Goal: Task Accomplishment & Management: Complete application form

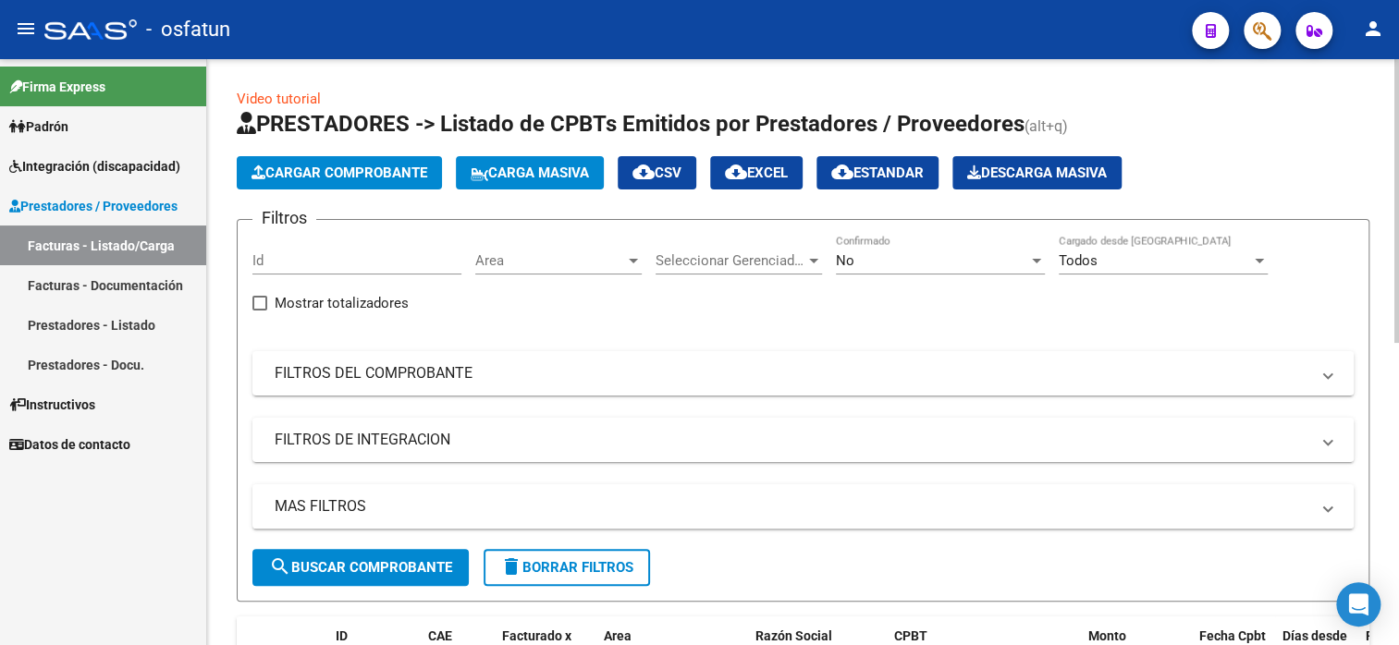
scroll to position [24, 0]
click at [344, 176] on span "Cargar Comprobante" at bounding box center [339, 173] width 176 height 17
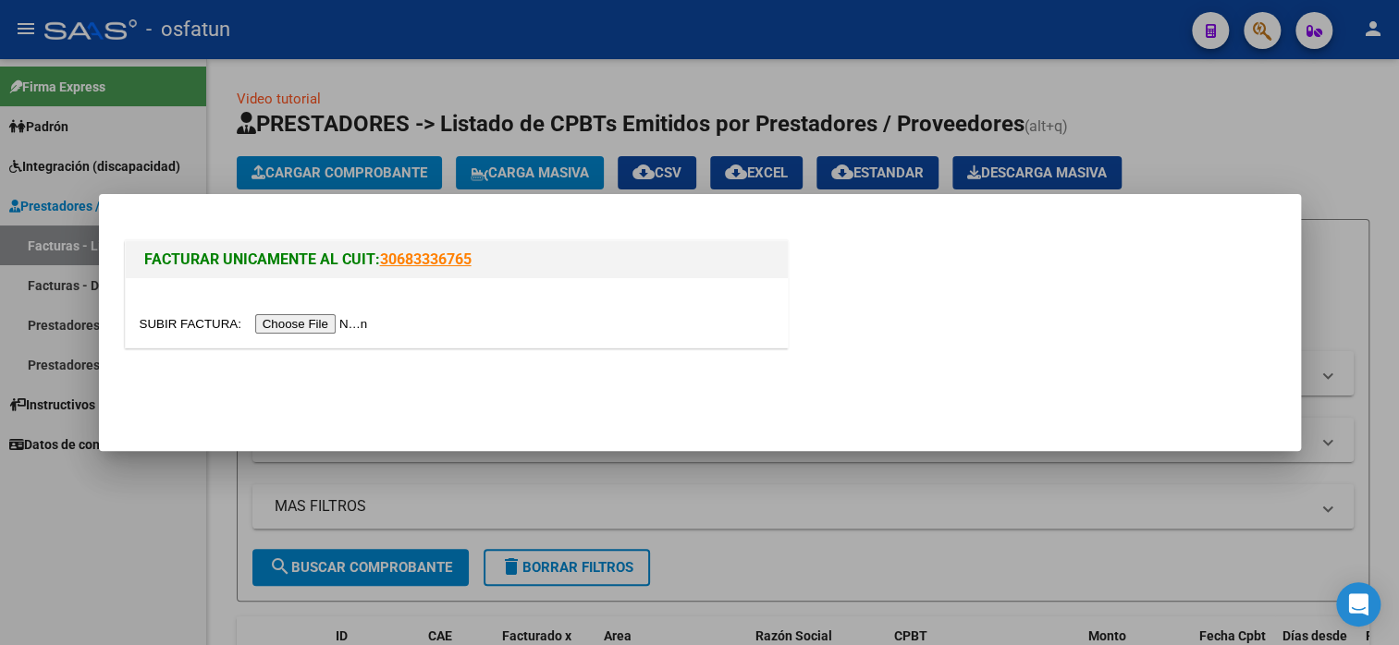
click at [313, 326] on input "file" at bounding box center [257, 323] width 234 height 19
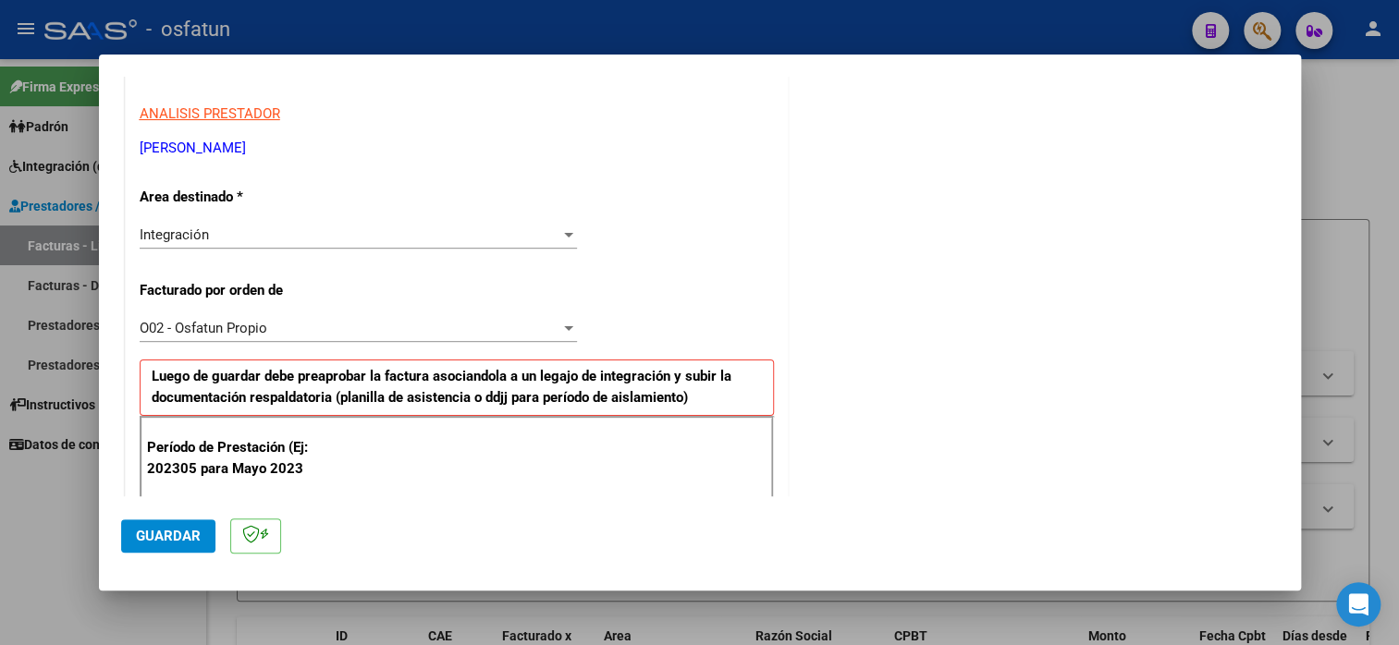
scroll to position [370, 0]
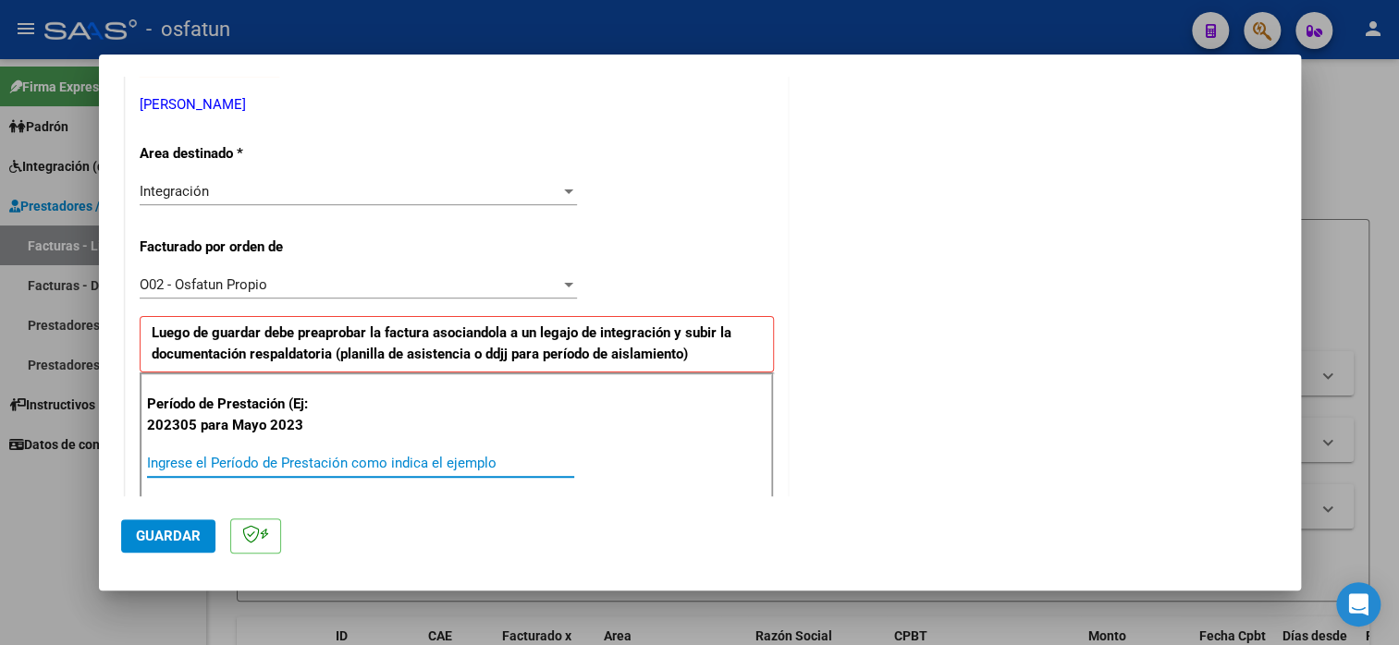
click at [247, 458] on input "Ingrese el Período de Prestación como indica el ejemplo" at bounding box center [360, 463] width 427 height 17
type input "202506"
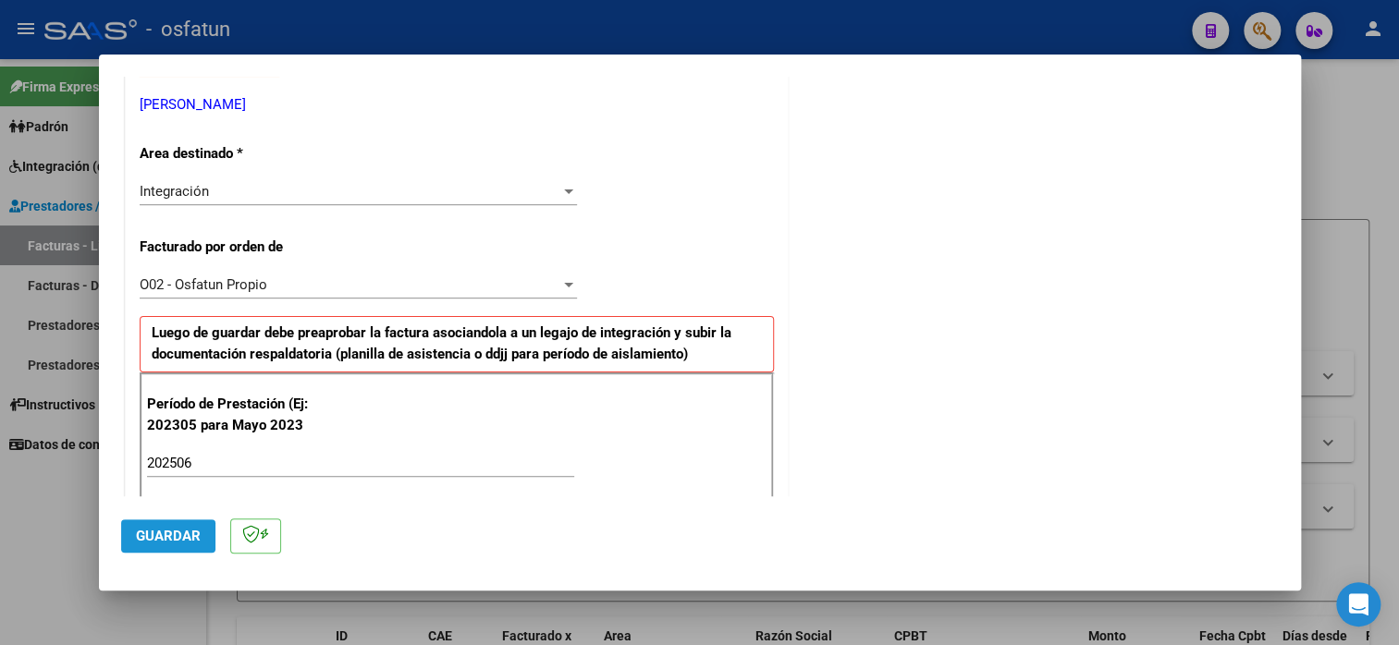
click at [155, 545] on button "Guardar" at bounding box center [168, 536] width 94 height 33
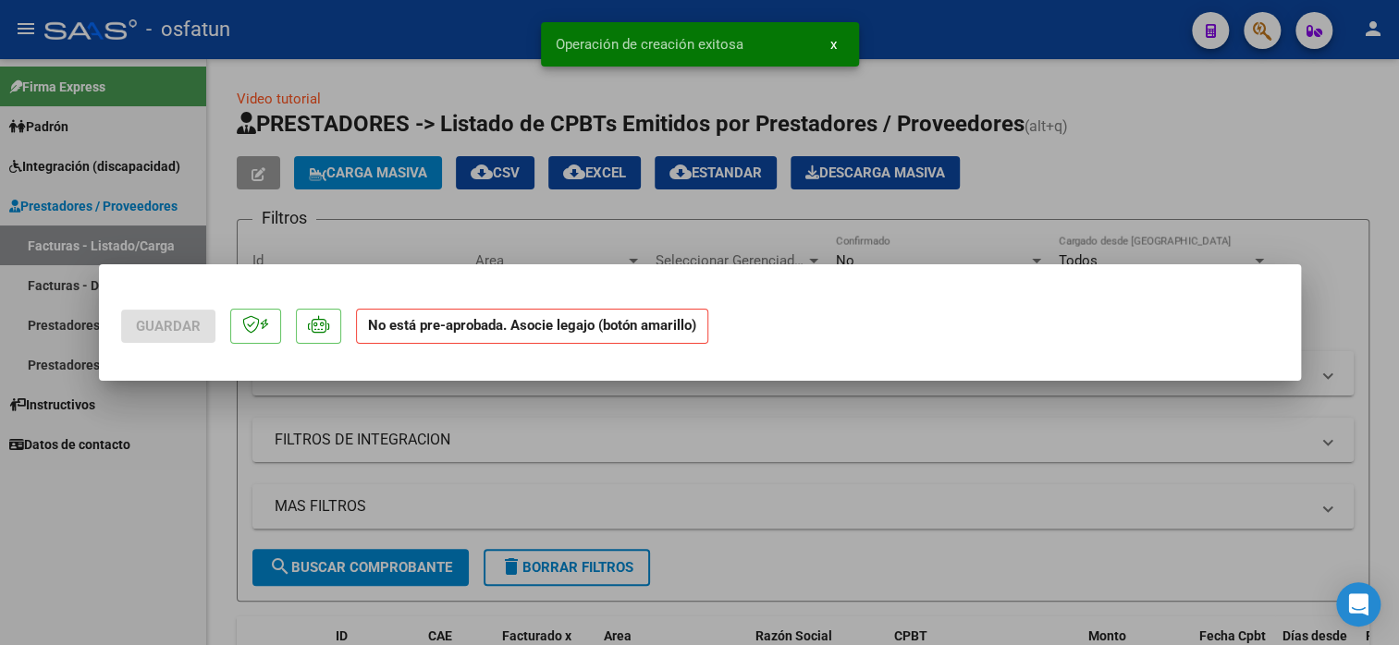
scroll to position [0, 0]
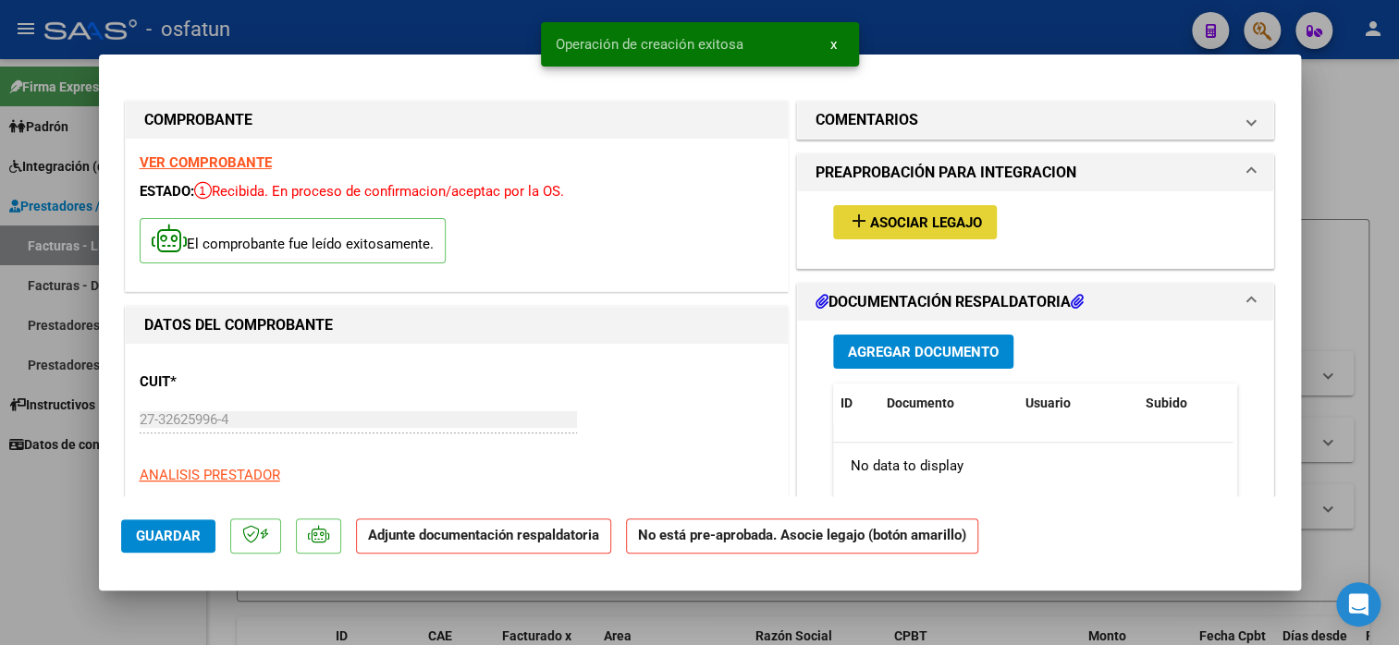
click at [877, 220] on span "Asociar Legajo" at bounding box center [926, 223] width 112 height 17
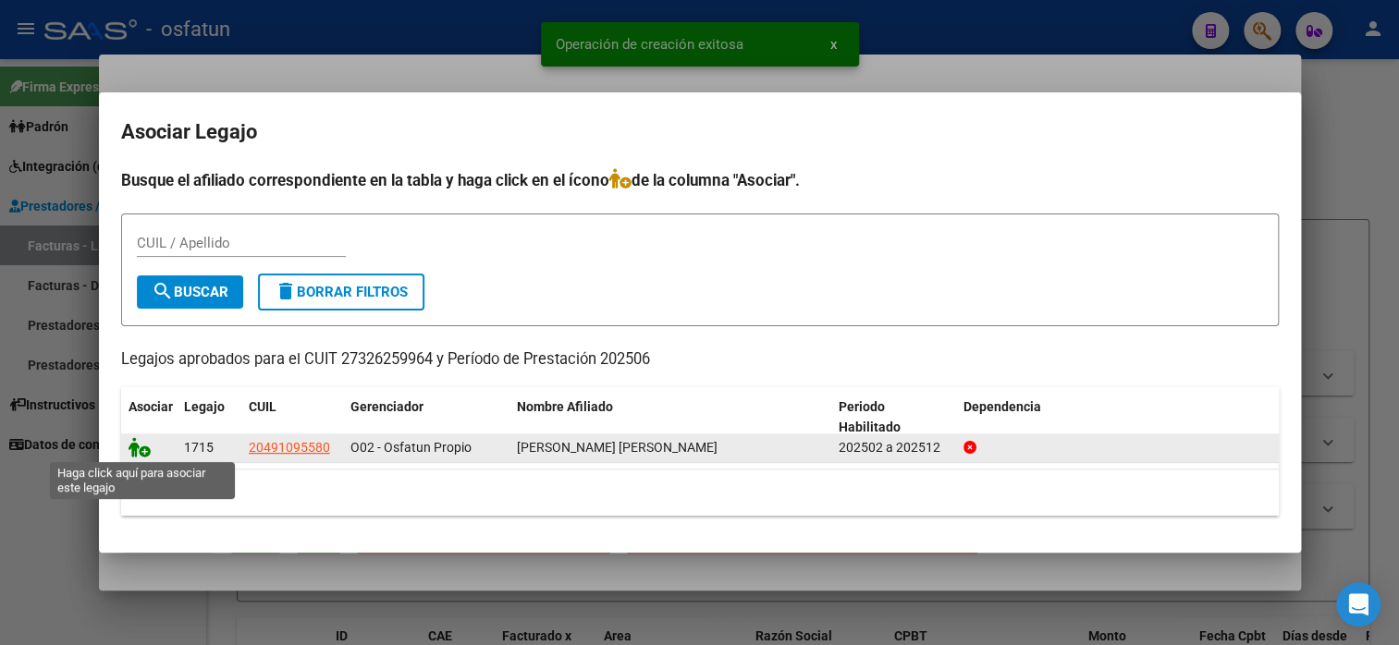
click at [144, 449] on icon at bounding box center [140, 447] width 22 height 20
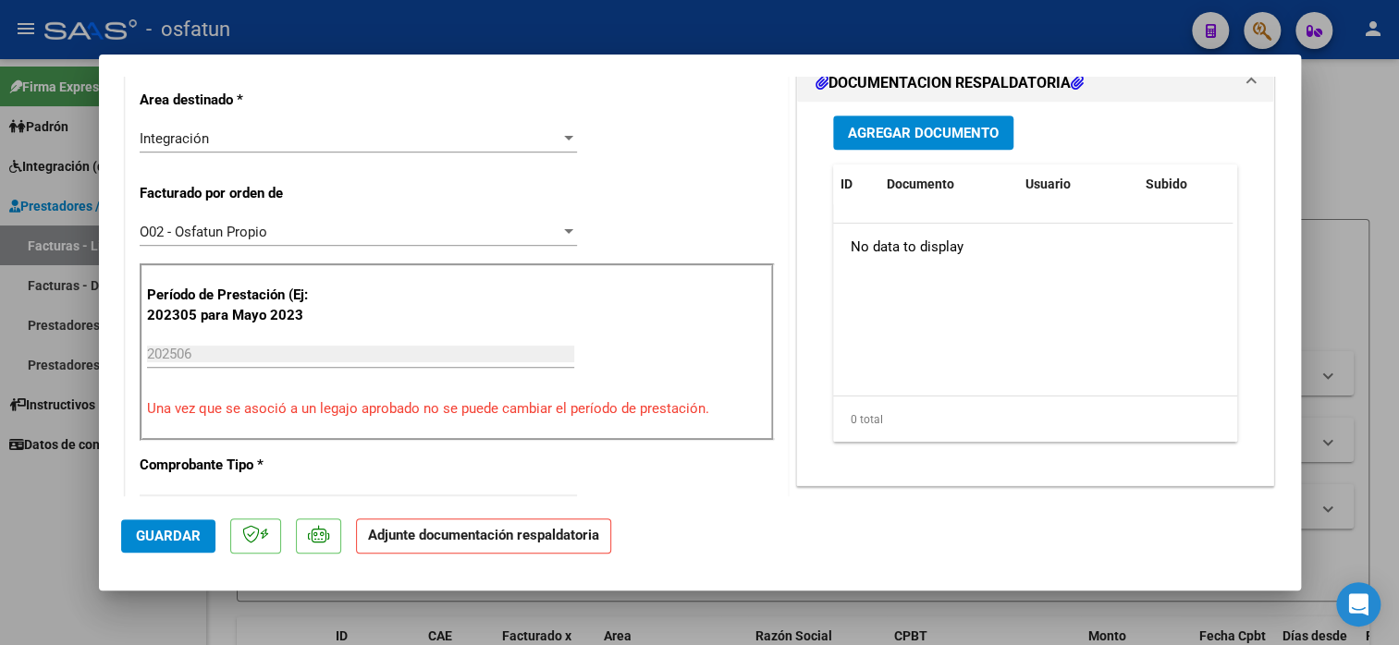
scroll to position [462, 0]
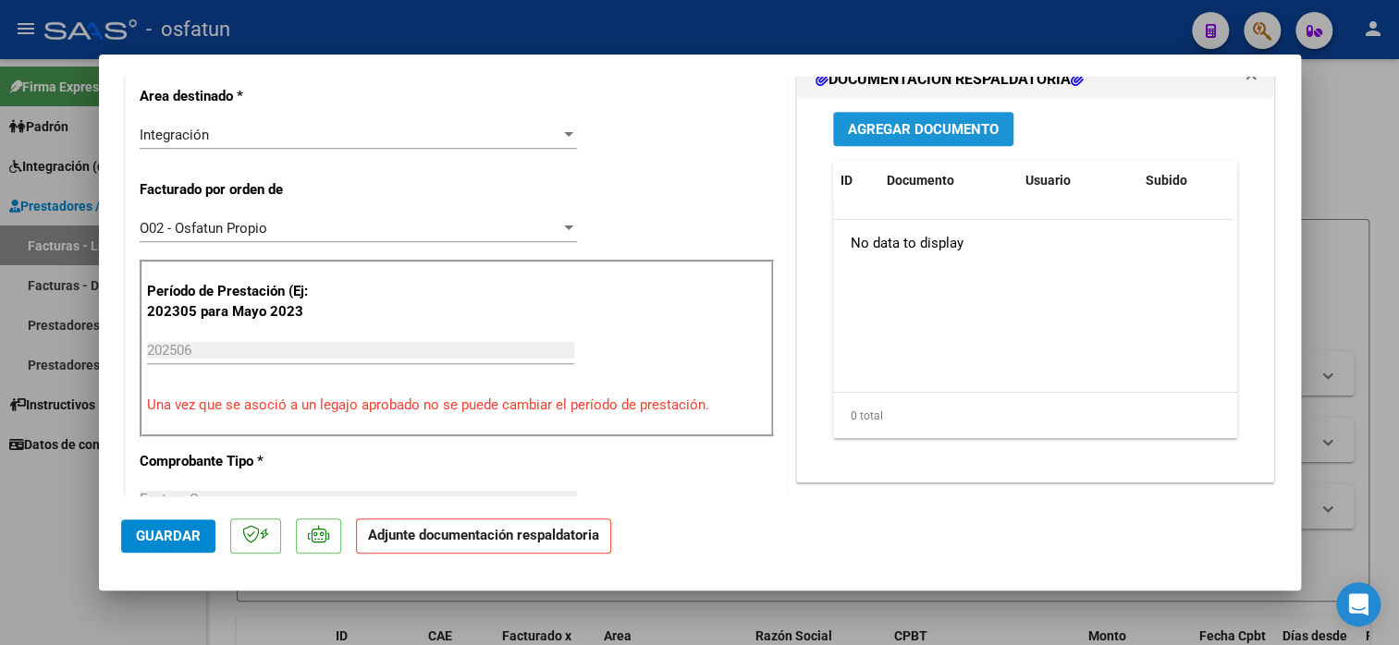
click at [941, 141] on button "Agregar Documento" at bounding box center [923, 129] width 180 height 34
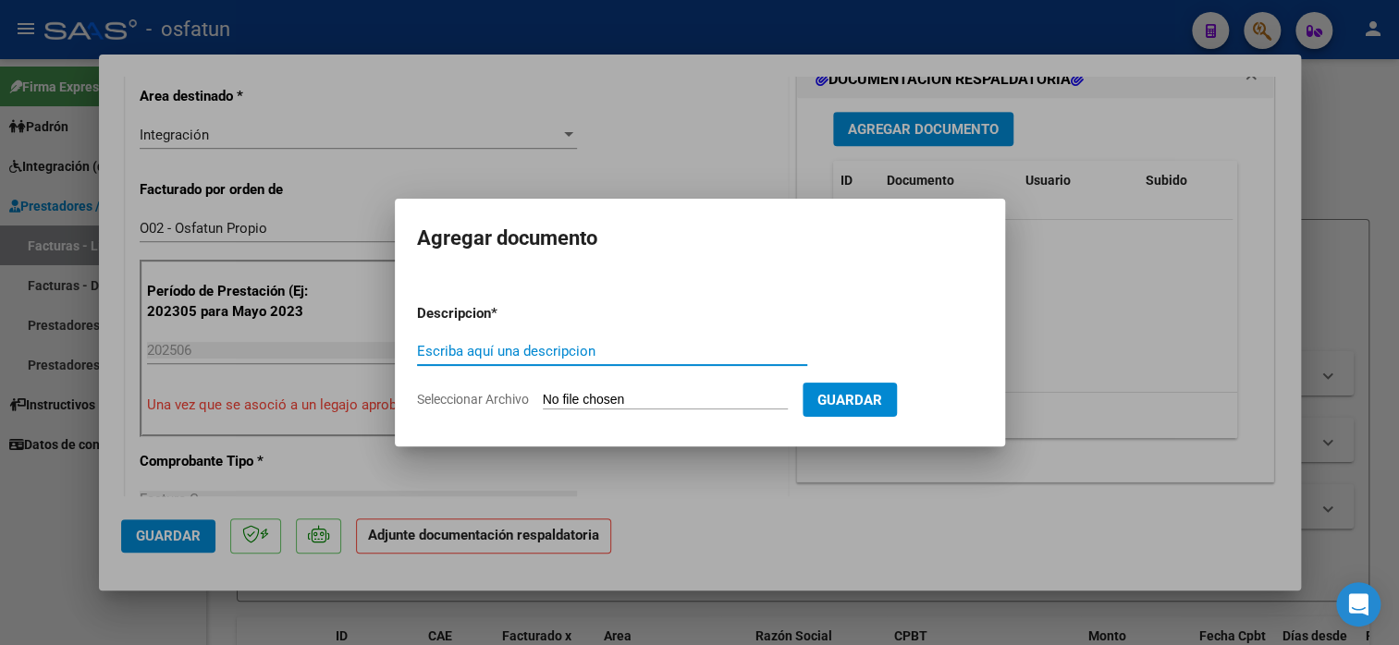
click at [633, 347] on input "Escriba aquí una descripcion" at bounding box center [612, 351] width 390 height 17
type input "planilla de asistencia"
click at [579, 405] on input "Seleccionar Archivo" at bounding box center [665, 401] width 245 height 18
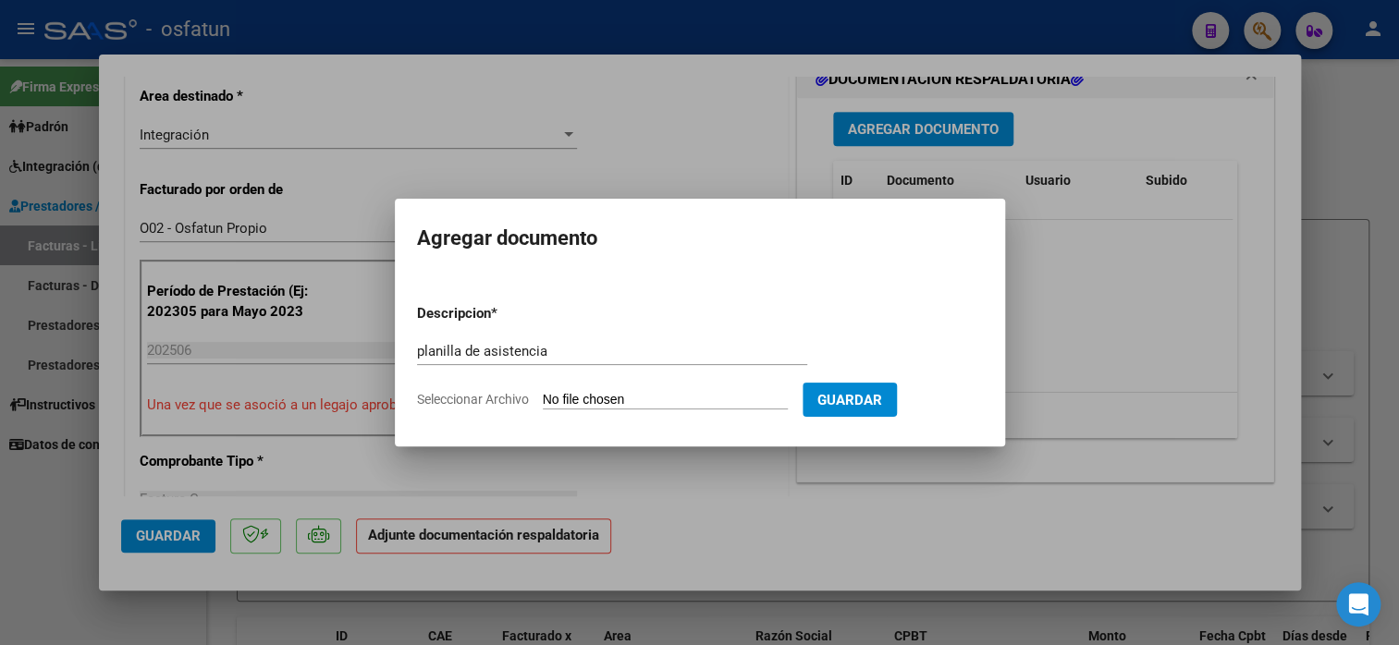
type input "C:\fakepath\[PERSON_NAME] 666 asis.pdf"
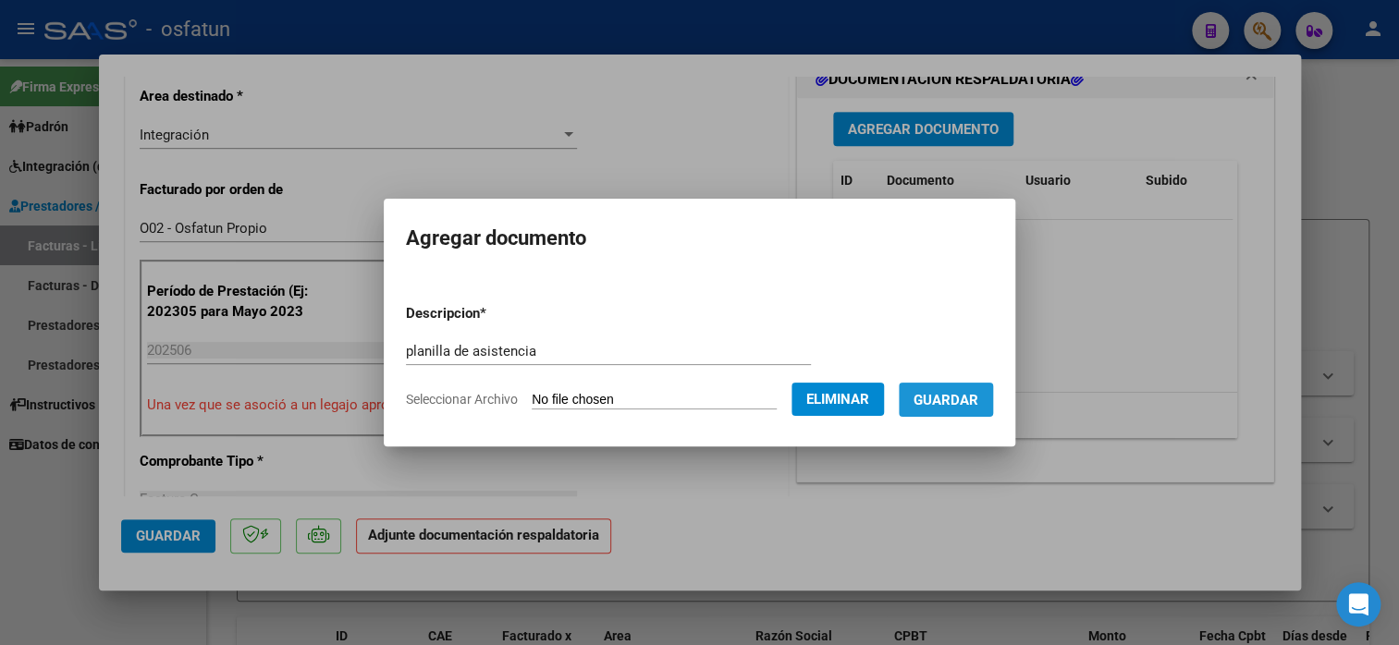
click at [974, 401] on span "Guardar" at bounding box center [946, 400] width 65 height 17
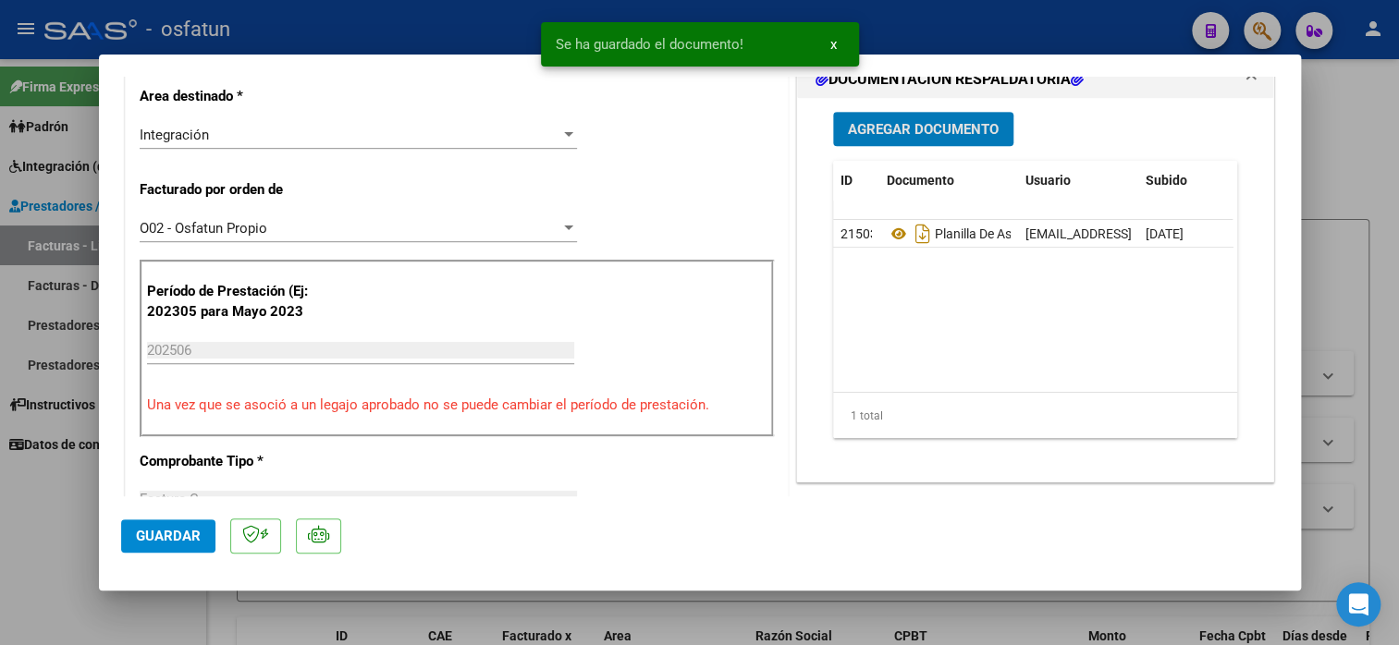
click at [176, 538] on span "Guardar" at bounding box center [168, 536] width 65 height 17
click at [164, 615] on div at bounding box center [699, 322] width 1399 height 645
type input "$ 0,00"
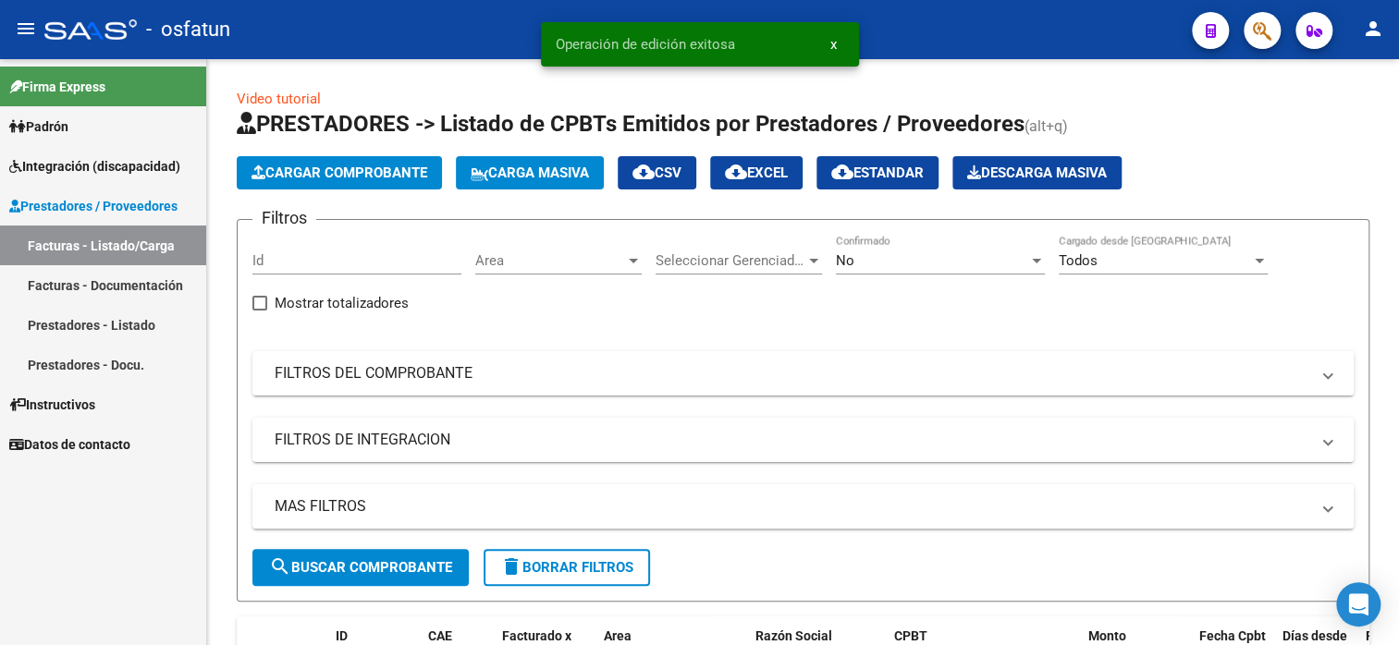
scroll to position [24, 0]
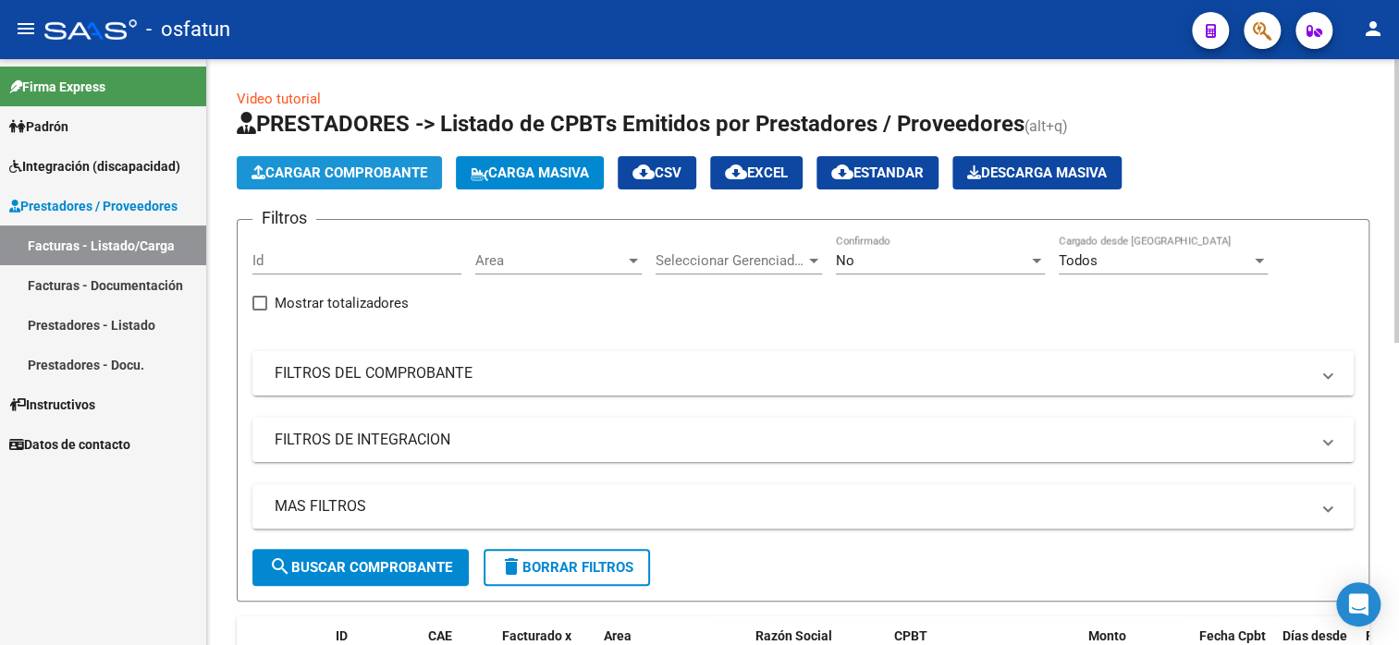
click at [370, 165] on span "Cargar Comprobante" at bounding box center [339, 173] width 176 height 17
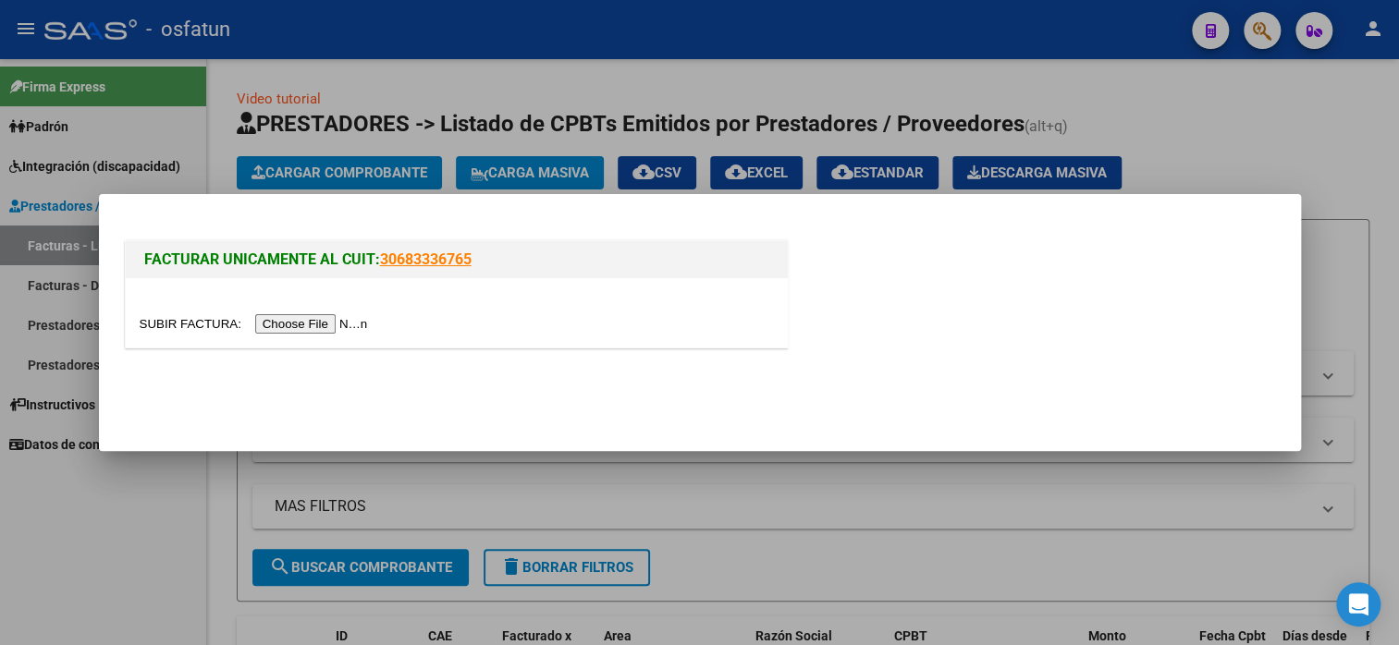
click at [324, 326] on input "file" at bounding box center [257, 323] width 234 height 19
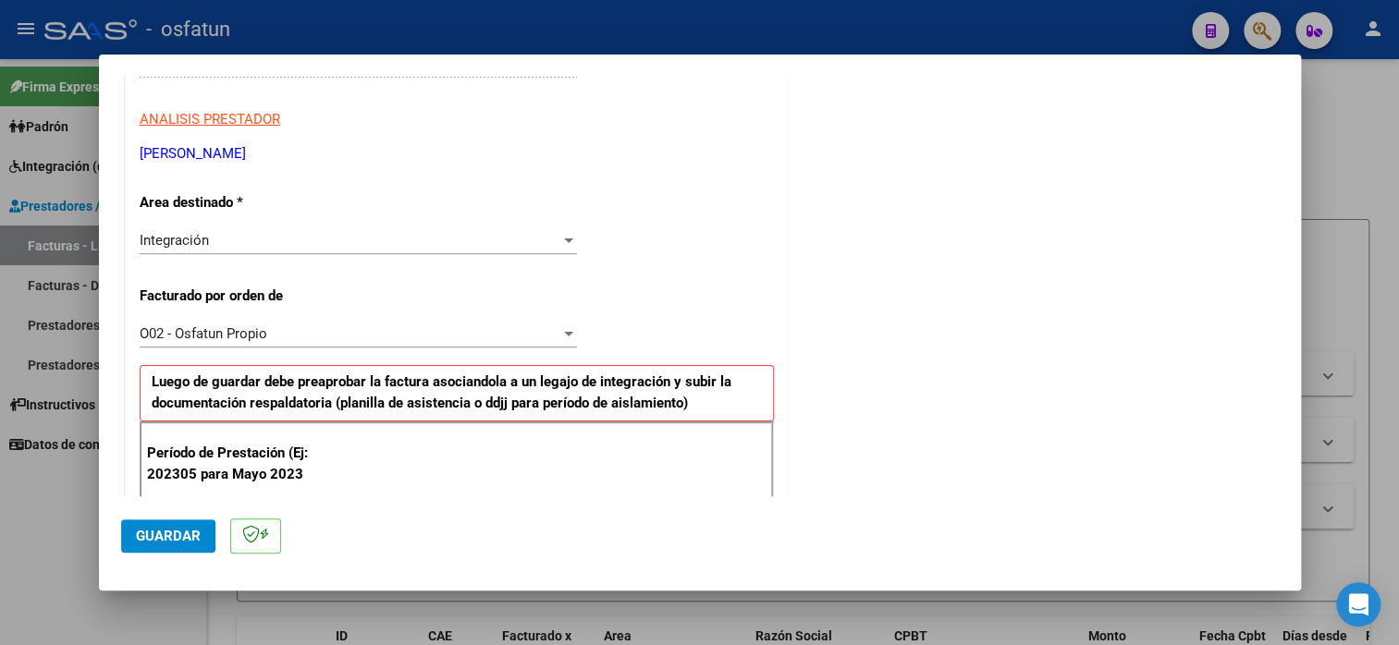
scroll to position [370, 0]
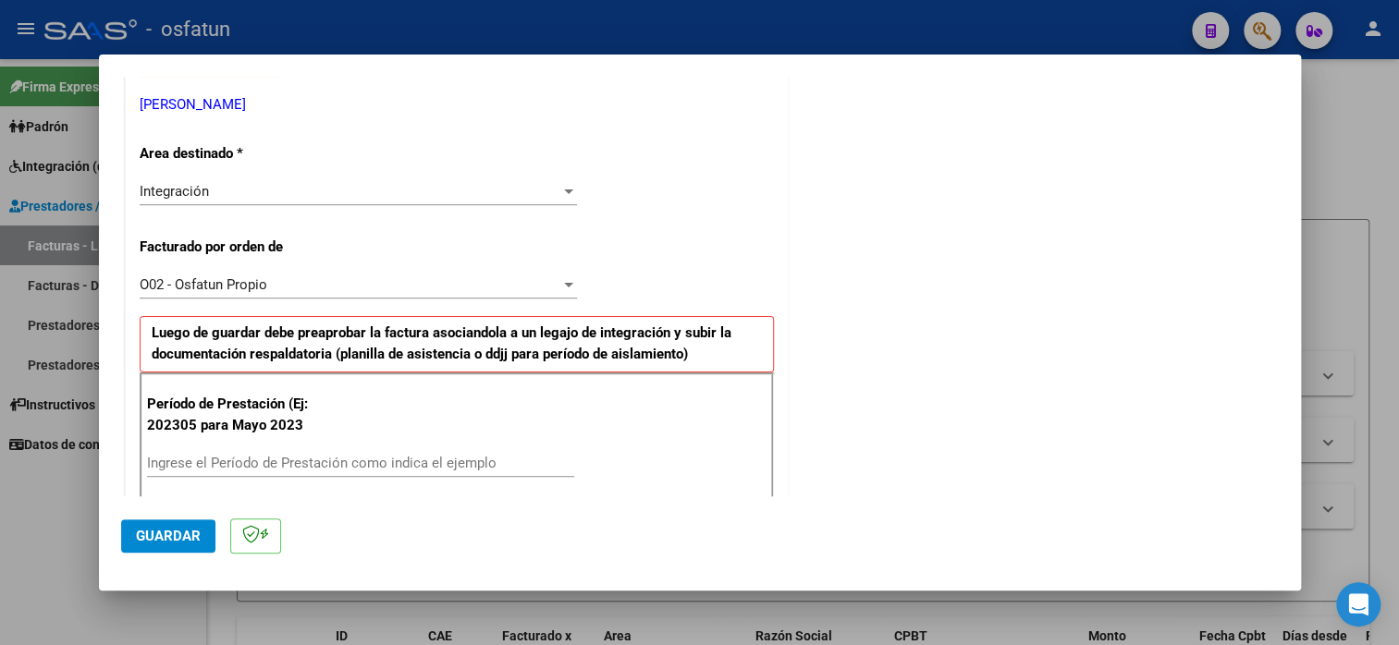
click at [281, 445] on div "Período de Prestación (Ej: 202305 para [DATE] Ingrese el Período de Prestación …" at bounding box center [457, 437] width 634 height 129
click at [282, 457] on input "Ingrese el Período de Prestación como indica el ejemplo" at bounding box center [360, 463] width 427 height 17
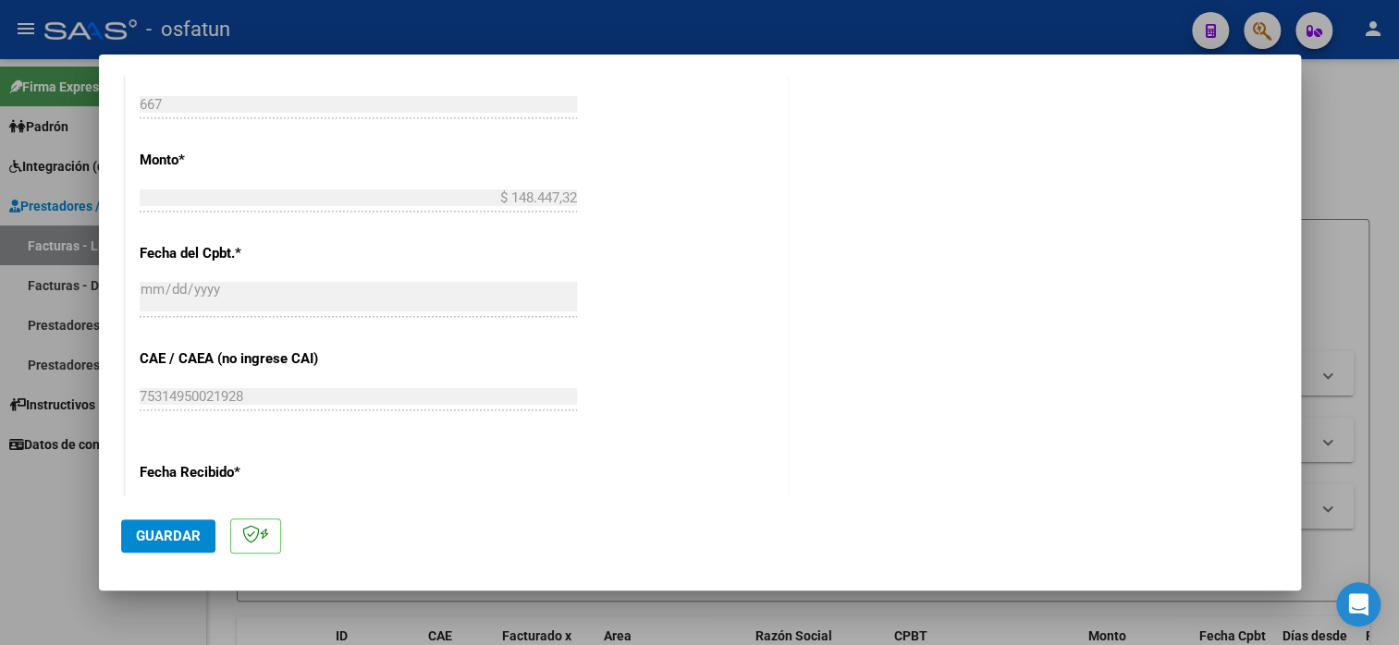
scroll to position [1387, 0]
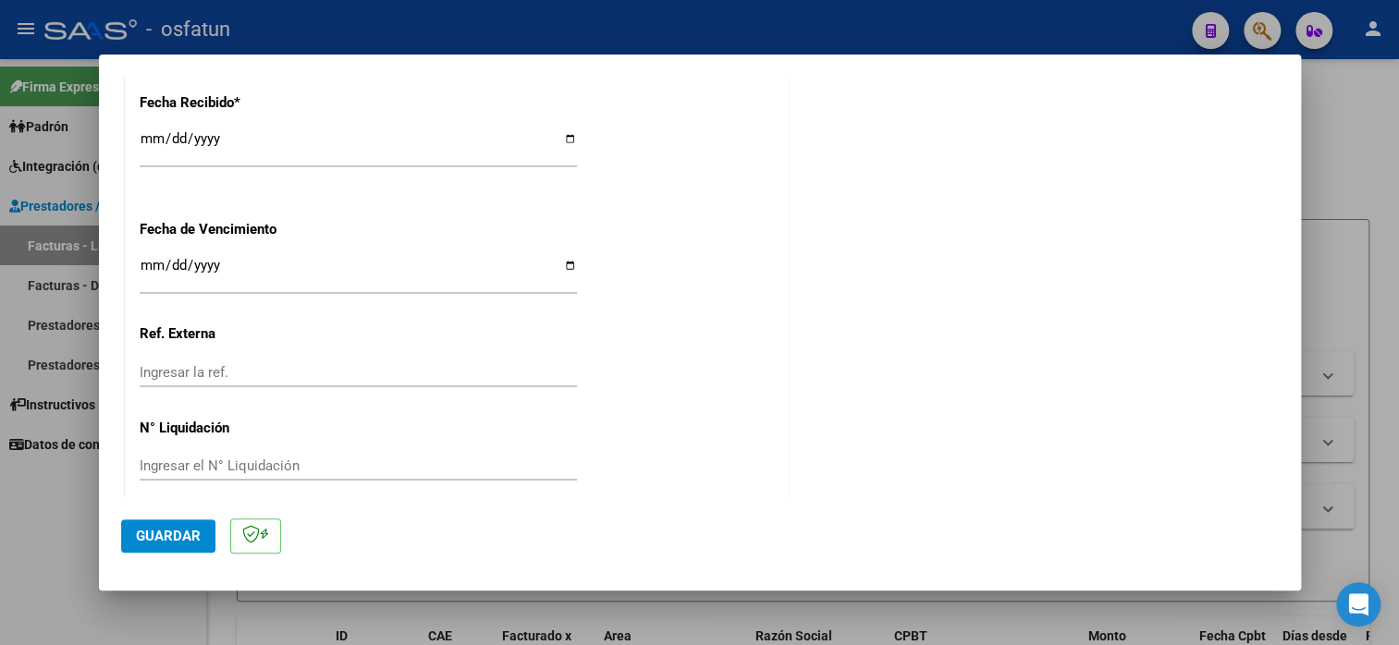
type input "202507"
click at [158, 534] on span "Guardar" at bounding box center [168, 536] width 65 height 17
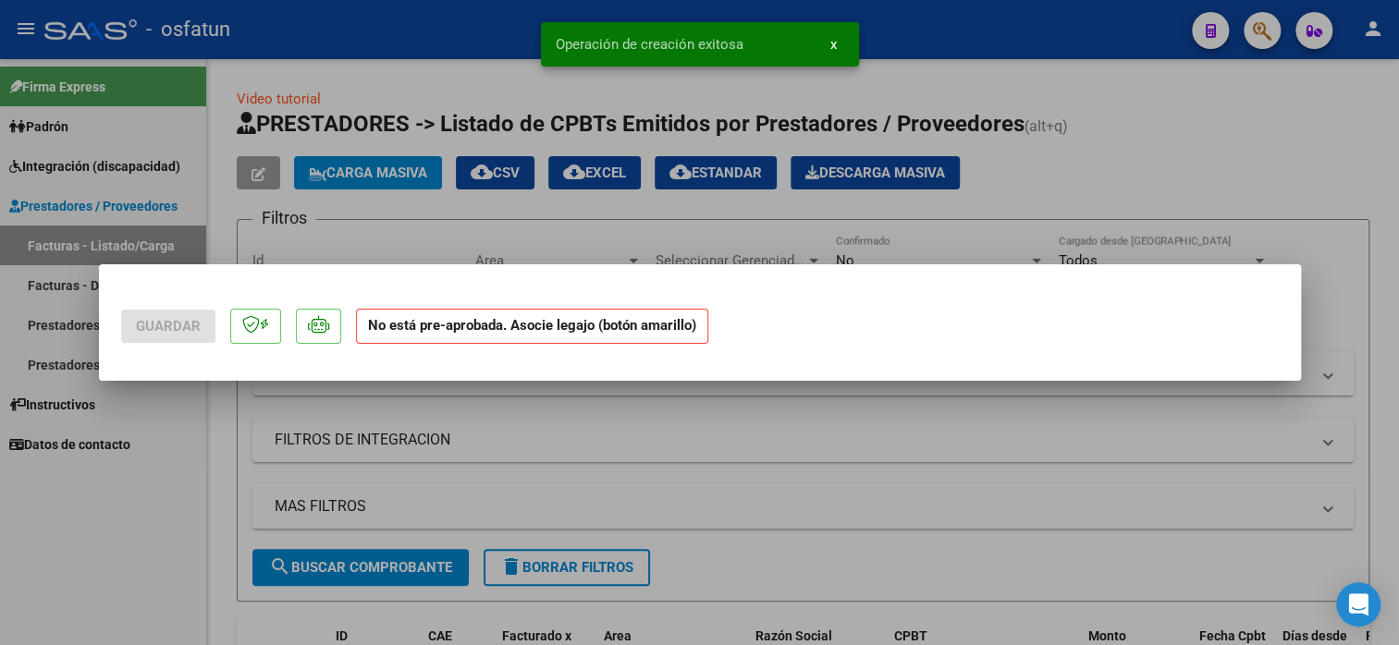
scroll to position [0, 0]
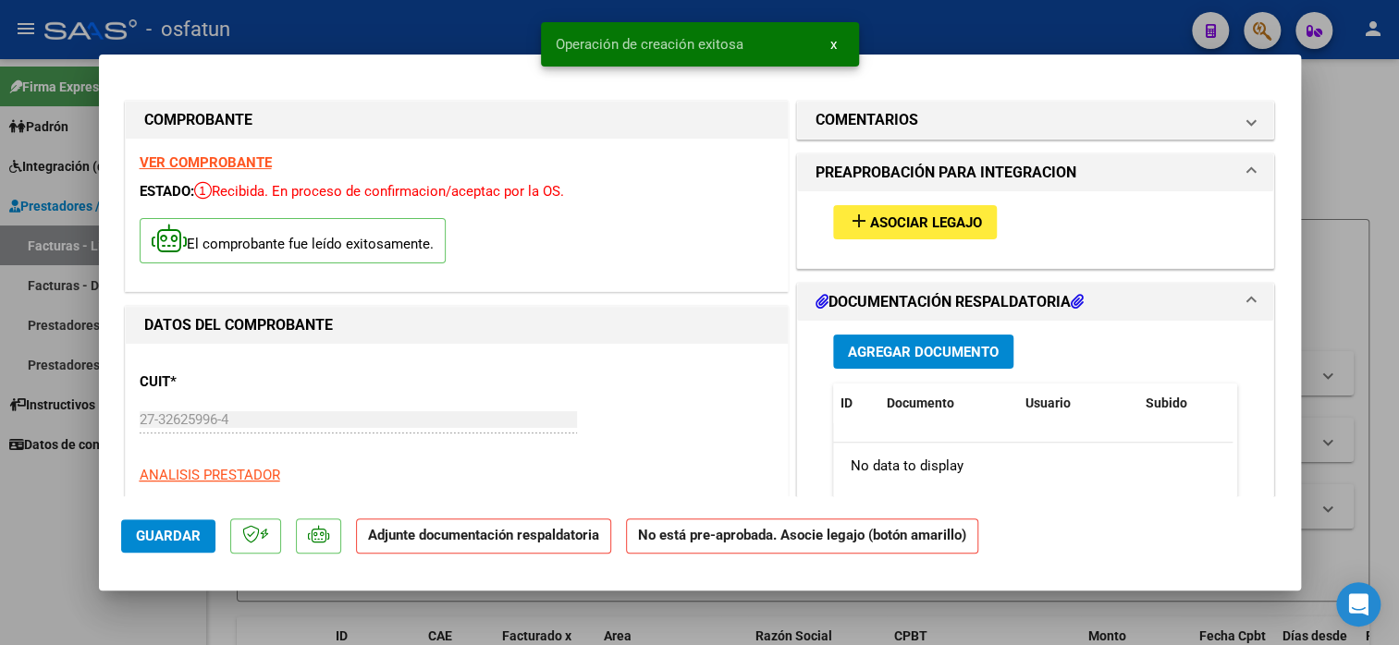
click at [870, 234] on button "add Asociar Legajo" at bounding box center [915, 222] width 164 height 34
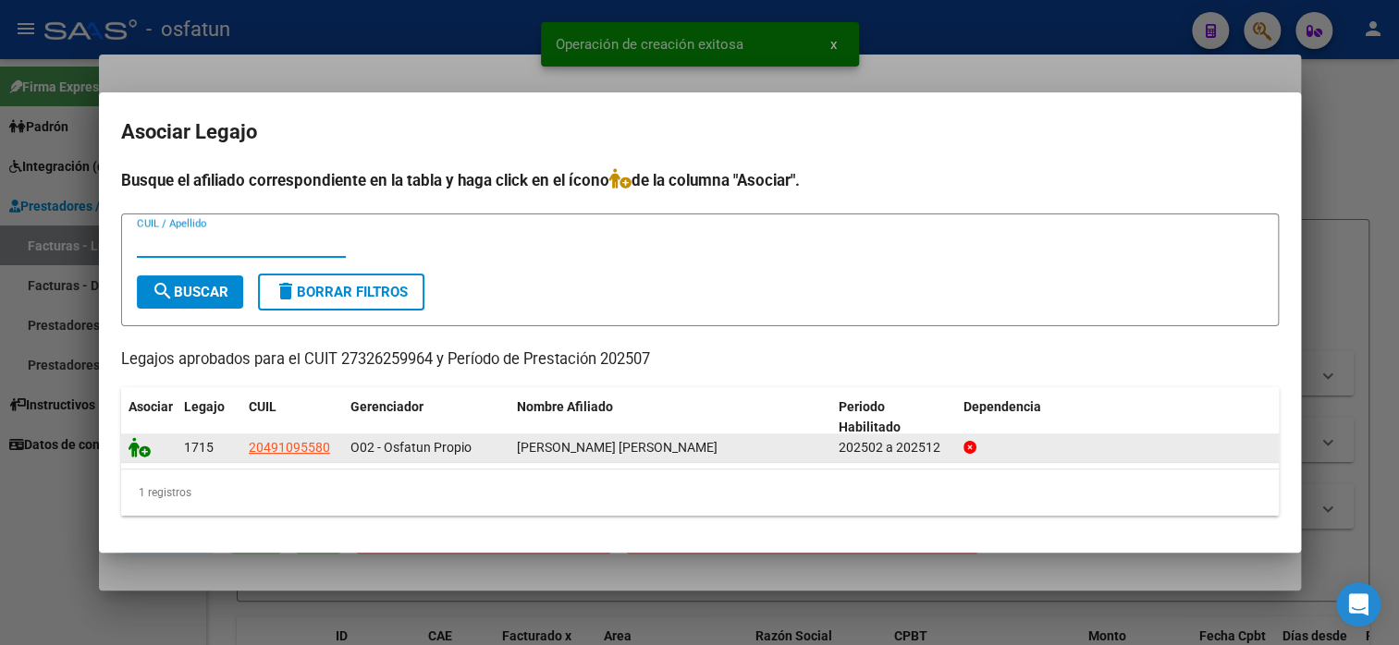
click at [127, 450] on datatable-body-cell at bounding box center [148, 448] width 55 height 29
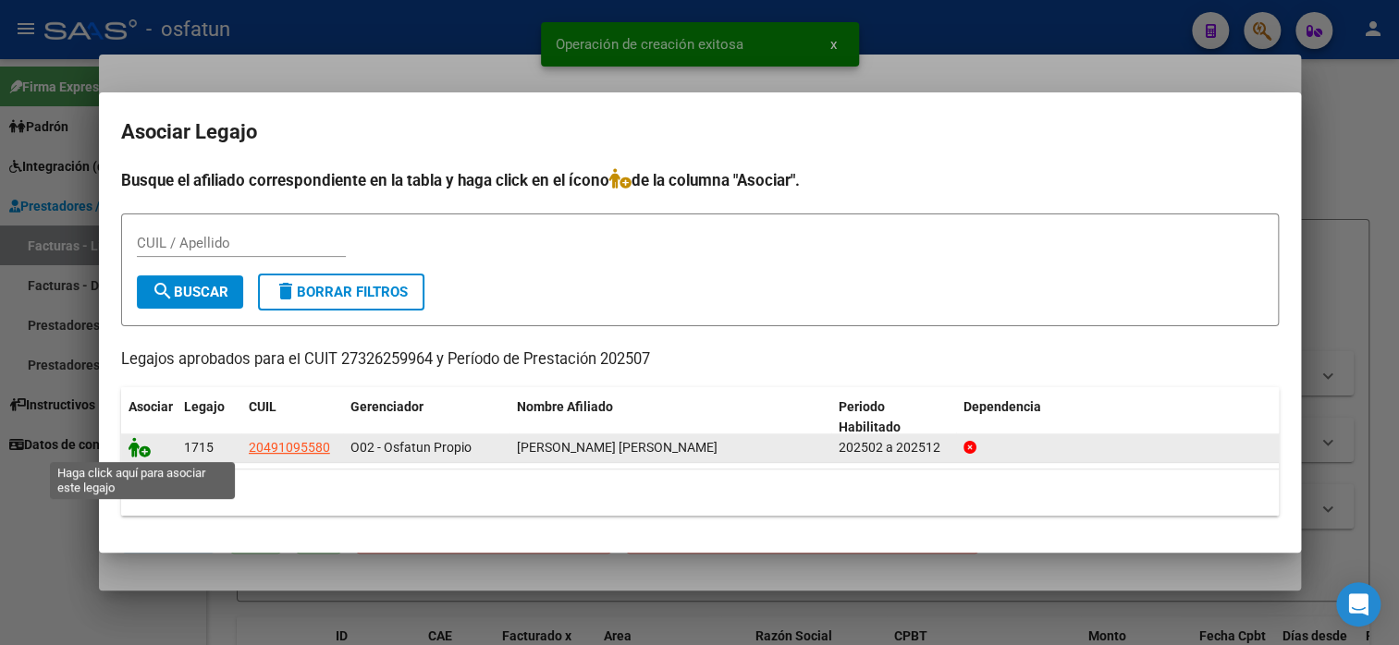
click at [131, 450] on icon at bounding box center [140, 447] width 22 height 20
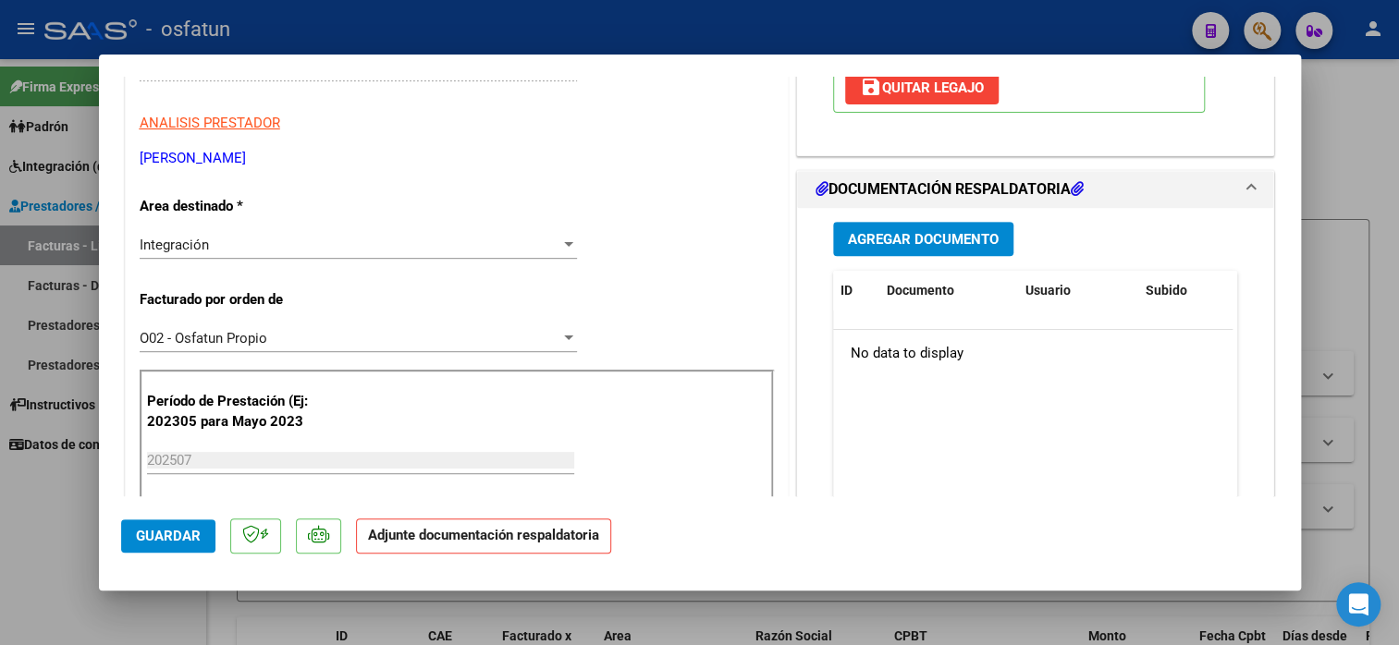
scroll to position [370, 0]
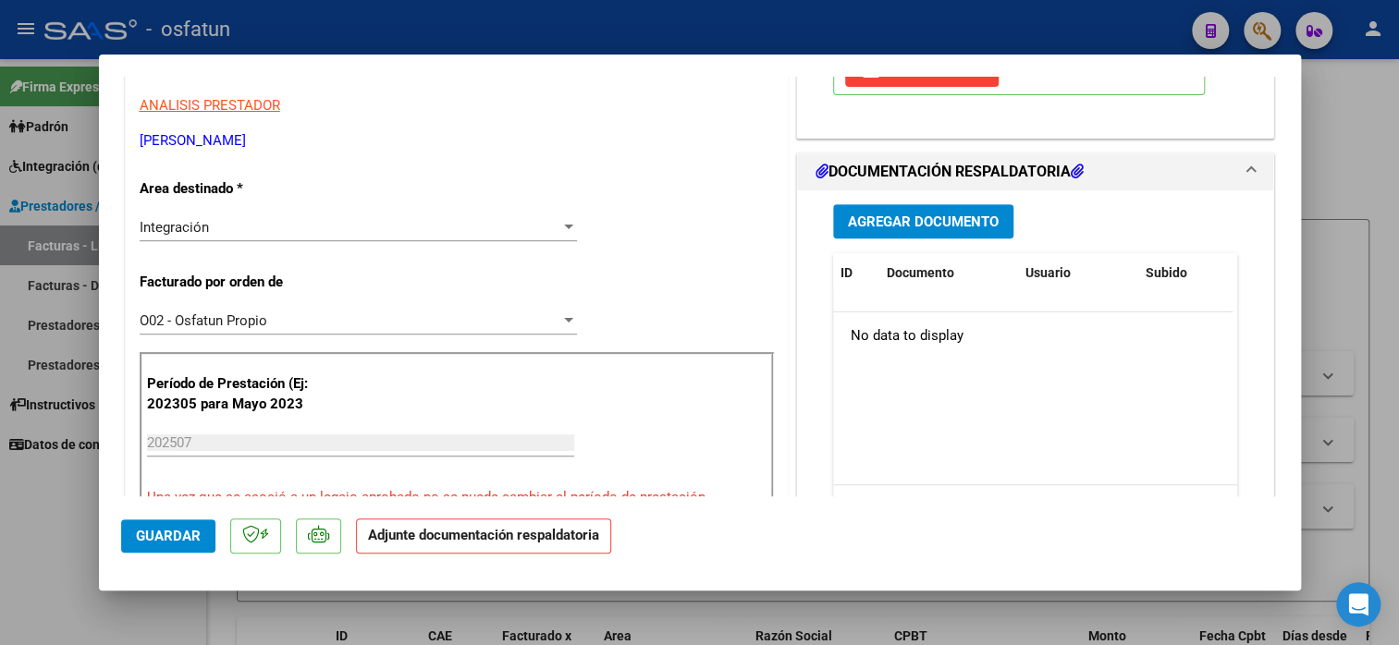
click at [899, 221] on span "Agregar Documento" at bounding box center [923, 222] width 151 height 17
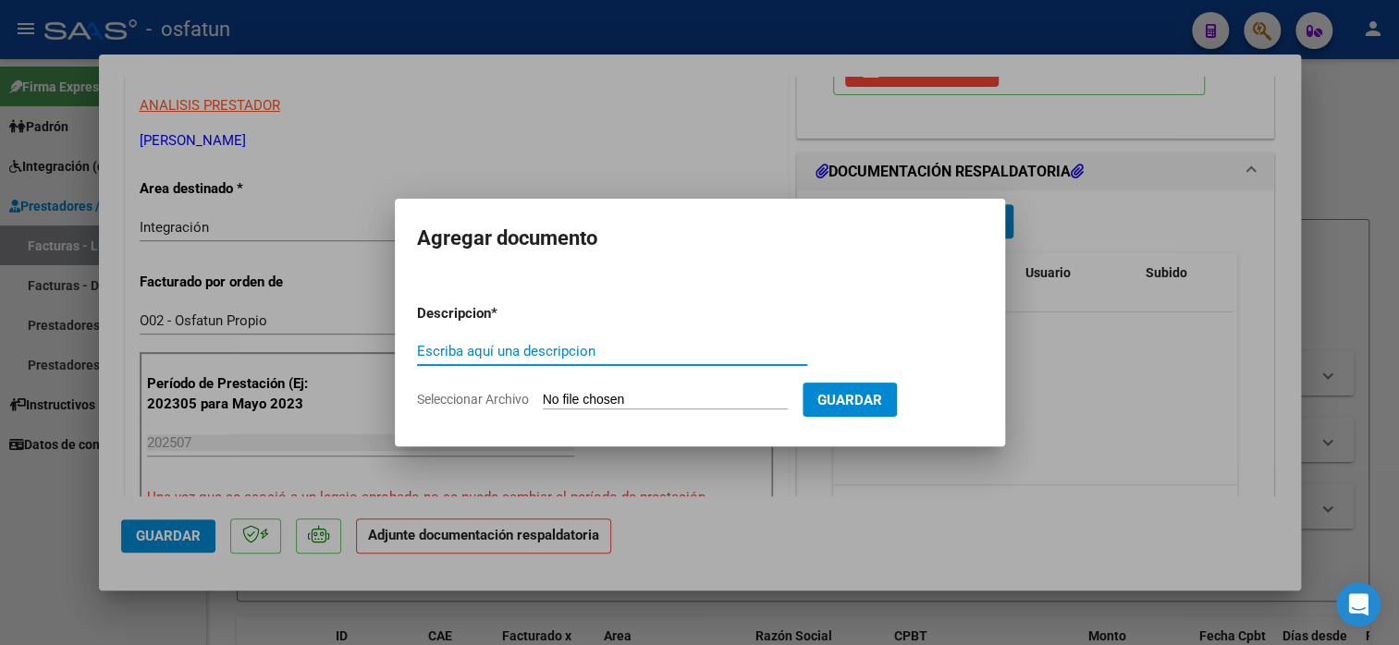
click at [503, 359] on input "Escriba aquí una descripcion" at bounding box center [612, 351] width 390 height 17
type input "planilla de asistencia"
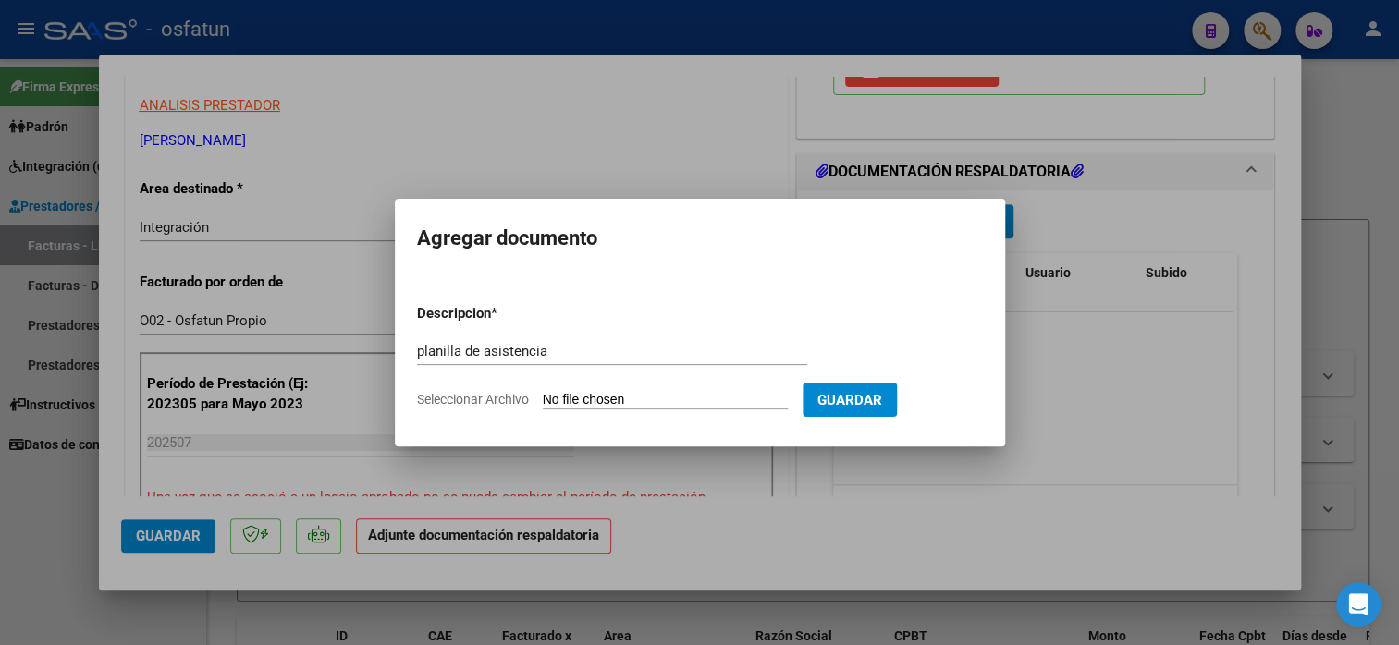
click at [613, 401] on input "Seleccionar Archivo" at bounding box center [665, 401] width 245 height 18
type input "C:\fakepath\[PERSON_NAME] 667 asis.pdf"
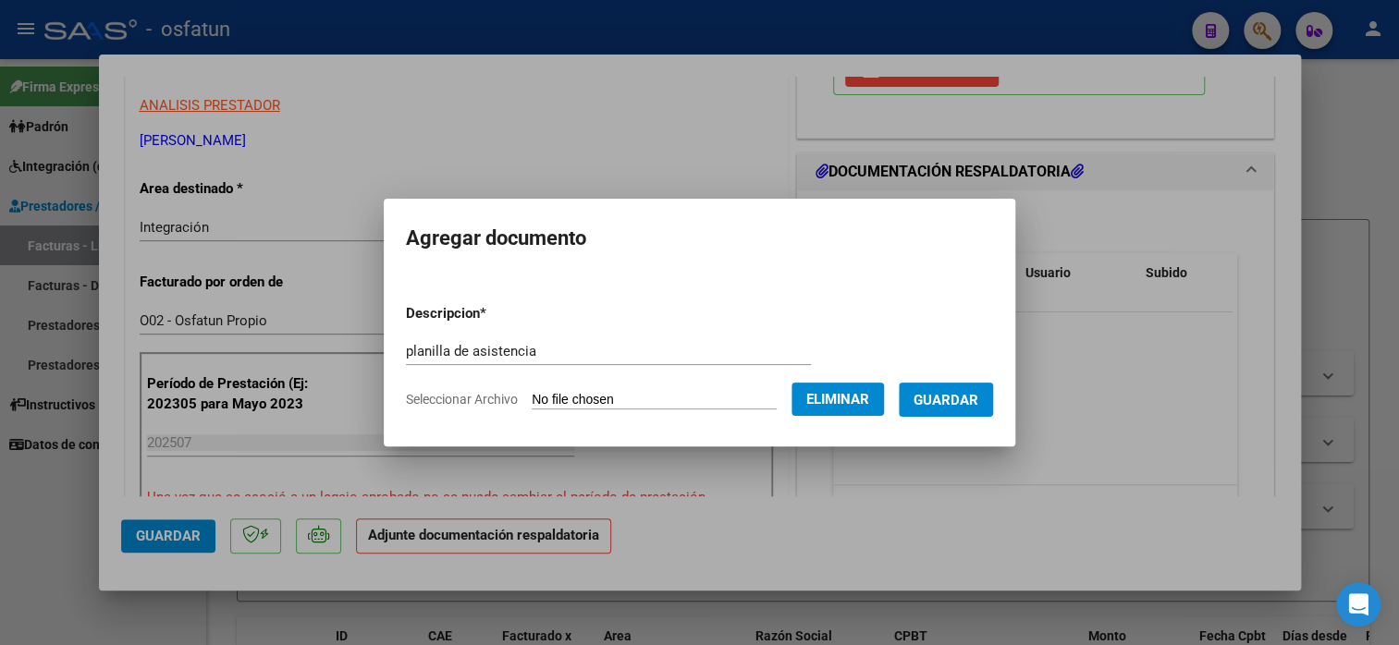
click at [944, 401] on span "Guardar" at bounding box center [946, 400] width 65 height 17
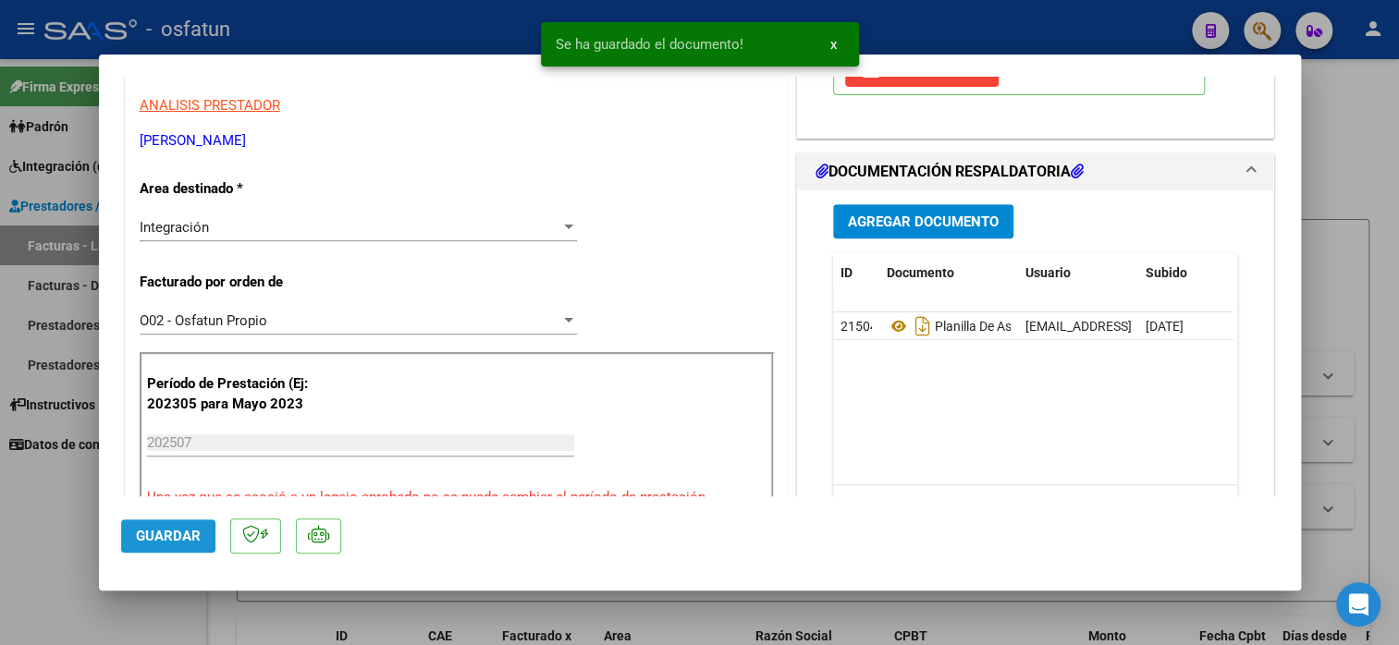
click at [202, 542] on button "Guardar" at bounding box center [168, 536] width 94 height 33
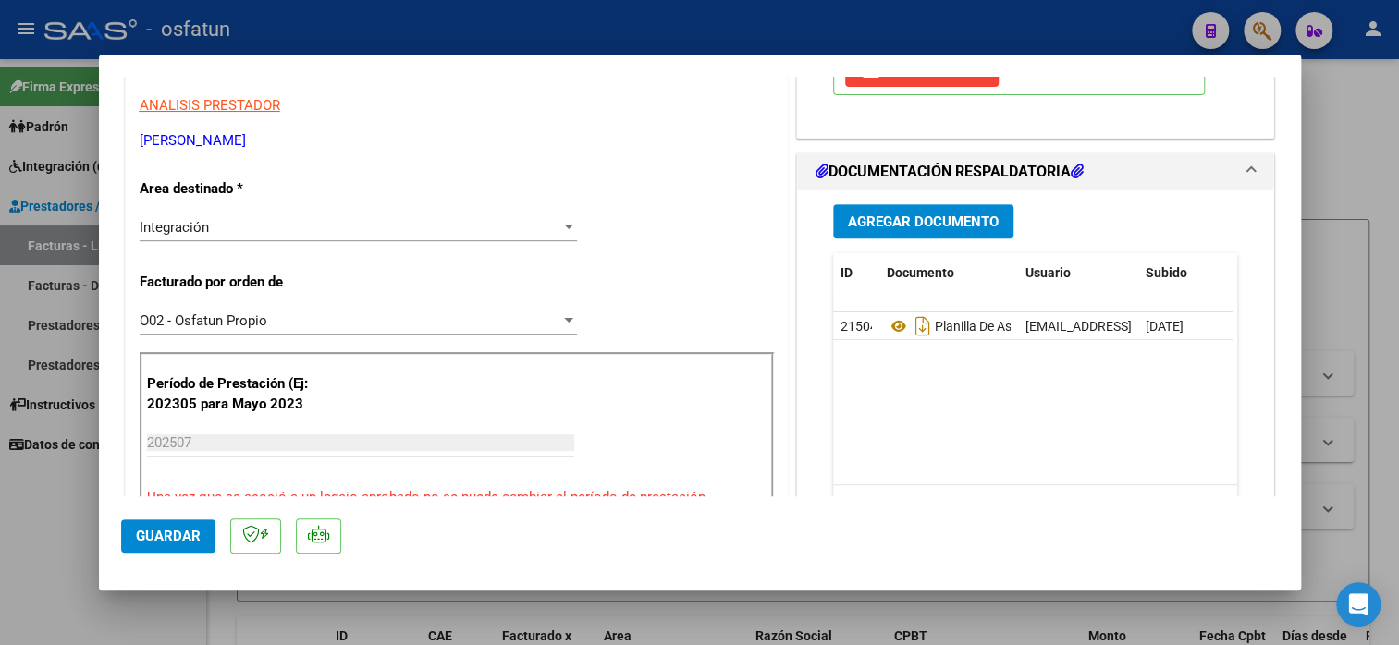
click at [208, 527] on button "Guardar" at bounding box center [168, 536] width 94 height 33
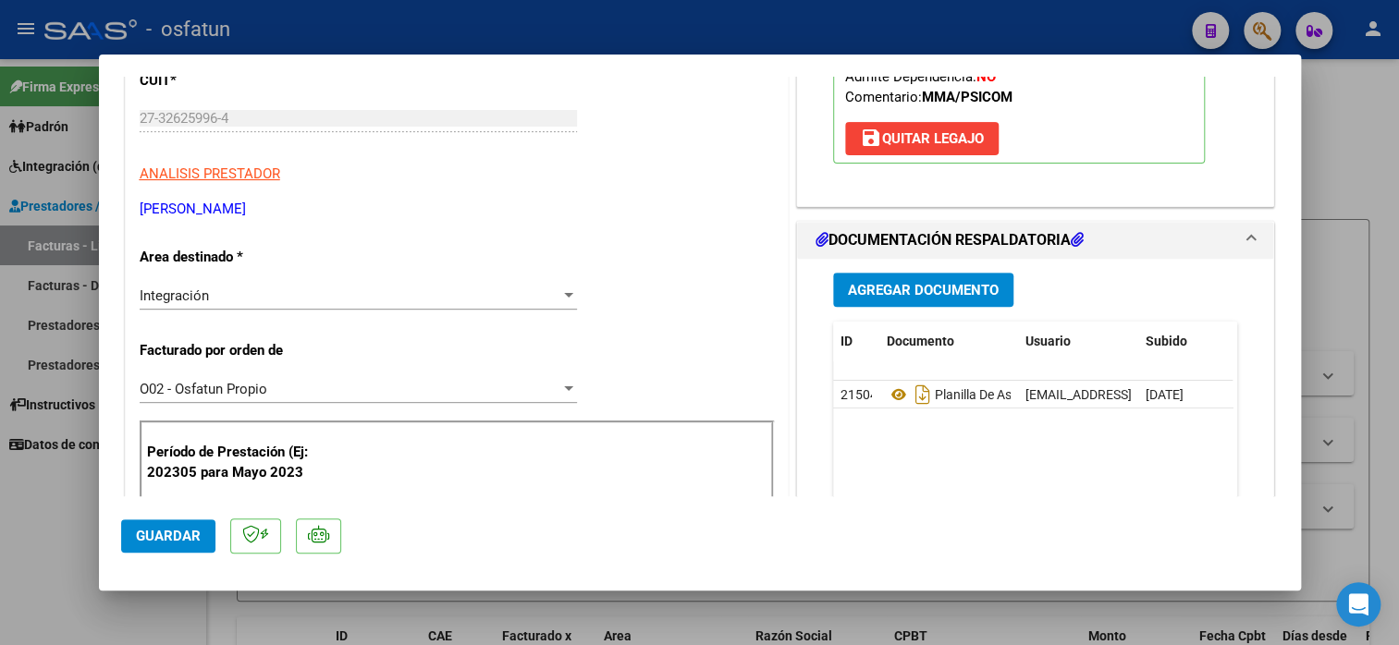
scroll to position [647, 0]
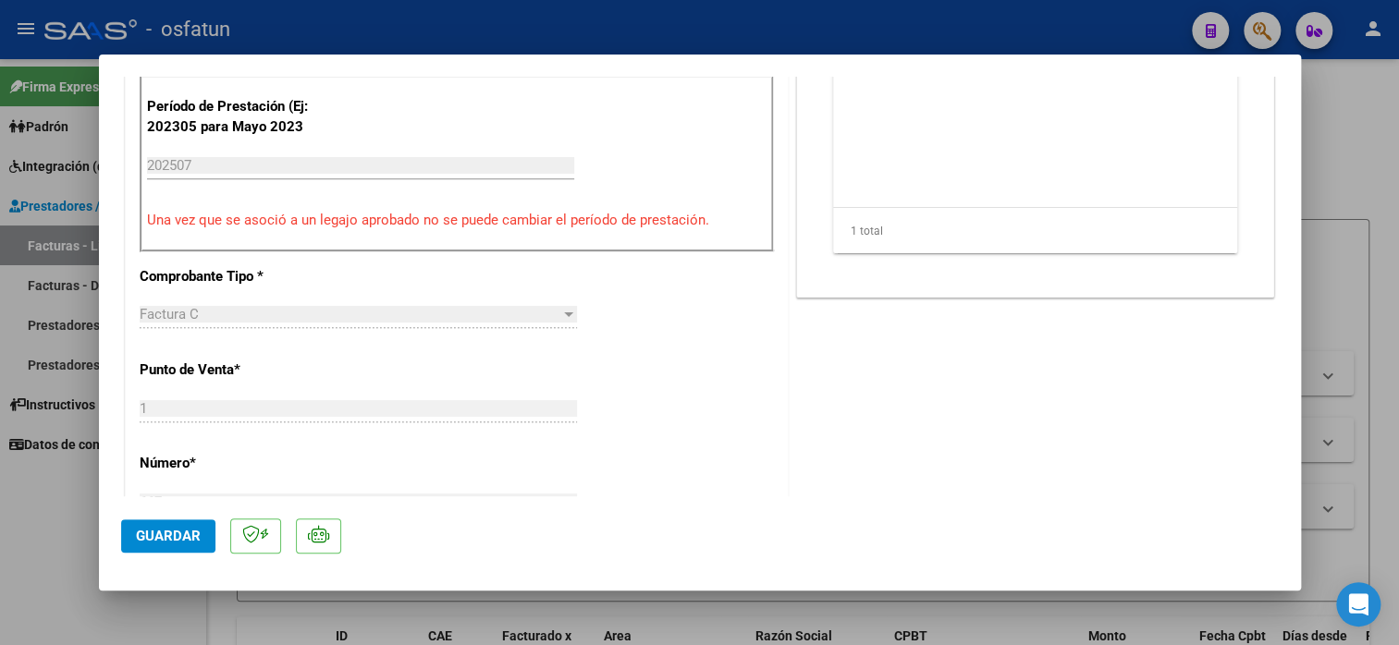
click at [165, 537] on span "Guardar" at bounding box center [168, 536] width 65 height 17
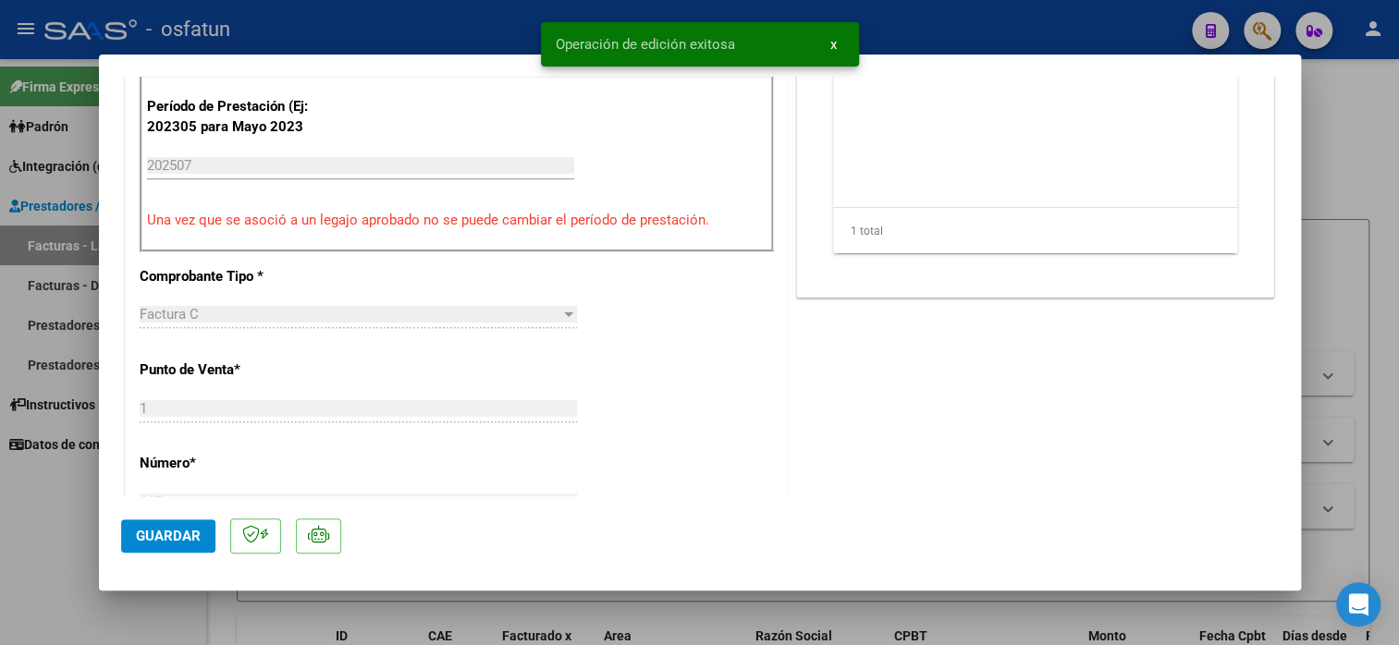
click at [65, 546] on div at bounding box center [699, 322] width 1399 height 645
type input "$ 0,00"
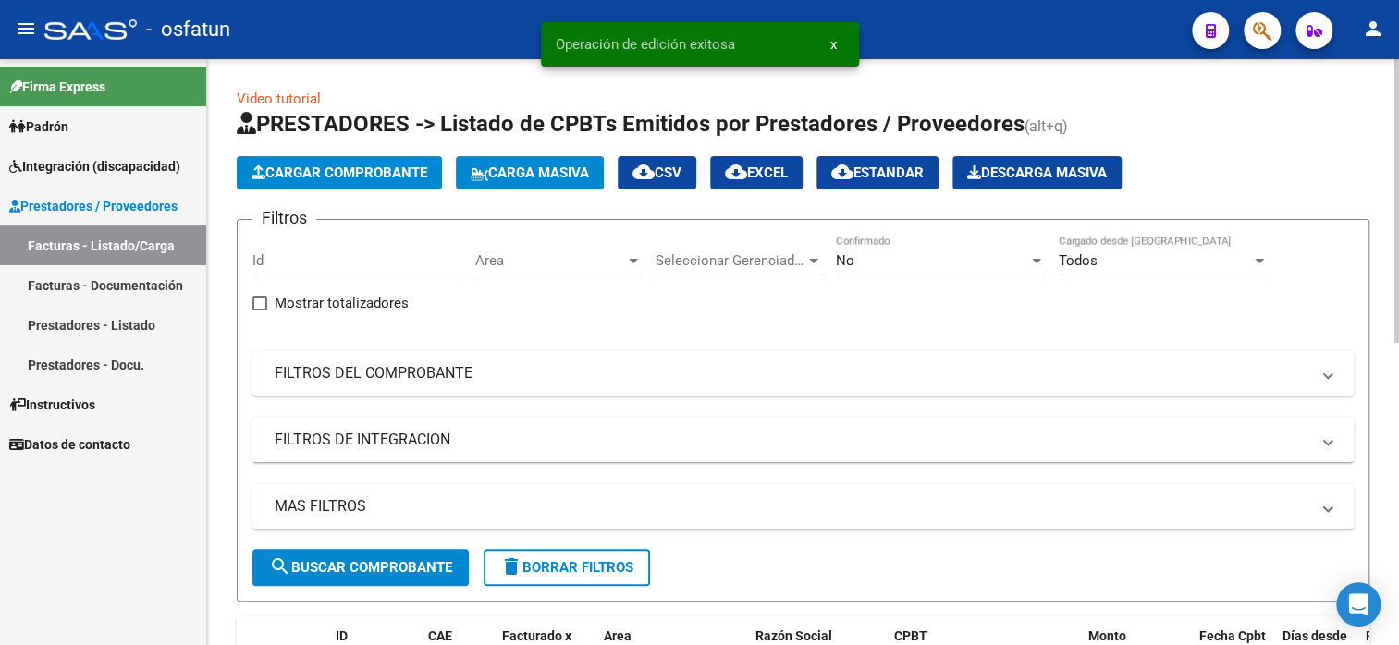
scroll to position [462, 0]
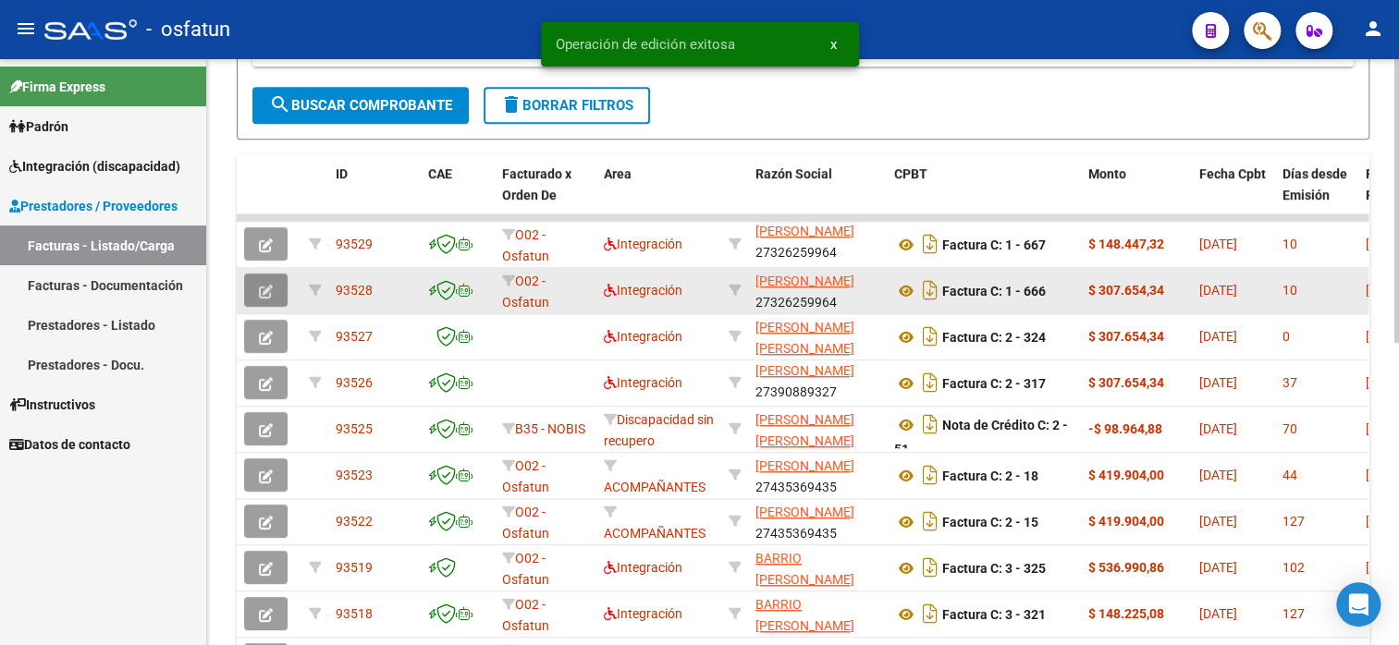
click at [272, 286] on icon "button" at bounding box center [266, 292] width 14 height 14
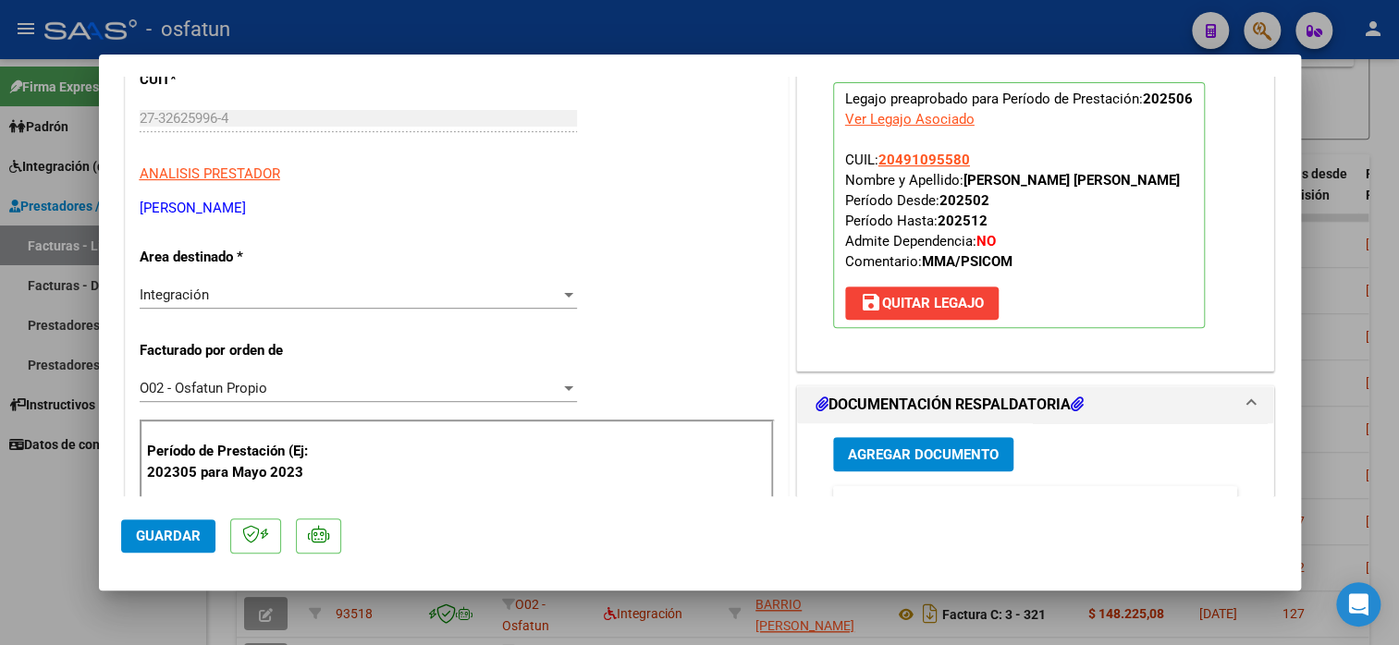
scroll to position [277, 0]
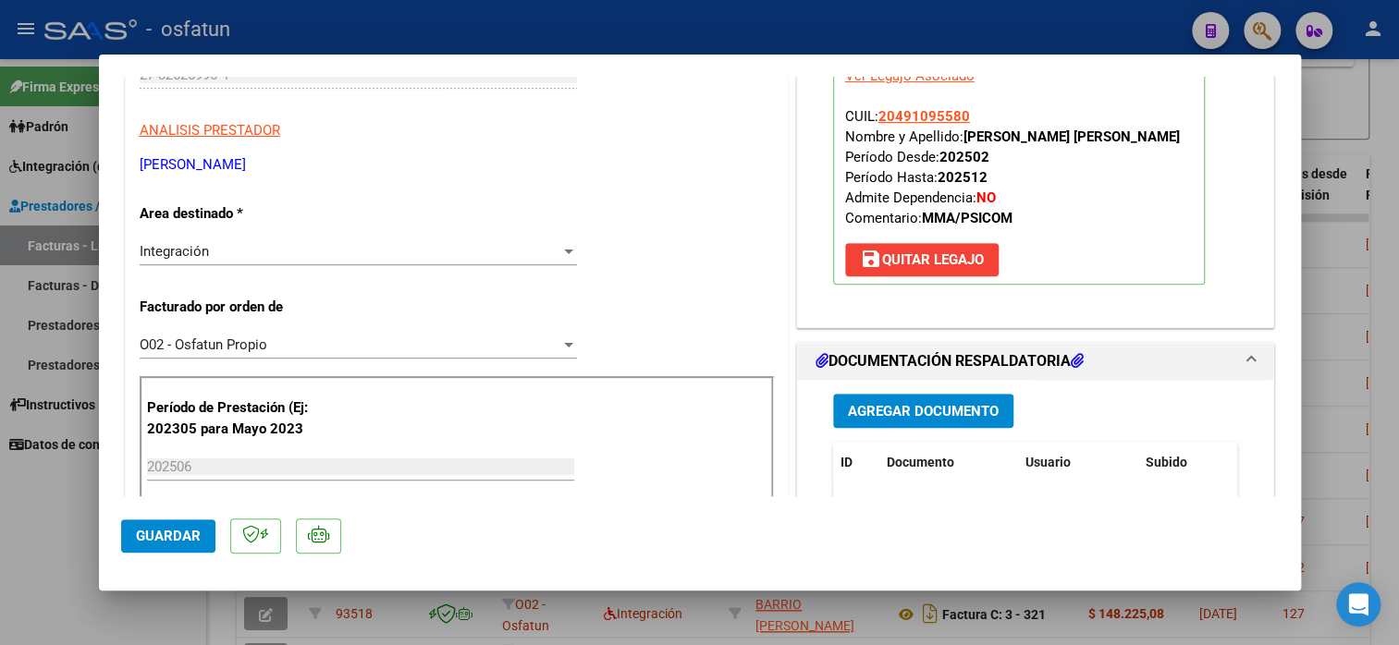
click at [1337, 108] on div at bounding box center [699, 322] width 1399 height 645
type input "$ 0,00"
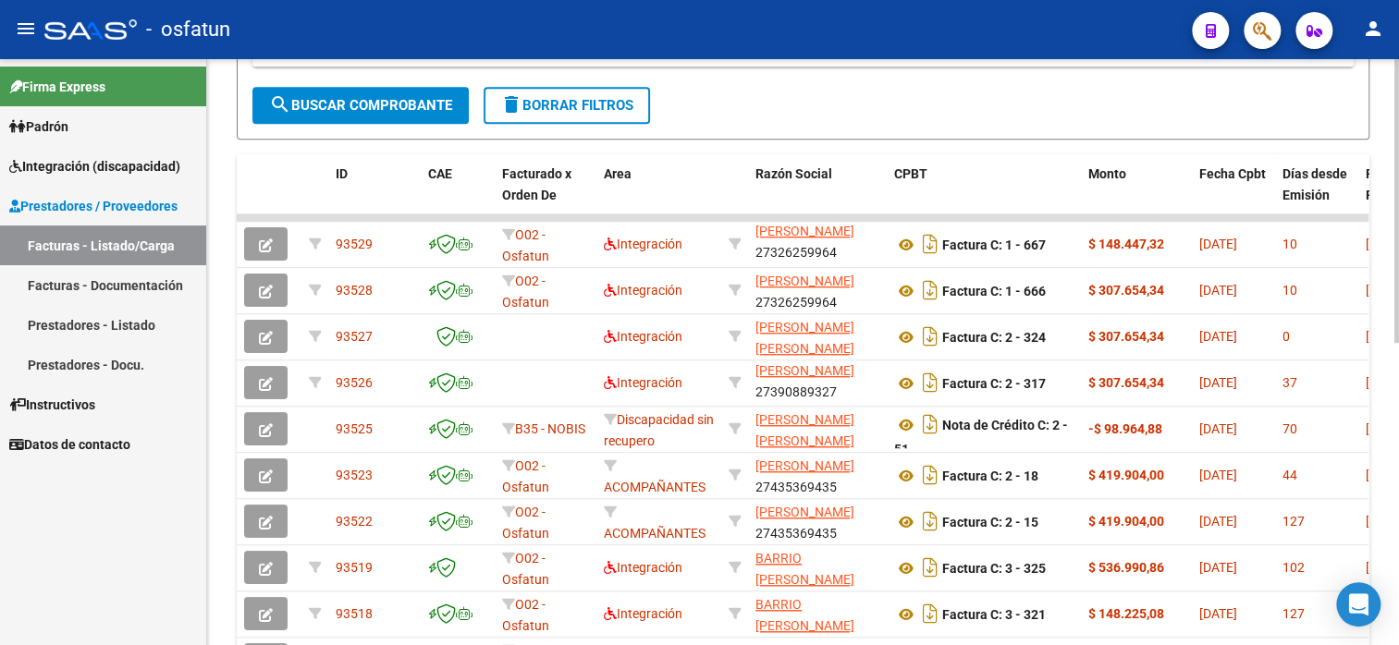
scroll to position [92, 0]
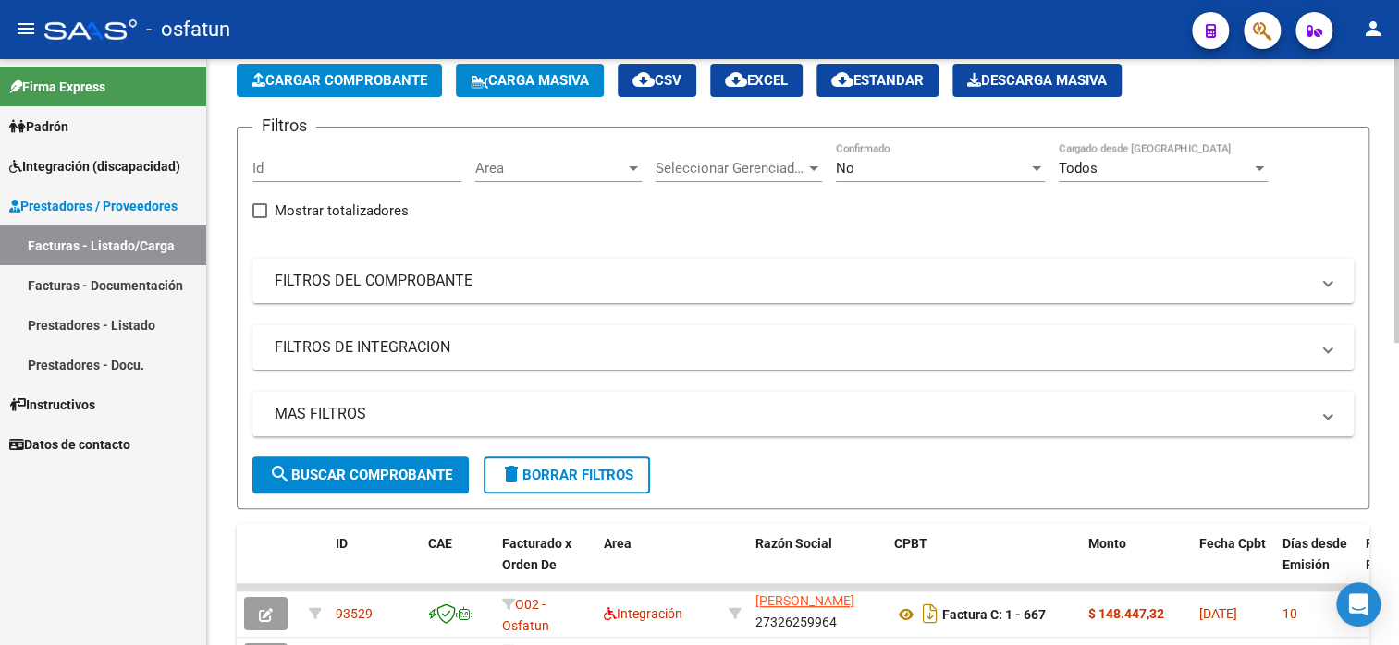
click at [341, 86] on span "Cargar Comprobante" at bounding box center [339, 80] width 176 height 17
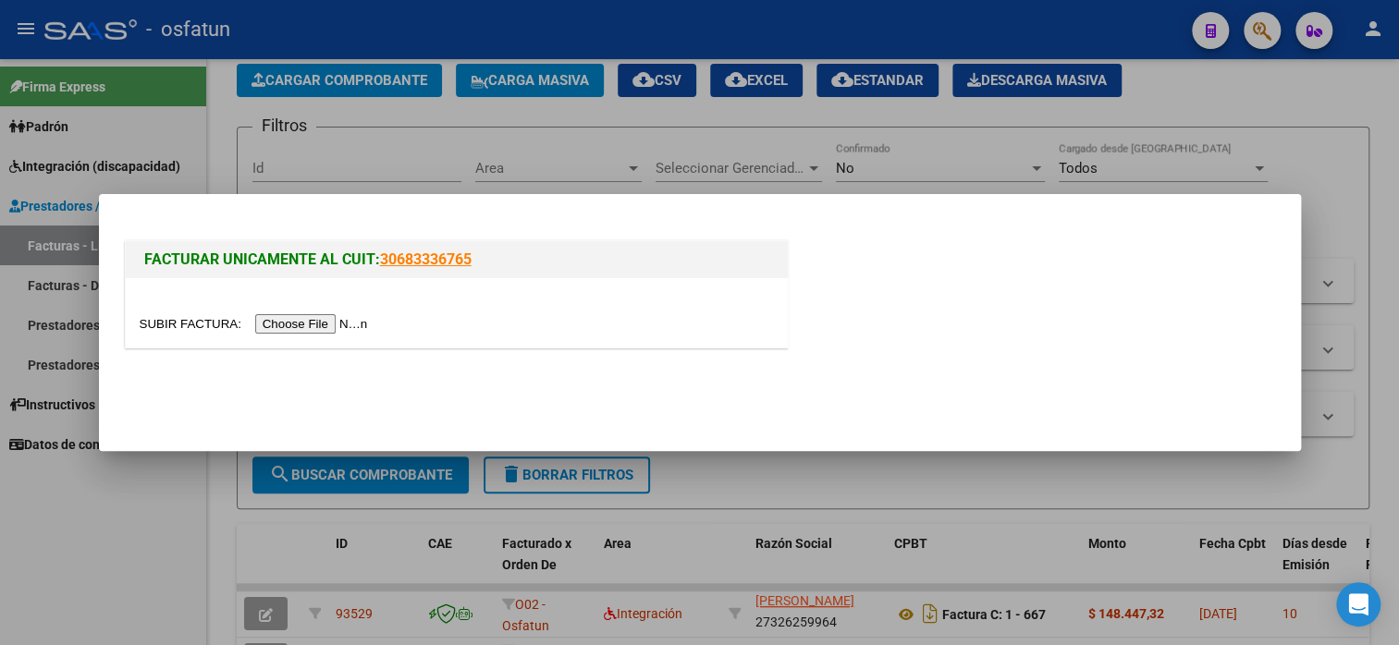
click at [299, 323] on input "file" at bounding box center [257, 323] width 234 height 19
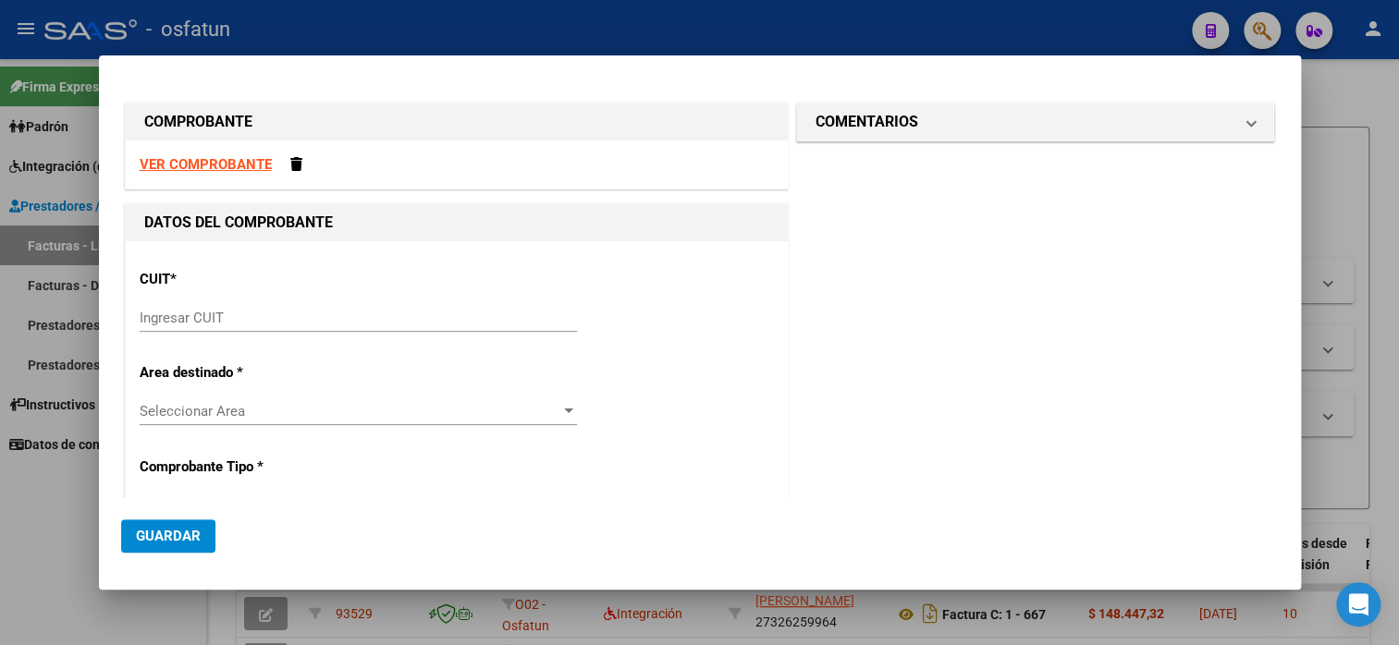
click at [196, 167] on strong "VER COMPROBANTE" at bounding box center [206, 164] width 132 height 17
click at [203, 320] on input "Ingresar CUIT" at bounding box center [358, 318] width 437 height 17
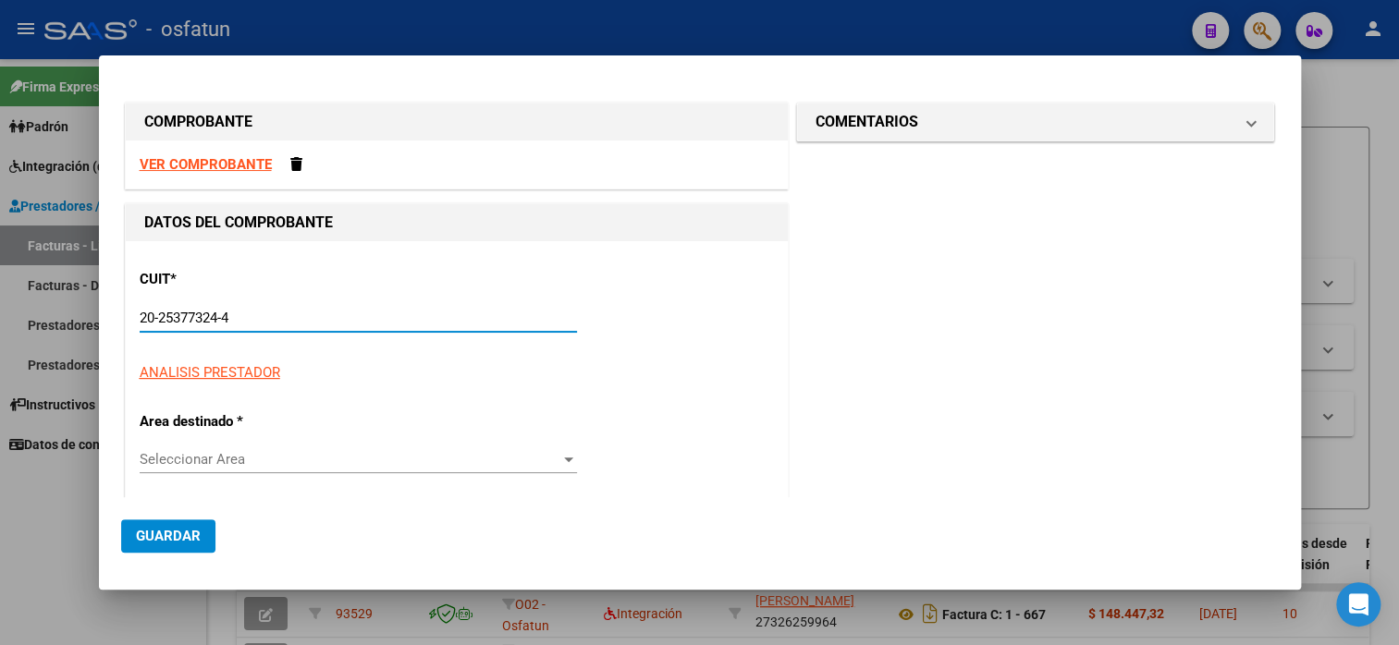
type input "20-25377324-4"
click at [379, 326] on div "20-25377324-4 Ingresar CUIT" at bounding box center [358, 318] width 437 height 28
type input "2"
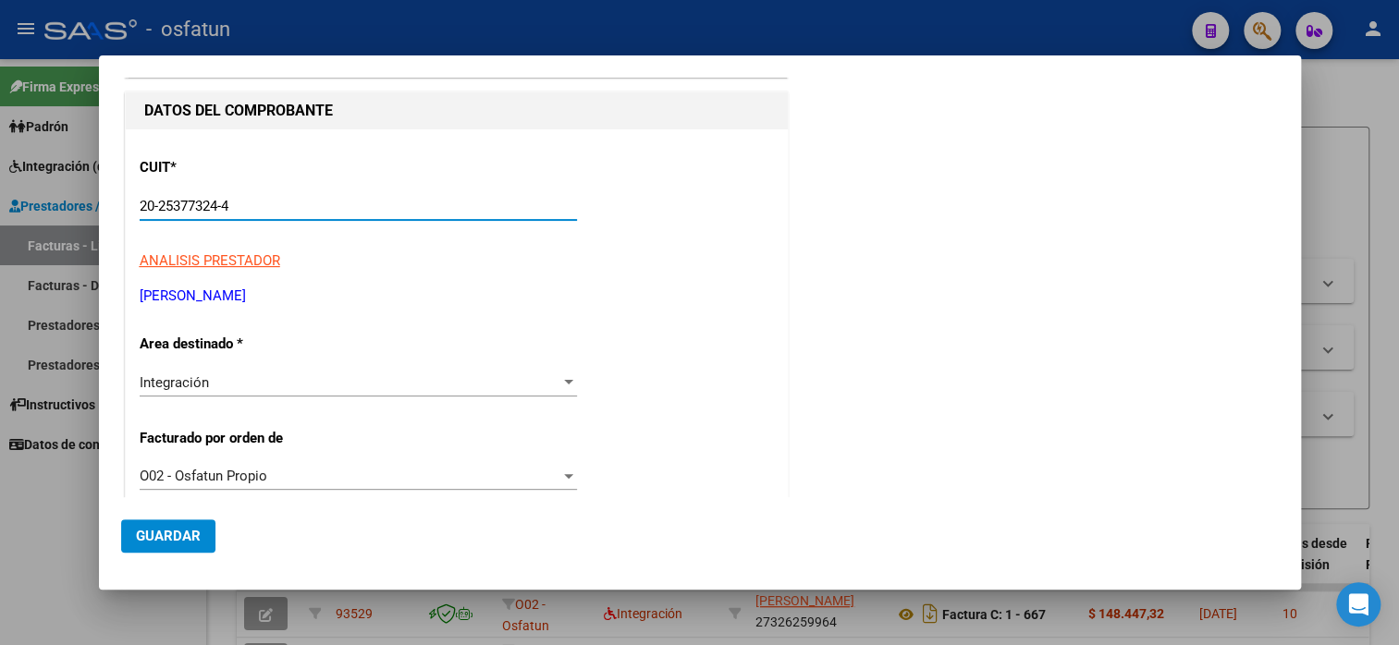
scroll to position [370, 0]
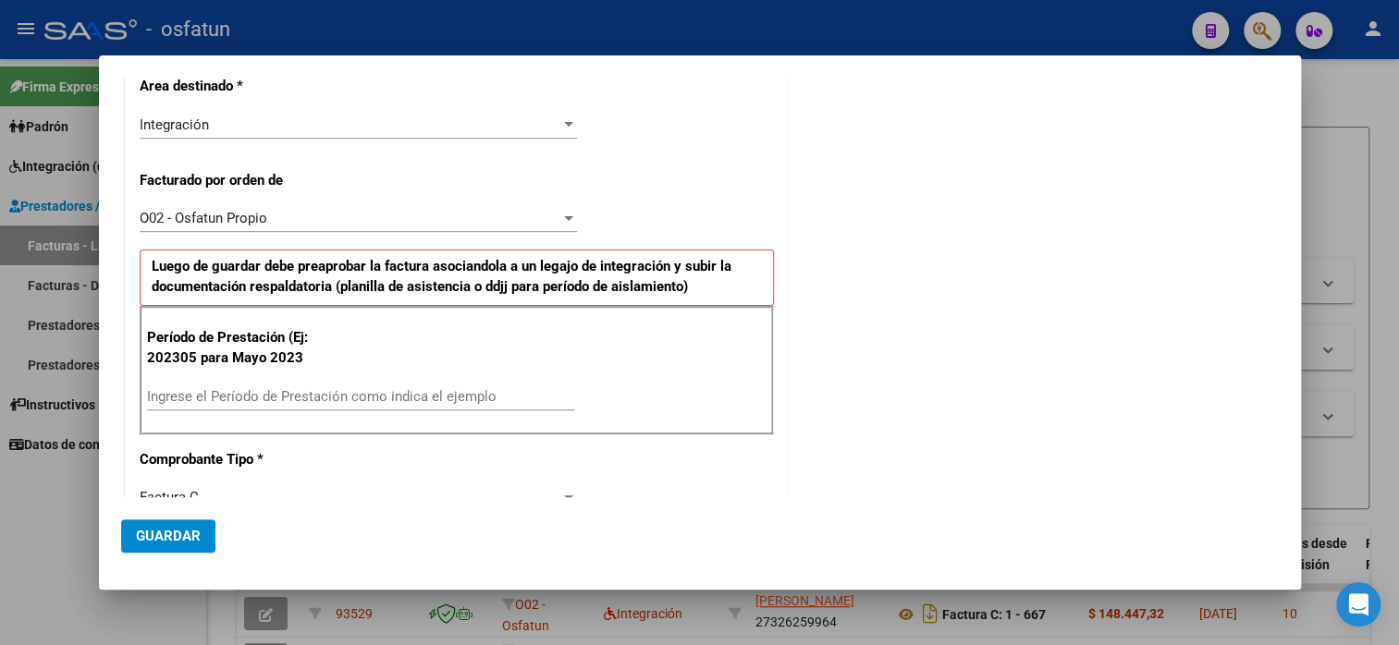
click at [231, 392] on input "Ingrese el Período de Prestación como indica el ejemplo" at bounding box center [360, 396] width 427 height 17
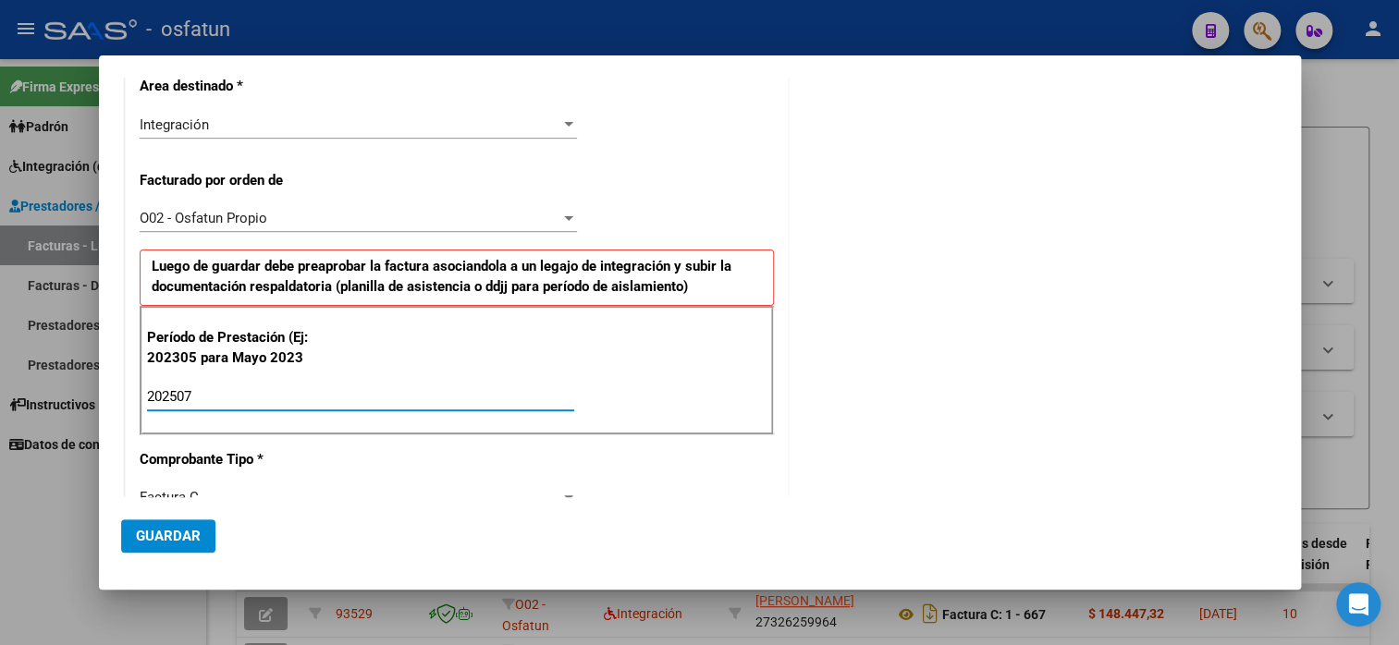
type input "202507"
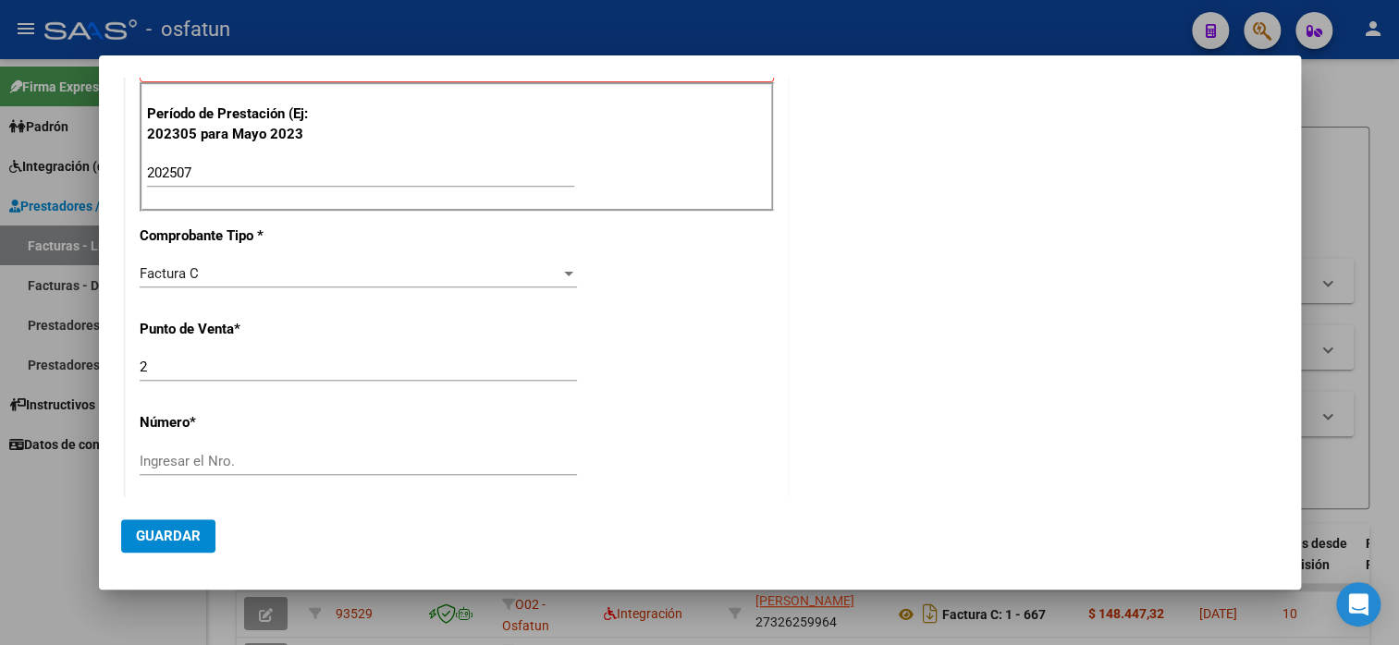
scroll to position [595, 0]
click at [302, 462] on input "Ingresar el Nro." at bounding box center [358, 459] width 437 height 17
type input "412"
click at [541, 399] on div "CUIT * 20-25377324-4 Ingresar CUIT ANALISIS PRESTADOR [PERSON_NAME] [PERSON_NAM…" at bounding box center [457, 441] width 662 height 1590
type input "$ 98.964,88"
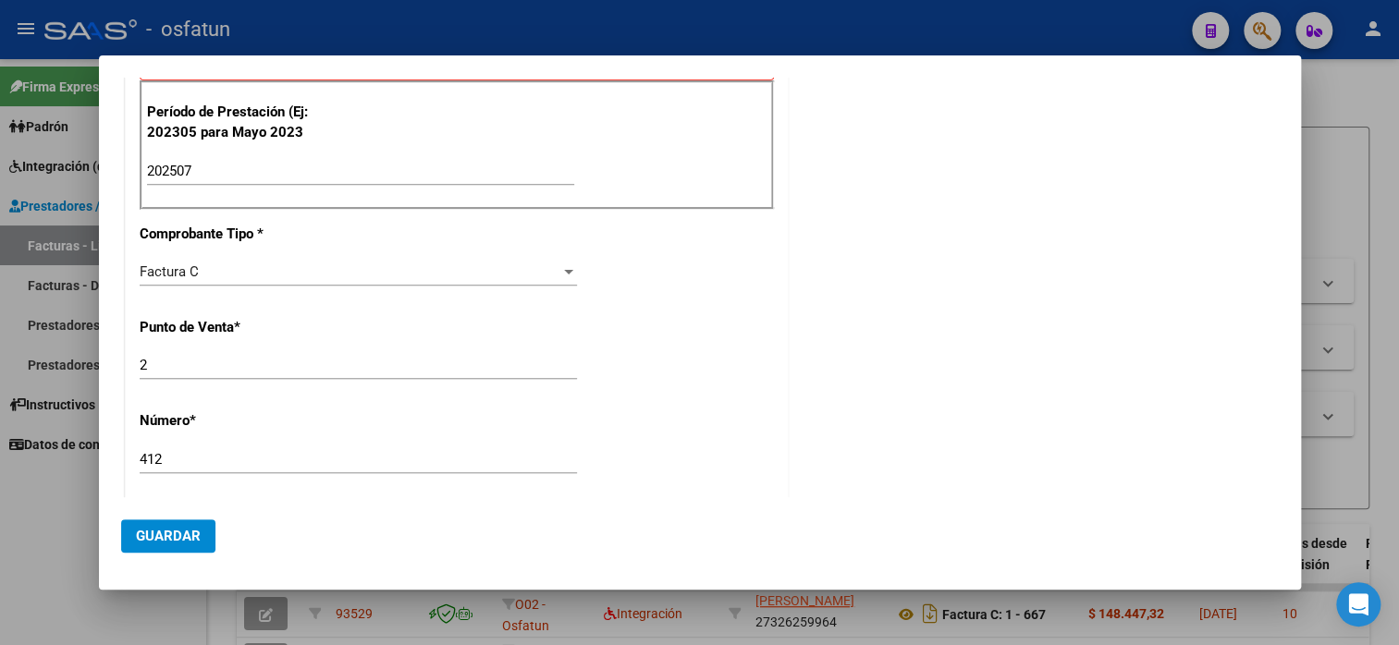
type input "[DATE]"
type input "75324319716257"
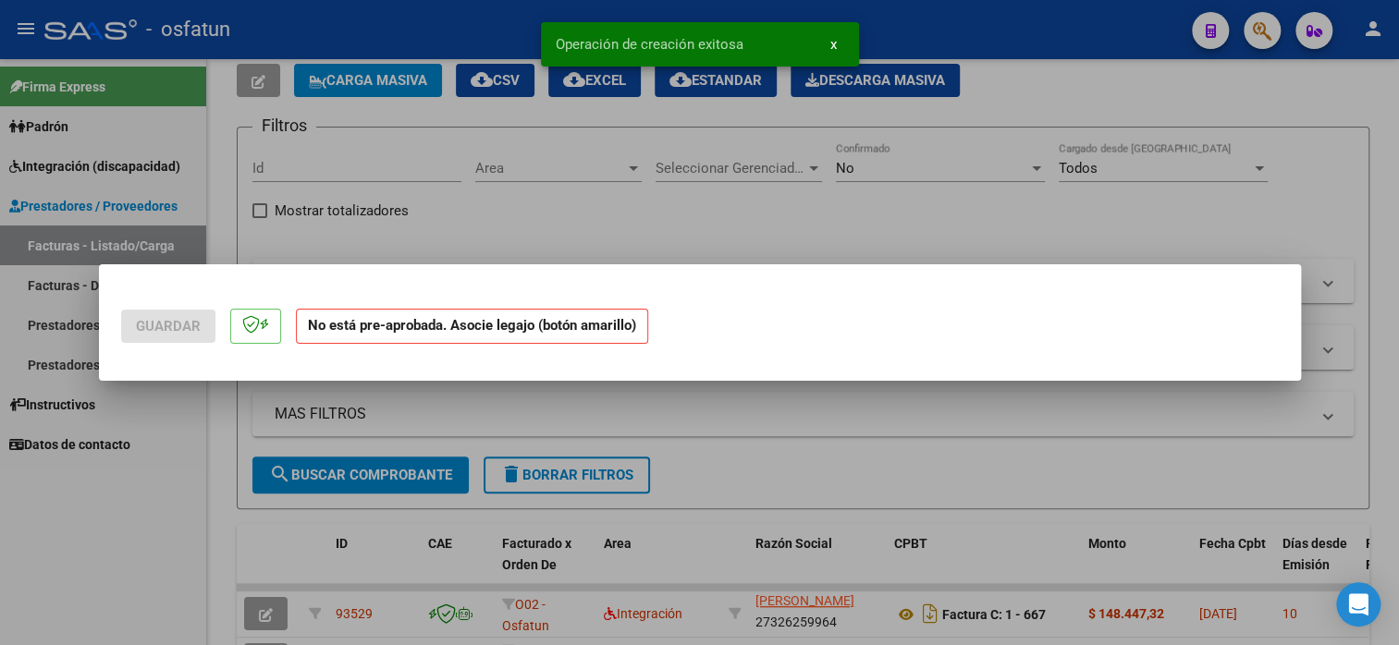
scroll to position [0, 0]
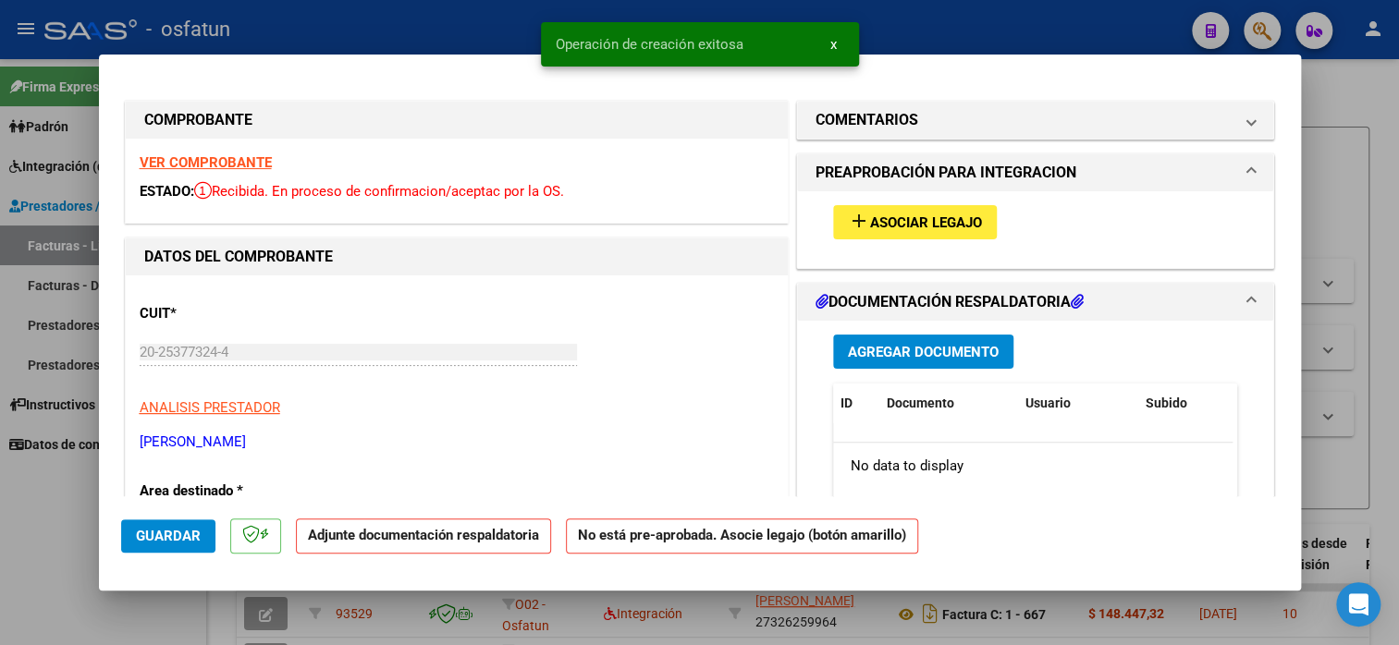
click at [951, 230] on button "add Asociar Legajo" at bounding box center [915, 222] width 164 height 34
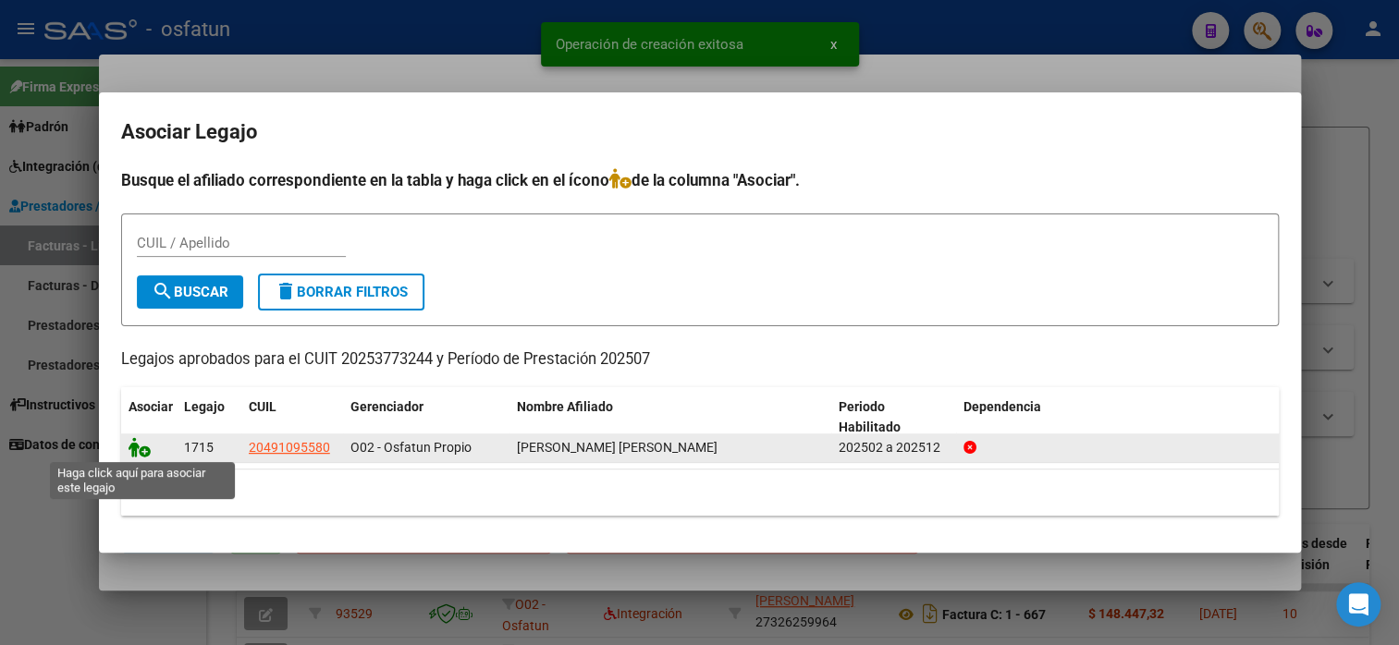
click at [142, 456] on icon at bounding box center [140, 447] width 22 height 20
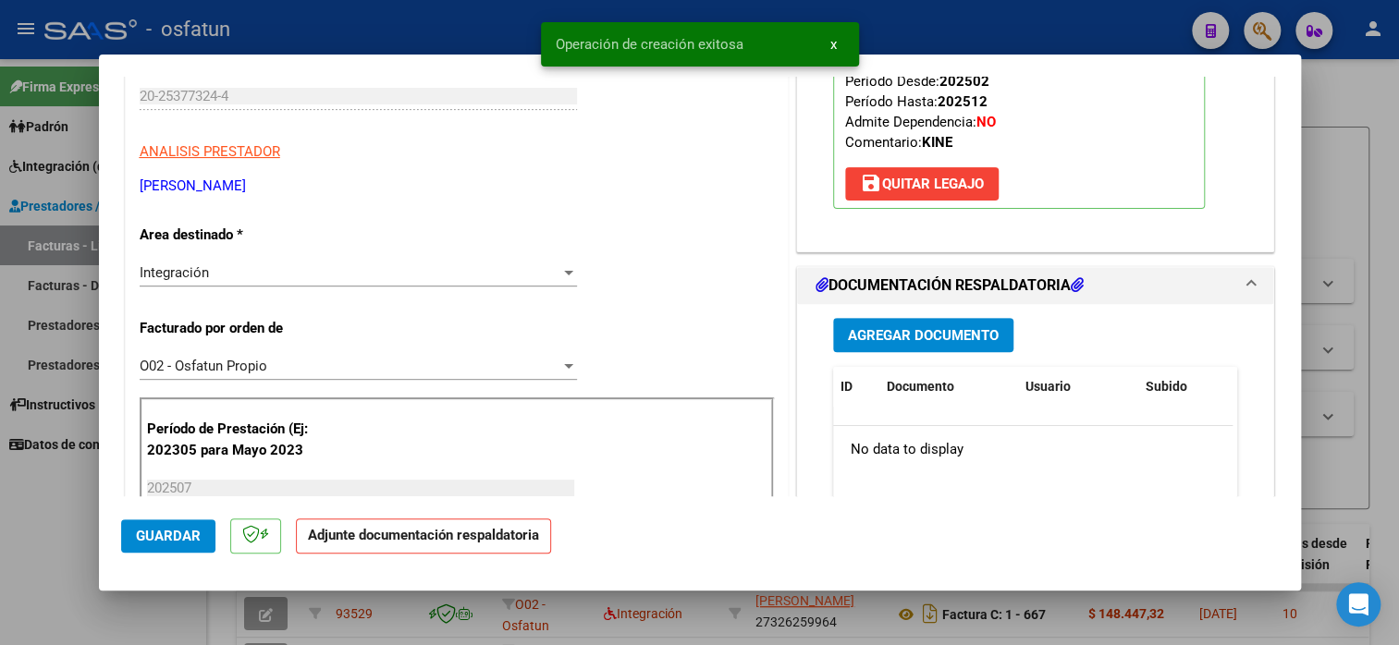
scroll to position [370, 0]
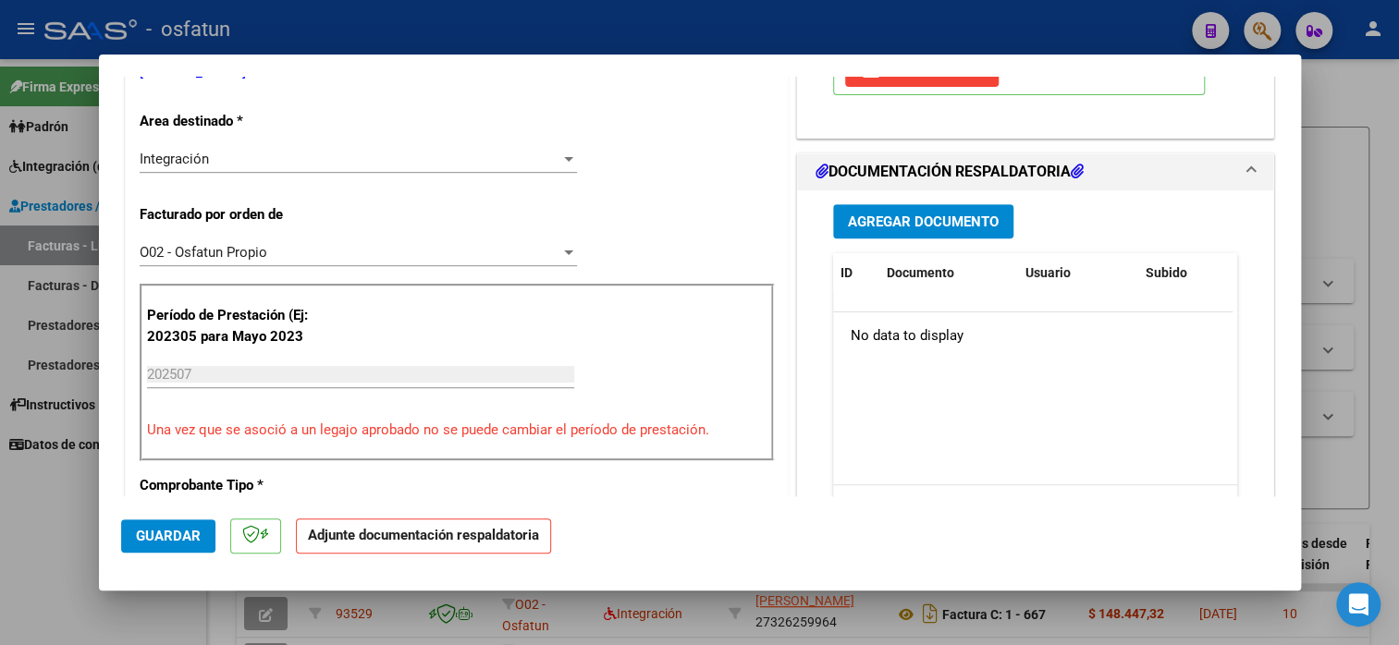
click at [952, 227] on span "Agregar Documento" at bounding box center [923, 222] width 151 height 17
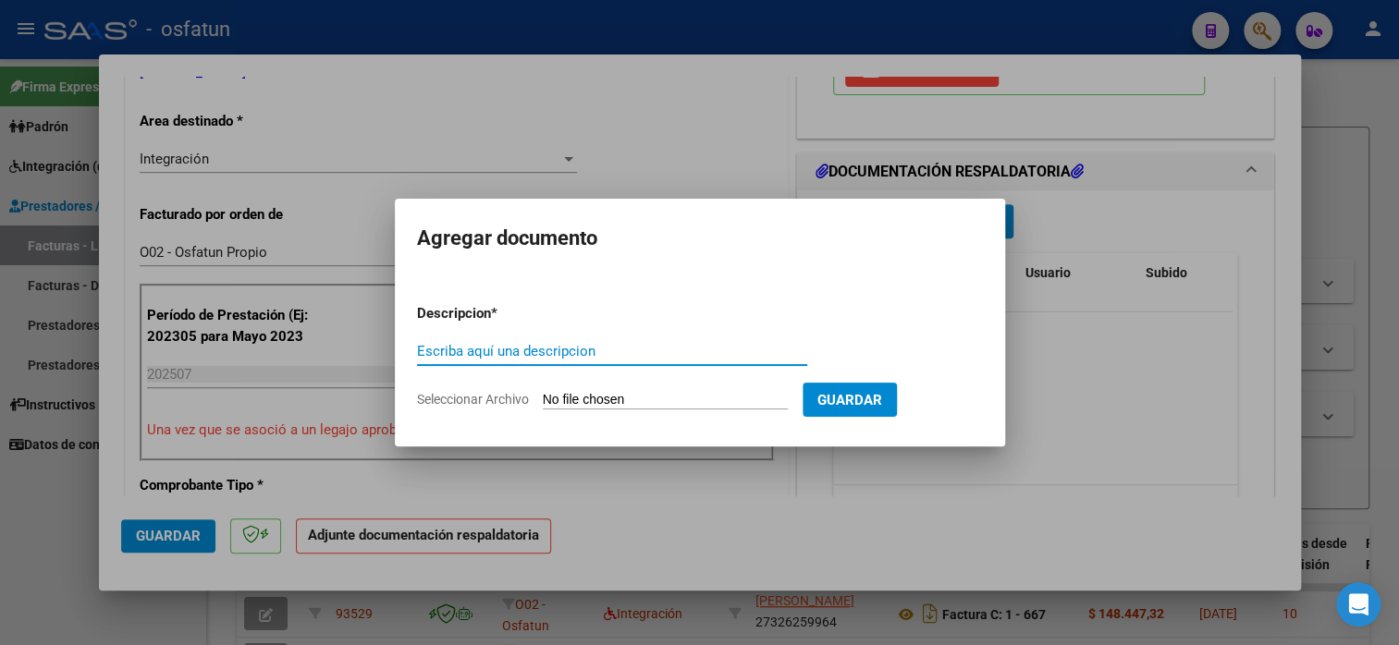
click at [575, 351] on input "Escriba aquí una descripcion" at bounding box center [612, 351] width 390 height 17
type input "planilla de asistencia"
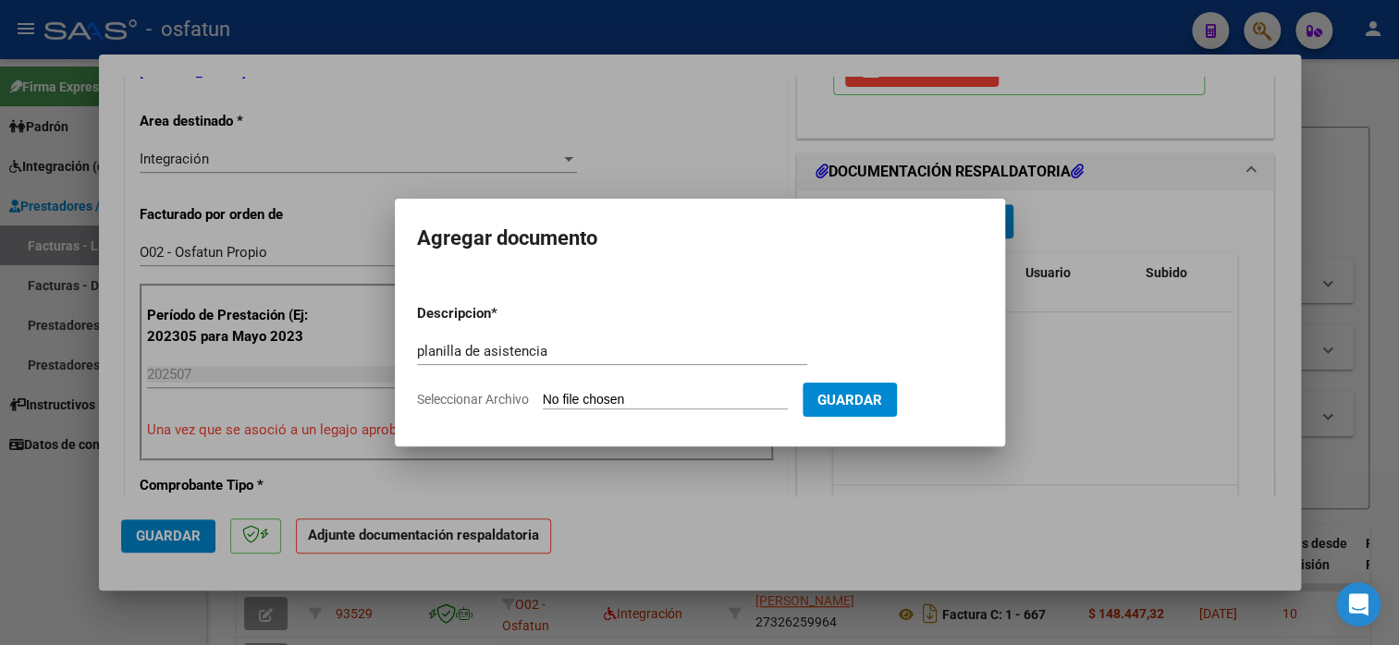
click at [570, 399] on input "Seleccionar Archivo" at bounding box center [665, 401] width 245 height 18
type input "C:\fakepath\CORREO ASIS.pdf"
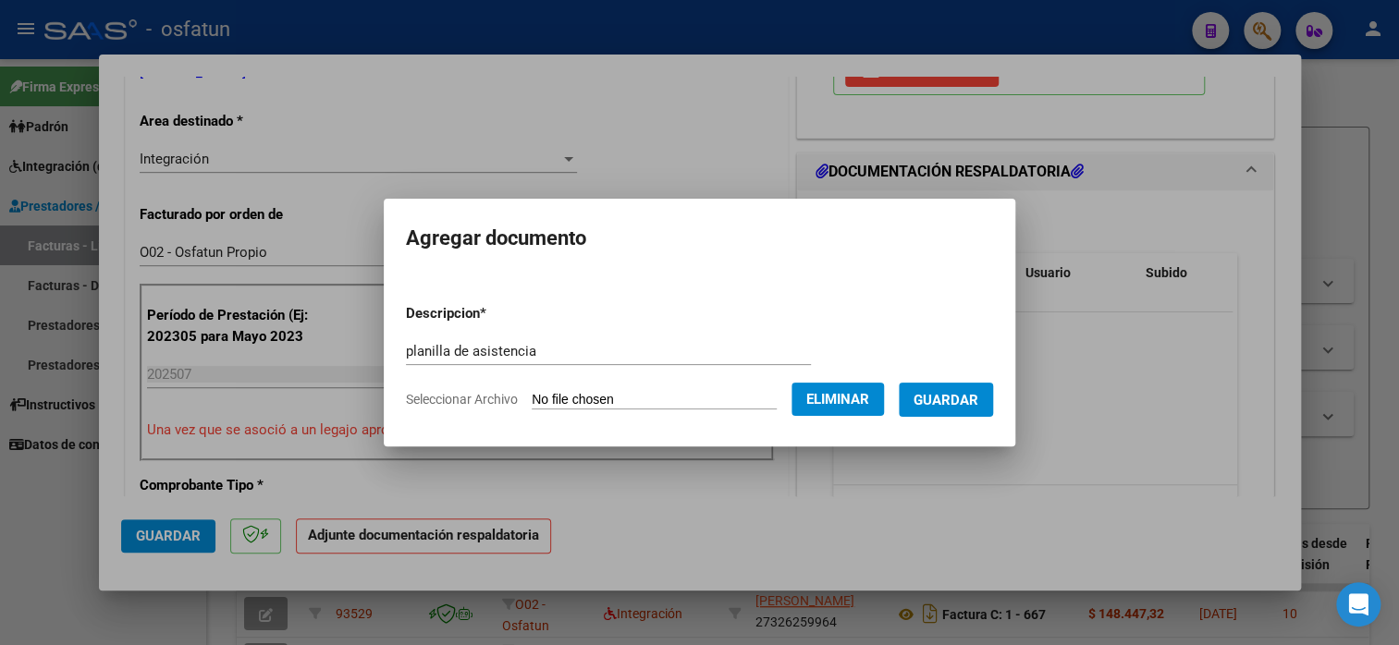
click at [947, 398] on span "Guardar" at bounding box center [946, 400] width 65 height 17
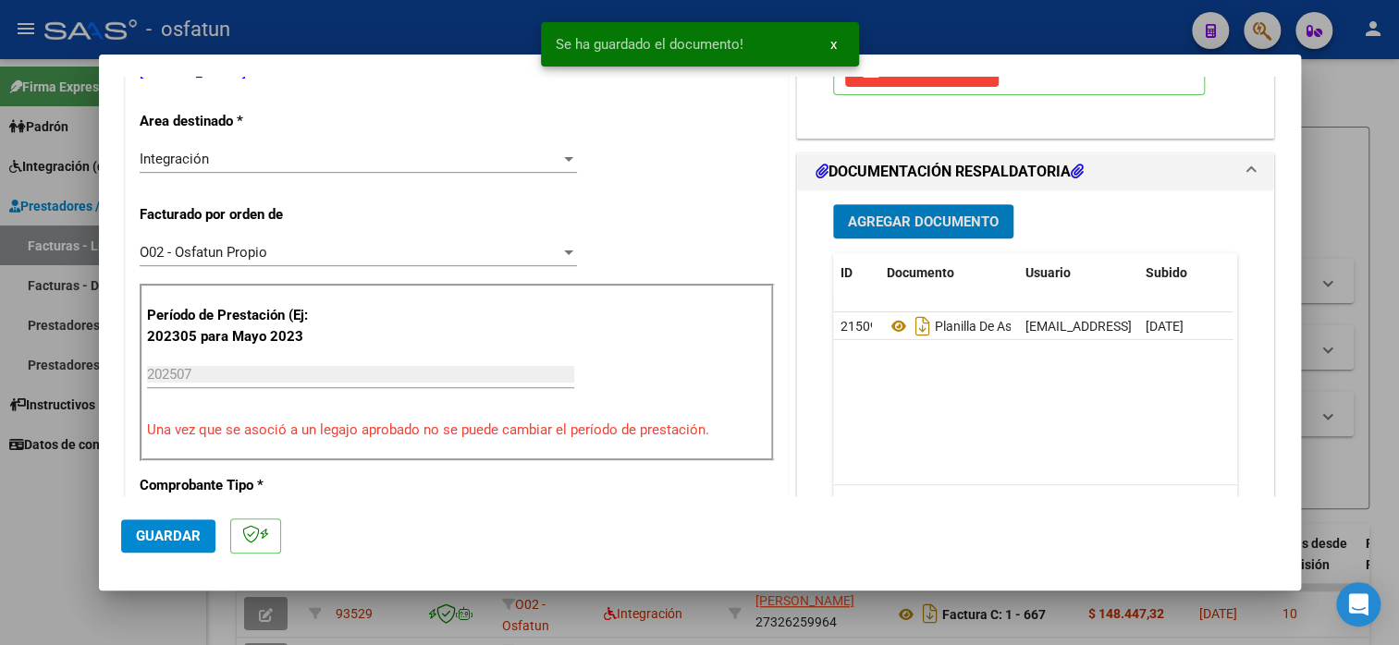
click at [133, 538] on button "Guardar" at bounding box center [168, 536] width 94 height 33
click at [34, 537] on div at bounding box center [699, 322] width 1399 height 645
type input "$ 0,00"
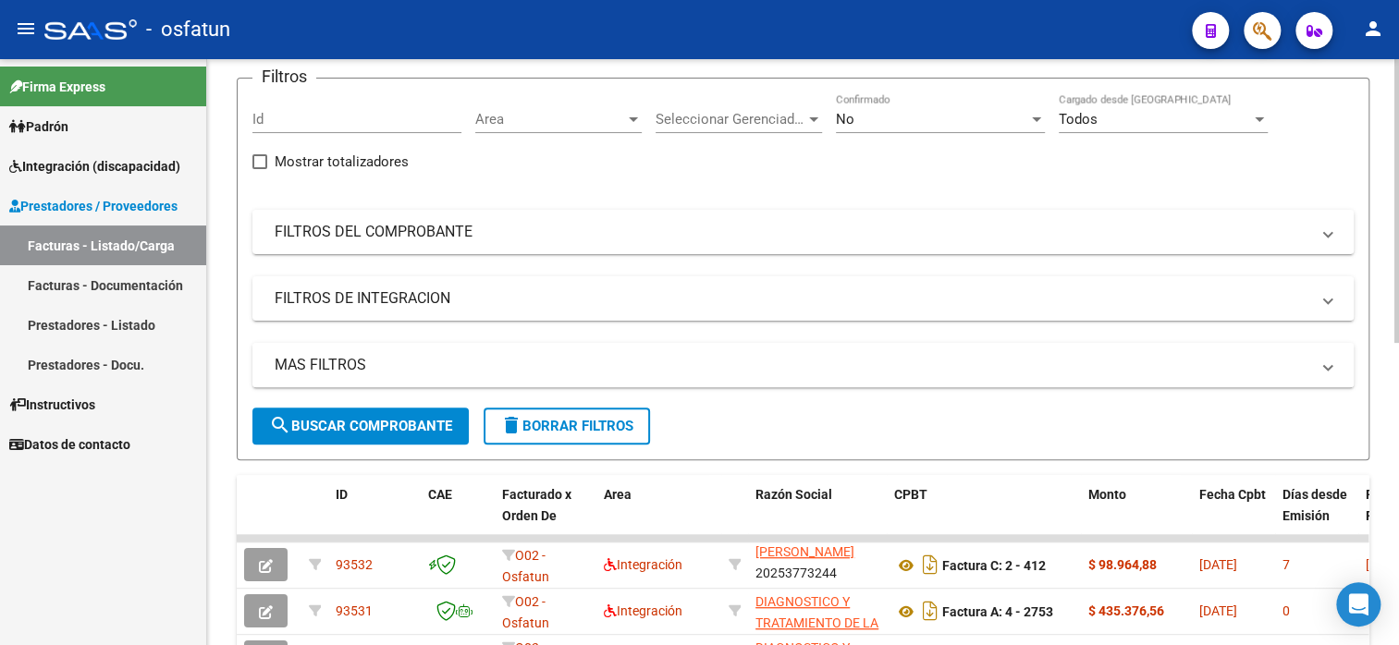
scroll to position [185, 0]
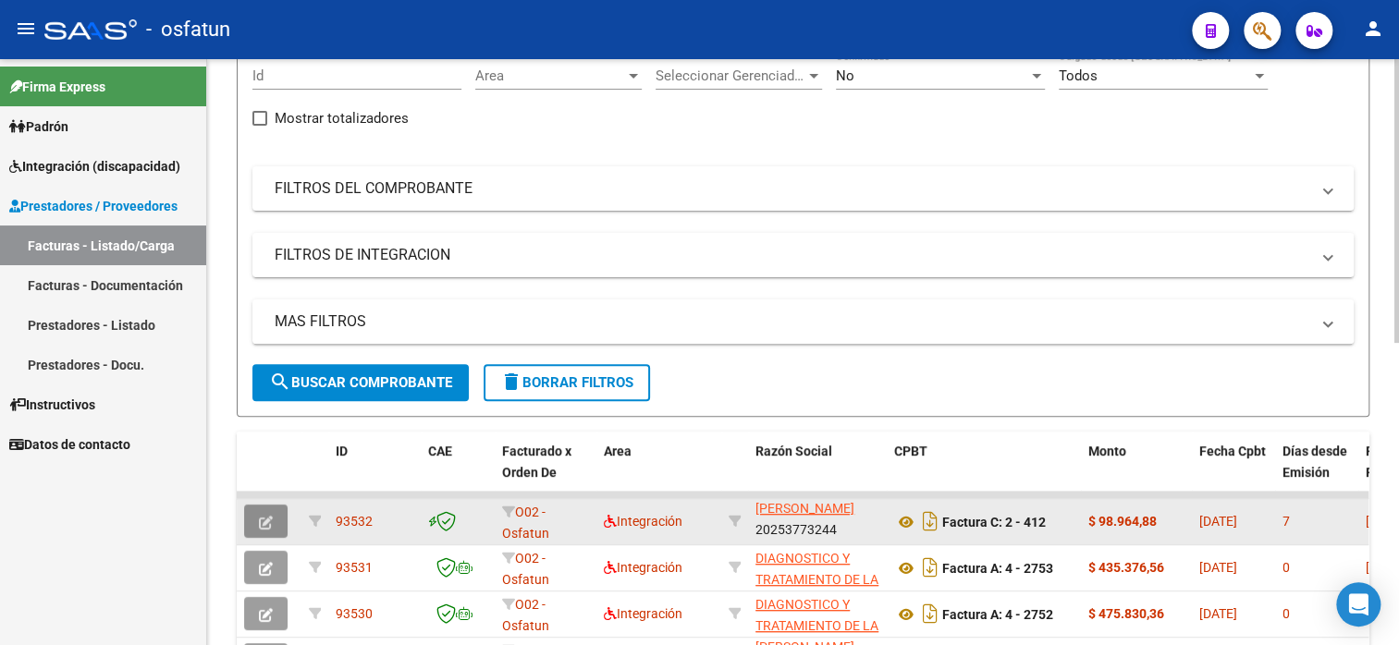
click at [259, 527] on icon "button" at bounding box center [266, 523] width 14 height 14
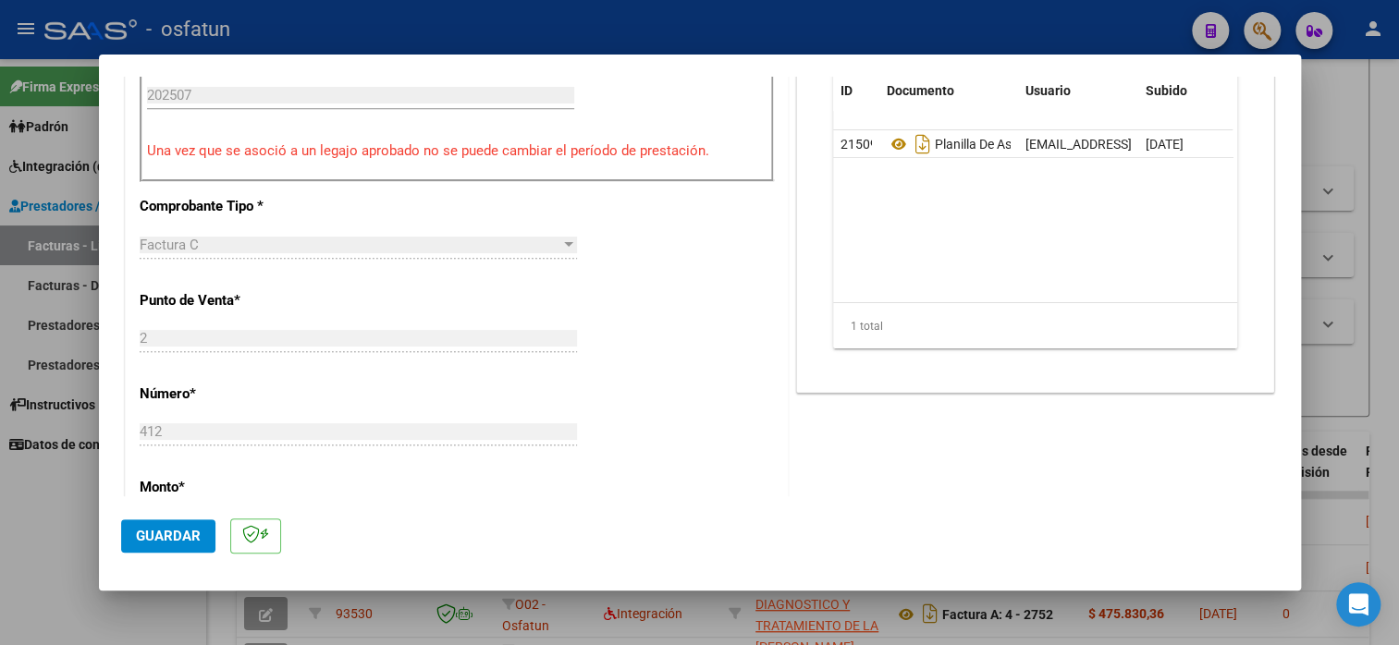
scroll to position [832, 0]
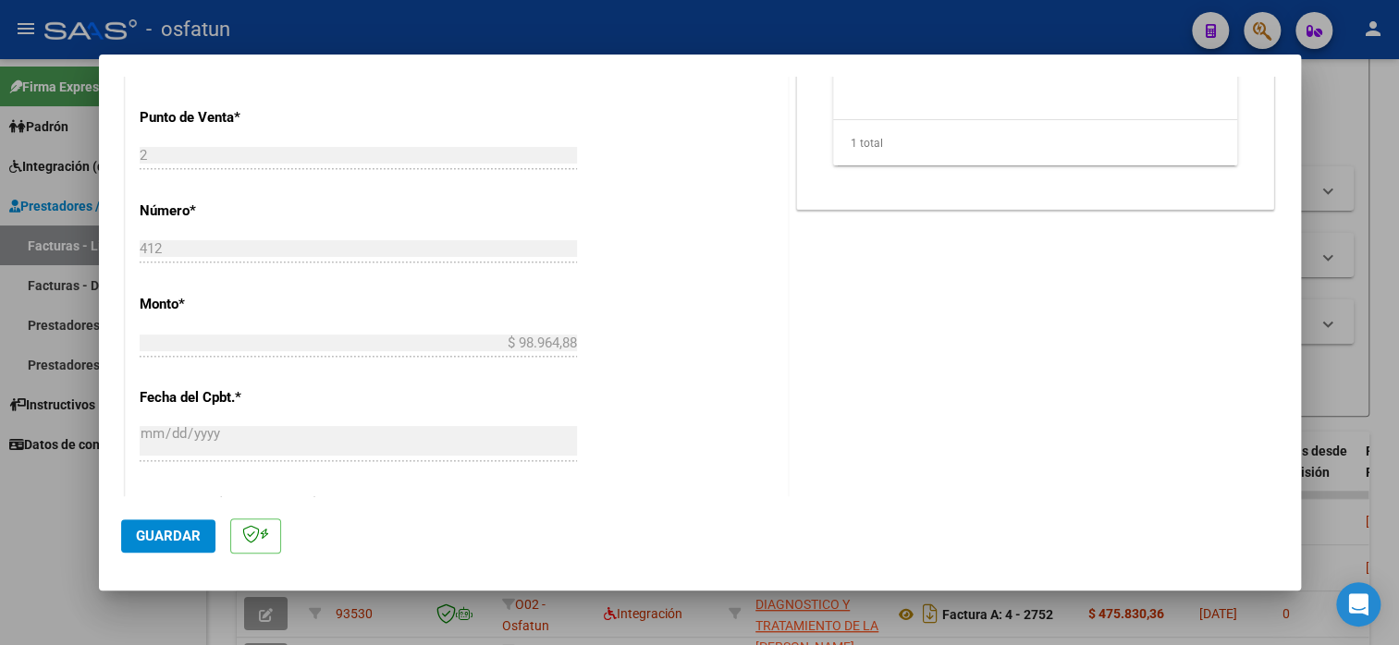
click at [156, 535] on span "Guardar" at bounding box center [168, 536] width 65 height 17
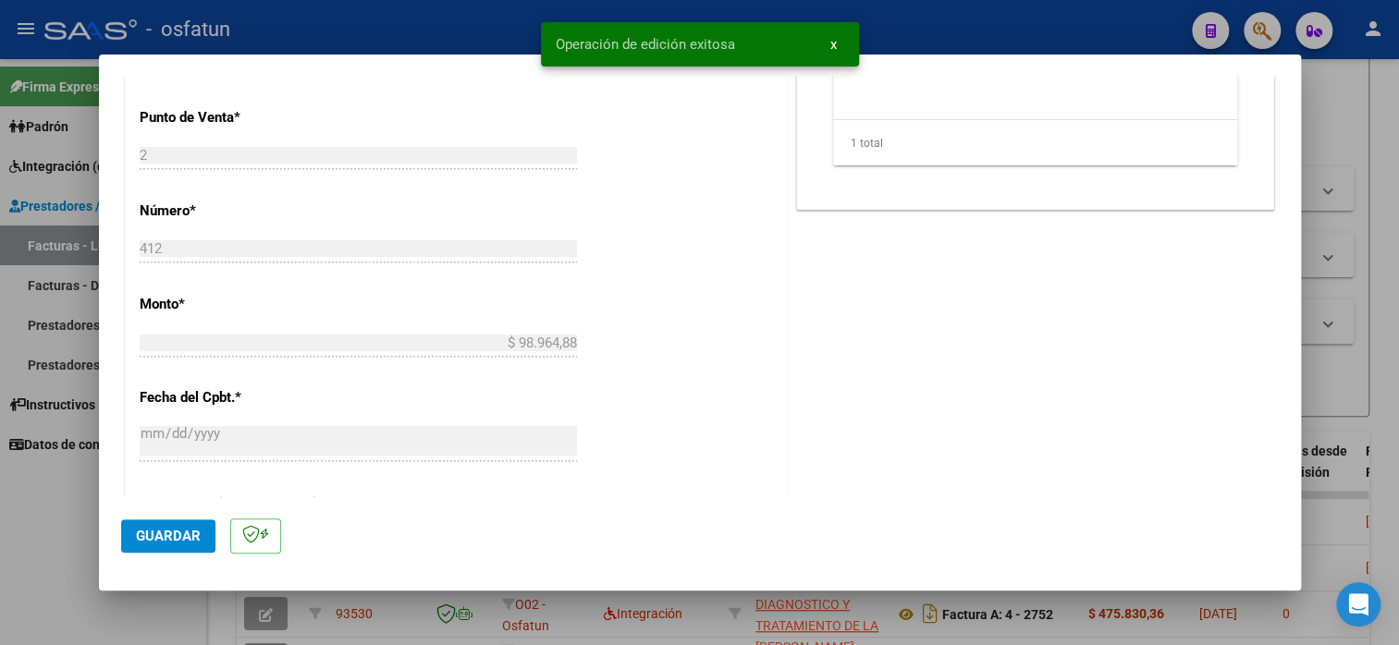
click at [1373, 227] on div at bounding box center [699, 322] width 1399 height 645
type input "$ 0,00"
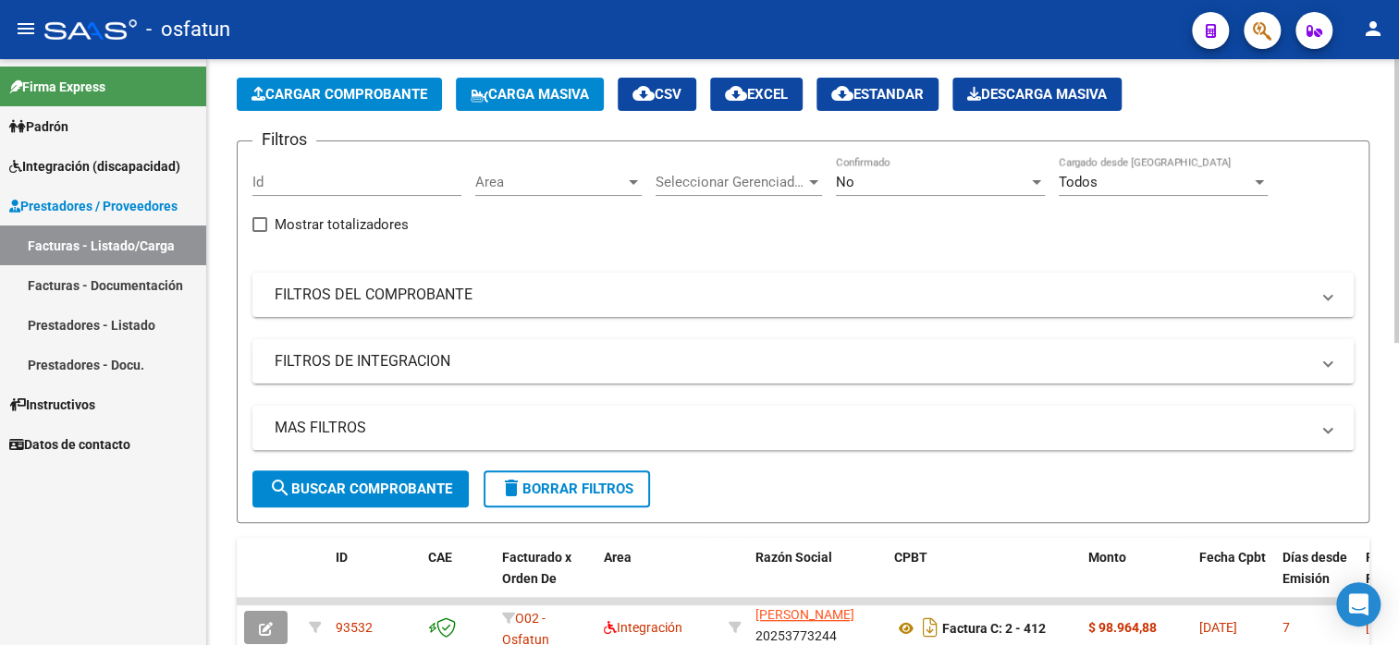
scroll to position [0, 0]
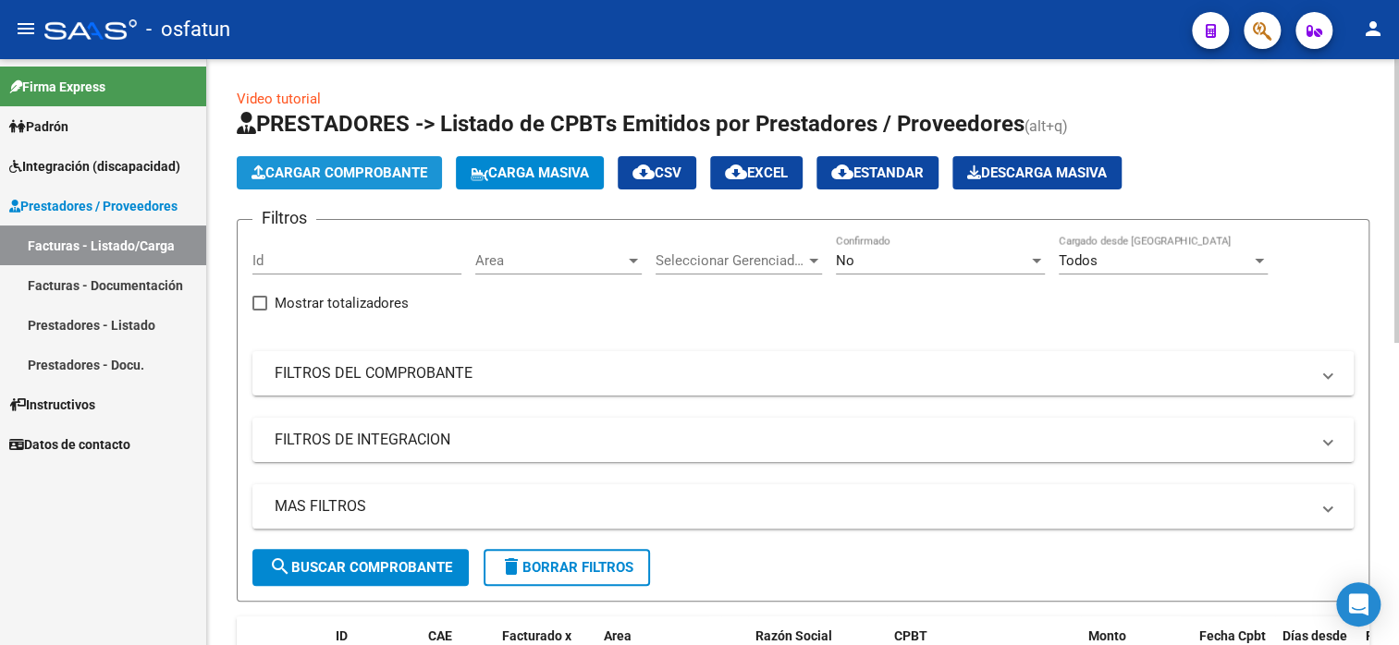
click at [349, 173] on span "Cargar Comprobante" at bounding box center [339, 173] width 176 height 17
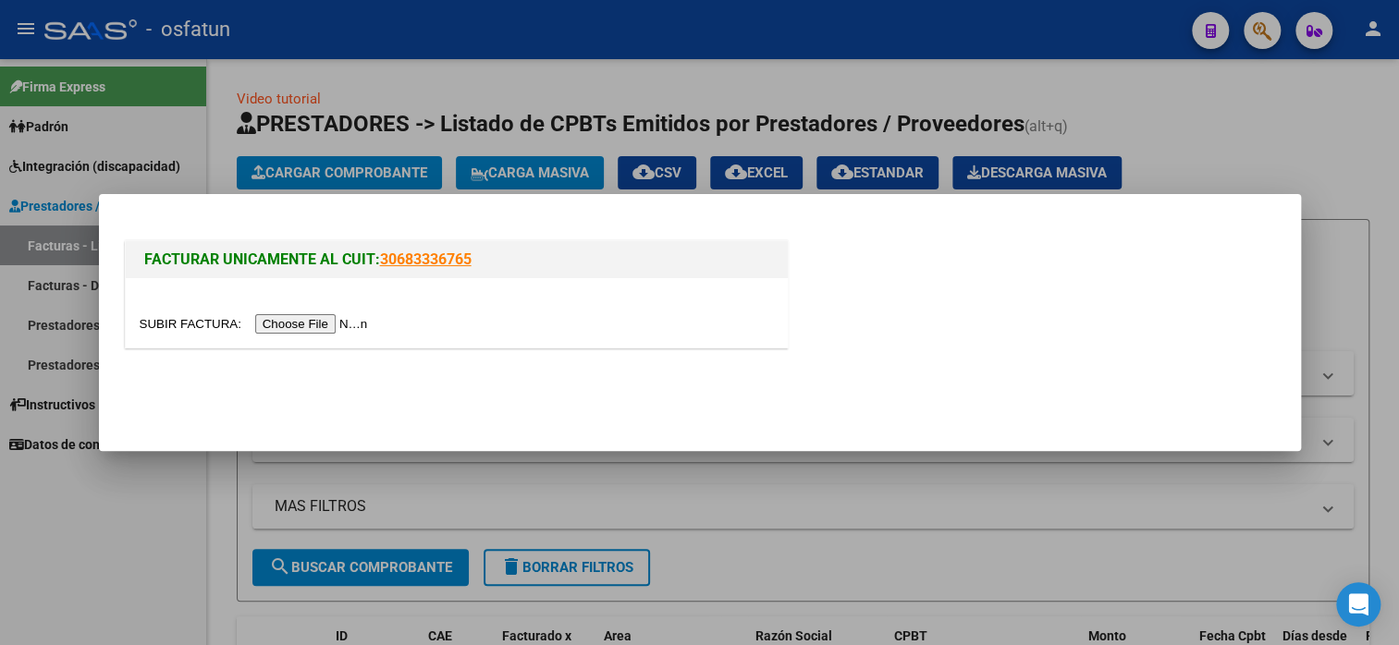
click at [296, 326] on input "file" at bounding box center [257, 323] width 234 height 19
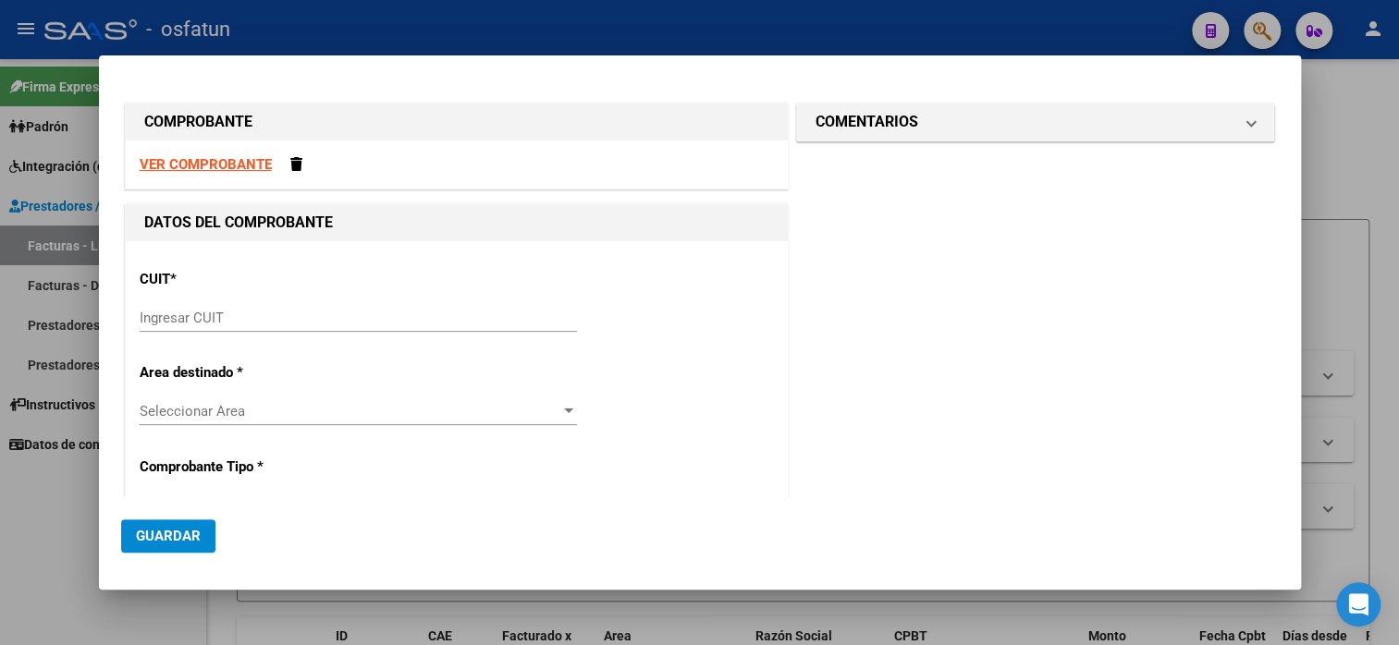
click at [211, 163] on strong "VER COMPROBANTE" at bounding box center [206, 164] width 132 height 17
click at [202, 322] on input "Ingresar CUIT" at bounding box center [358, 318] width 437 height 17
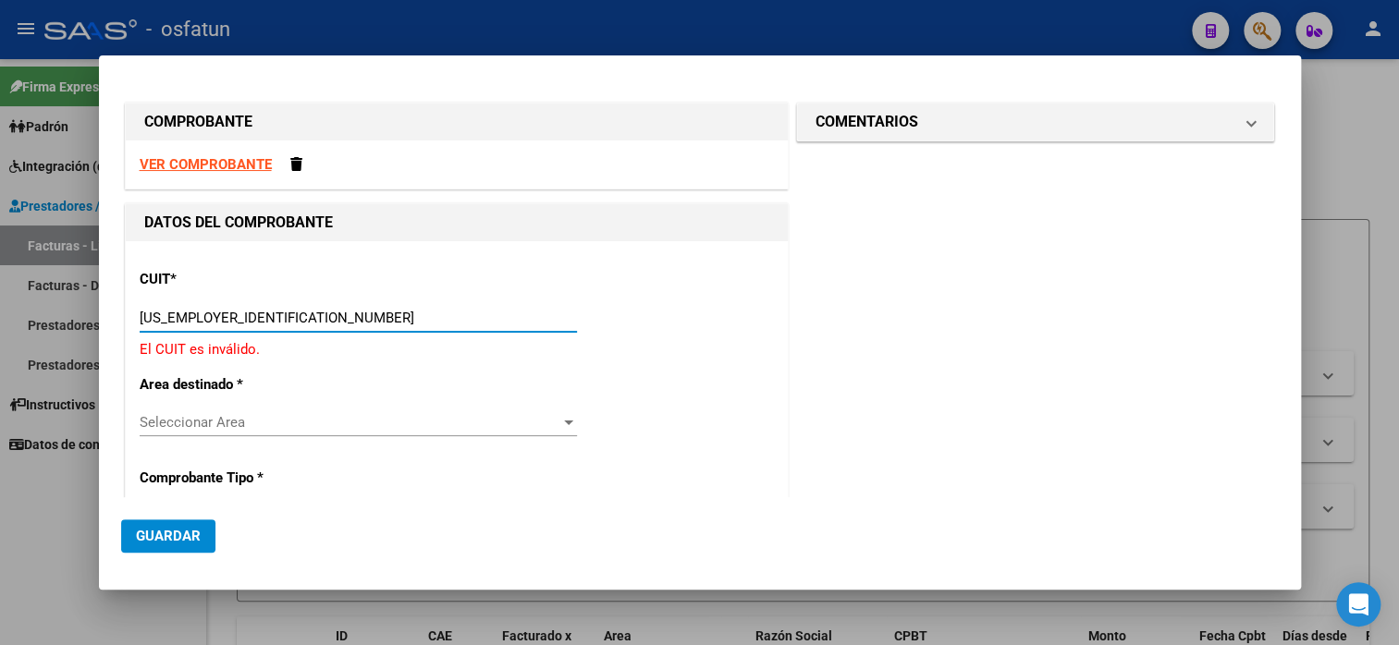
click at [183, 314] on input "[US_EMPLOYER_IDENTIFICATION_NUMBER]" at bounding box center [358, 318] width 437 height 17
type input "27-18839164-3"
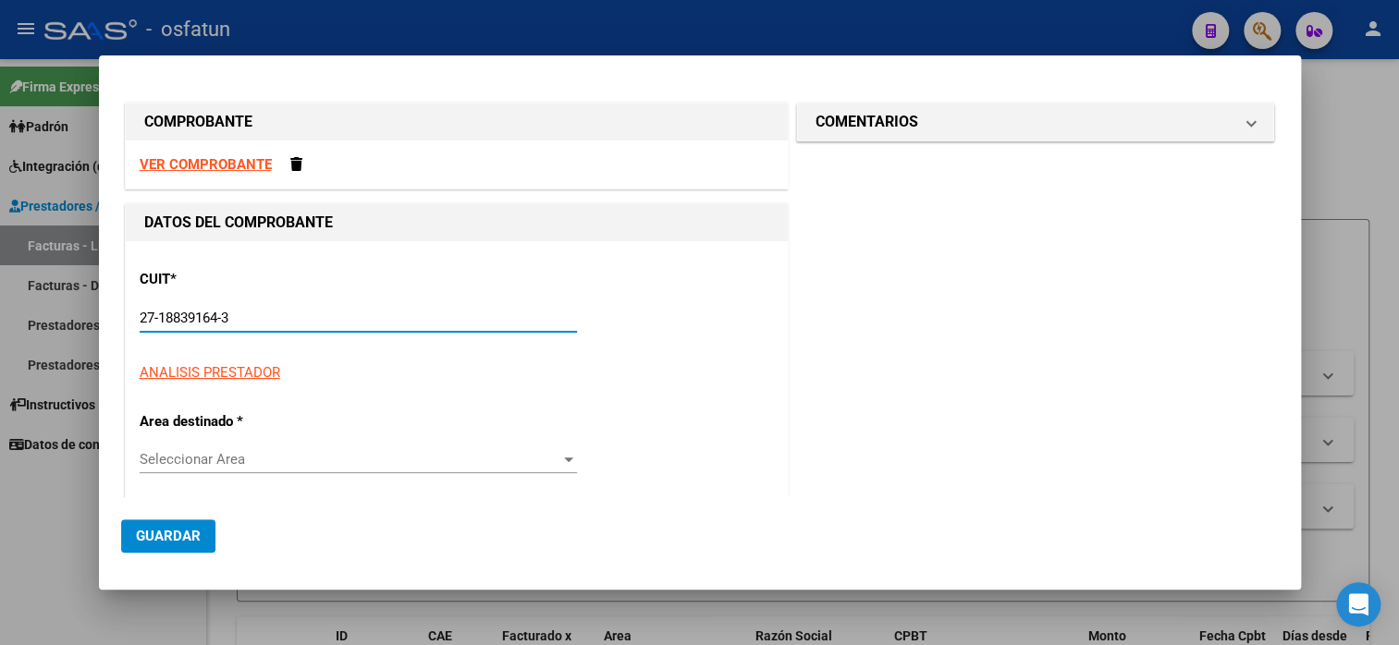
type input "1"
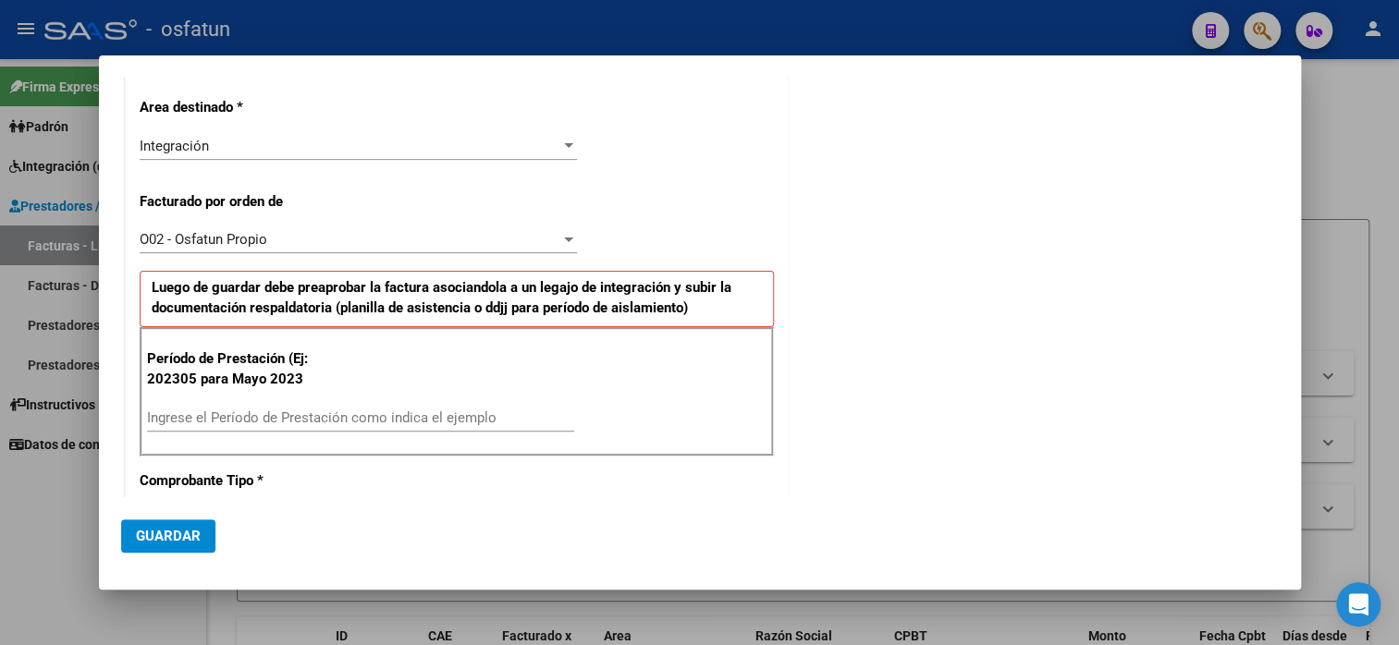
scroll to position [370, 0]
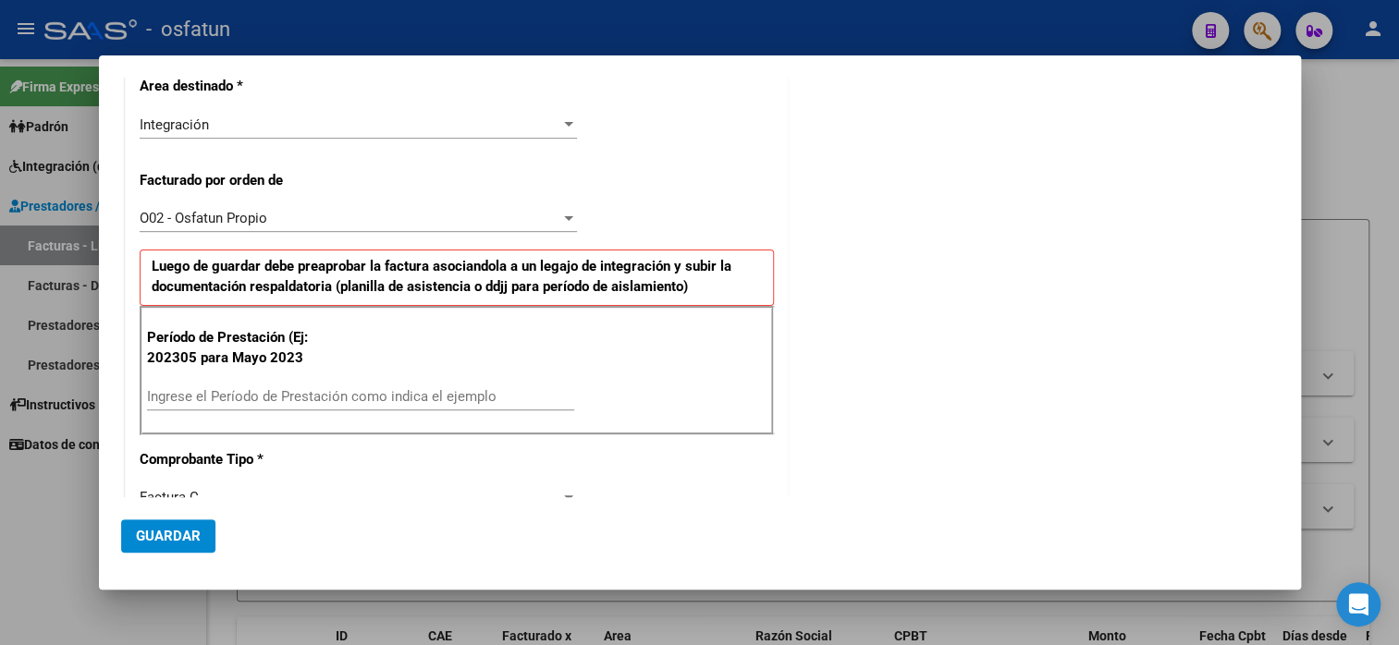
type input "27-18839164-3"
click at [290, 391] on input "Ingrese el Período de Prestación como indica el ejemplo" at bounding box center [360, 396] width 427 height 17
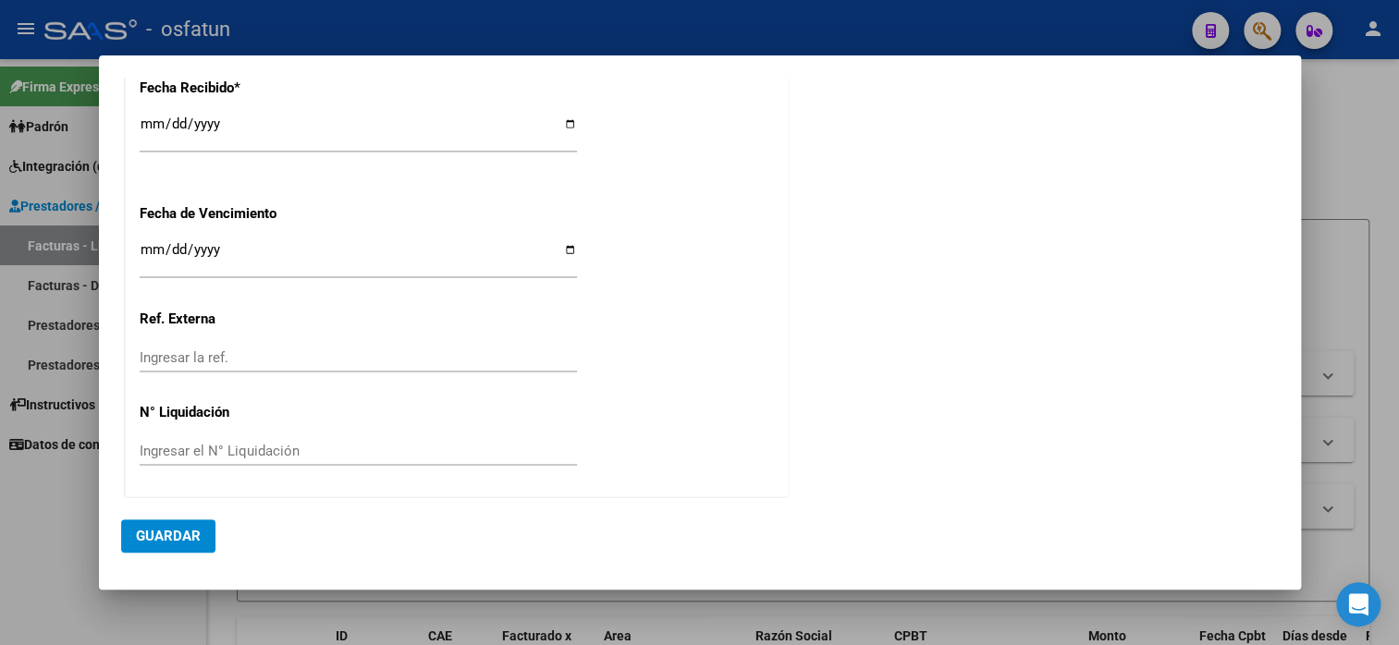
type input "202507"
click at [169, 531] on span "Guardar" at bounding box center [168, 536] width 65 height 17
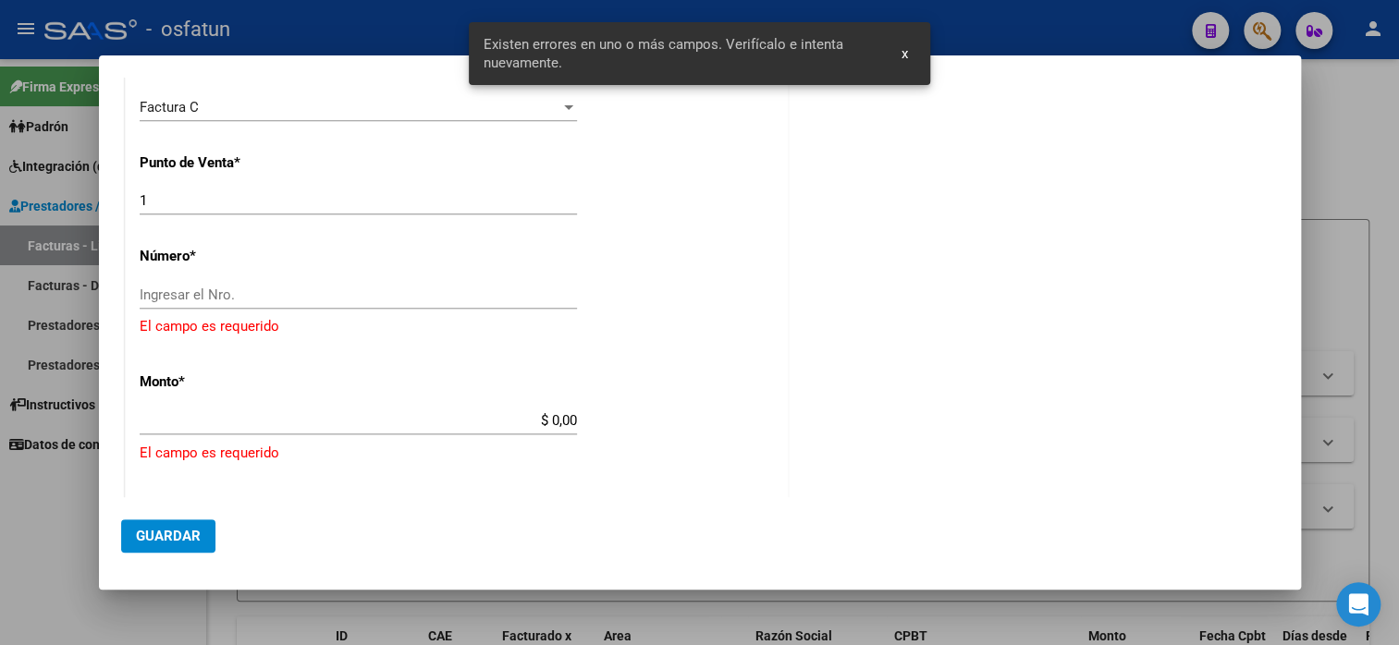
scroll to position [755, 0]
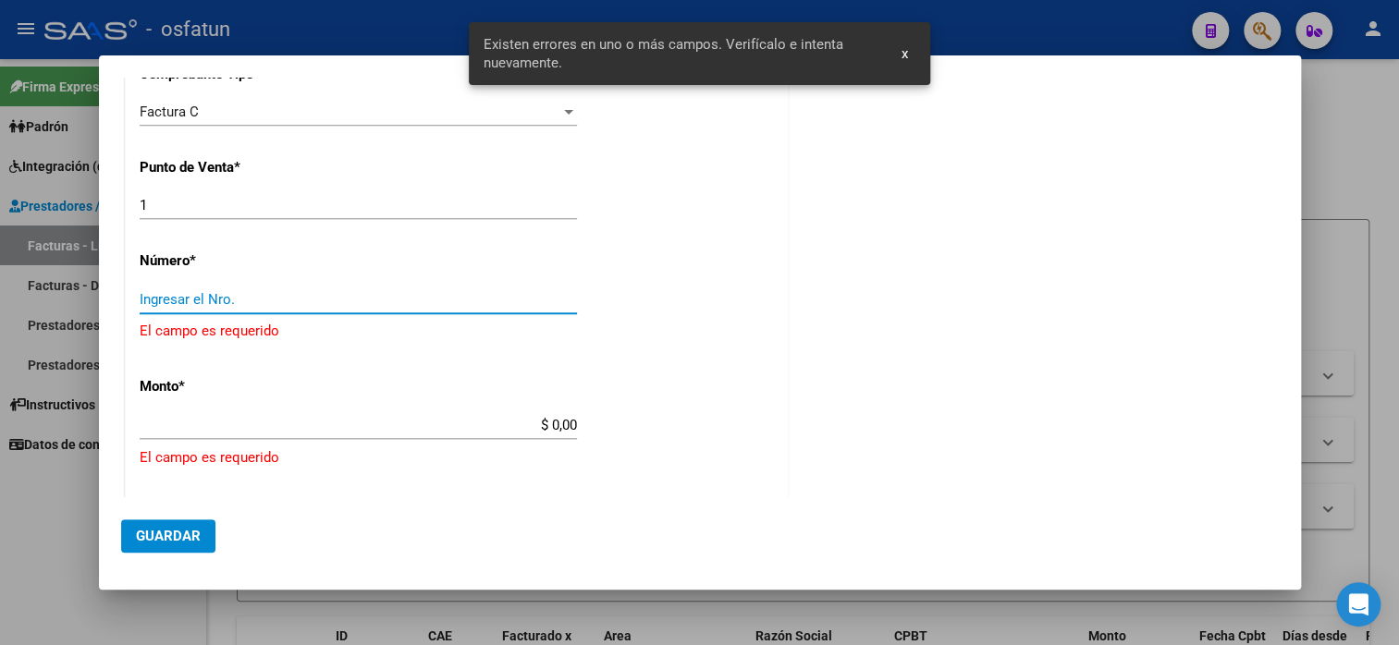
click at [250, 300] on input "Ingresar el Nro." at bounding box center [358, 299] width 437 height 17
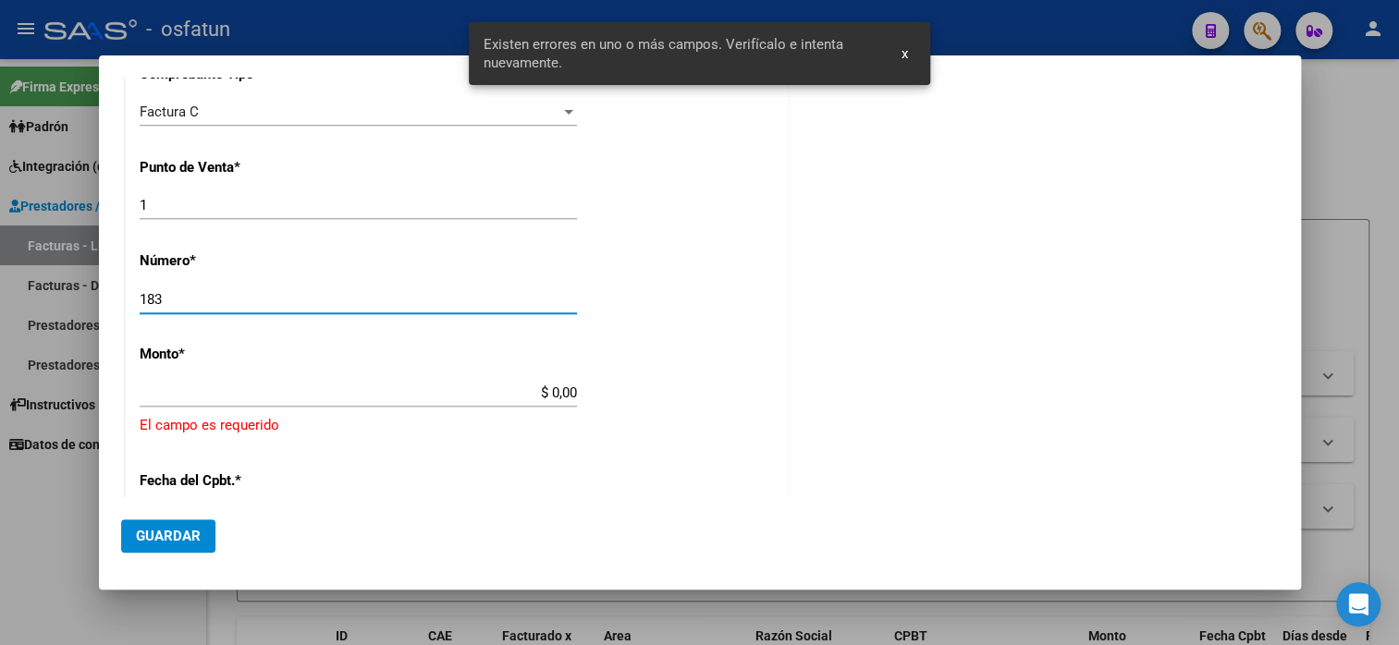
type input "183"
click at [414, 268] on div "CUIT * 27-18839164-3 Ingresar CUIT ANALISIS PRESTADOR [PERSON_NAME] [PERSON_NAM…" at bounding box center [457, 303] width 662 height 1634
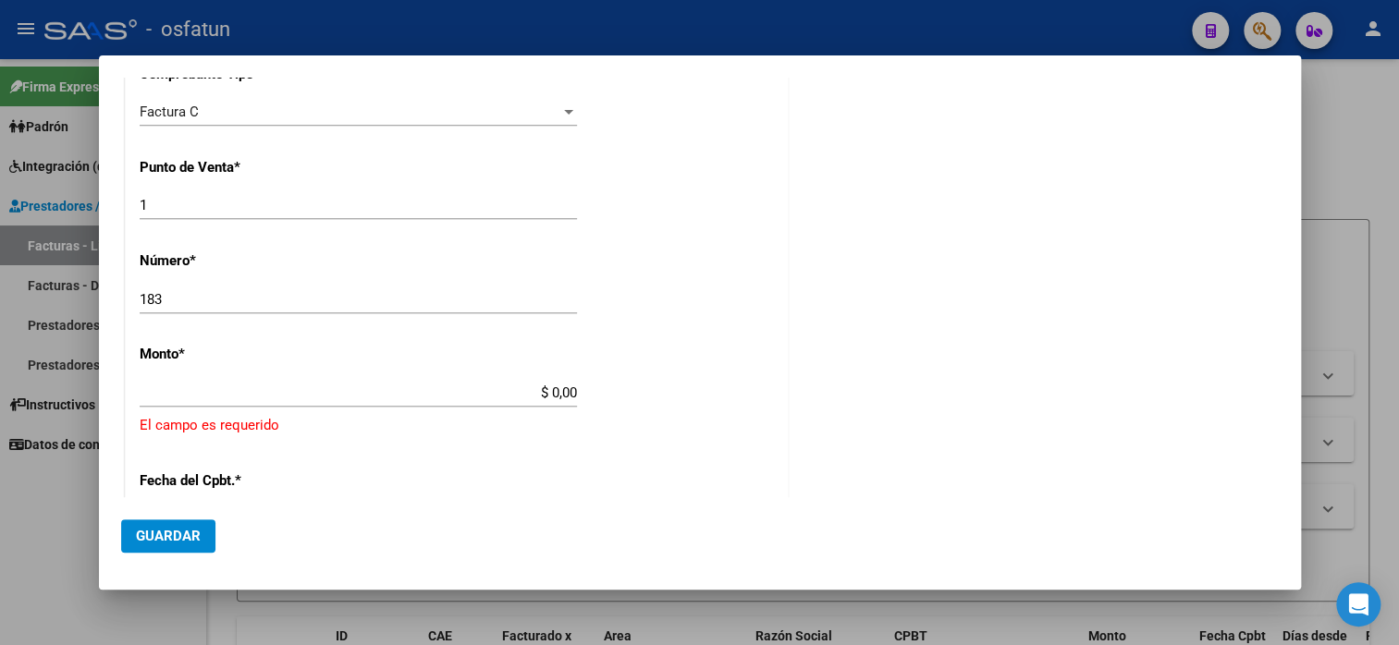
type input "$ 98.964,88"
type input "[DATE]"
type input "75323256173297"
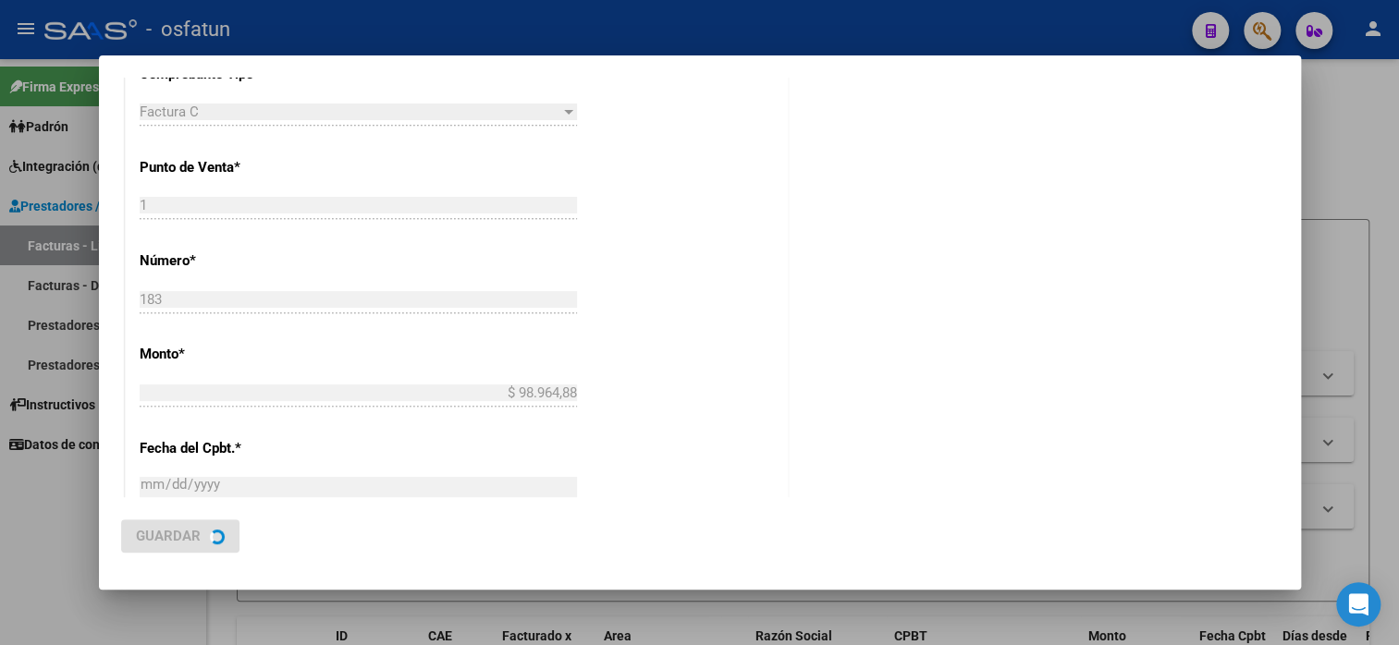
scroll to position [0, 0]
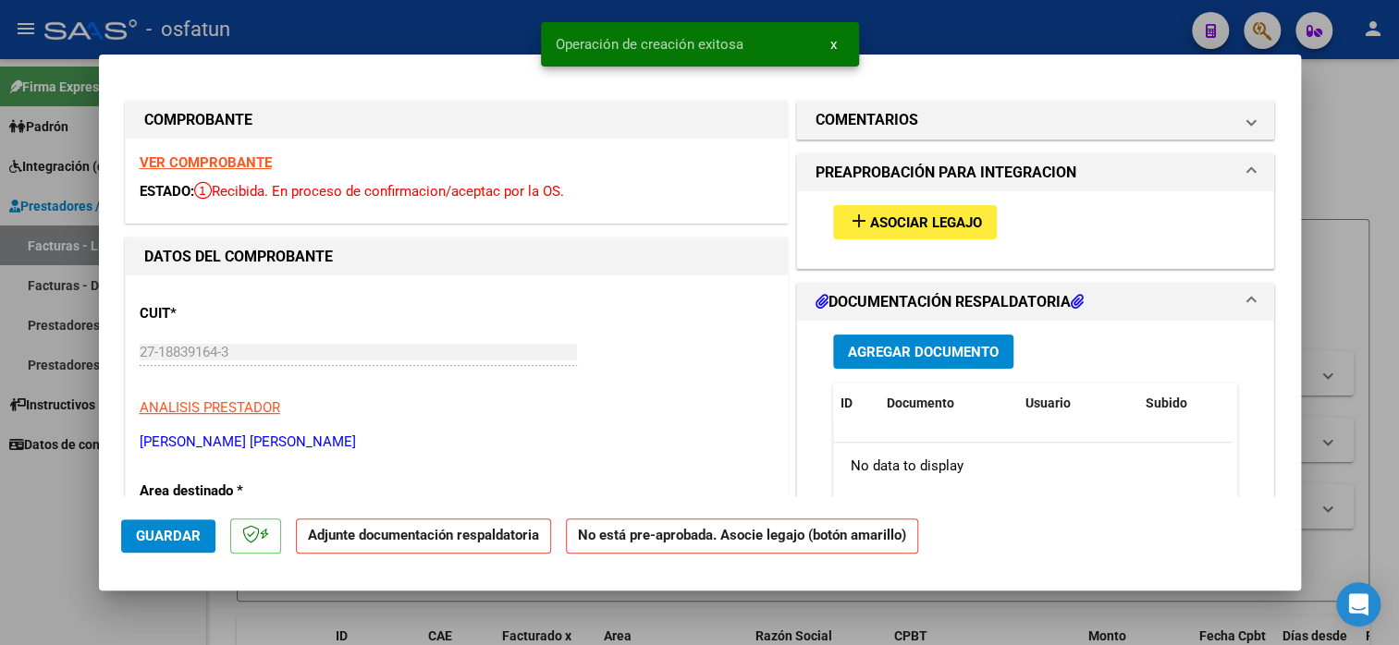
click at [932, 203] on div "add Asociar Legajo" at bounding box center [1035, 222] width 433 height 62
click at [927, 220] on span "Asociar Legajo" at bounding box center [926, 223] width 112 height 17
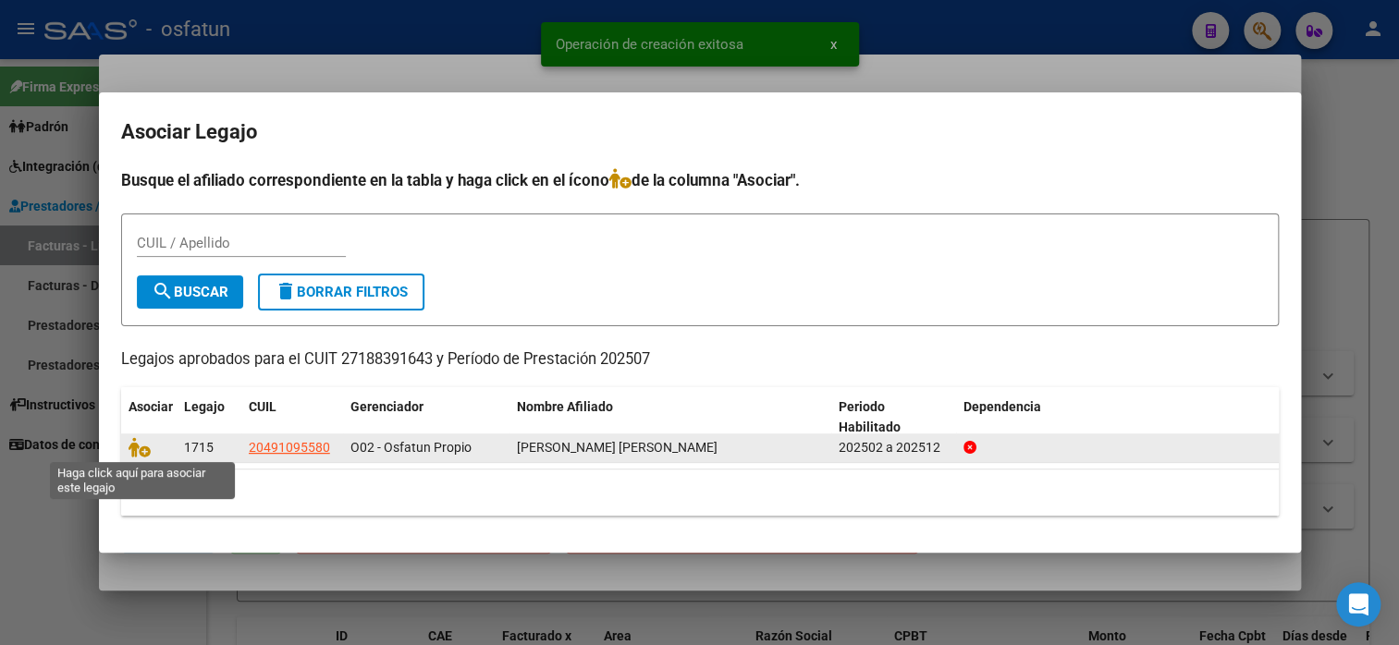
click at [150, 446] on span at bounding box center [143, 447] width 28 height 15
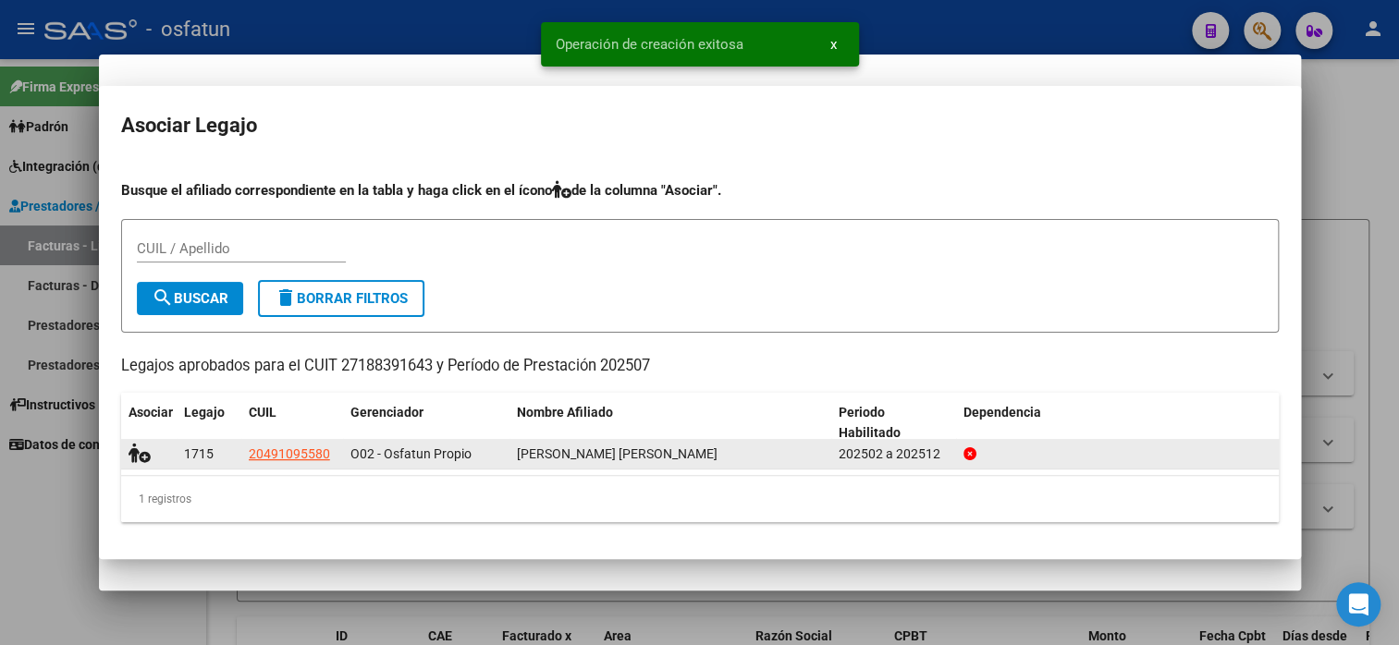
click at [143, 449] on p "[PERSON_NAME] [PERSON_NAME]" at bounding box center [457, 442] width 634 height 21
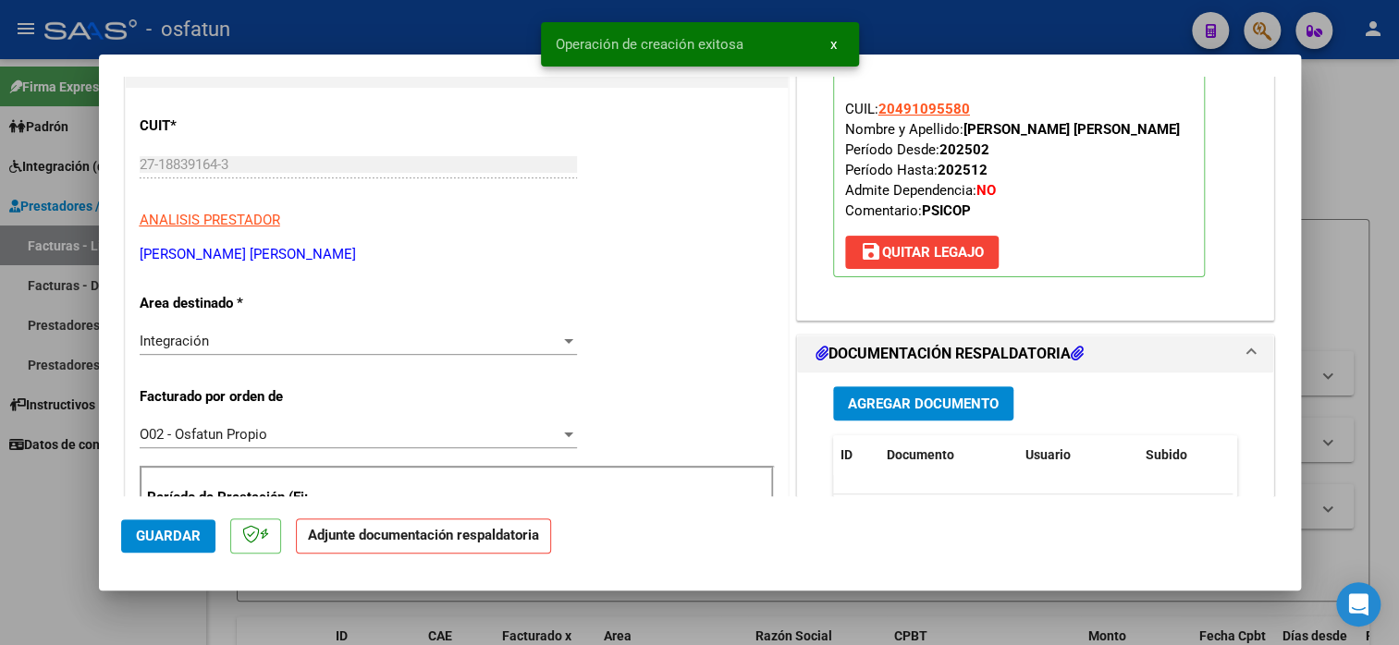
scroll to position [277, 0]
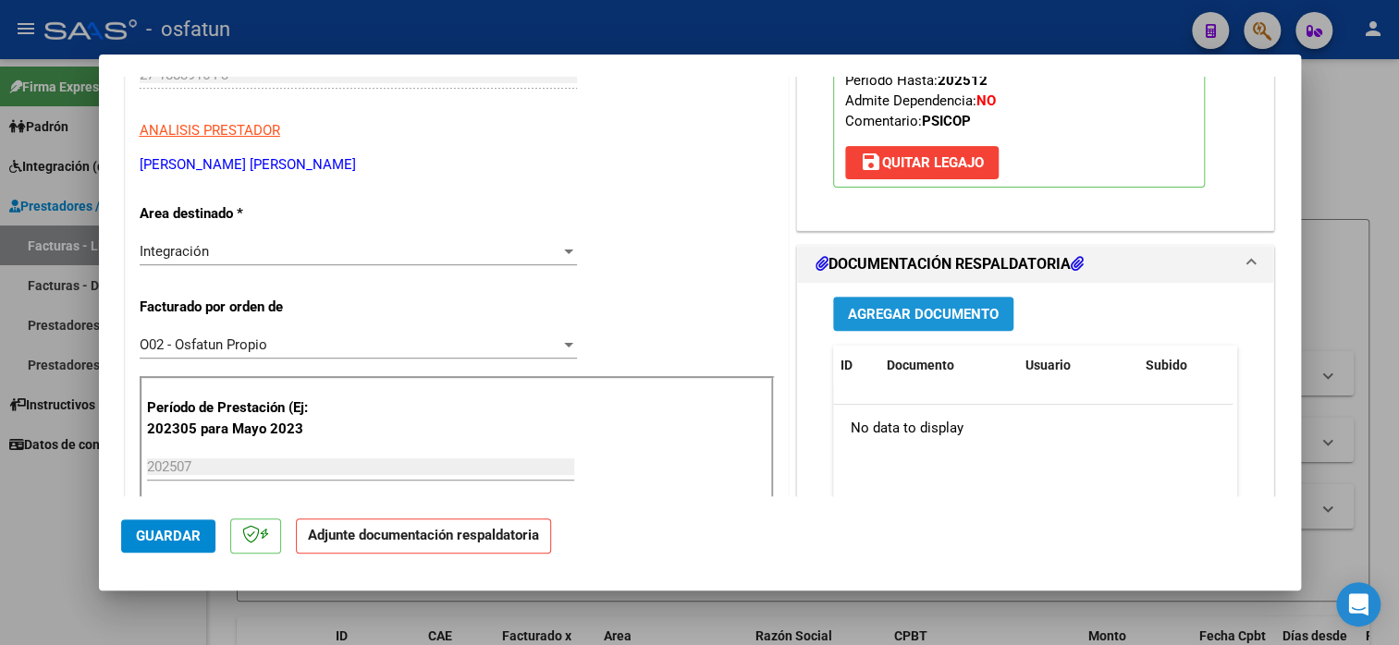
click at [951, 312] on span "Agregar Documento" at bounding box center [923, 314] width 151 height 17
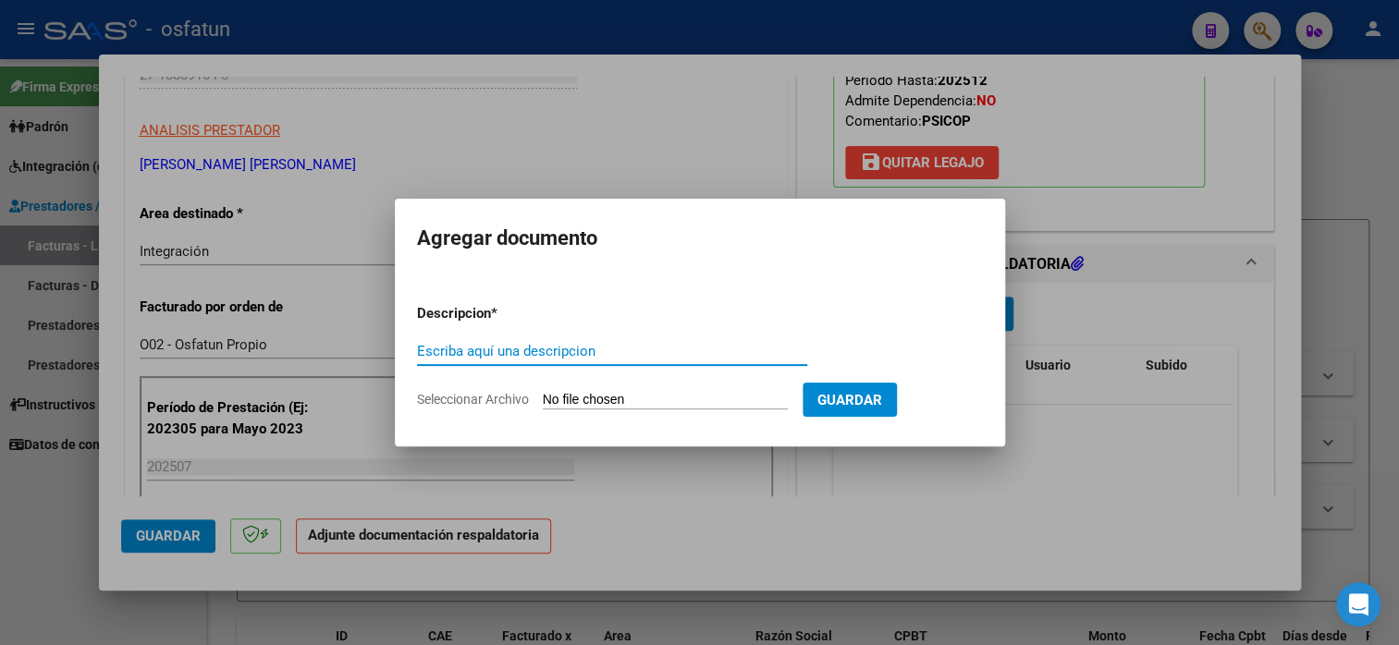
click at [688, 356] on input "Escriba aquí una descripcion" at bounding box center [612, 351] width 390 height 17
type input "planilla de asistencia"
click at [614, 389] on form "Descripcion * planilla de asistencia Escriba aquí una descripcion Seleccionar A…" at bounding box center [700, 356] width 566 height 135
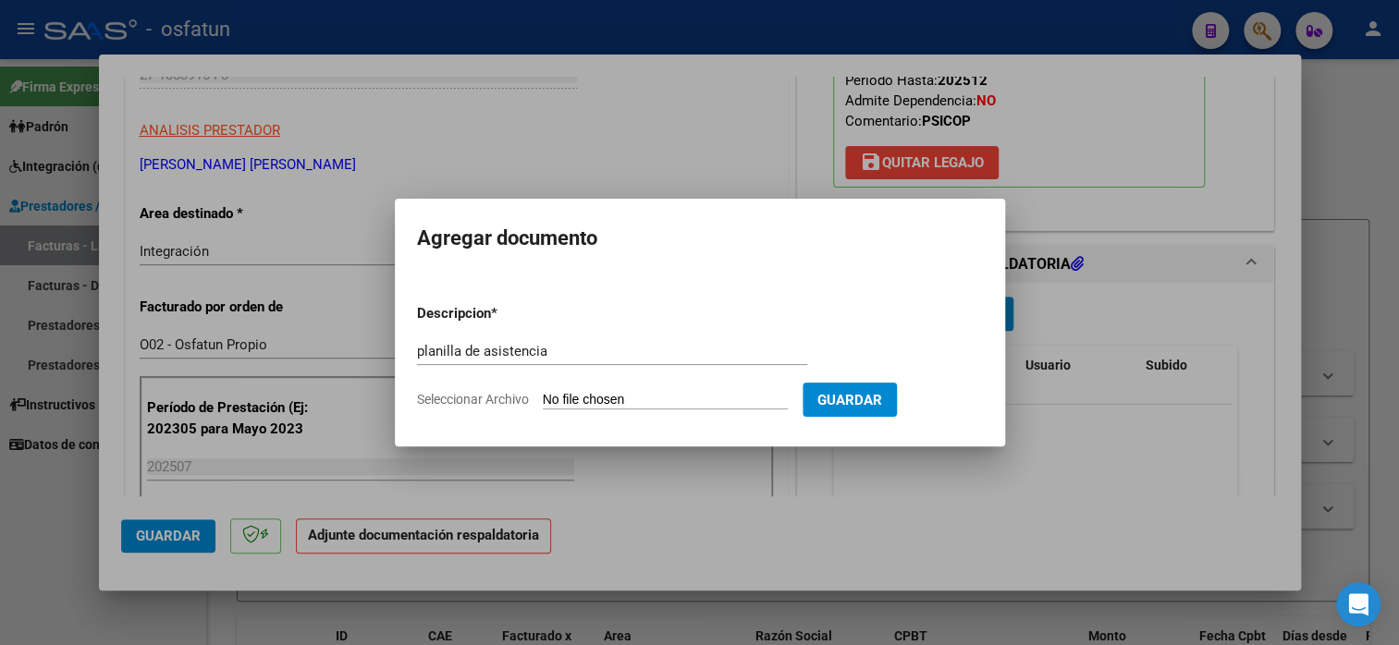
click at [614, 395] on input "Seleccionar Archivo" at bounding box center [665, 401] width 245 height 18
type input "C:\fakepath\[PERSON_NAME] 183 asis.pdf"
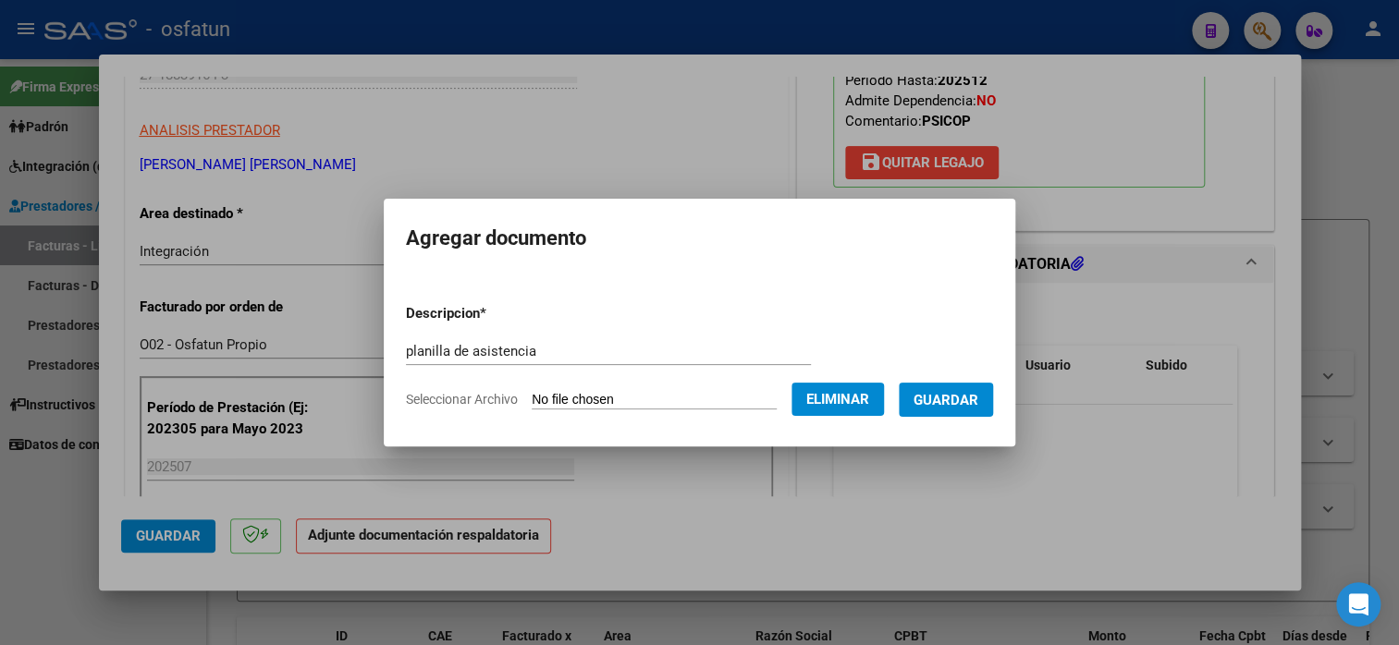
click at [963, 408] on span "Guardar" at bounding box center [946, 400] width 65 height 17
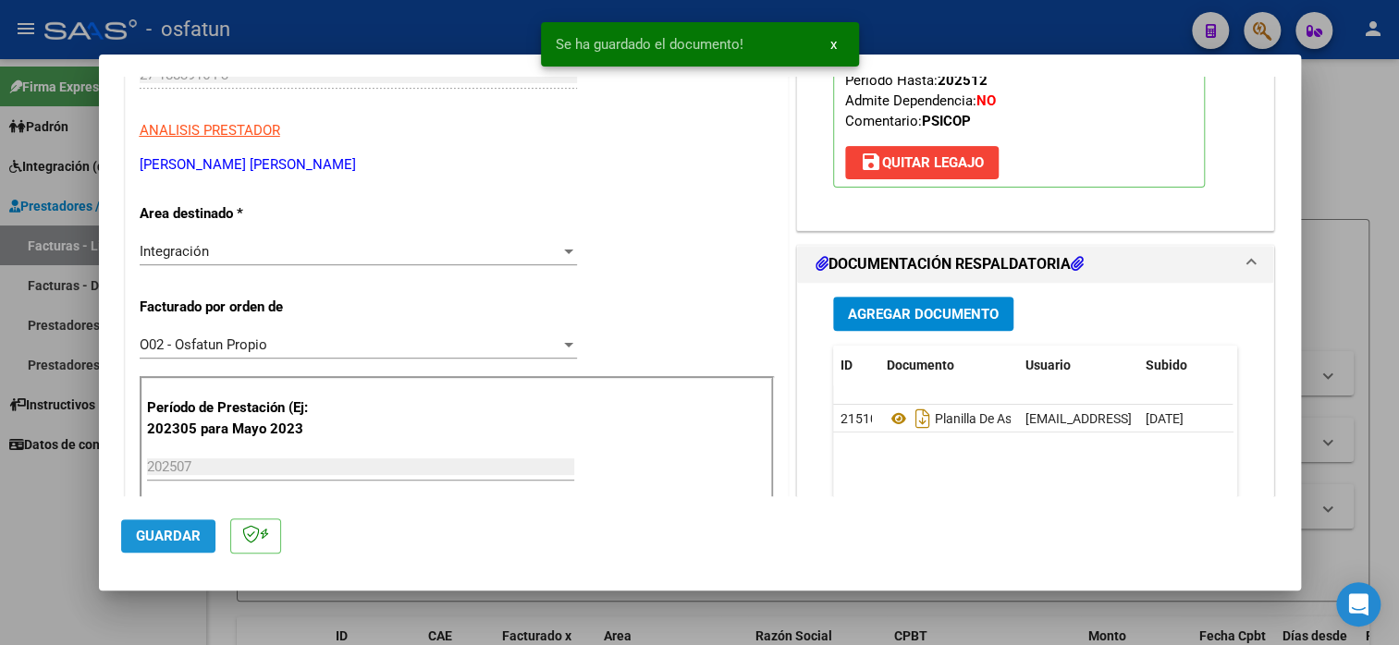
click at [157, 542] on span "Guardar" at bounding box center [168, 536] width 65 height 17
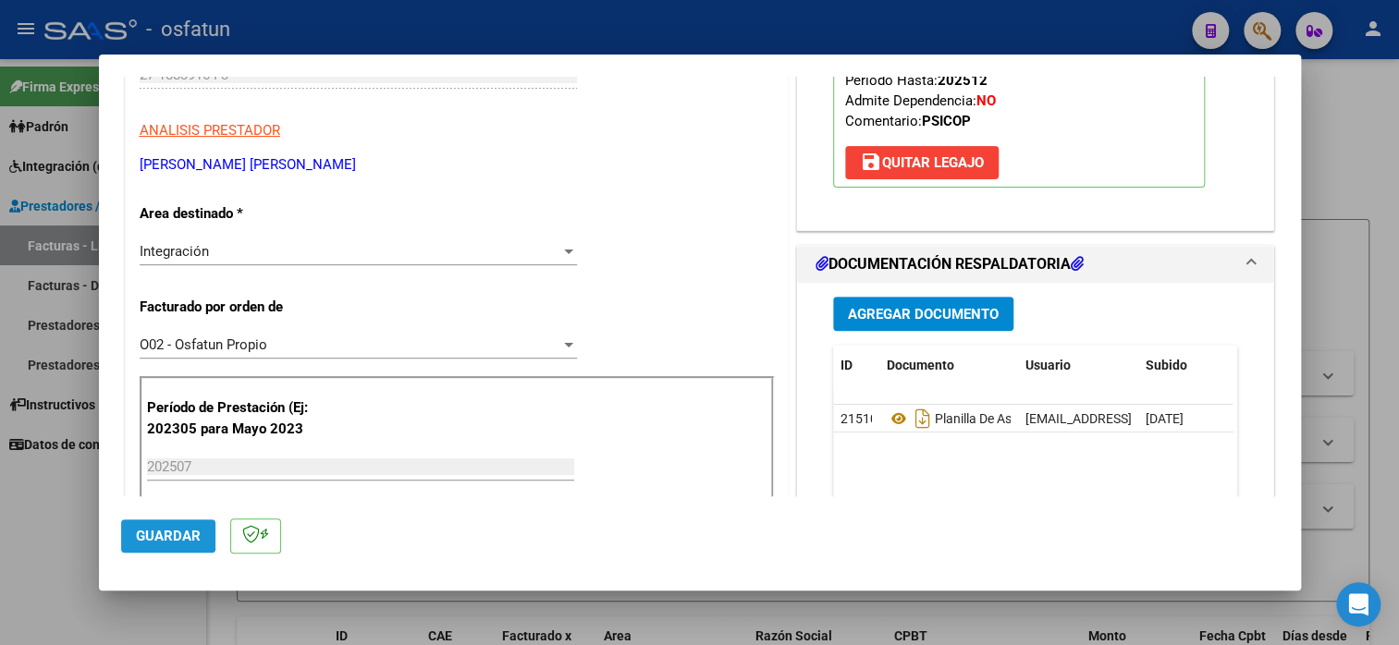
click at [132, 527] on button "Guardar" at bounding box center [168, 536] width 94 height 33
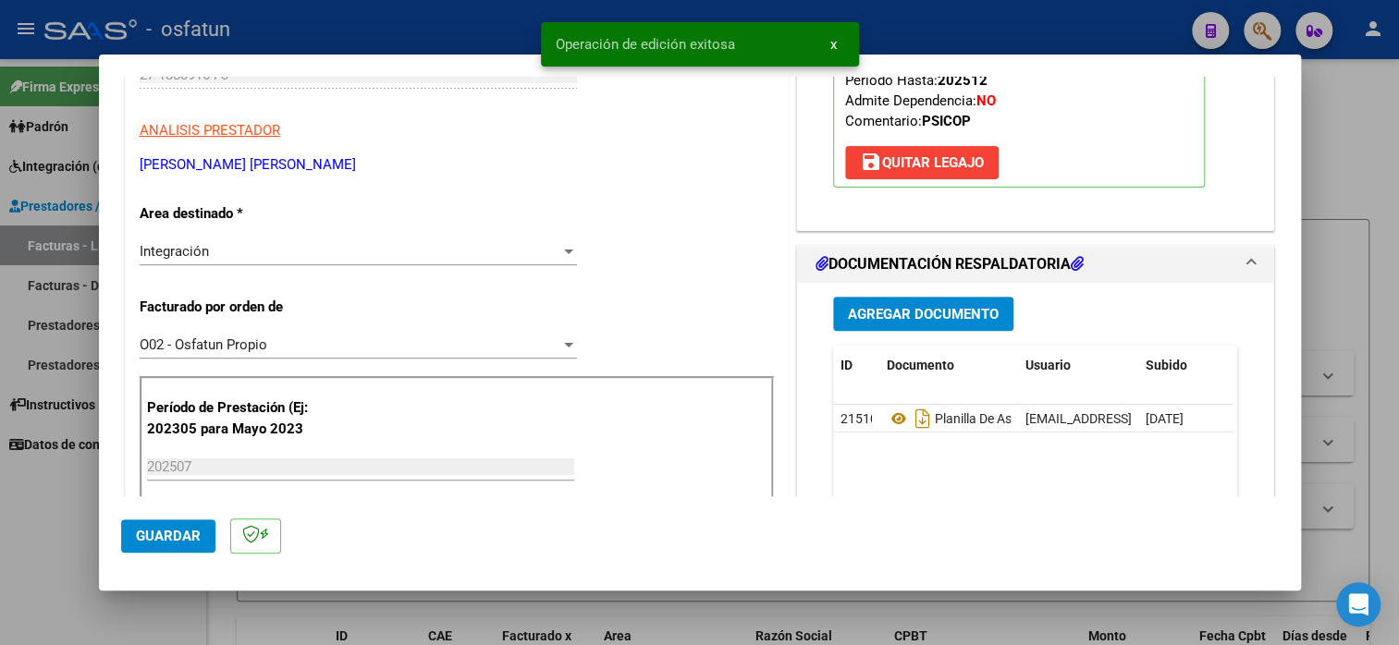
click at [1338, 237] on div at bounding box center [699, 322] width 1399 height 645
type input "$ 0,00"
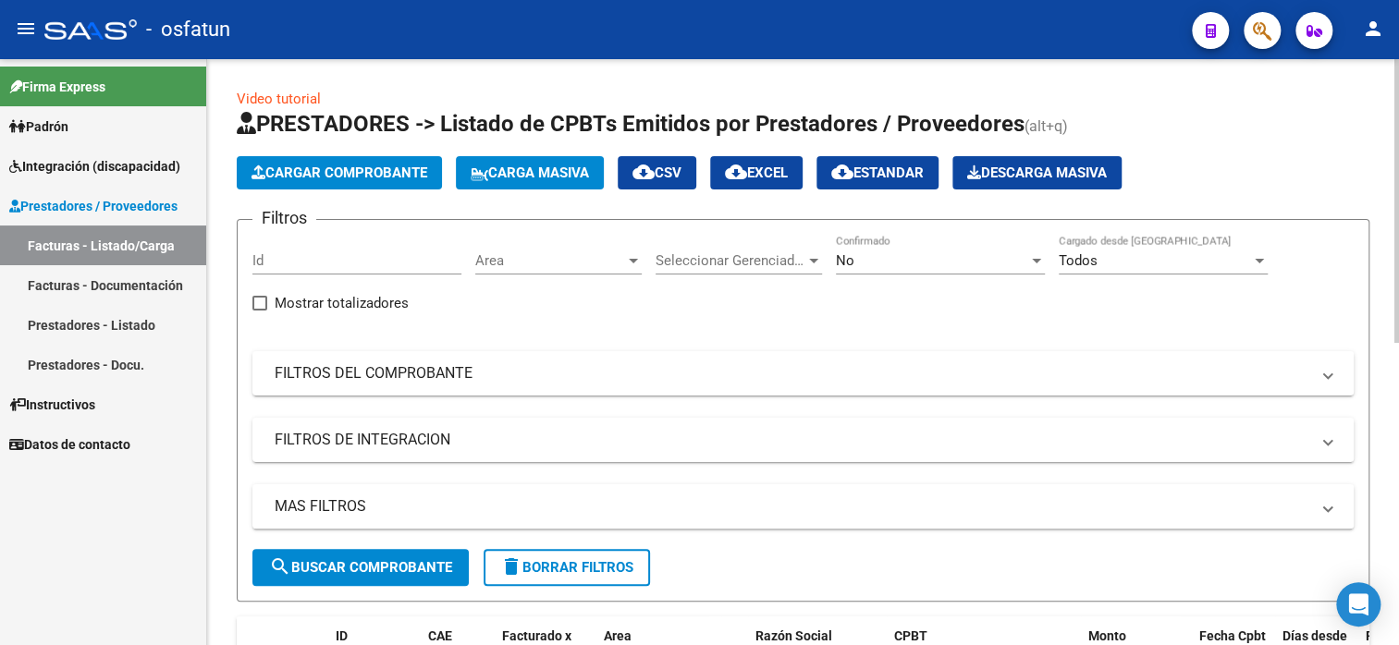
click at [325, 190] on app-list-header "PRESTADORES -> Listado de CPBTs Emitidos por Prestadores / Proveedores (alt+q) …" at bounding box center [803, 355] width 1133 height 493
click at [328, 183] on button "Cargar Comprobante" at bounding box center [339, 172] width 205 height 33
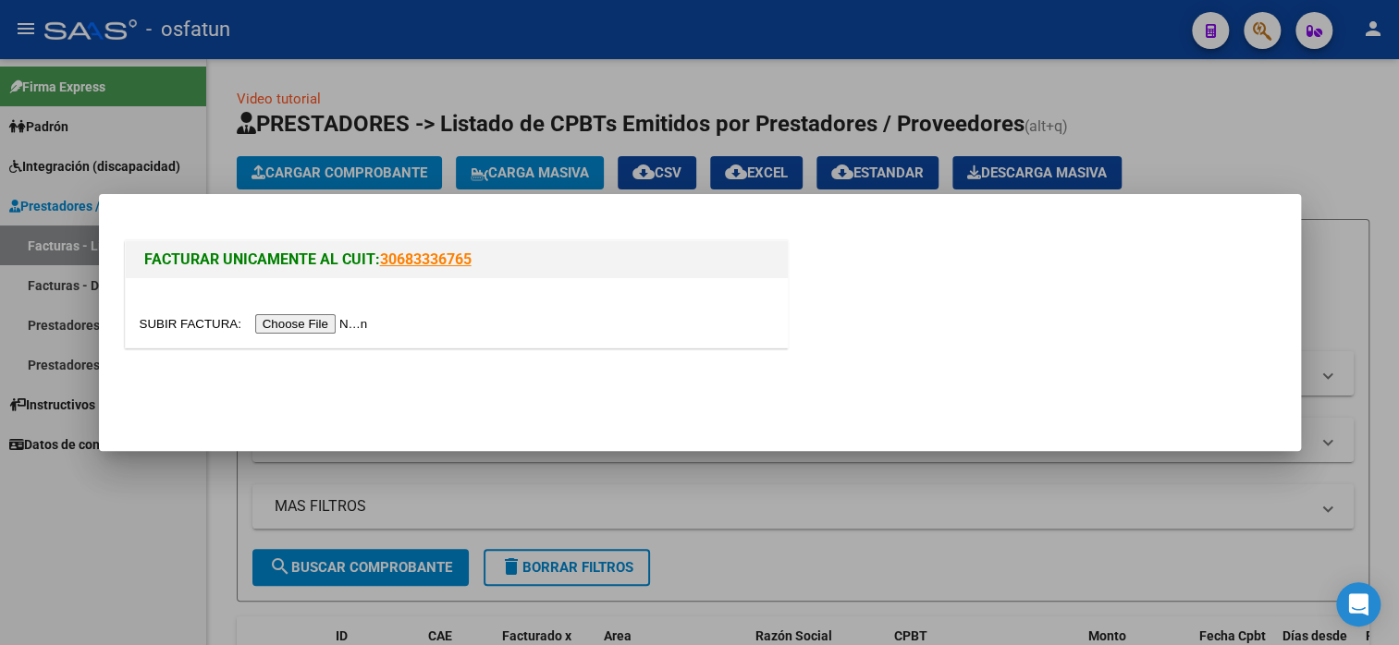
click at [326, 326] on input "file" at bounding box center [257, 323] width 234 height 19
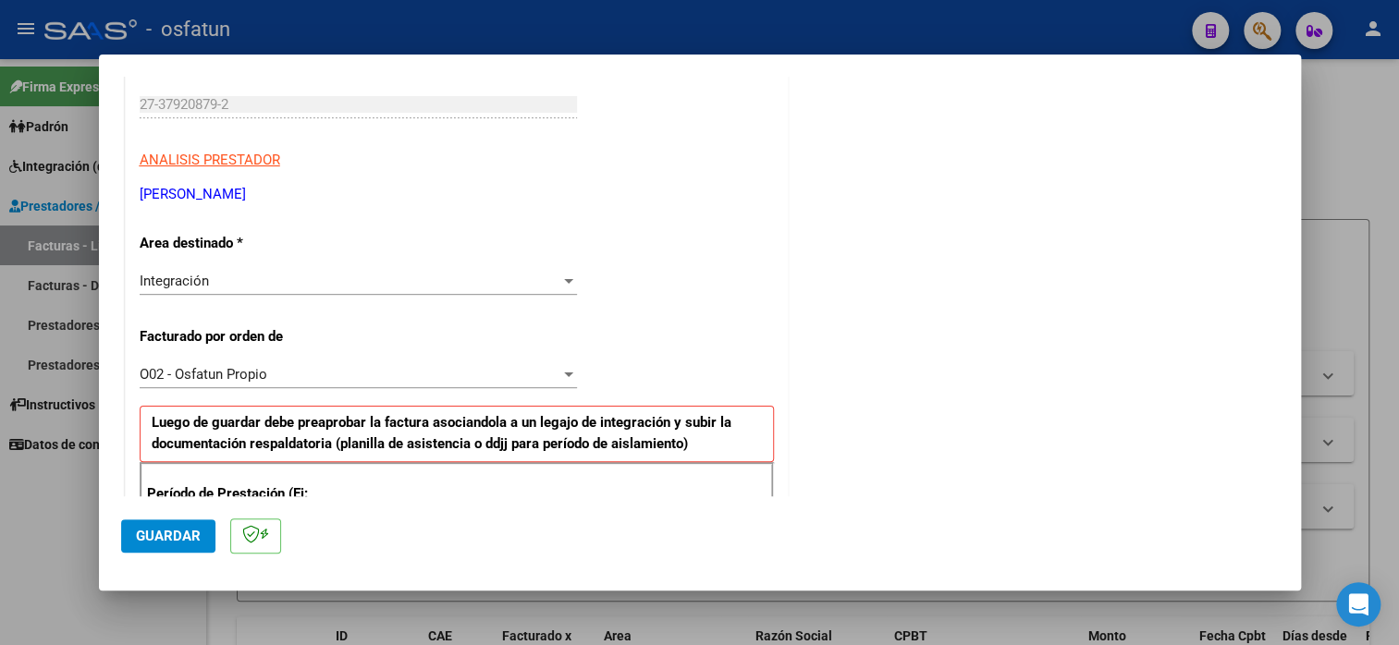
scroll to position [370, 0]
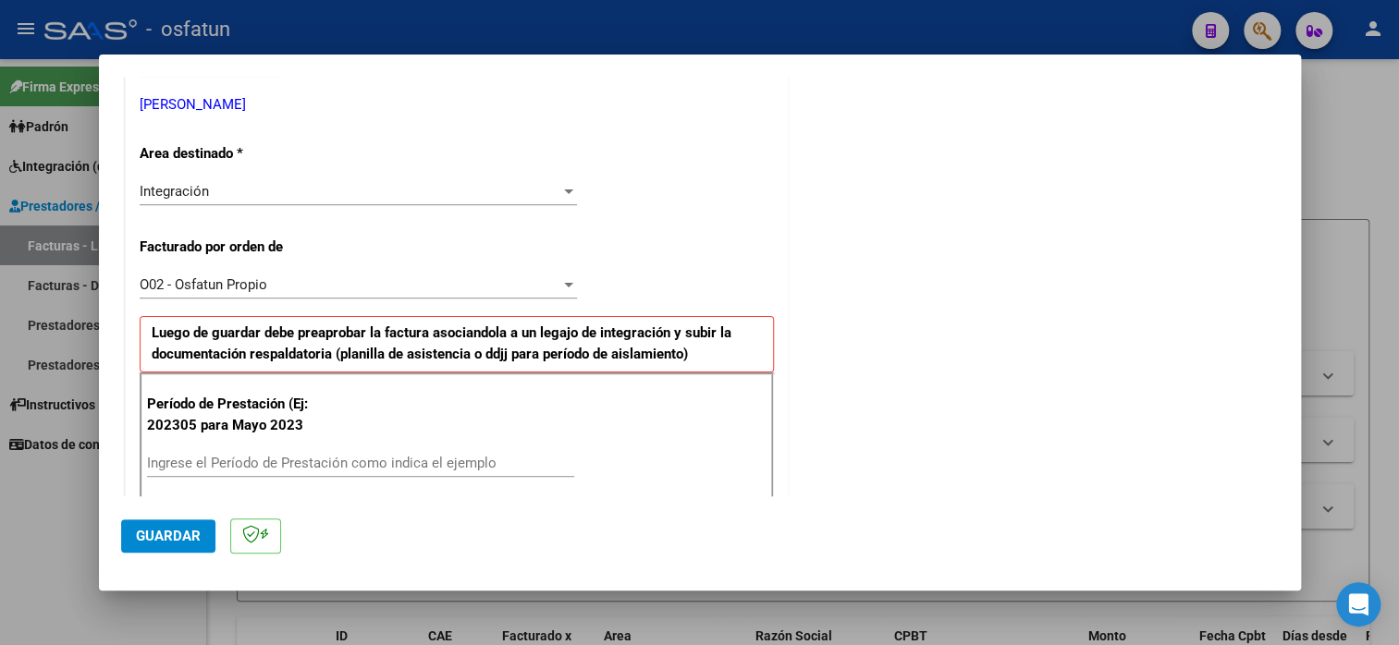
click at [210, 460] on input "Ingrese el Período de Prestación como indica el ejemplo" at bounding box center [360, 463] width 427 height 17
type input "202507"
click at [176, 536] on span "Guardar" at bounding box center [168, 536] width 65 height 17
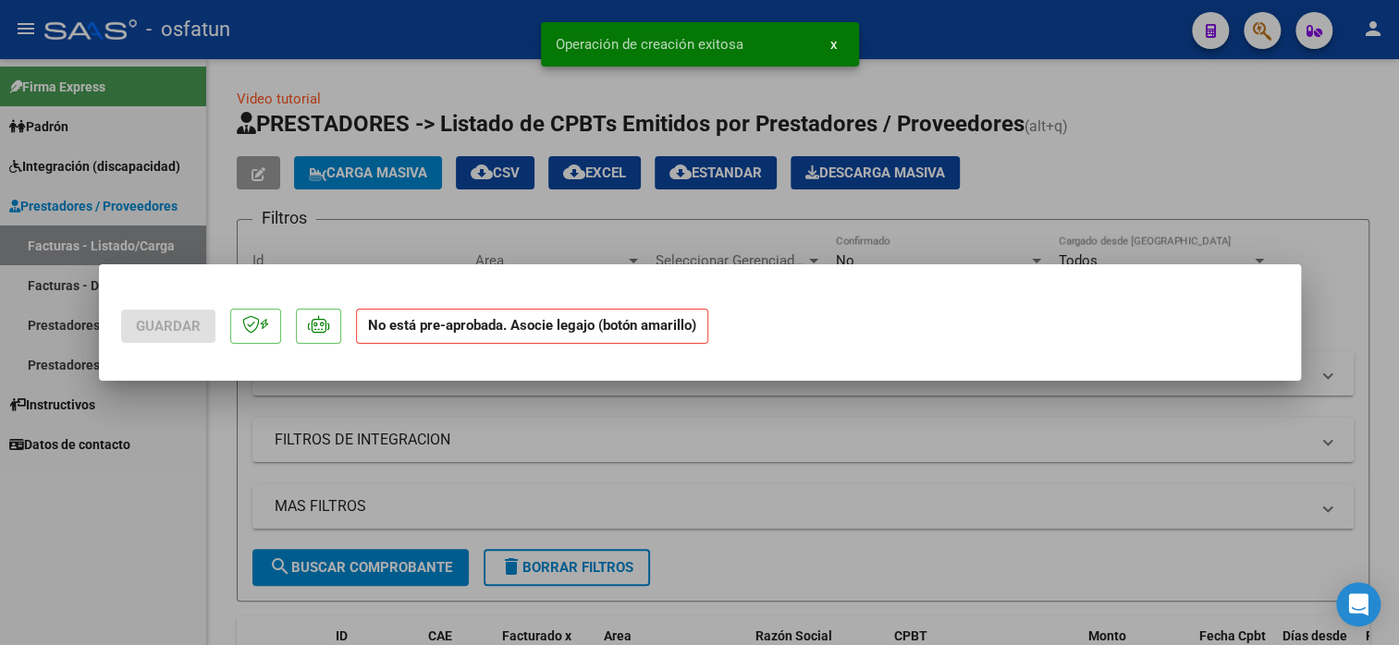
scroll to position [0, 0]
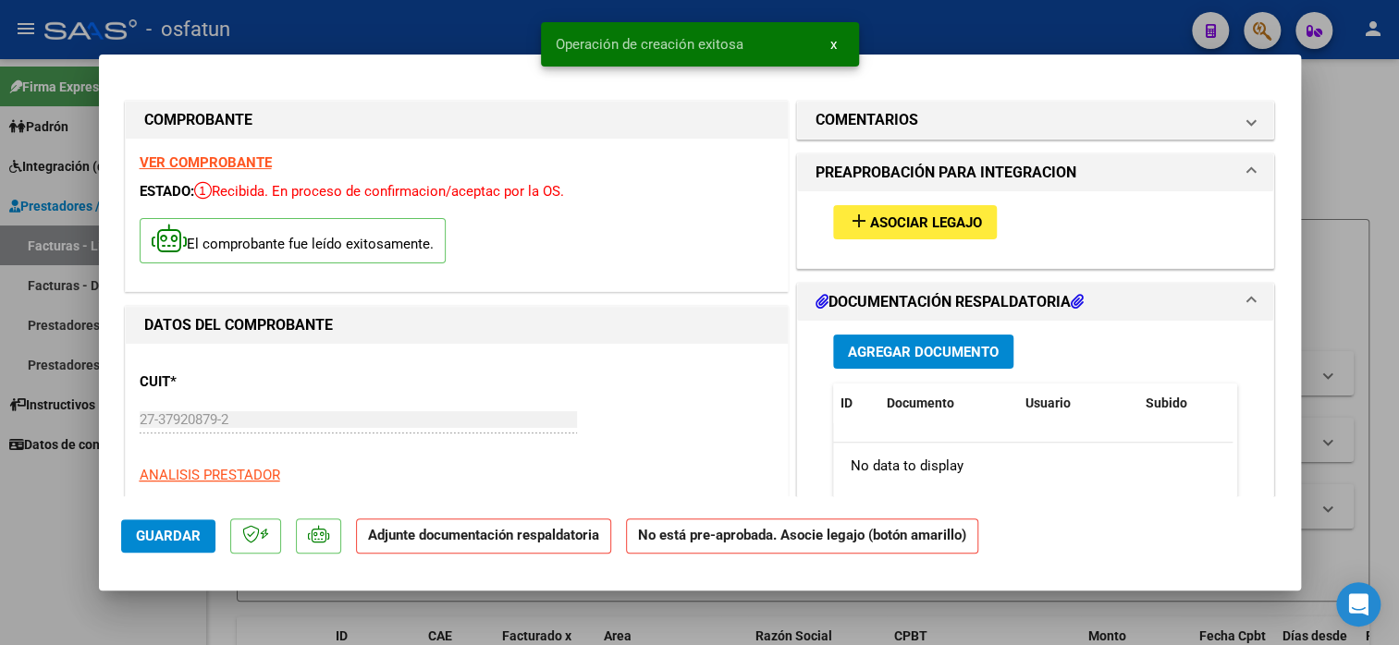
click at [917, 222] on span "Asociar Legajo" at bounding box center [926, 223] width 112 height 17
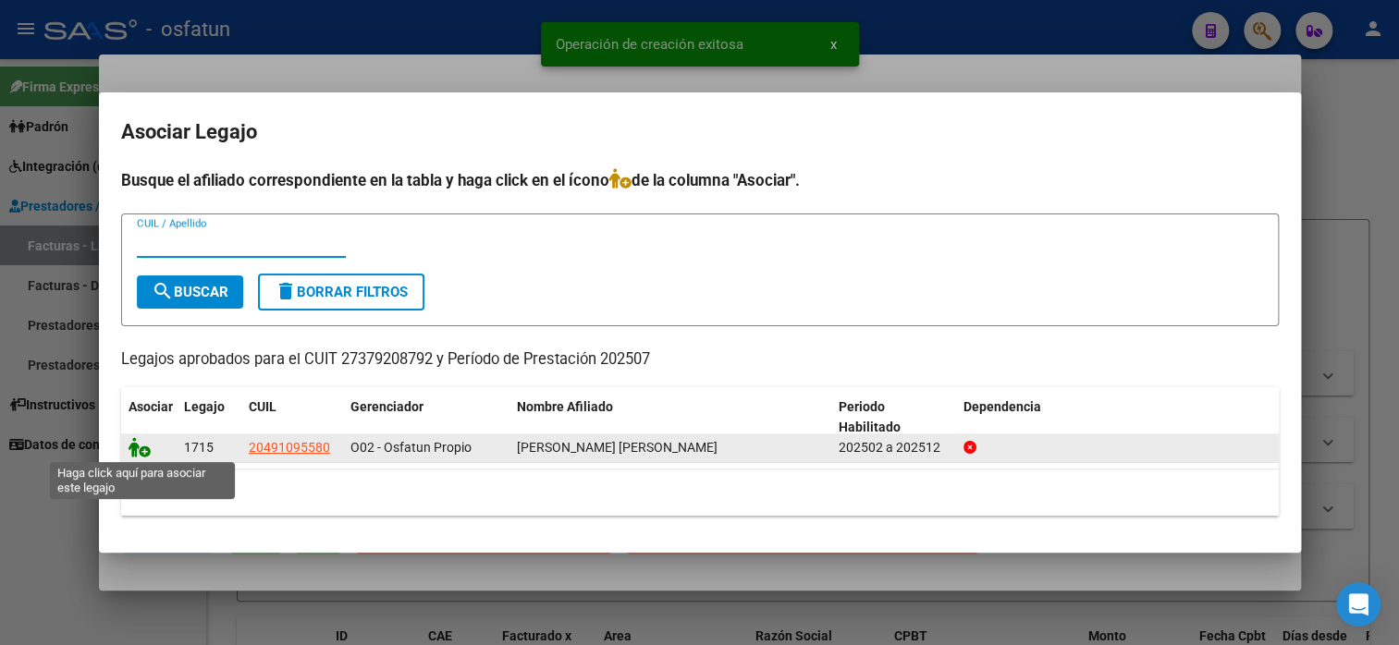
click at [133, 452] on icon at bounding box center [140, 447] width 22 height 20
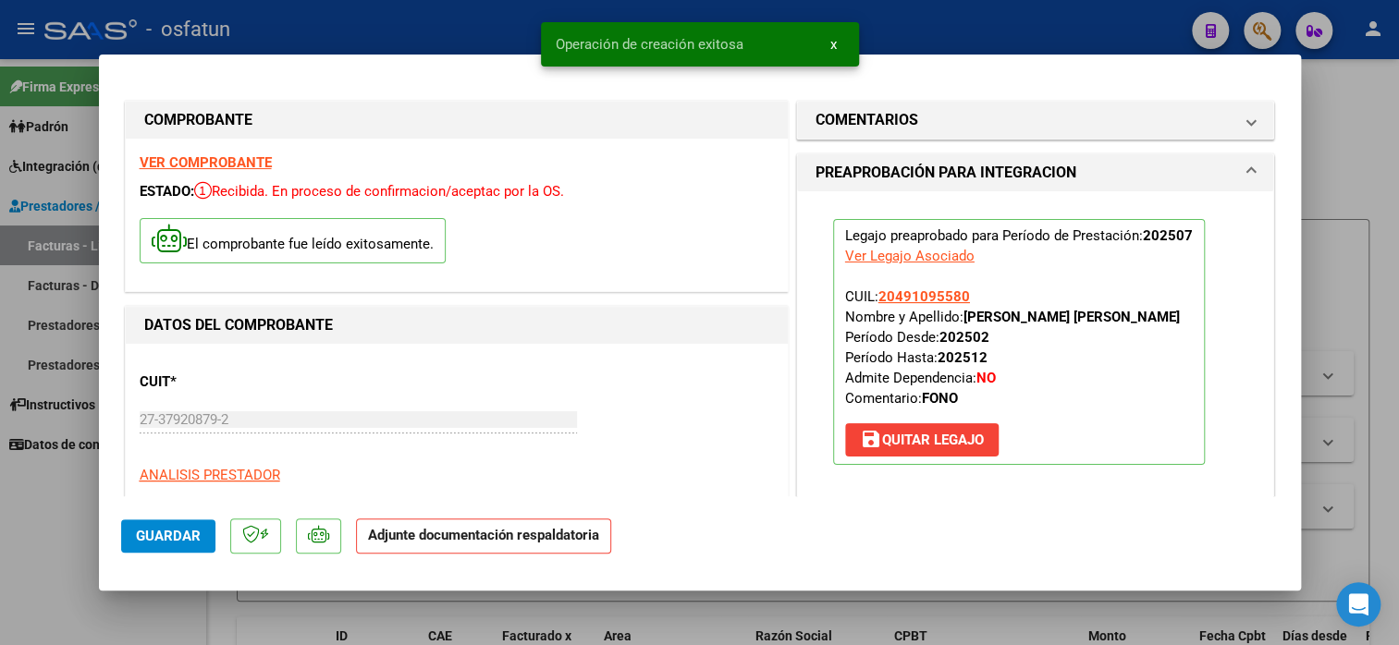
scroll to position [277, 0]
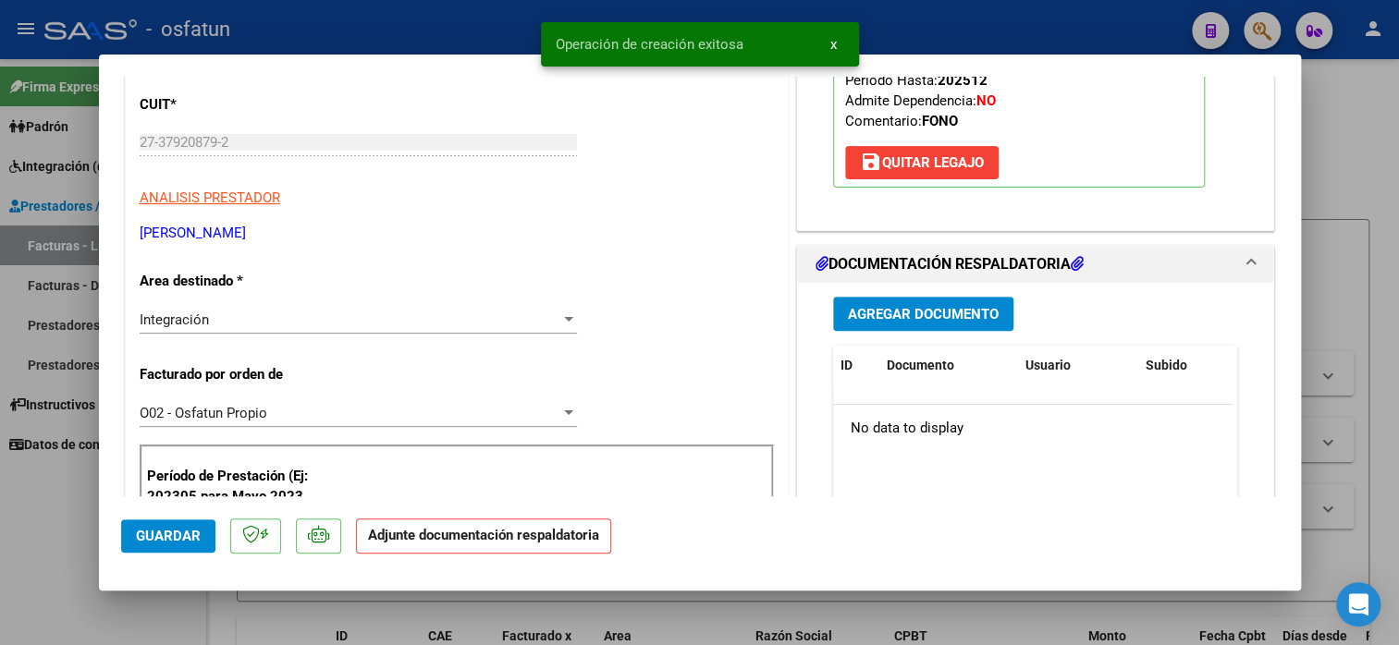
click at [909, 306] on span "Agregar Documento" at bounding box center [923, 314] width 151 height 17
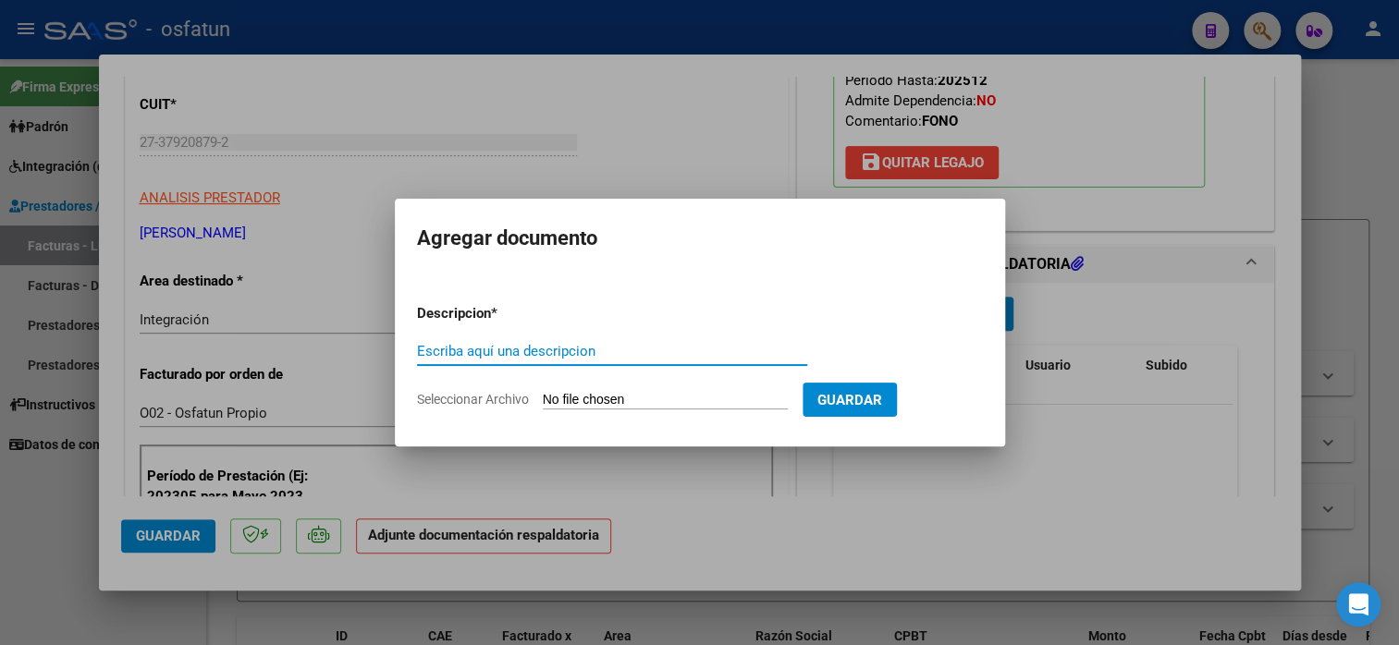
click at [649, 355] on input "Escriba aquí una descripcion" at bounding box center [612, 351] width 390 height 17
type input "planilla de asistencia"
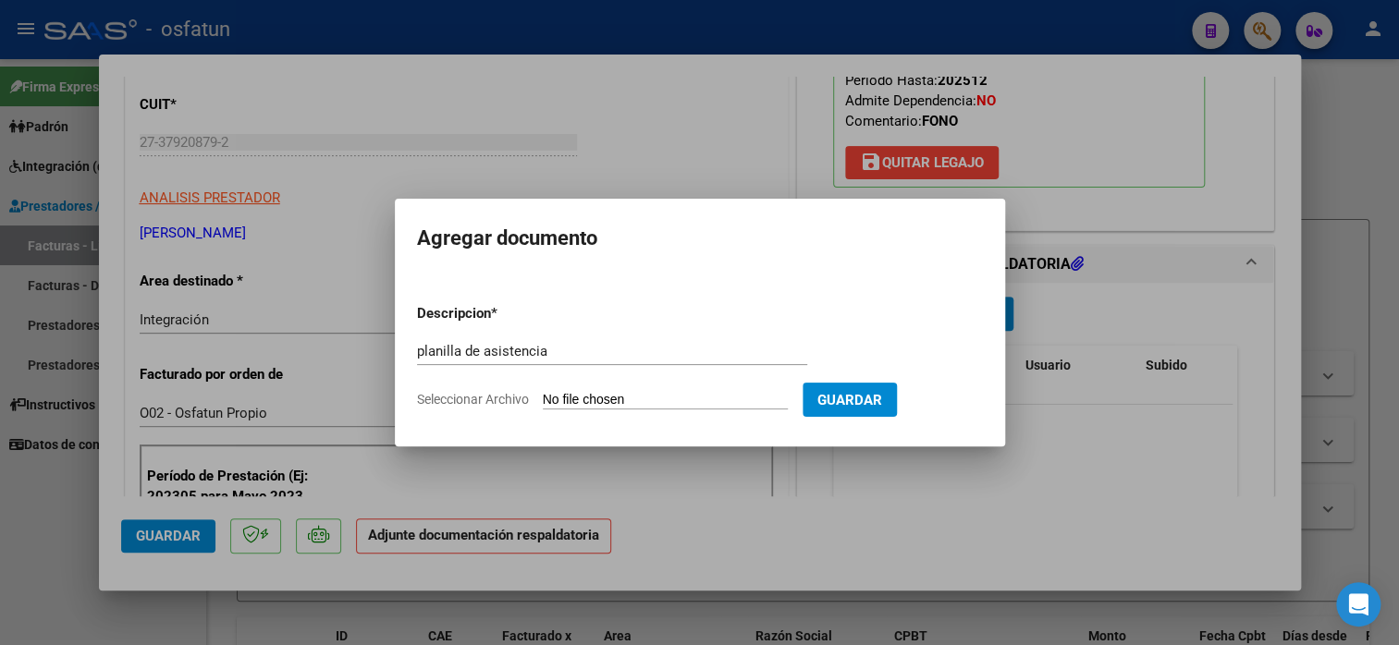
click at [670, 394] on app-file-uploader "Seleccionar Archivo" at bounding box center [610, 399] width 386 height 17
click at [670, 399] on input "Seleccionar Archivo" at bounding box center [665, 401] width 245 height 18
type input "C:\fakepath\[PERSON_NAME] 578 asis.pdf"
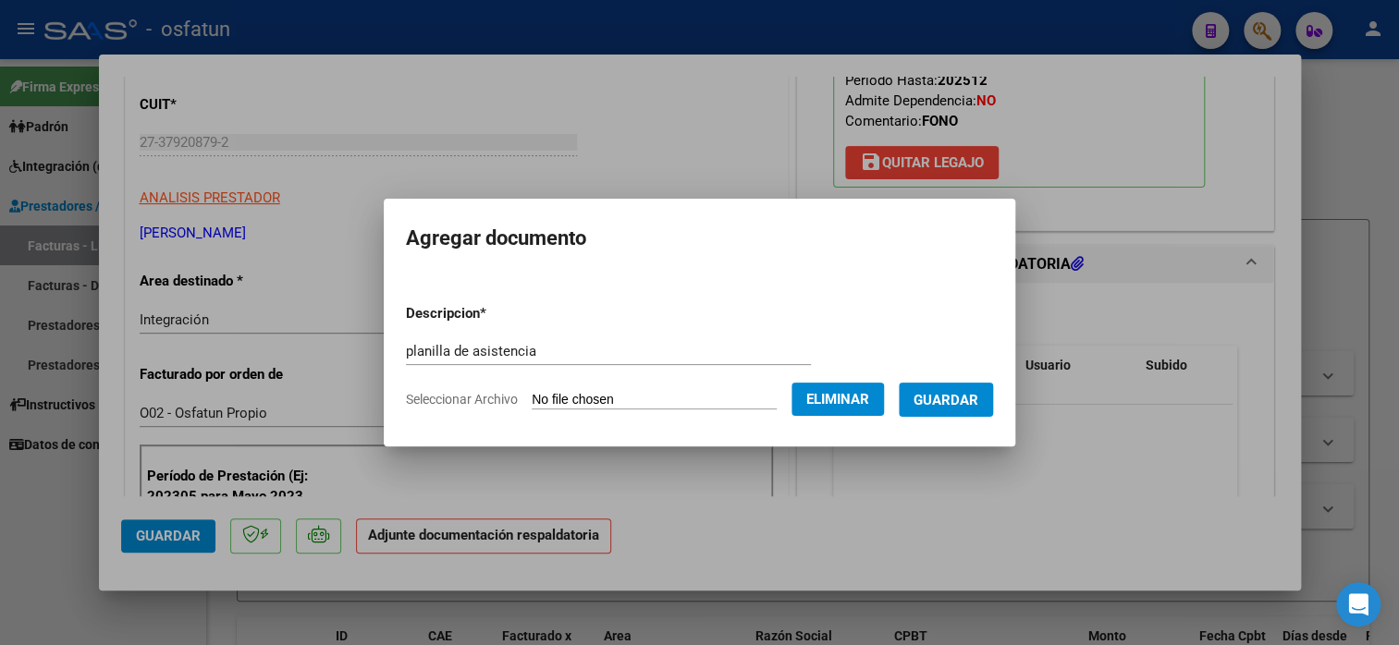
click at [954, 405] on span "Guardar" at bounding box center [946, 400] width 65 height 17
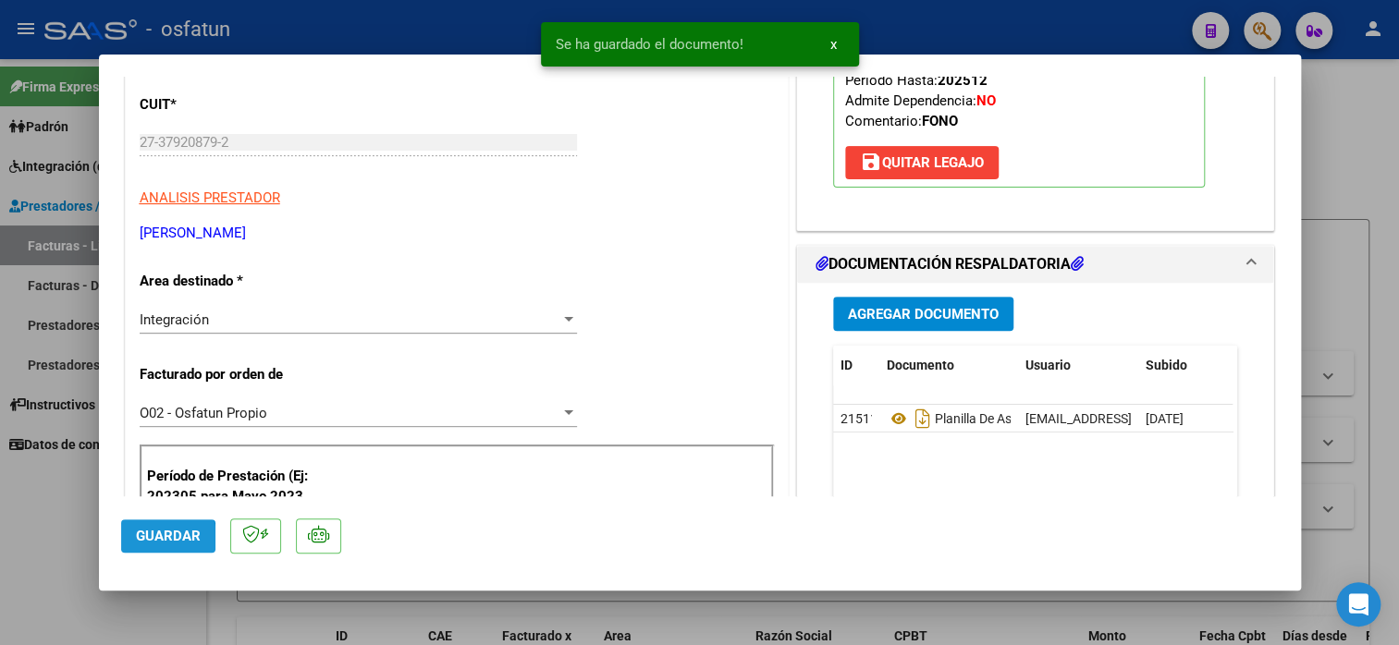
click at [144, 543] on span "Guardar" at bounding box center [168, 536] width 65 height 17
click at [178, 543] on span "Guardar" at bounding box center [168, 536] width 65 height 17
click at [1362, 128] on div at bounding box center [699, 322] width 1399 height 645
type input "$ 0,00"
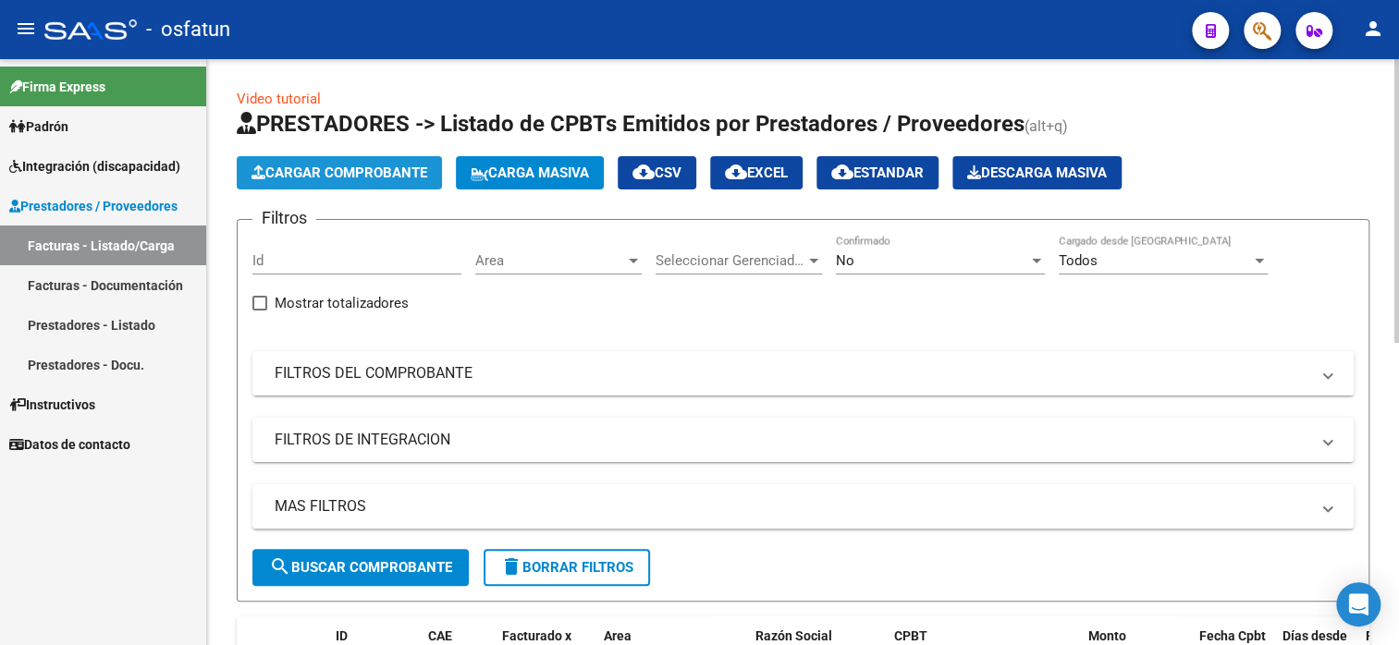
click at [391, 186] on button "Cargar Comprobante" at bounding box center [339, 172] width 205 height 33
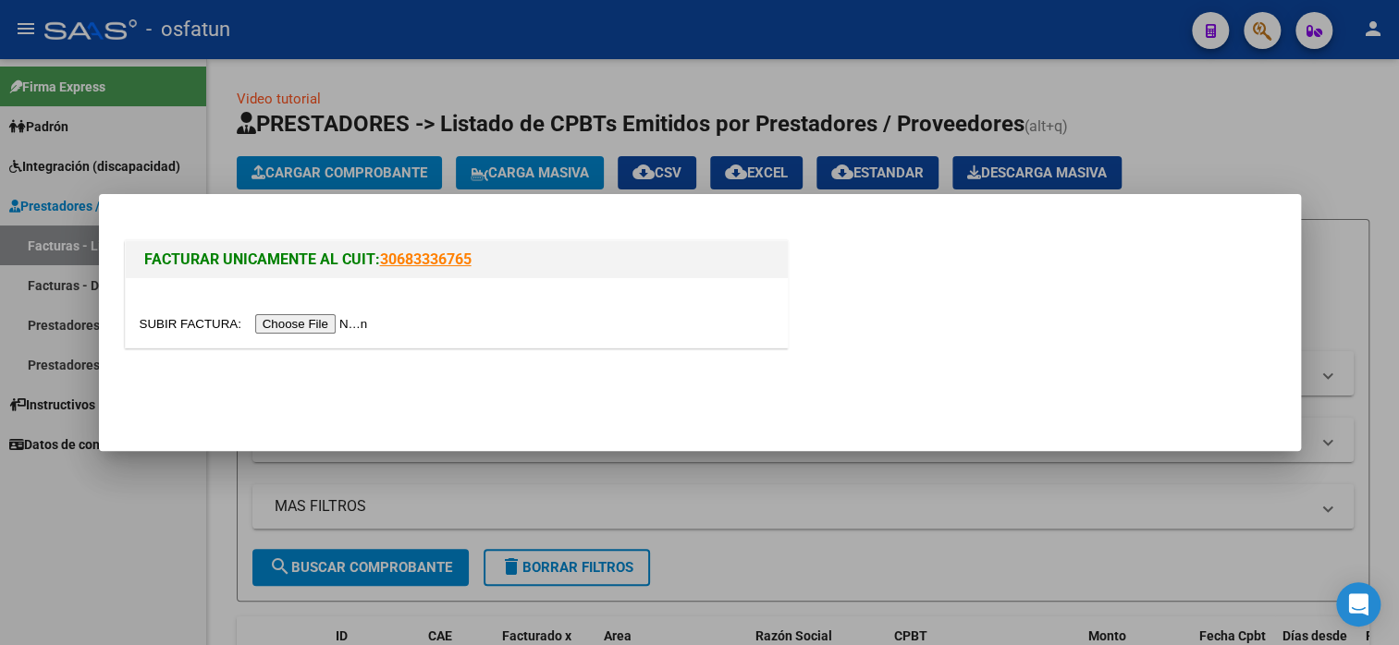
click at [350, 328] on input "file" at bounding box center [257, 323] width 234 height 19
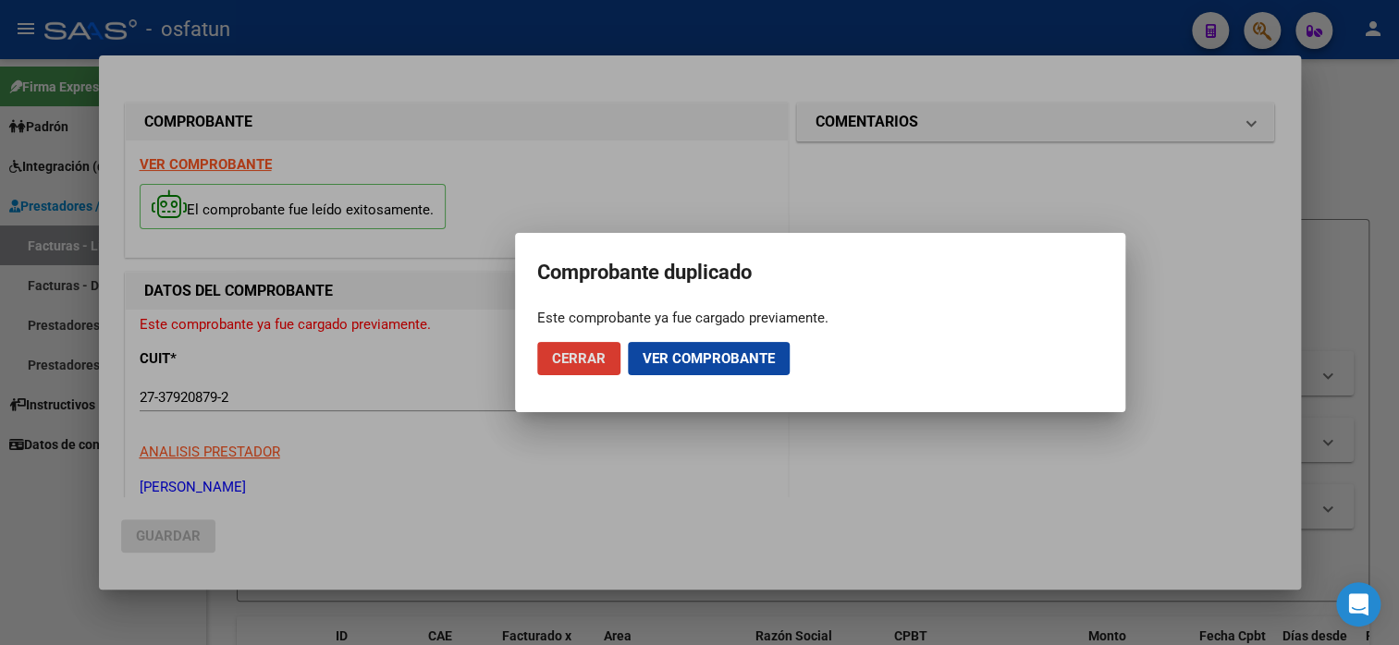
click at [586, 363] on span "Cerrar" at bounding box center [579, 358] width 54 height 17
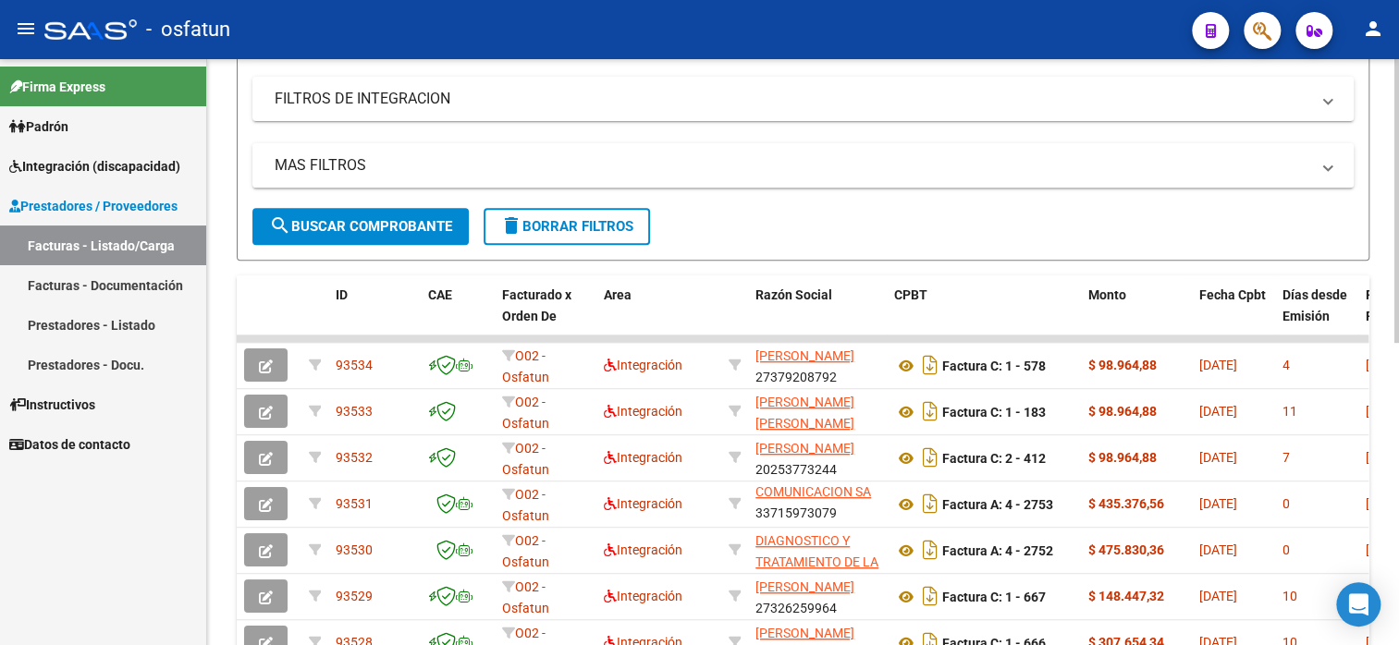
scroll to position [370, 0]
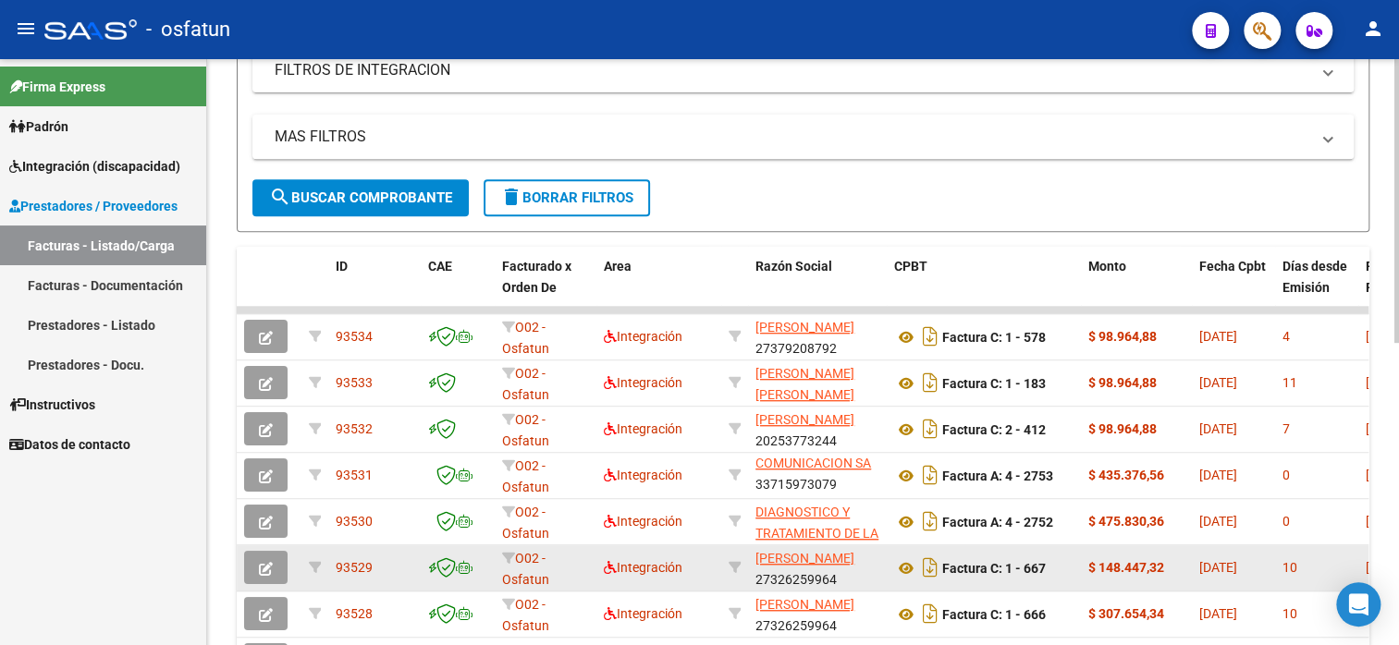
click at [262, 569] on icon "button" at bounding box center [266, 569] width 14 height 14
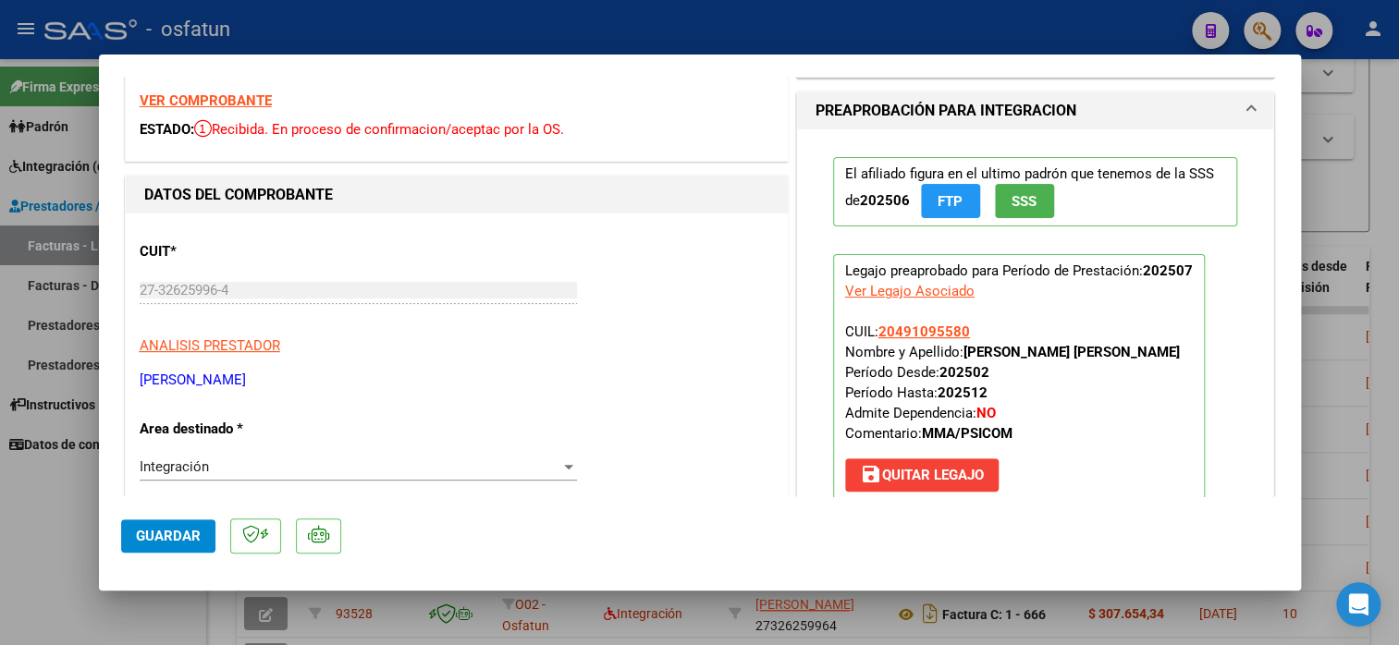
scroll to position [185, 0]
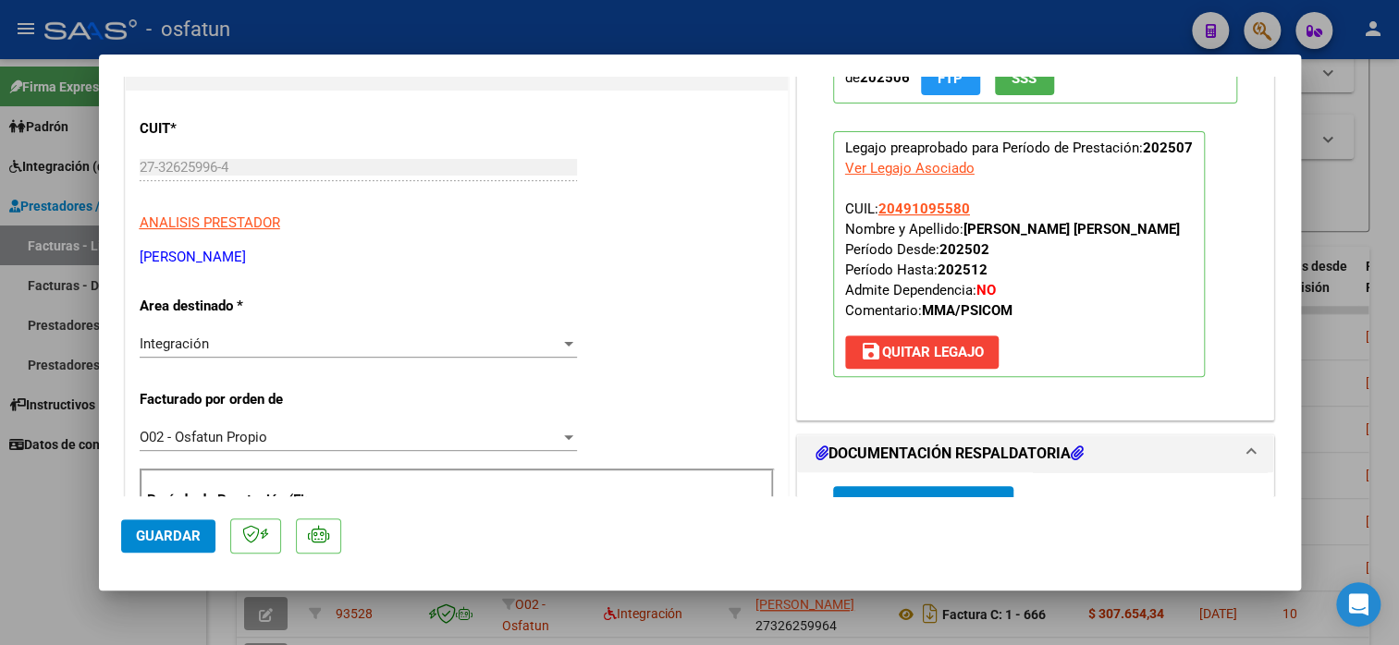
click at [1390, 109] on div at bounding box center [699, 322] width 1399 height 645
type input "$ 0,00"
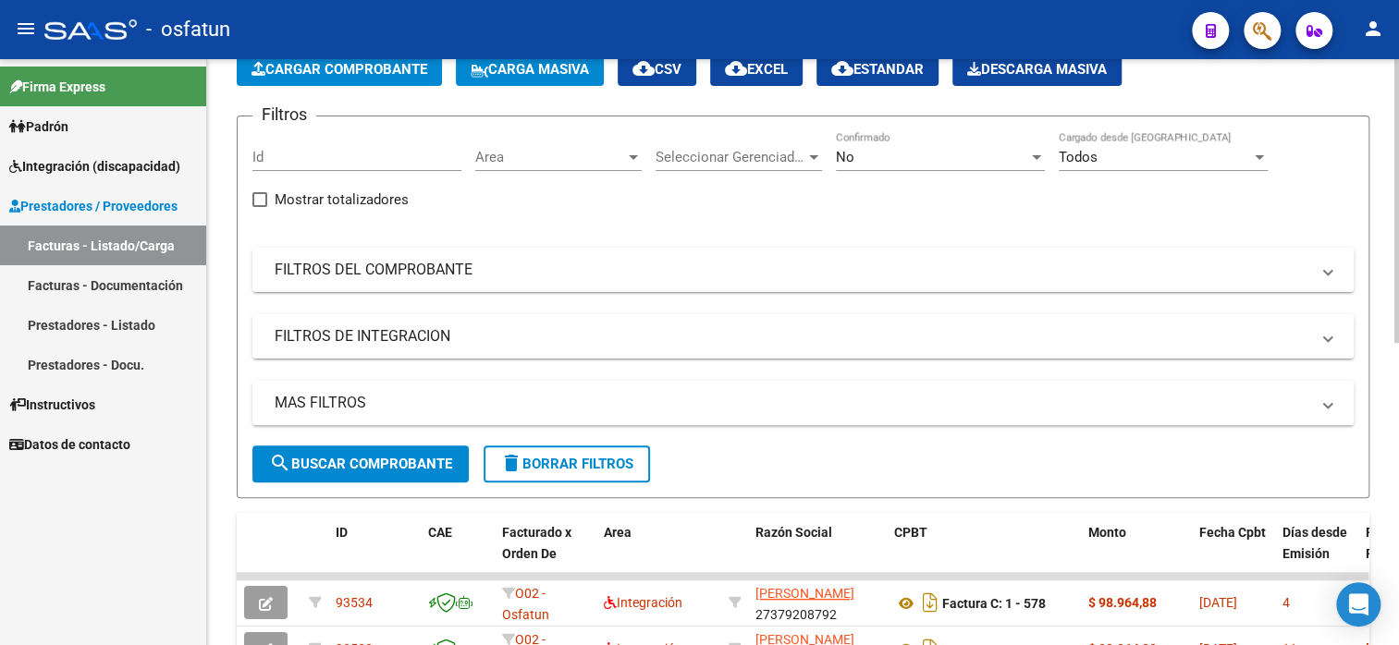
scroll to position [0, 0]
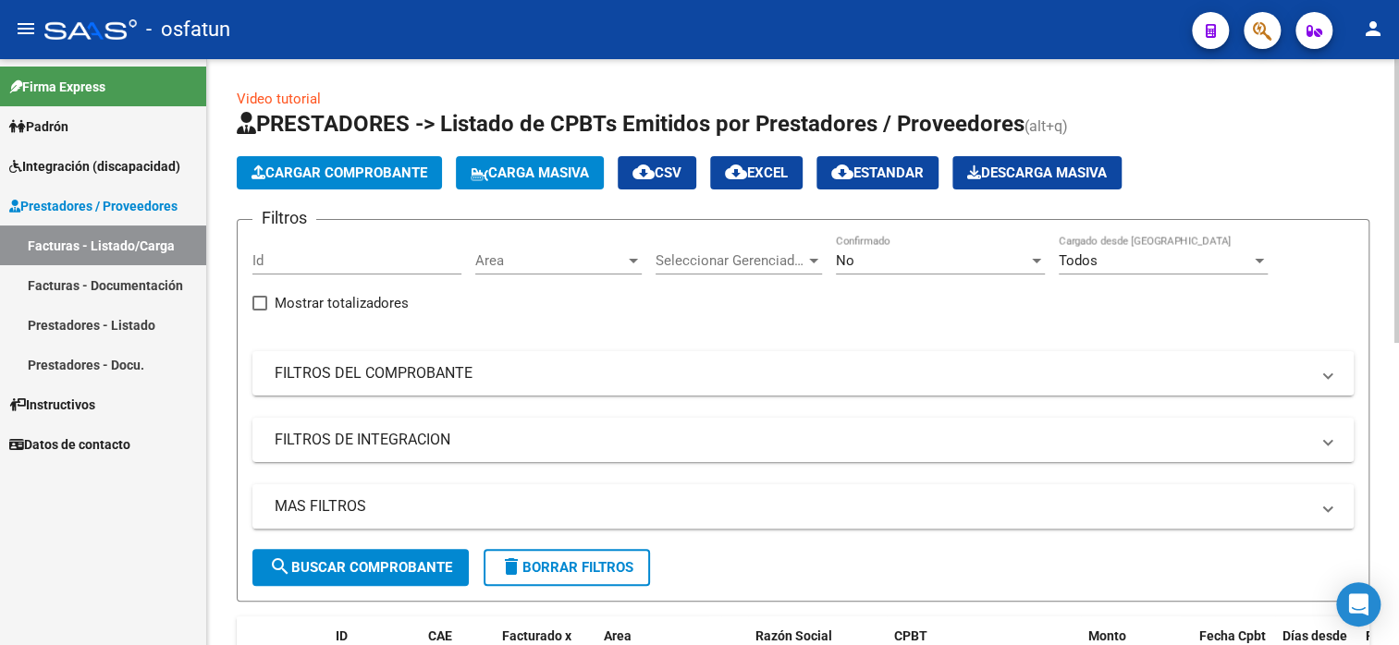
click at [362, 178] on span "Cargar Comprobante" at bounding box center [339, 173] width 176 height 17
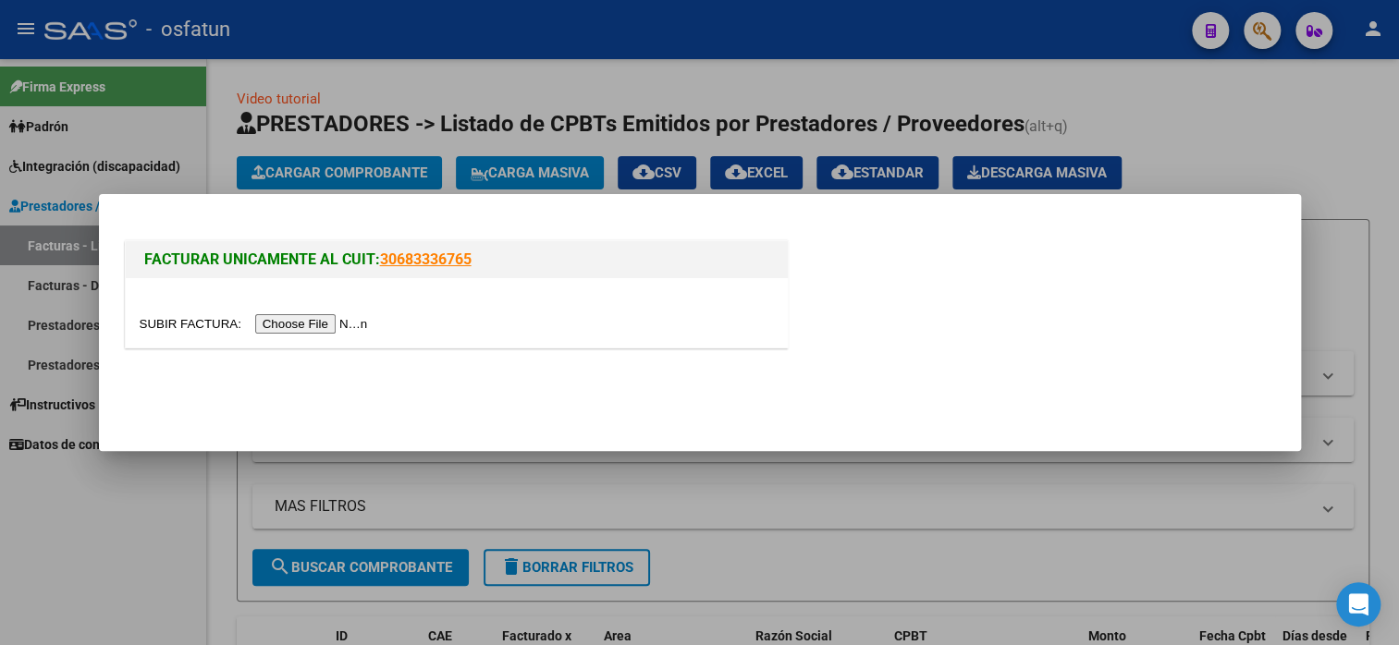
click at [337, 329] on input "file" at bounding box center [257, 323] width 234 height 19
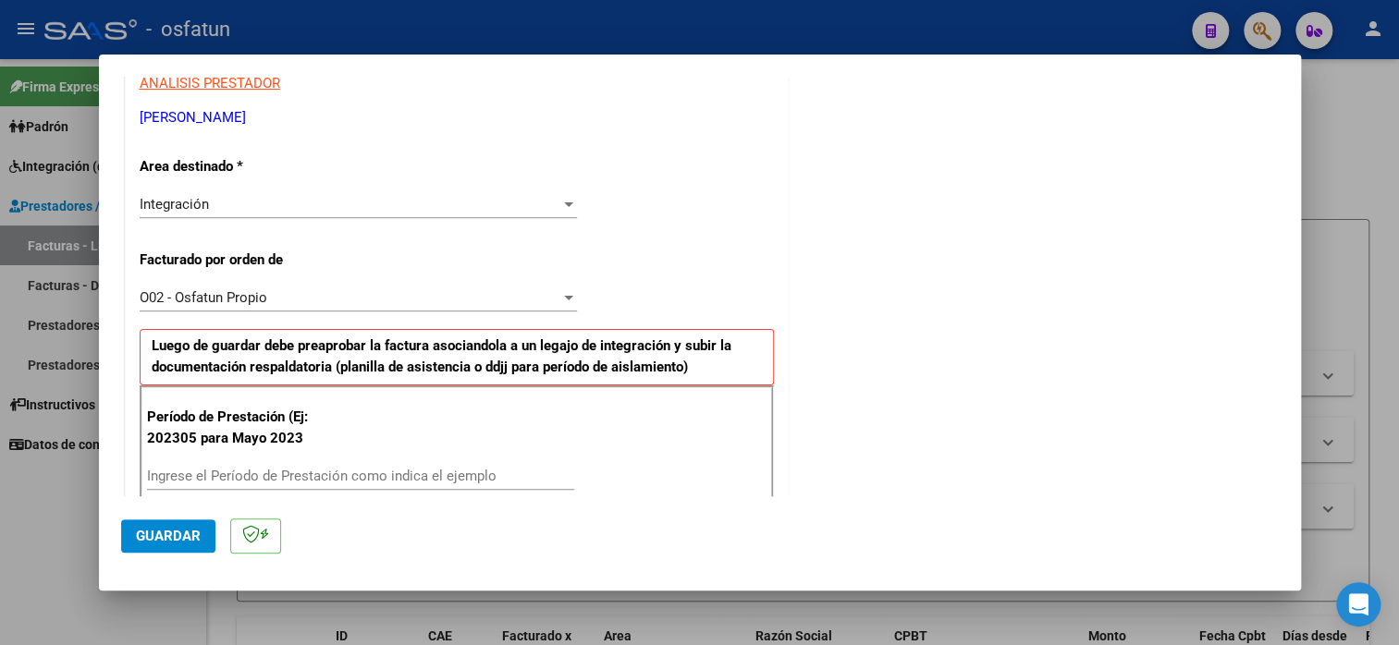
scroll to position [462, 0]
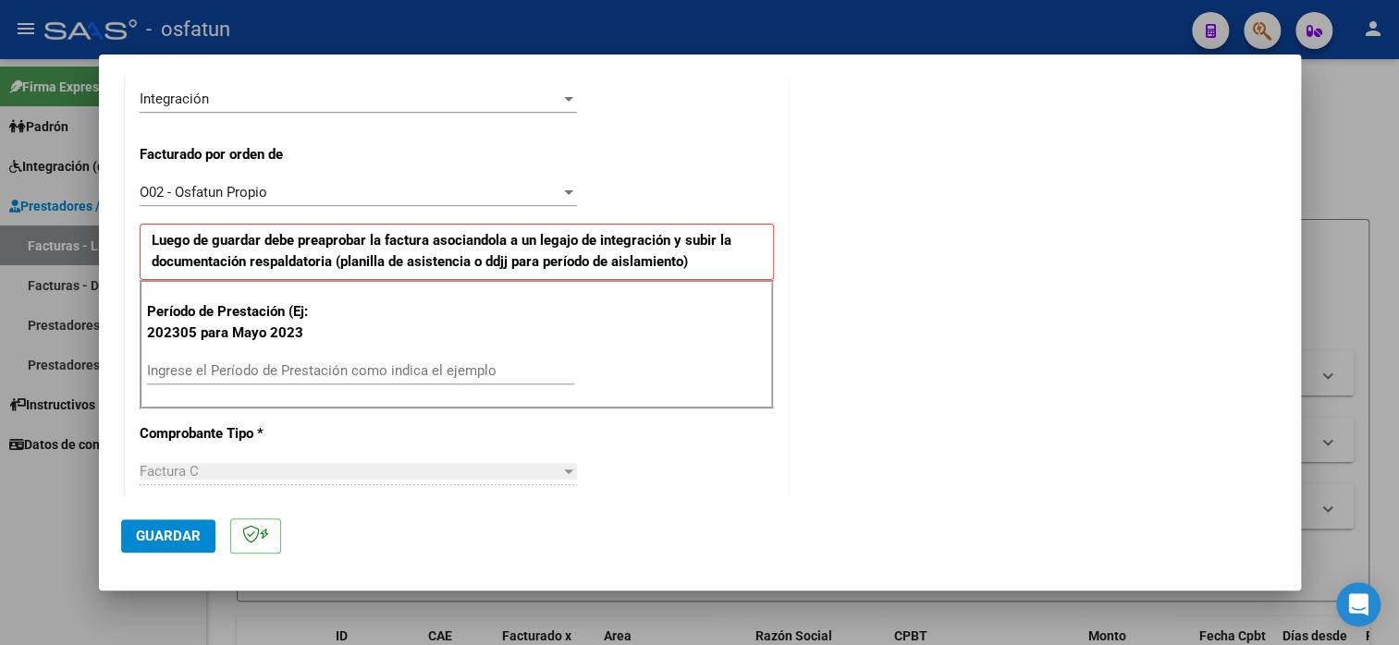
click at [263, 362] on input "Ingrese el Período de Prestación como indica el ejemplo" at bounding box center [360, 370] width 427 height 17
type input "202507"
click at [178, 535] on span "Guardar" at bounding box center [168, 536] width 65 height 17
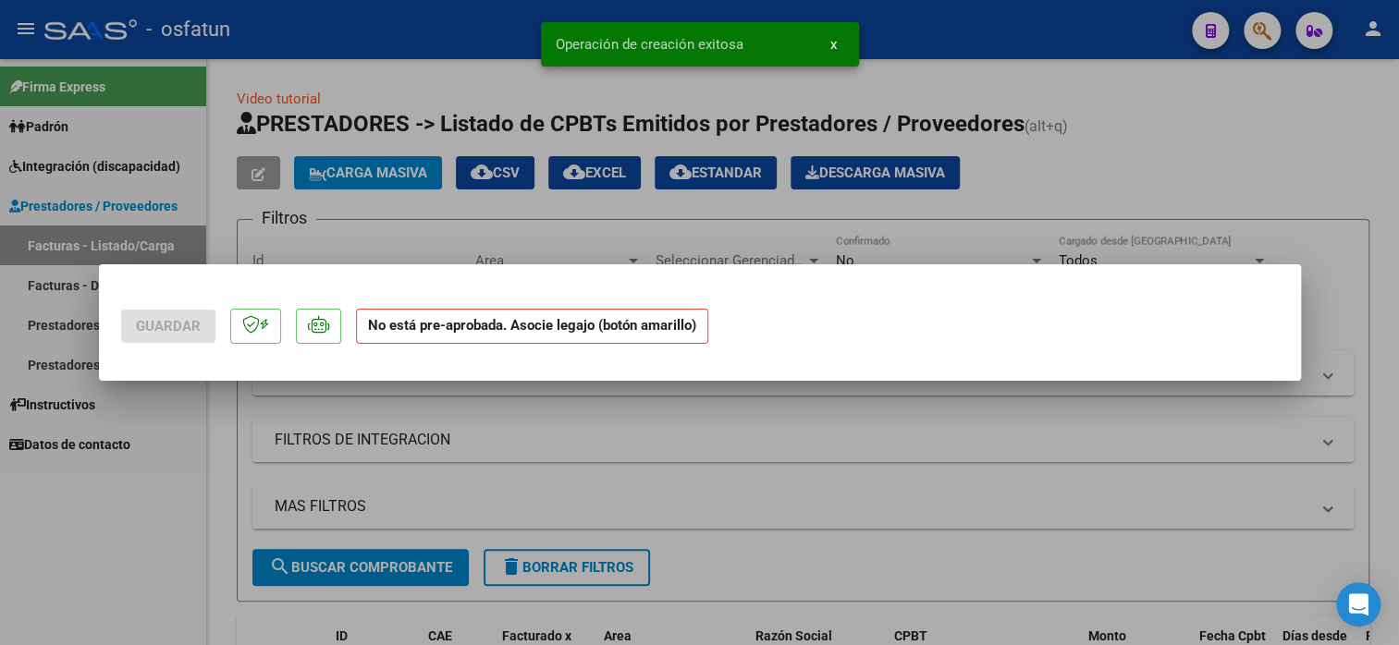
scroll to position [0, 0]
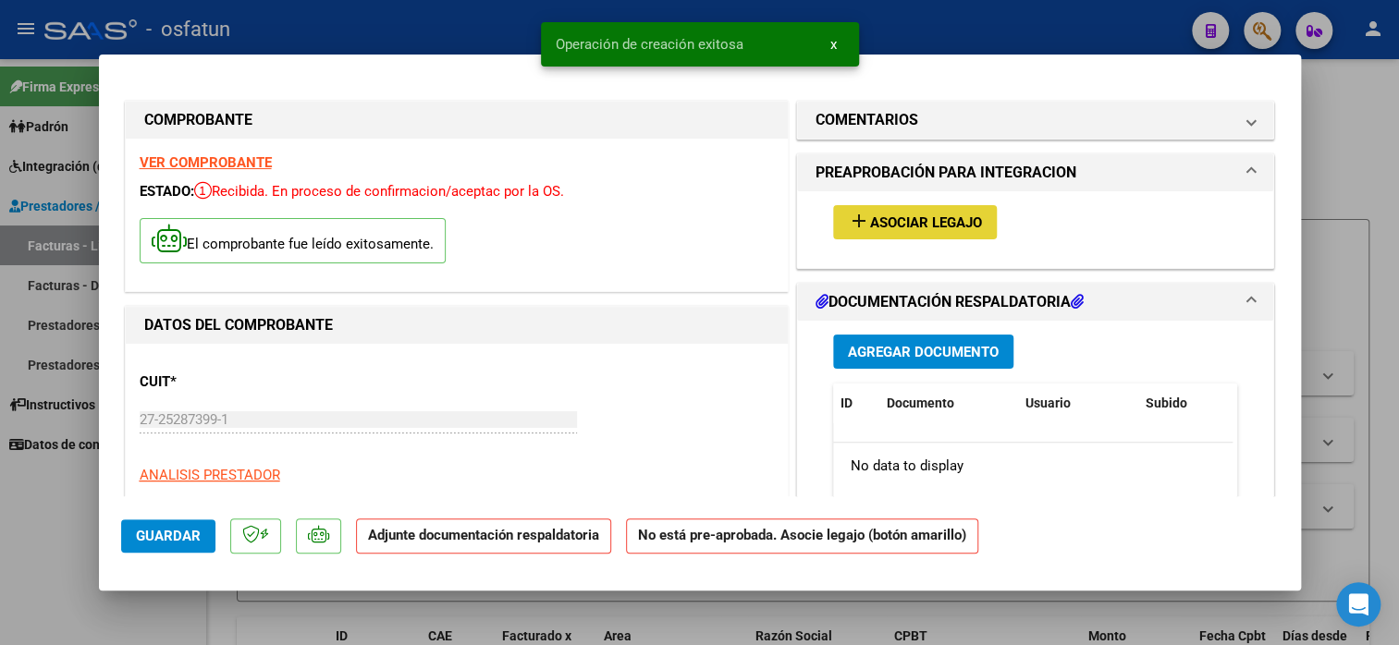
click at [911, 227] on span "Asociar Legajo" at bounding box center [926, 223] width 112 height 17
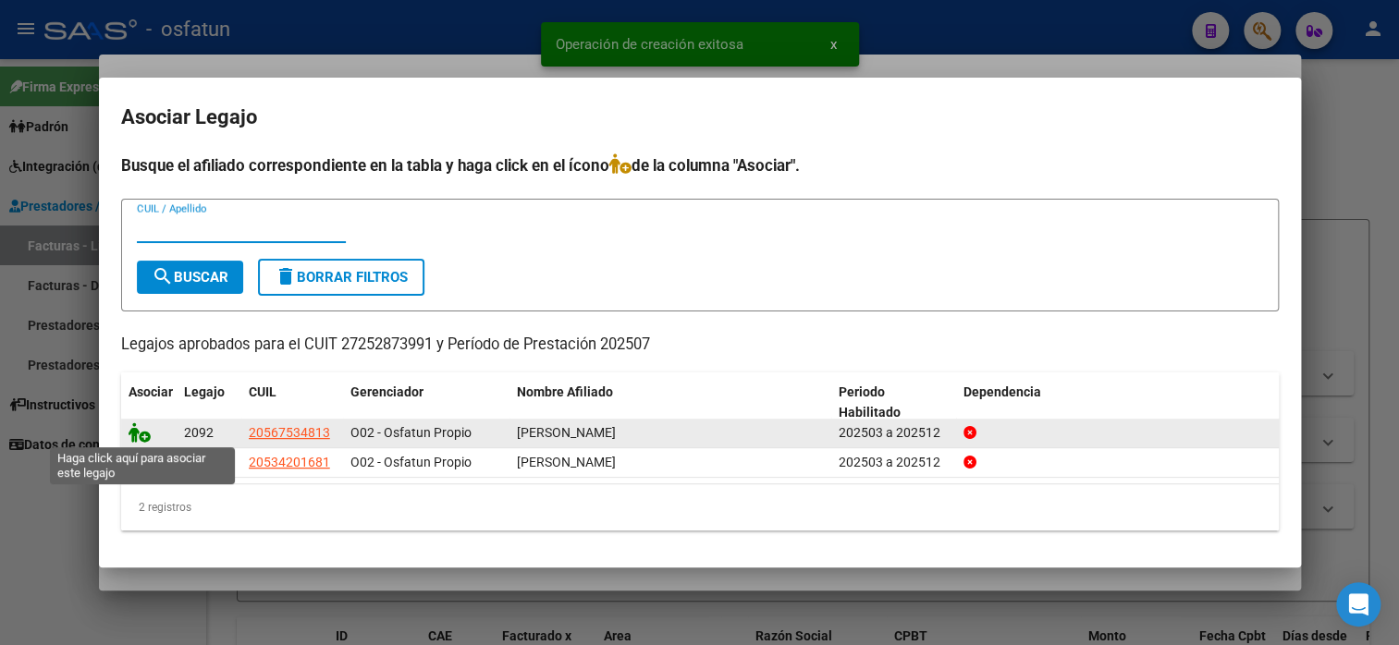
click at [147, 433] on icon at bounding box center [140, 433] width 22 height 20
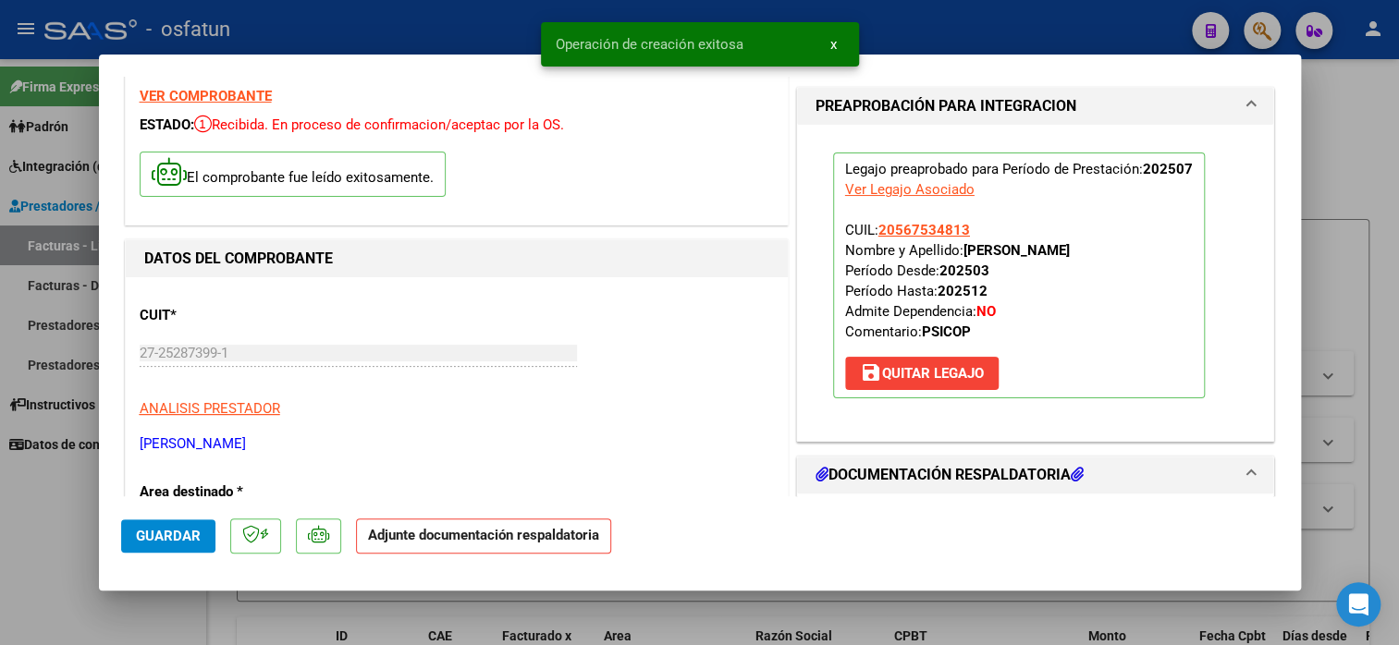
scroll to position [277, 0]
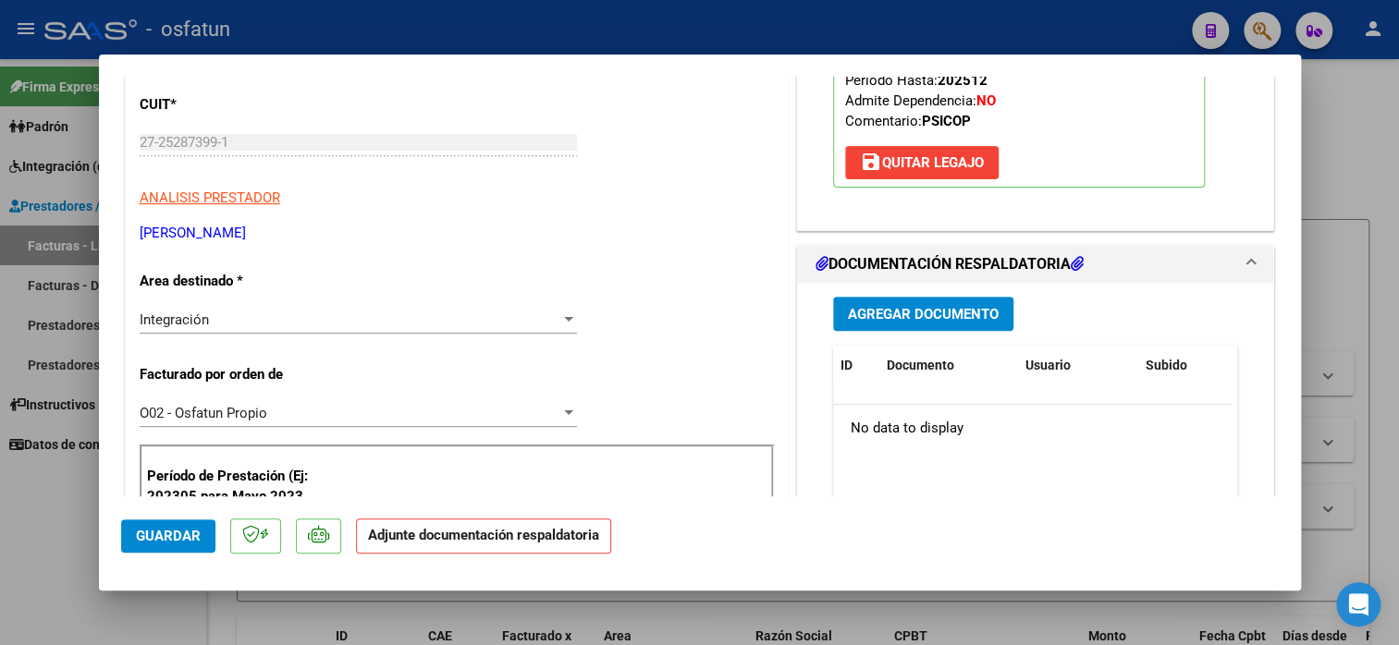
click at [921, 309] on span "Agregar Documento" at bounding box center [923, 314] width 151 height 17
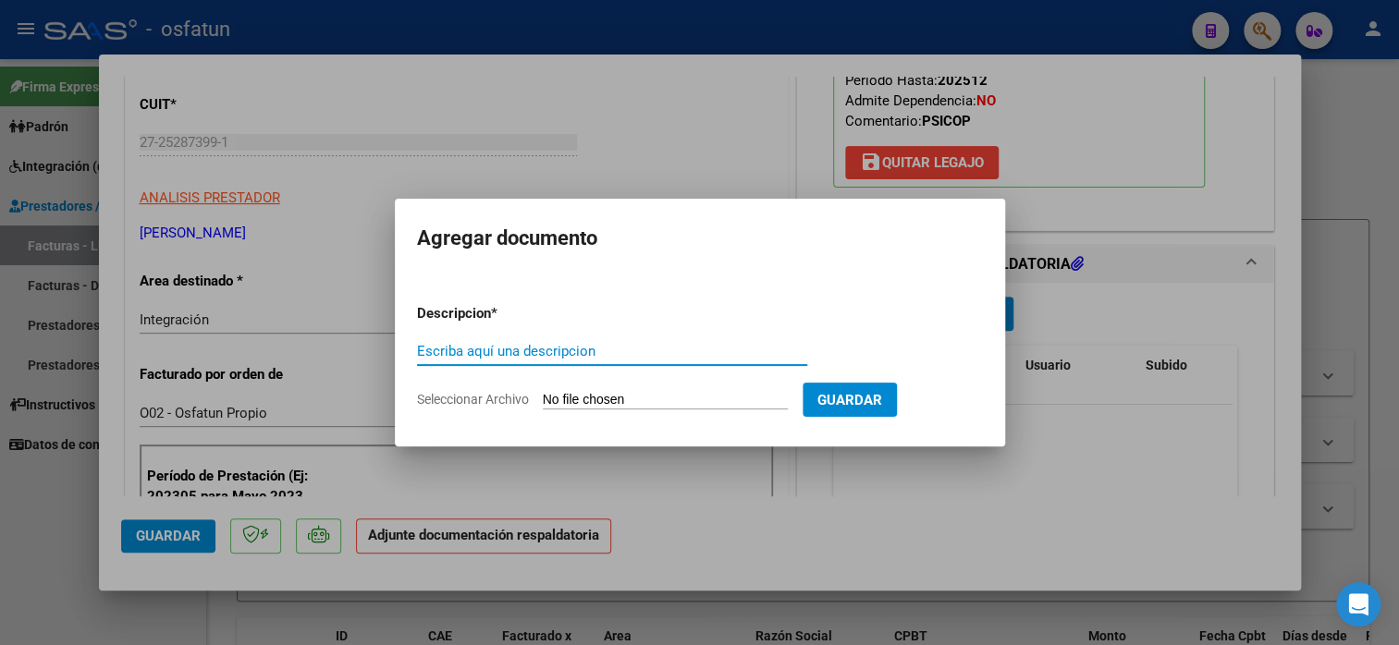
click at [674, 350] on input "Escriba aquí una descripcion" at bounding box center [612, 351] width 390 height 17
type input "planilla de asistencia"
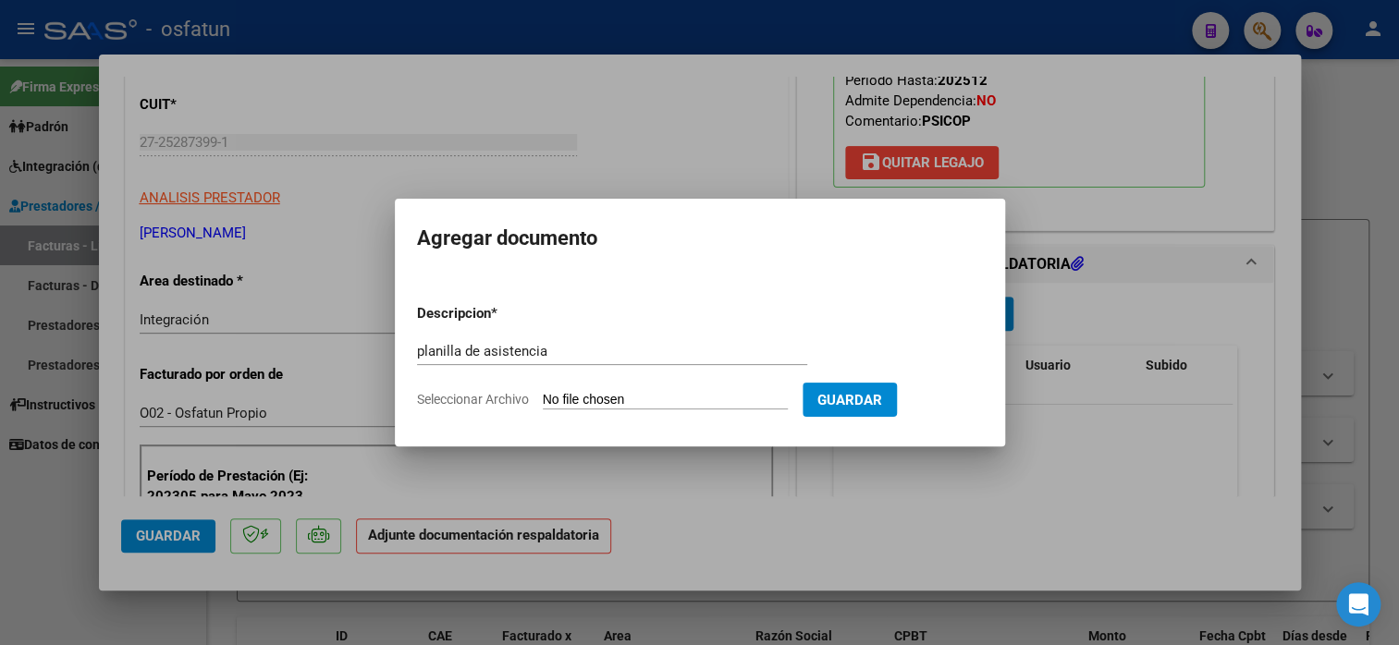
click at [687, 407] on input "Seleccionar Archivo" at bounding box center [665, 401] width 245 height 18
type input "C:\fakepath\[PERSON_NAME] 497 asis.pdf"
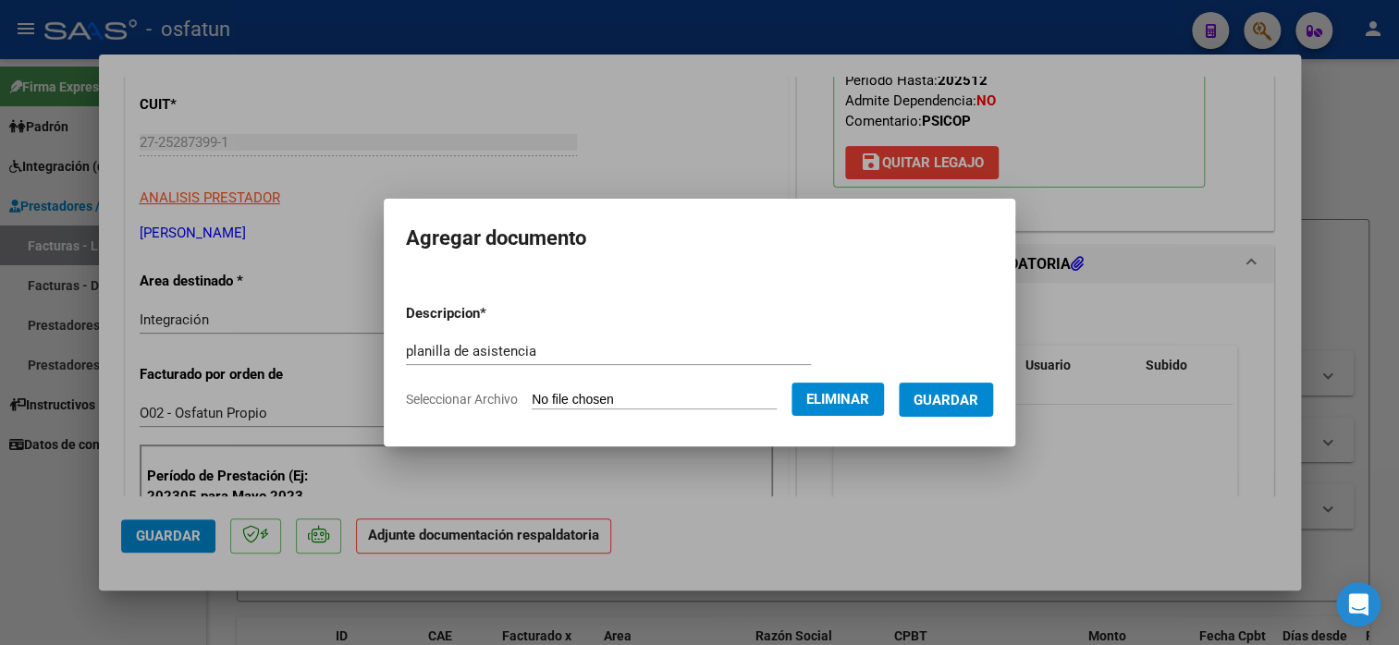
click at [964, 396] on span "Guardar" at bounding box center [946, 400] width 65 height 17
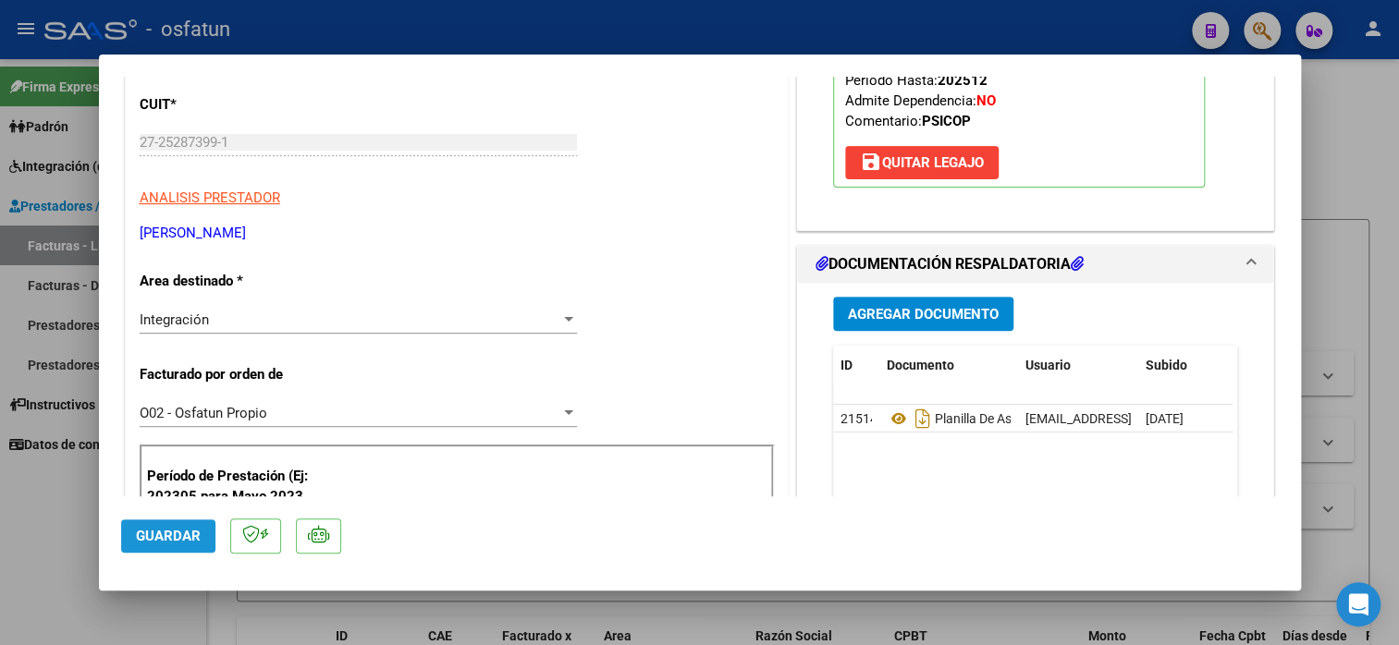
click at [167, 535] on span "Guardar" at bounding box center [168, 536] width 65 height 17
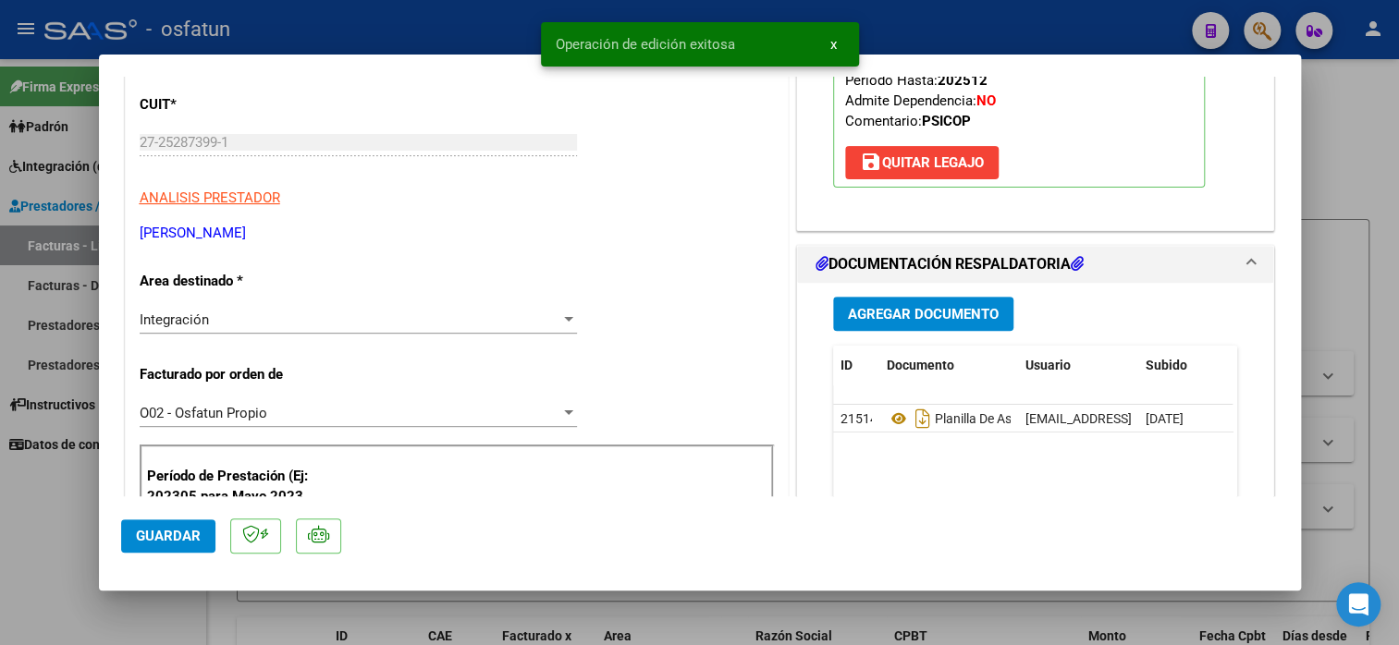
click at [167, 535] on span "Guardar" at bounding box center [168, 536] width 65 height 17
click at [1341, 155] on div at bounding box center [699, 322] width 1399 height 645
type input "$ 0,00"
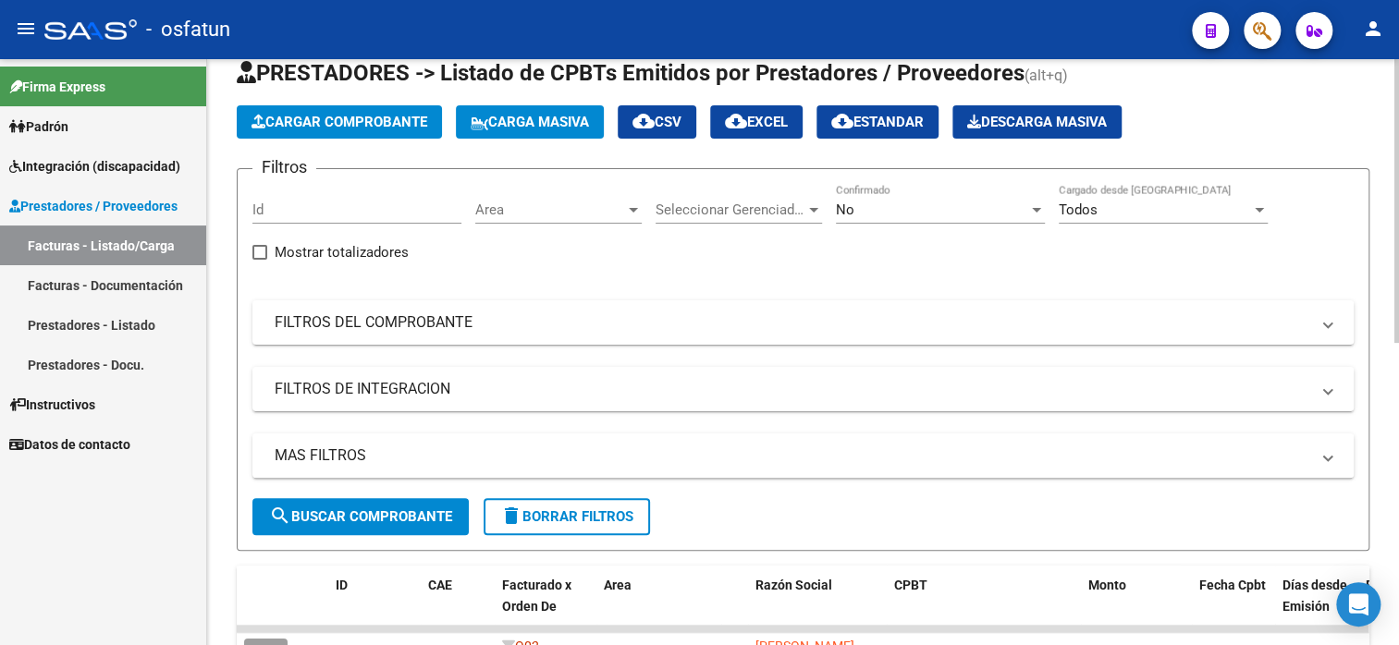
scroll to position [0, 0]
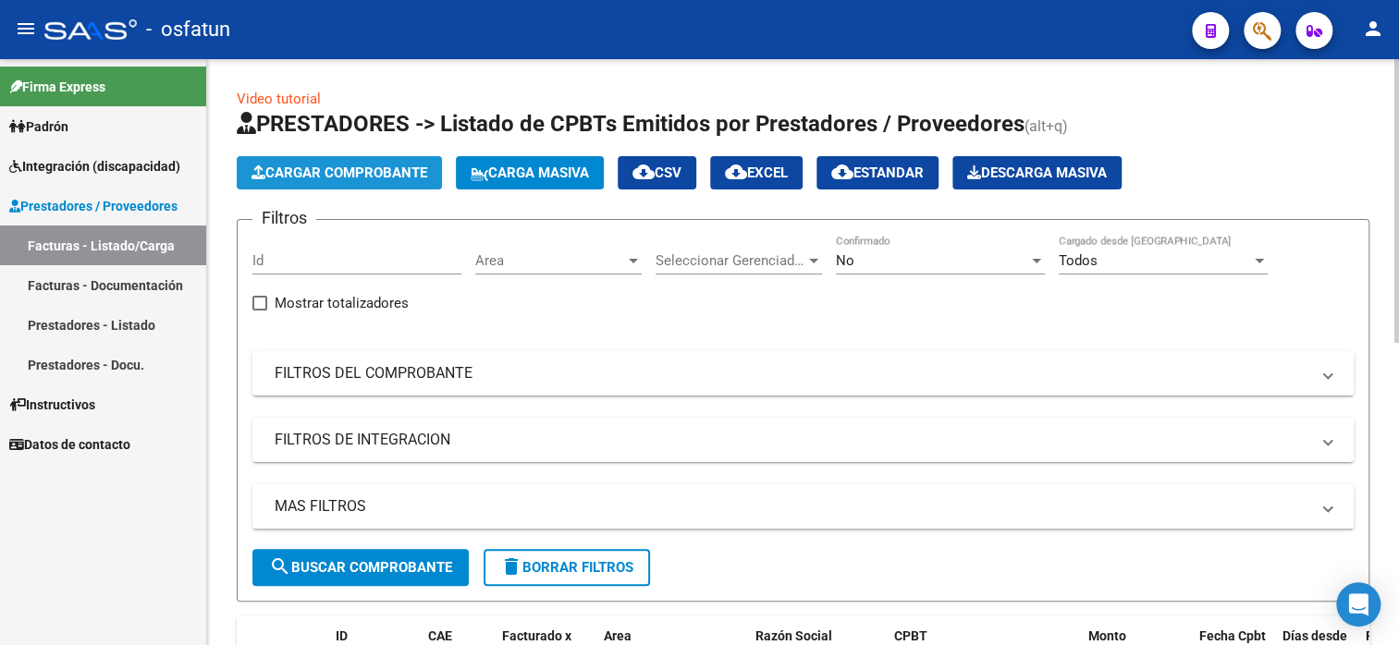
click at [380, 181] on button "Cargar Comprobante" at bounding box center [339, 172] width 205 height 33
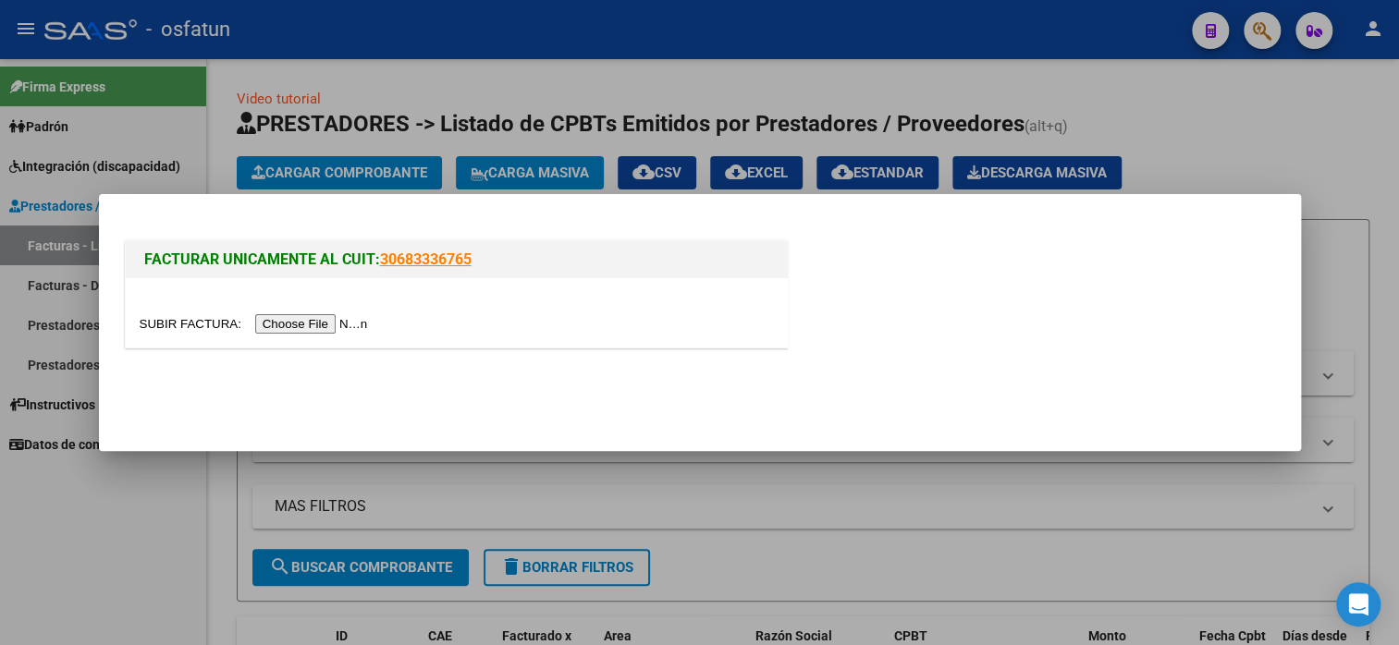
click at [325, 322] on input "file" at bounding box center [257, 323] width 234 height 19
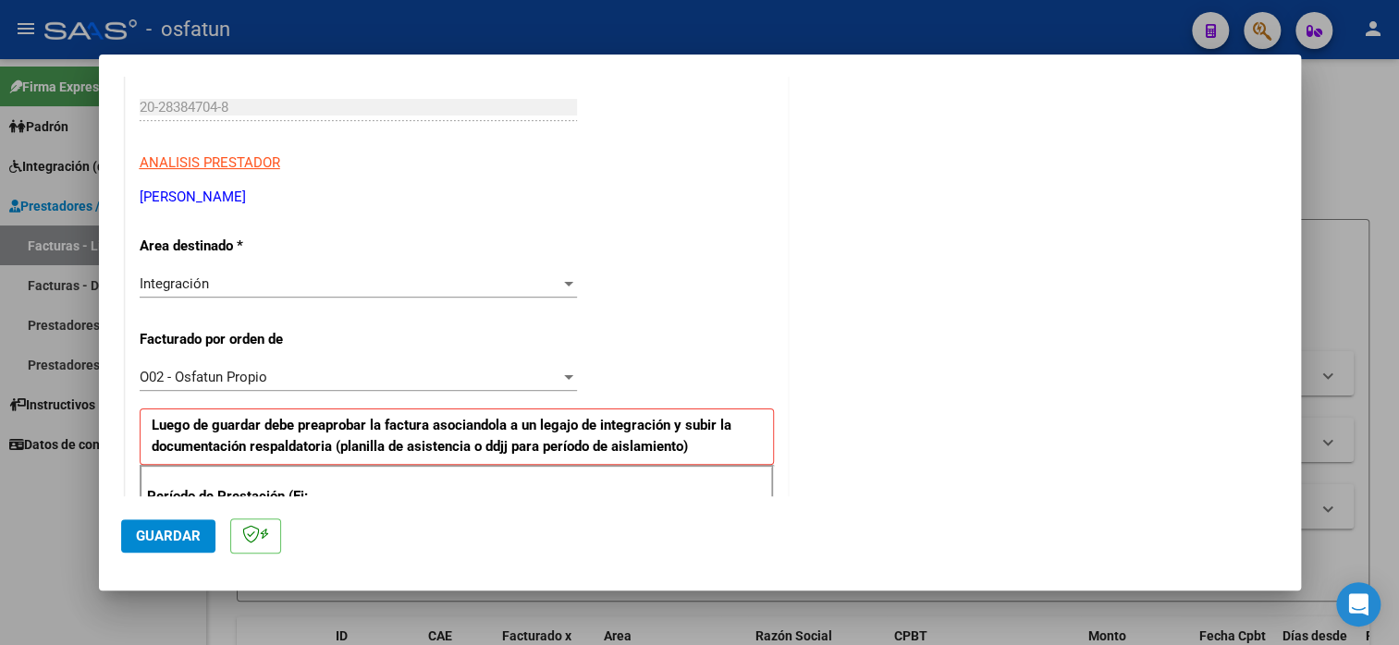
scroll to position [462, 0]
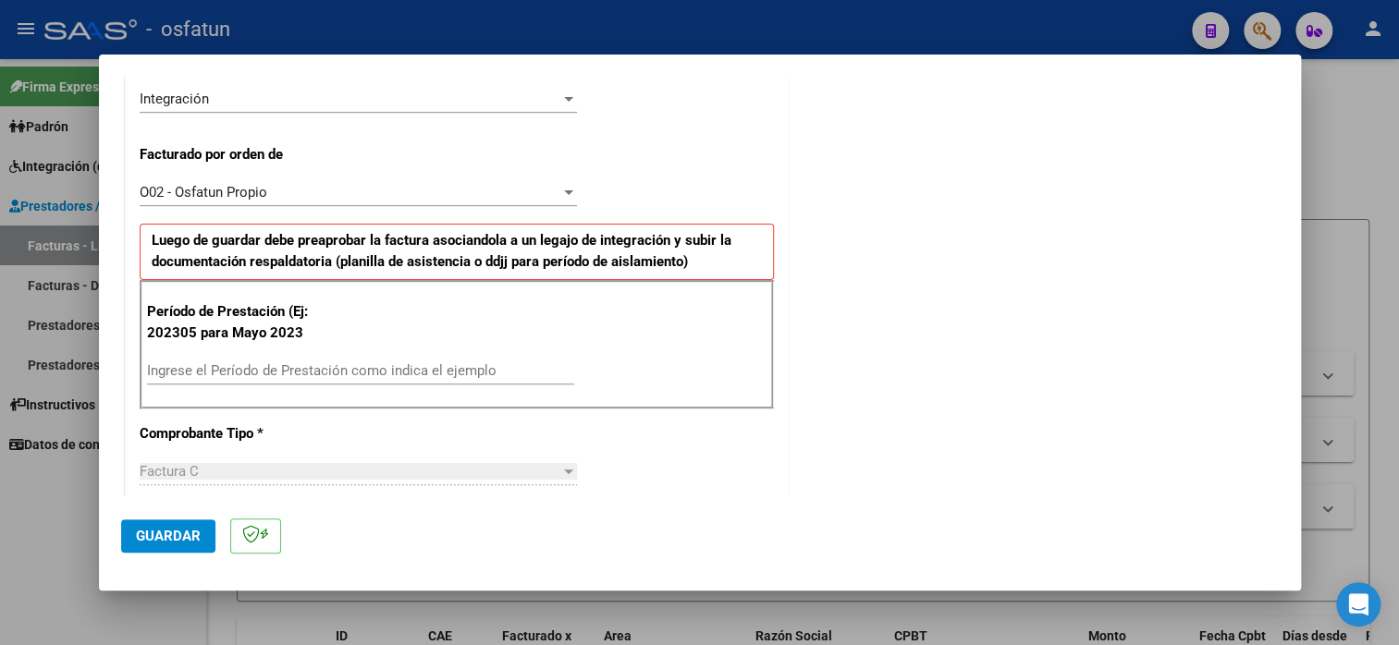
click at [265, 359] on div "Ingrese el Período de Prestación como indica el ejemplo" at bounding box center [360, 371] width 427 height 28
type input "202507"
click at [169, 526] on button "Guardar" at bounding box center [168, 536] width 94 height 33
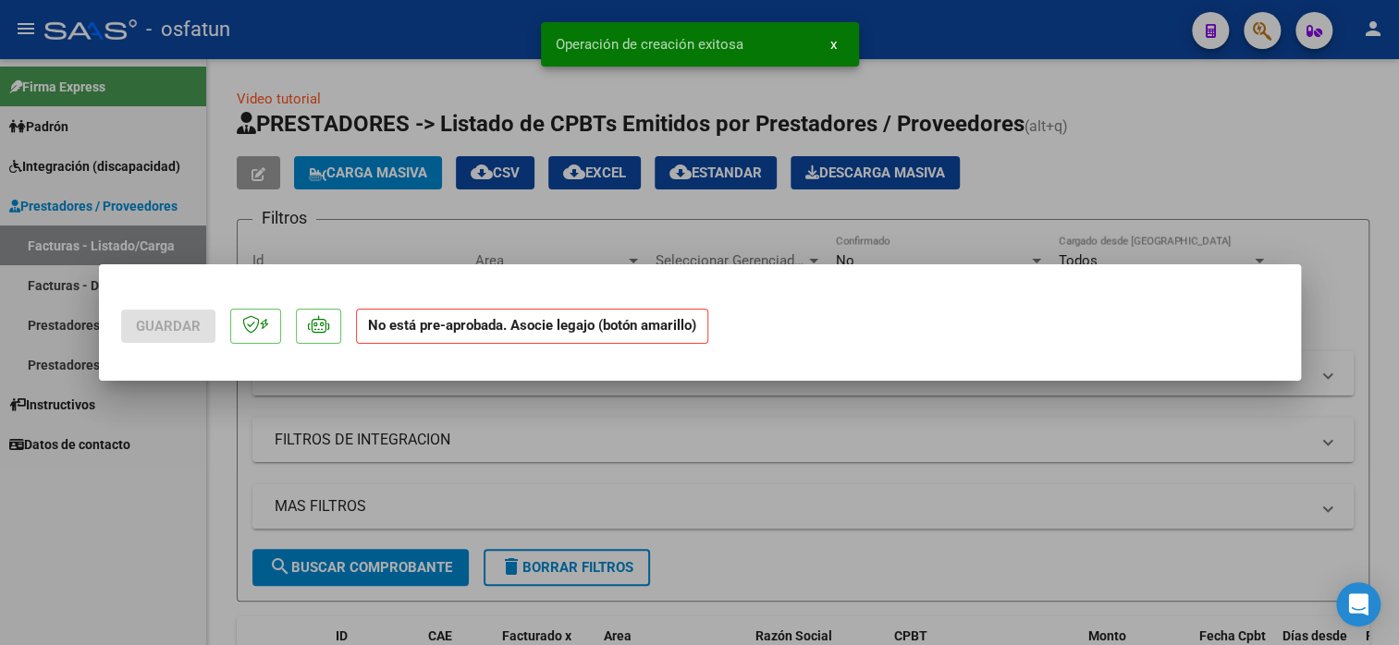
scroll to position [0, 0]
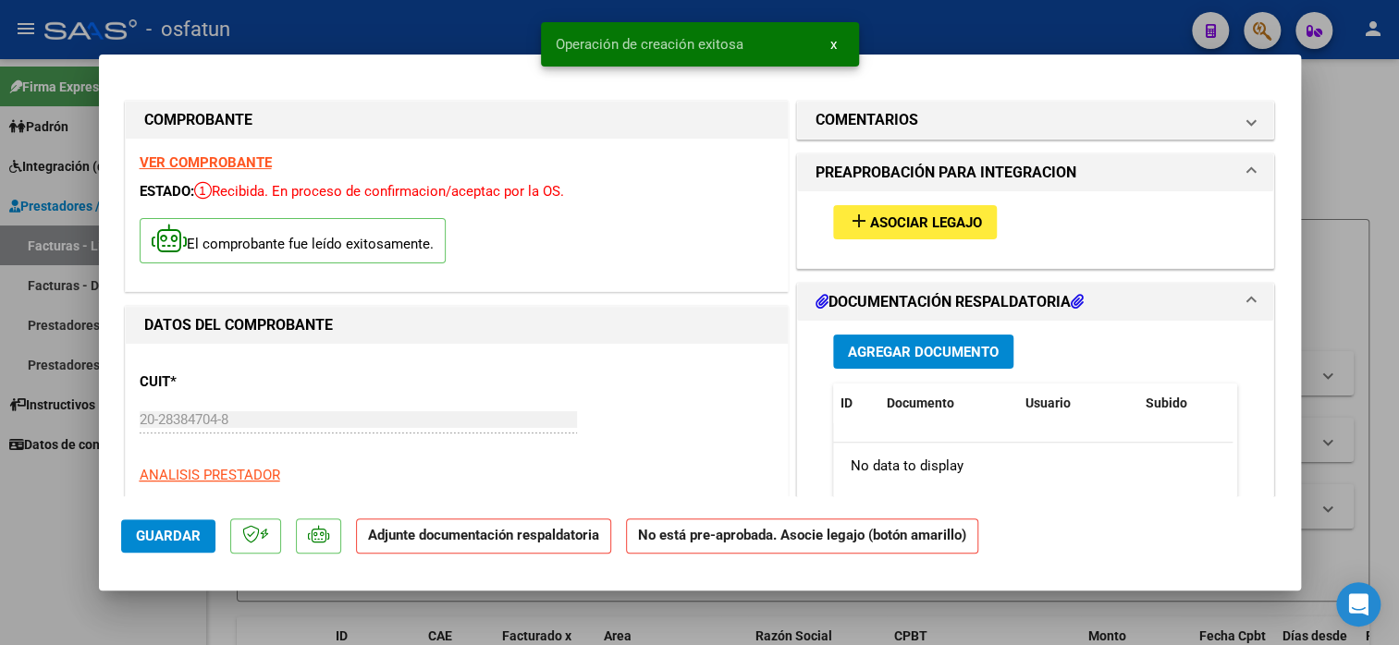
click at [897, 215] on span "Asociar Legajo" at bounding box center [926, 223] width 112 height 17
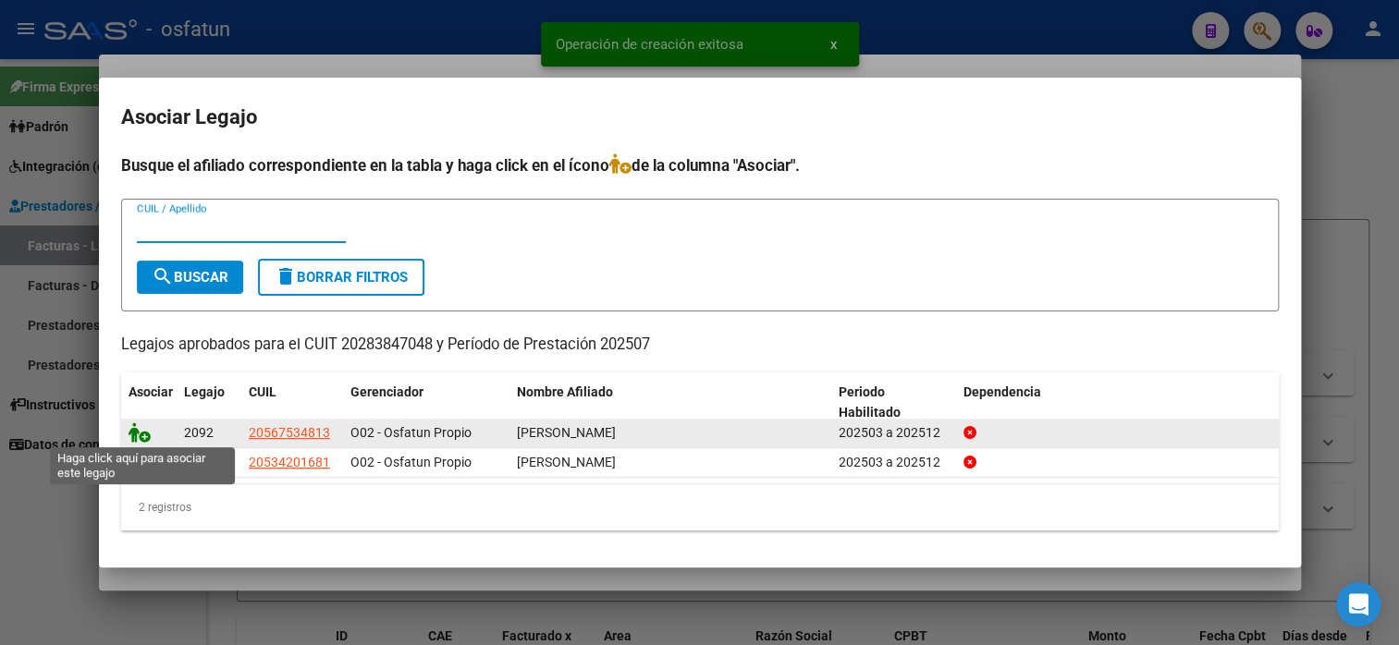
click at [133, 430] on icon at bounding box center [140, 433] width 22 height 20
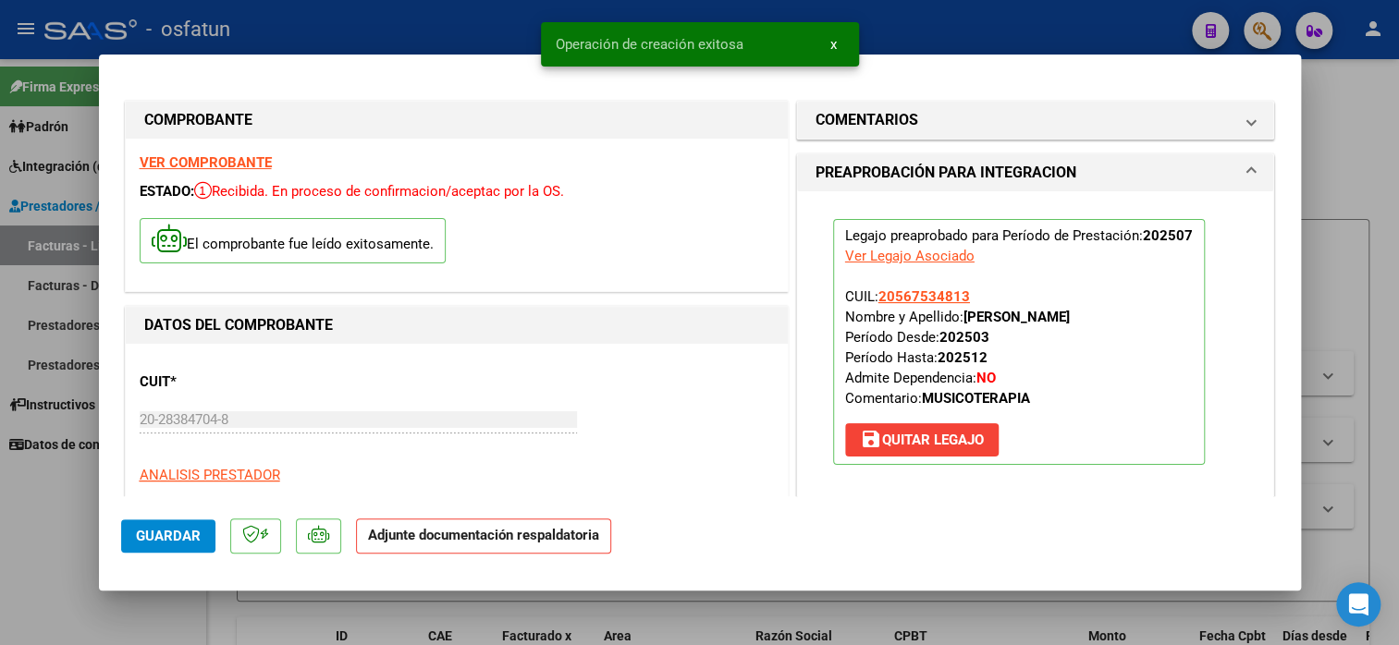
scroll to position [277, 0]
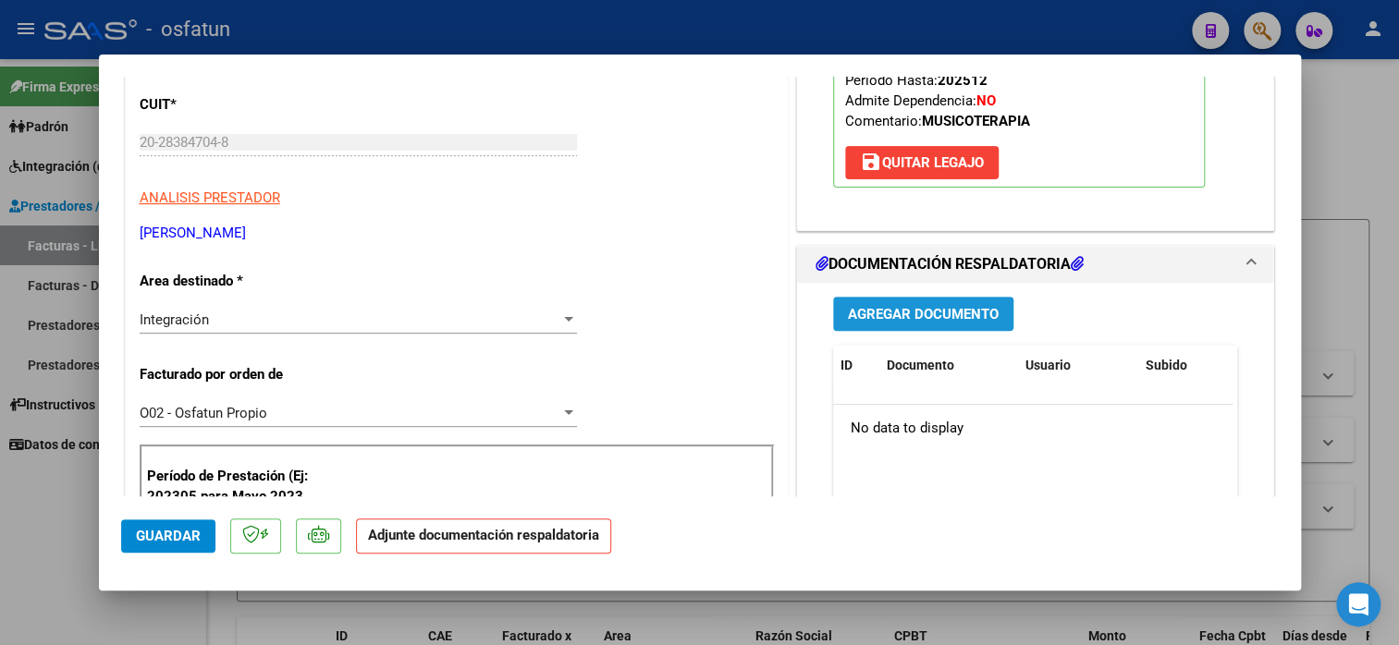
click at [913, 319] on span "Agregar Documento" at bounding box center [923, 314] width 151 height 17
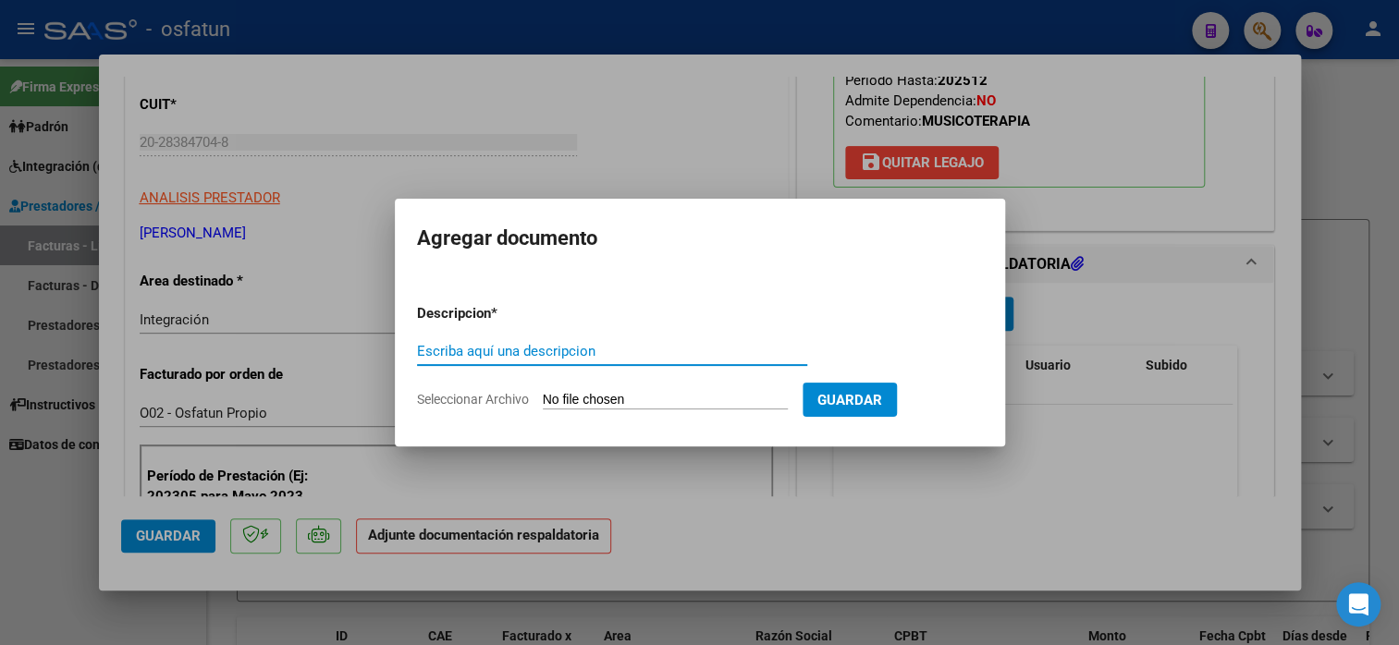
click at [544, 350] on input "Escriba aquí una descripcion" at bounding box center [612, 351] width 390 height 17
type input "planilla de asistencia"
click at [595, 405] on input "Seleccionar Archivo" at bounding box center [665, 401] width 245 height 18
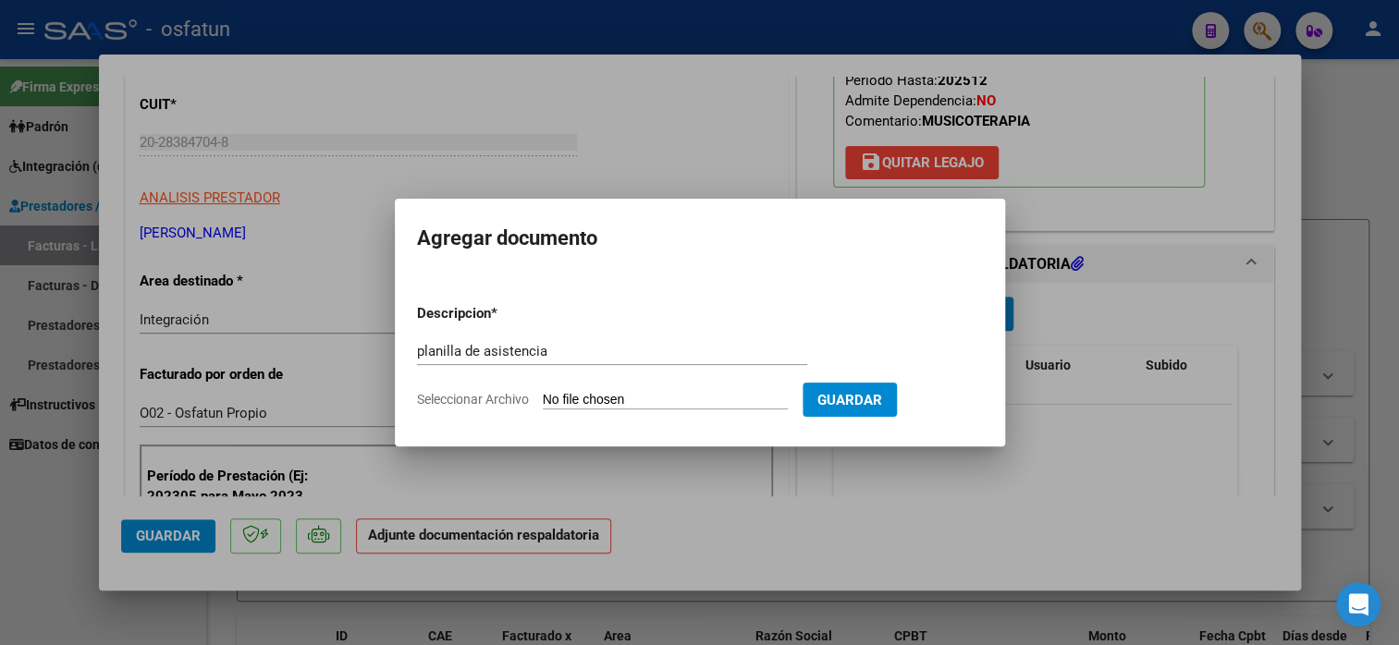
type input "C:\fakepath\[PERSON_NAME] 564 asis.pdf"
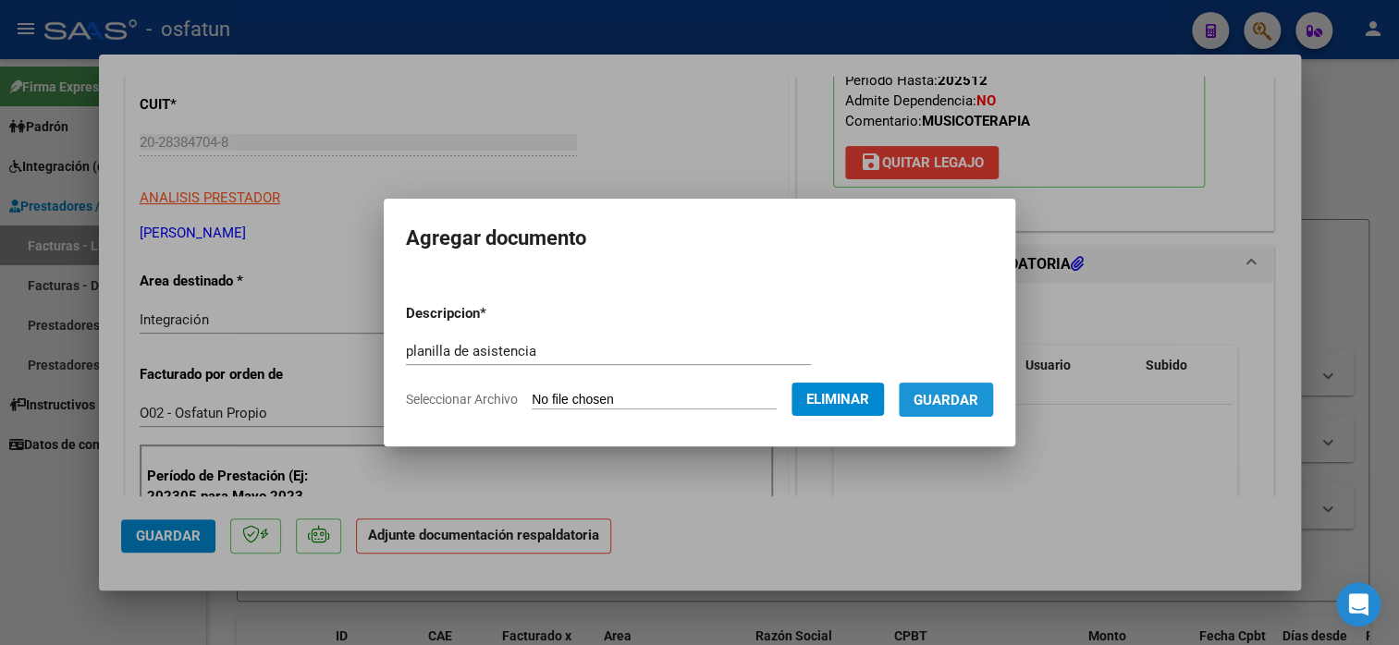
click at [984, 415] on button "Guardar" at bounding box center [946, 400] width 94 height 34
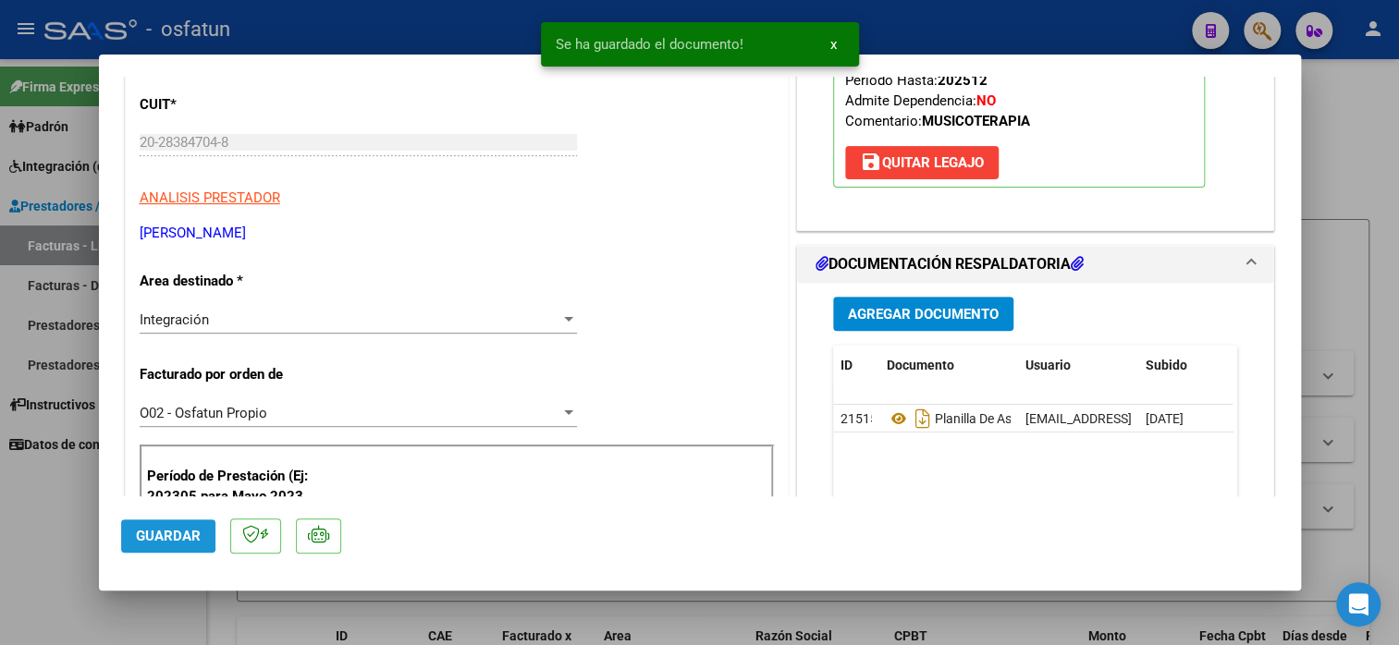
click at [162, 529] on span "Guardar" at bounding box center [168, 536] width 65 height 17
click at [171, 531] on span "Guardar" at bounding box center [168, 536] width 65 height 17
click at [1336, 182] on div at bounding box center [699, 322] width 1399 height 645
type input "$ 0,00"
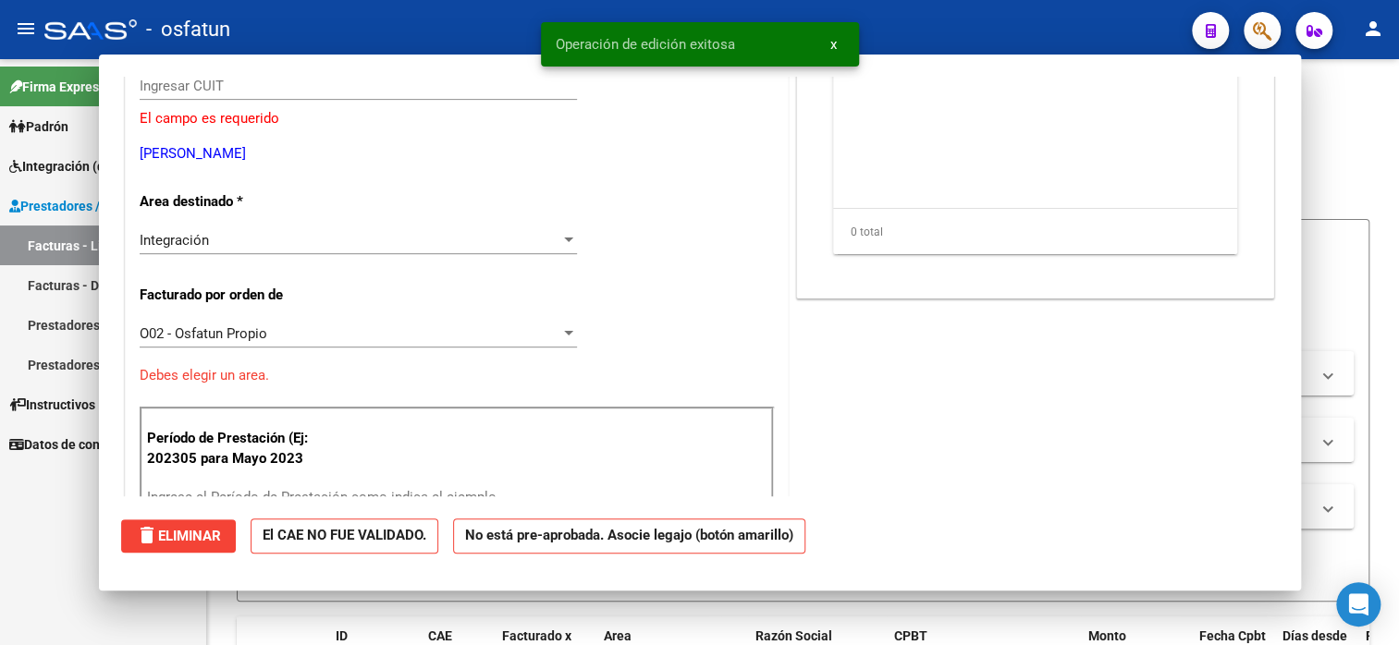
scroll to position [221, 0]
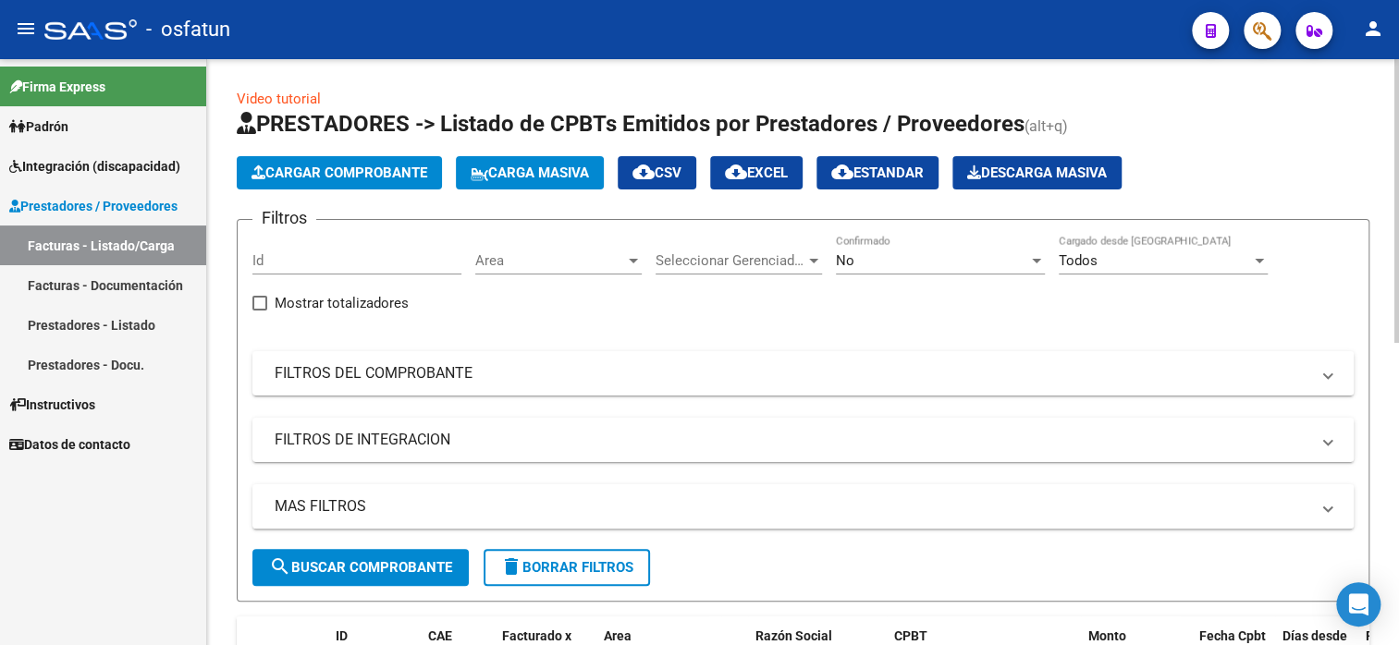
click at [366, 179] on span "Cargar Comprobante" at bounding box center [339, 173] width 176 height 17
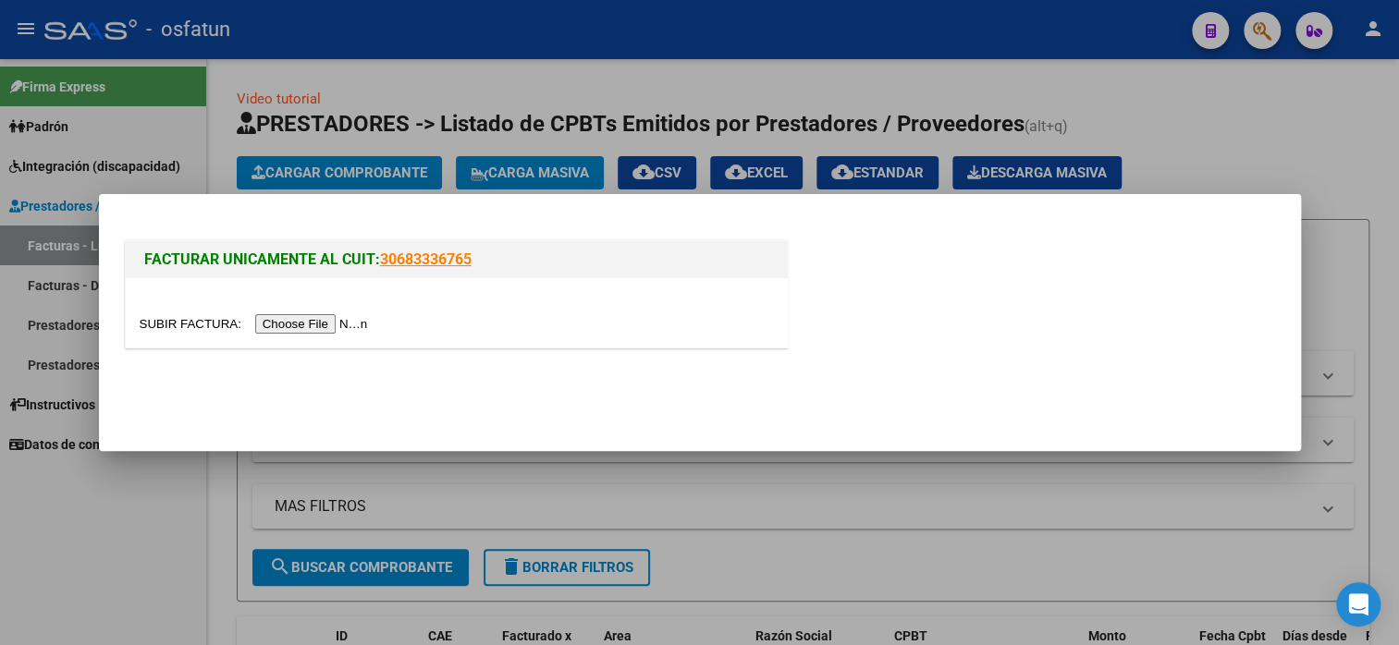
click at [356, 328] on input "file" at bounding box center [257, 323] width 234 height 19
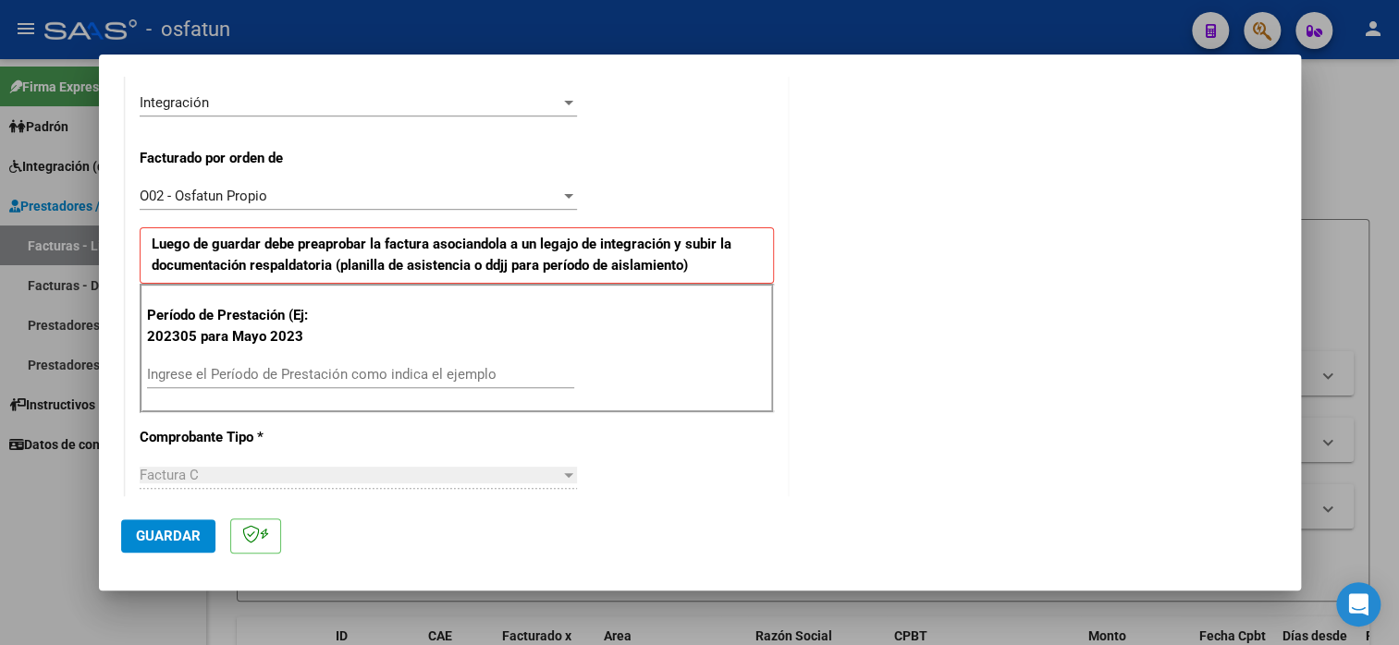
scroll to position [647, 0]
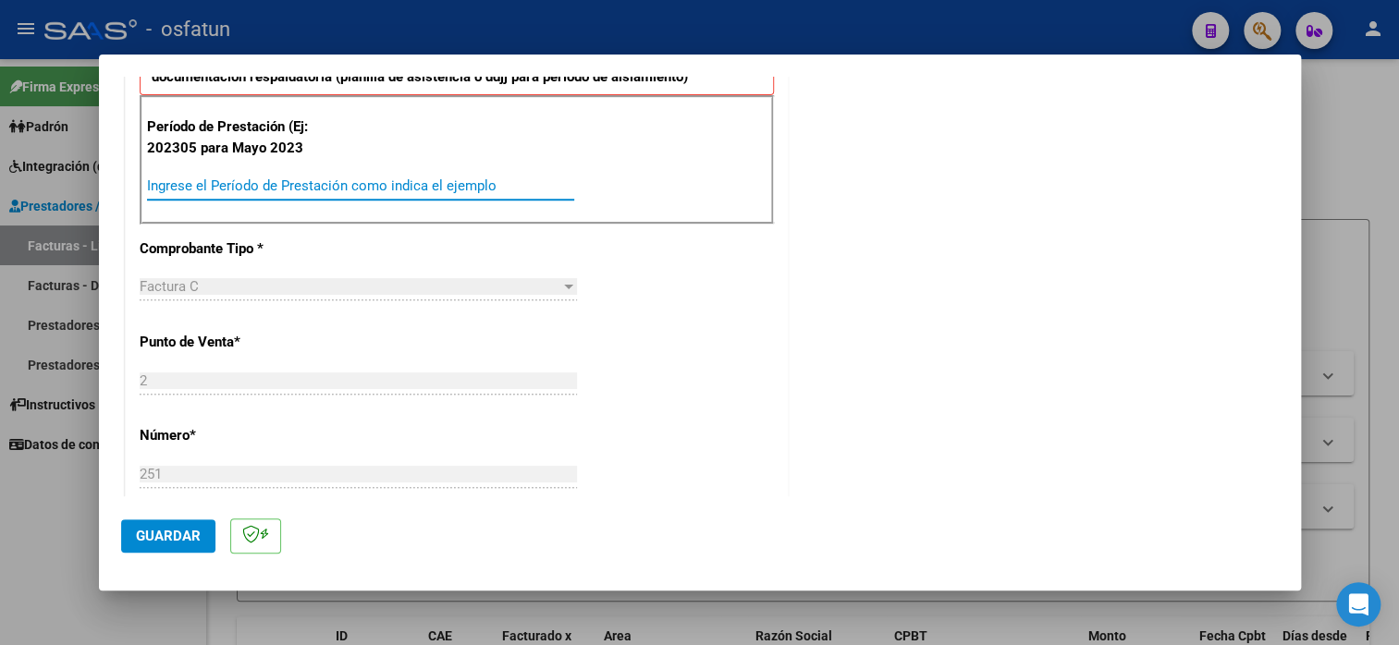
click at [255, 192] on input "Ingrese el Período de Prestación como indica el ejemplo" at bounding box center [360, 186] width 427 height 17
type input "202507"
click at [192, 544] on span "Guardar" at bounding box center [168, 536] width 65 height 17
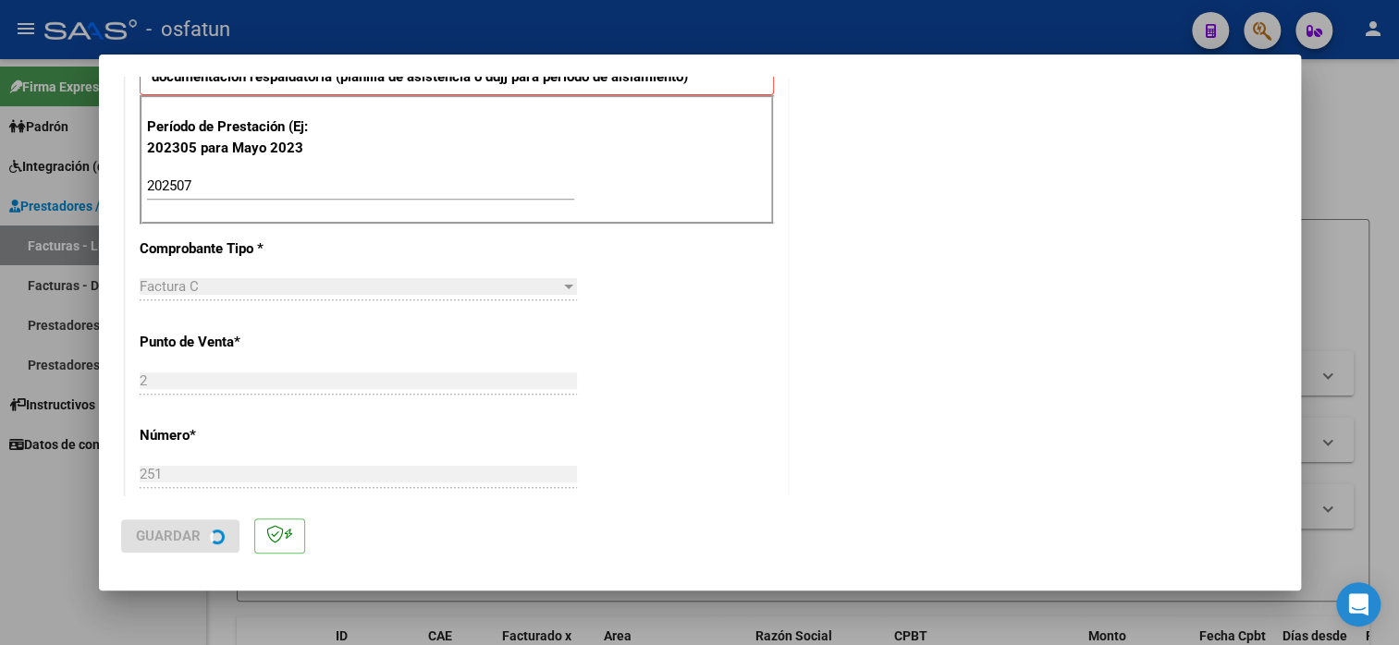
scroll to position [0, 0]
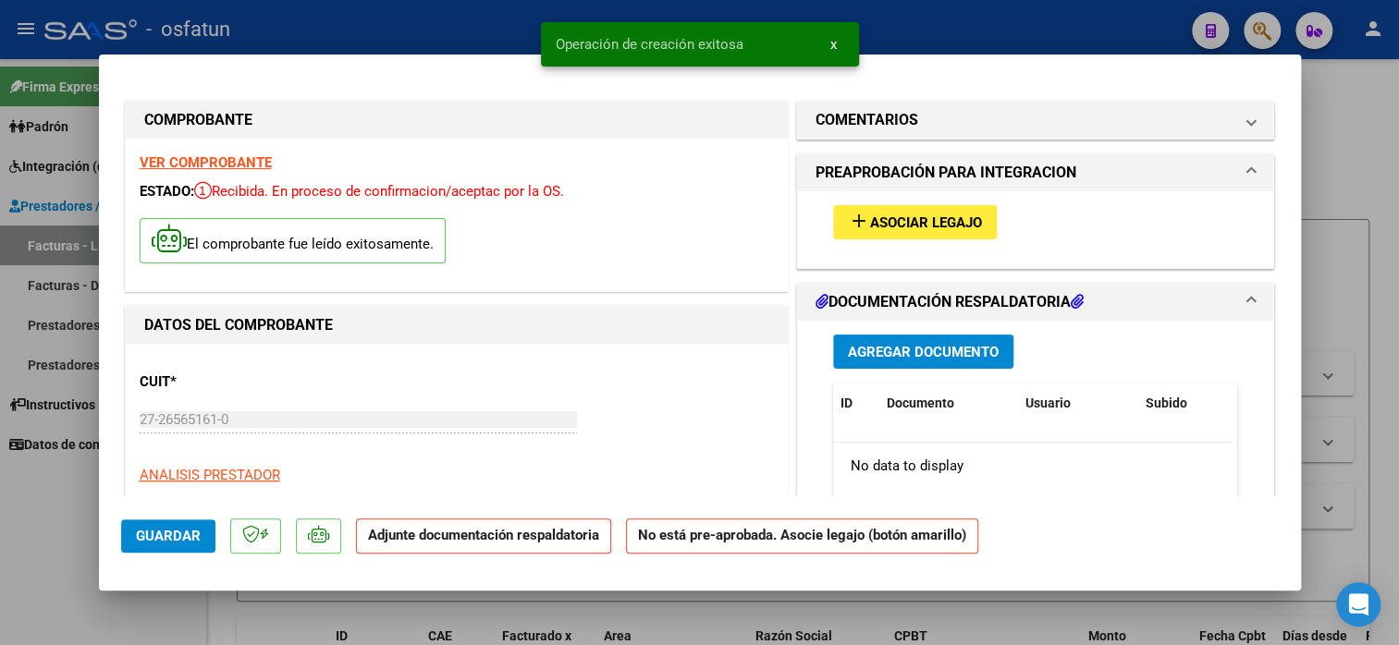
click at [907, 231] on button "add Asociar Legajo" at bounding box center [915, 222] width 164 height 34
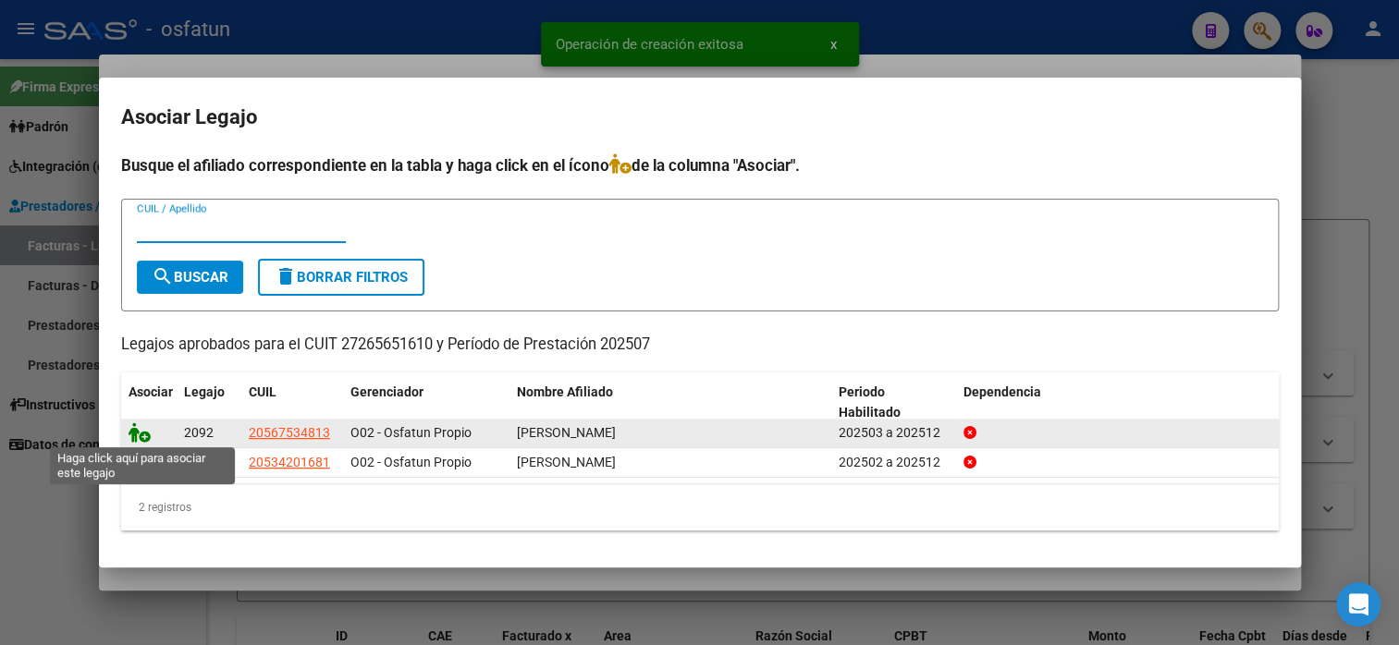
click at [143, 435] on icon at bounding box center [140, 433] width 22 height 20
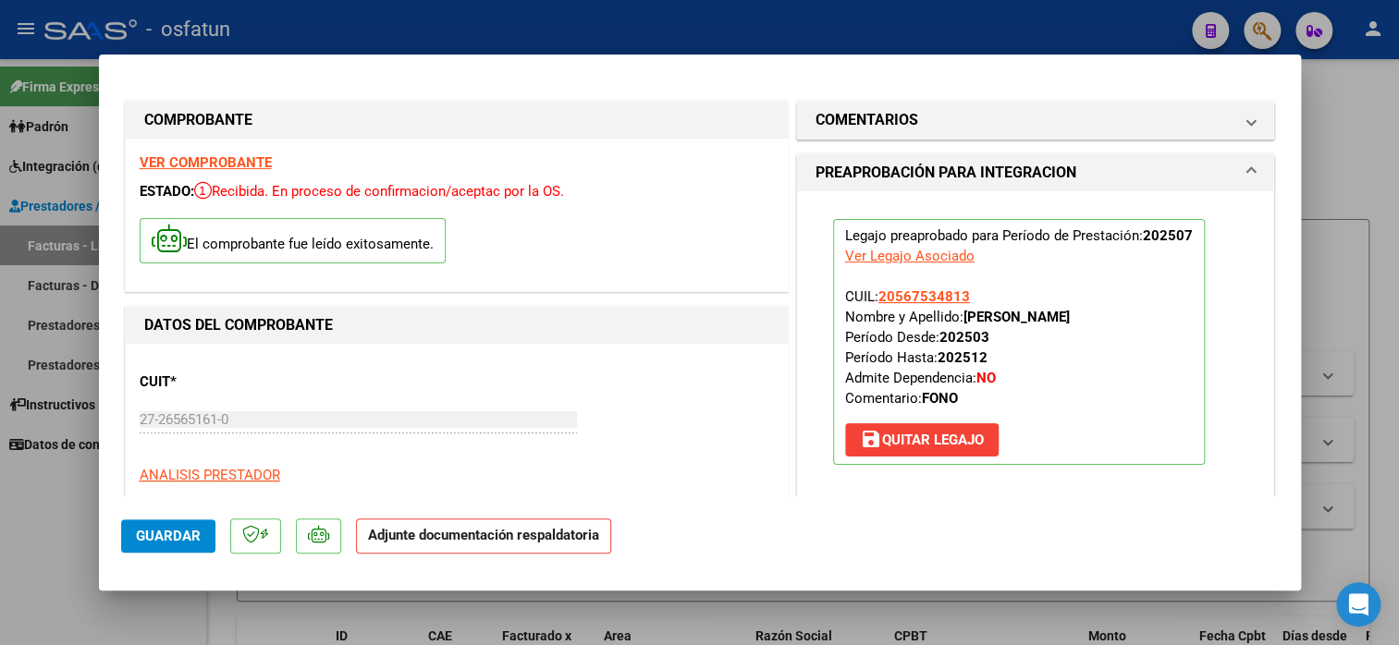
scroll to position [277, 0]
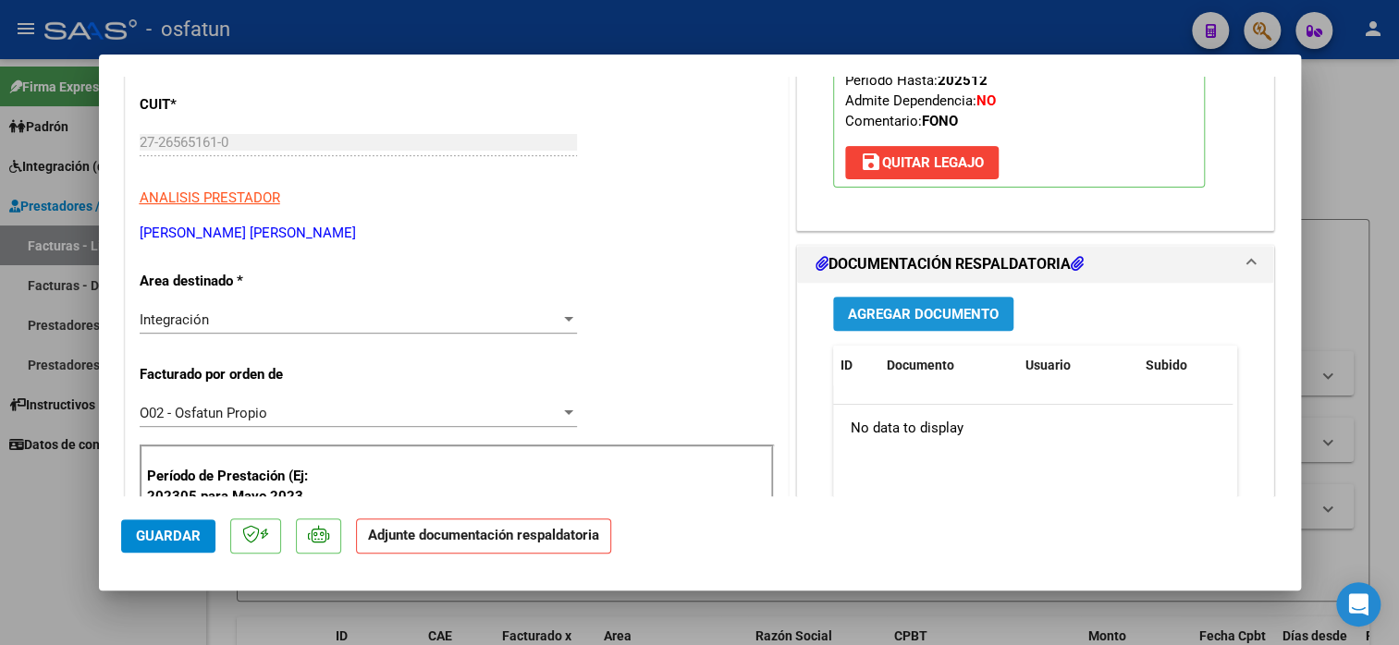
click at [979, 319] on span "Agregar Documento" at bounding box center [923, 314] width 151 height 17
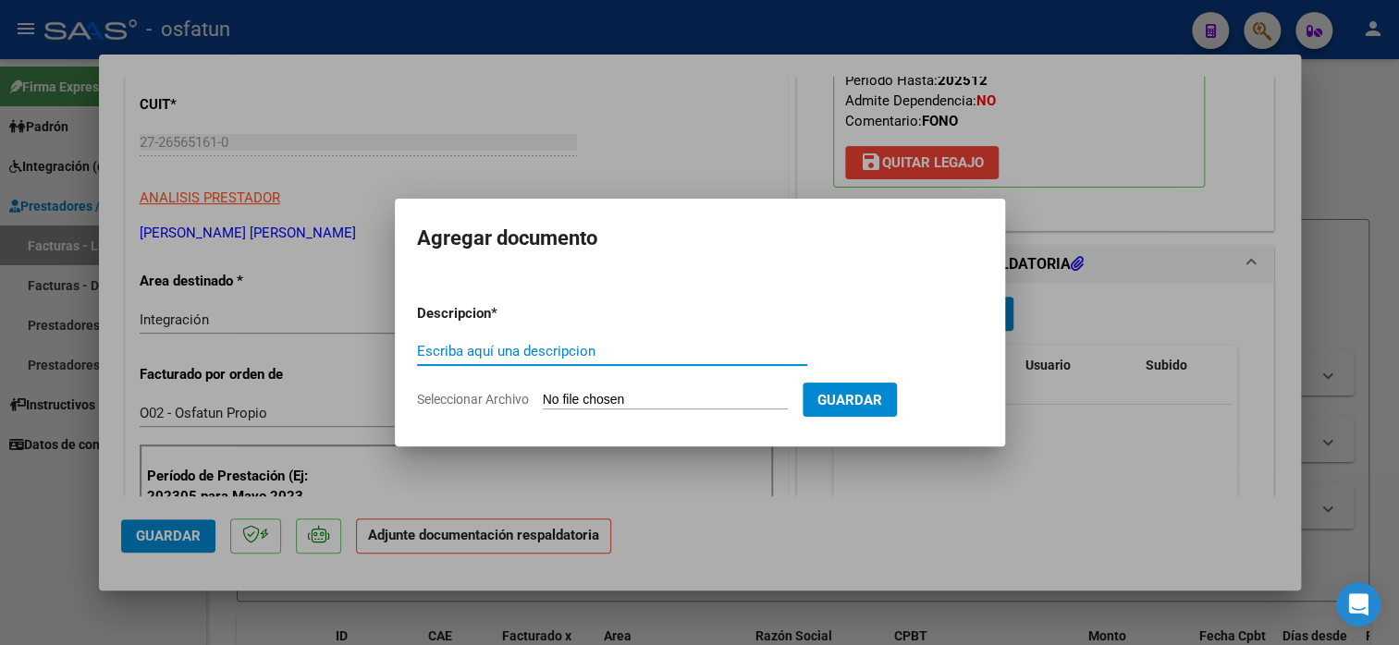
click at [535, 363] on div "Escriba aquí una descripcion" at bounding box center [612, 351] width 390 height 28
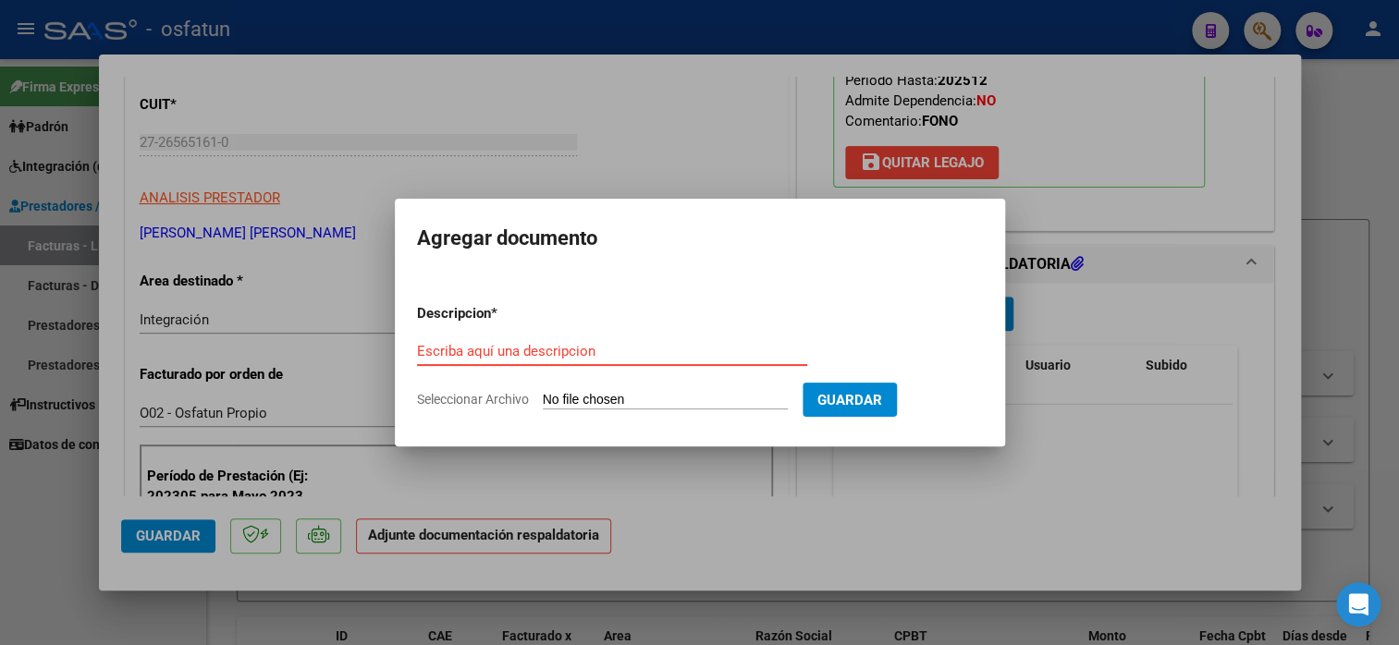
click at [535, 359] on input "Escriba aquí una descripcion" at bounding box center [612, 351] width 390 height 17
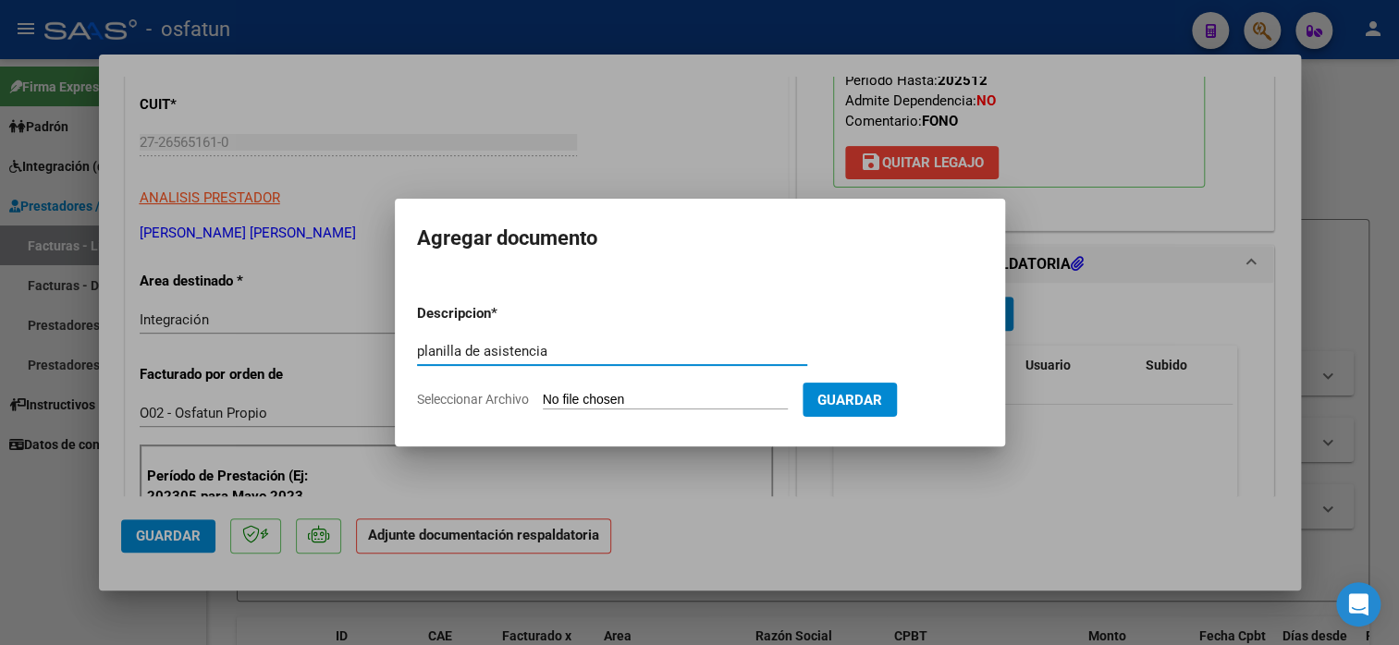
type input "planilla de asistencia"
click at [578, 392] on input "Seleccionar Archivo" at bounding box center [665, 401] width 245 height 18
type input "C:\fakepath\[PERSON_NAME] 251 asis.pdf"
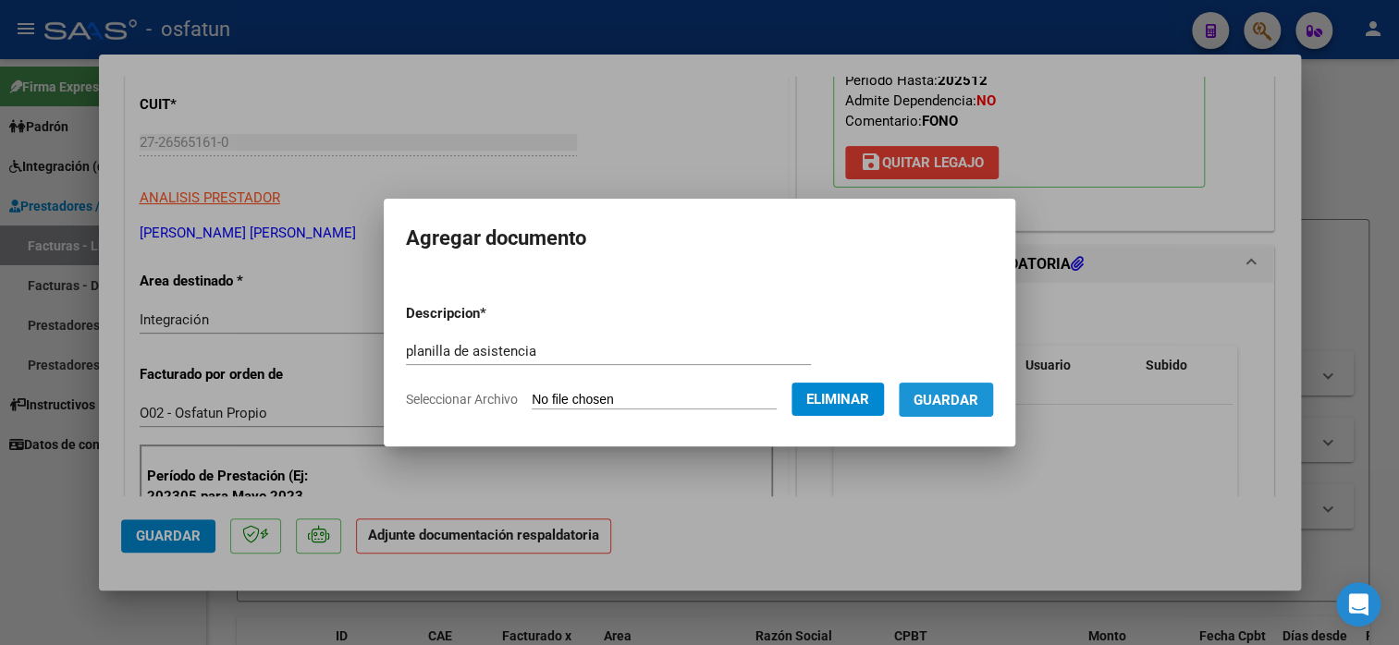
click at [978, 395] on span "Guardar" at bounding box center [946, 400] width 65 height 17
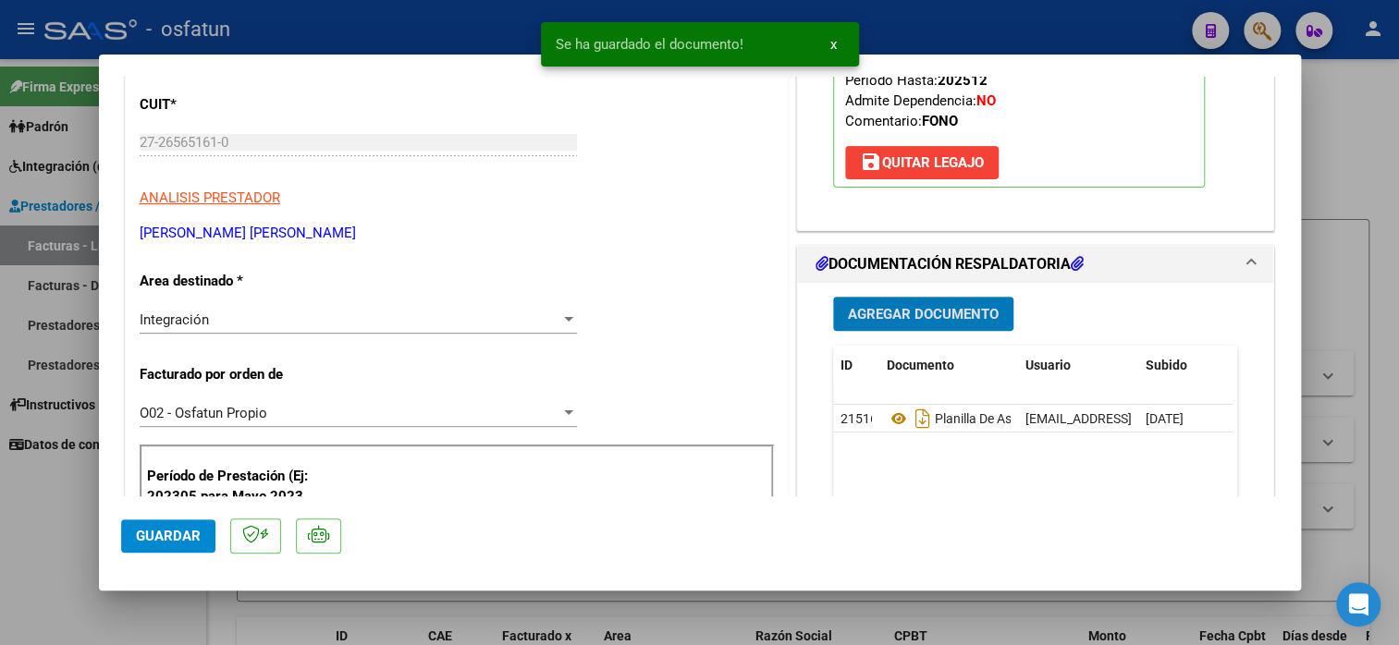
click at [147, 546] on button "Guardar" at bounding box center [168, 536] width 94 height 33
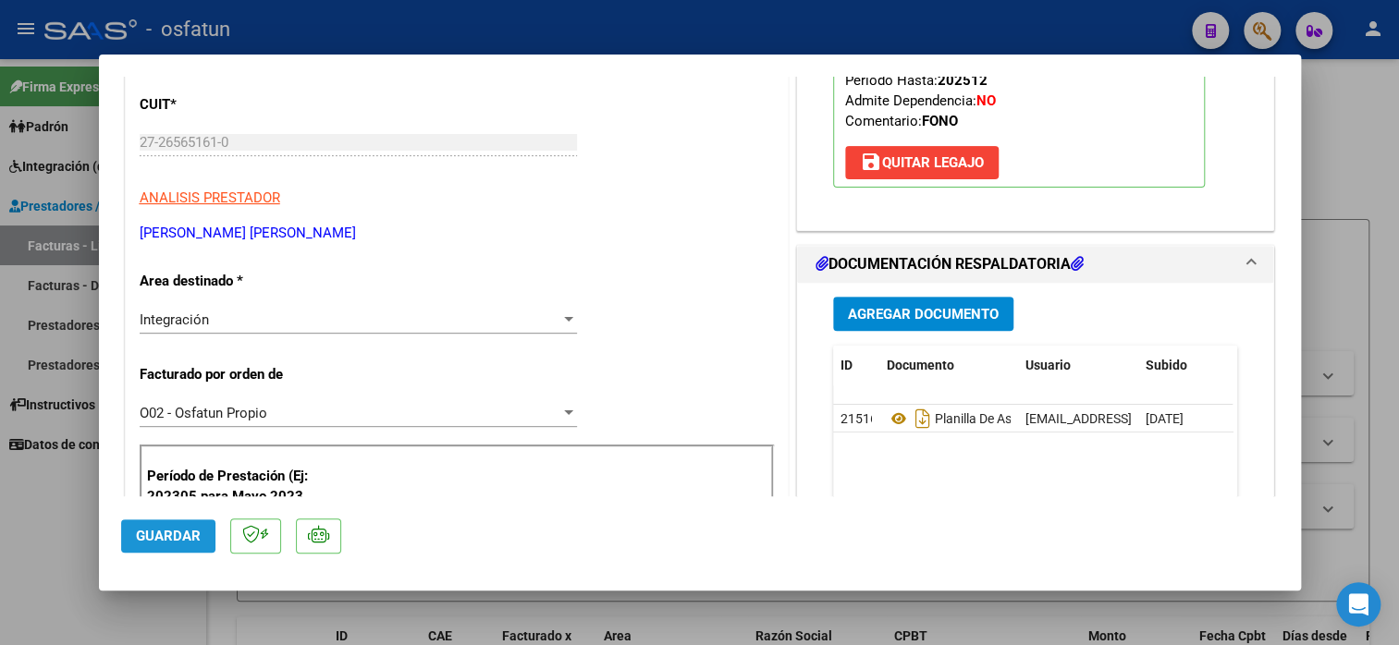
click at [174, 542] on span "Guardar" at bounding box center [168, 536] width 65 height 17
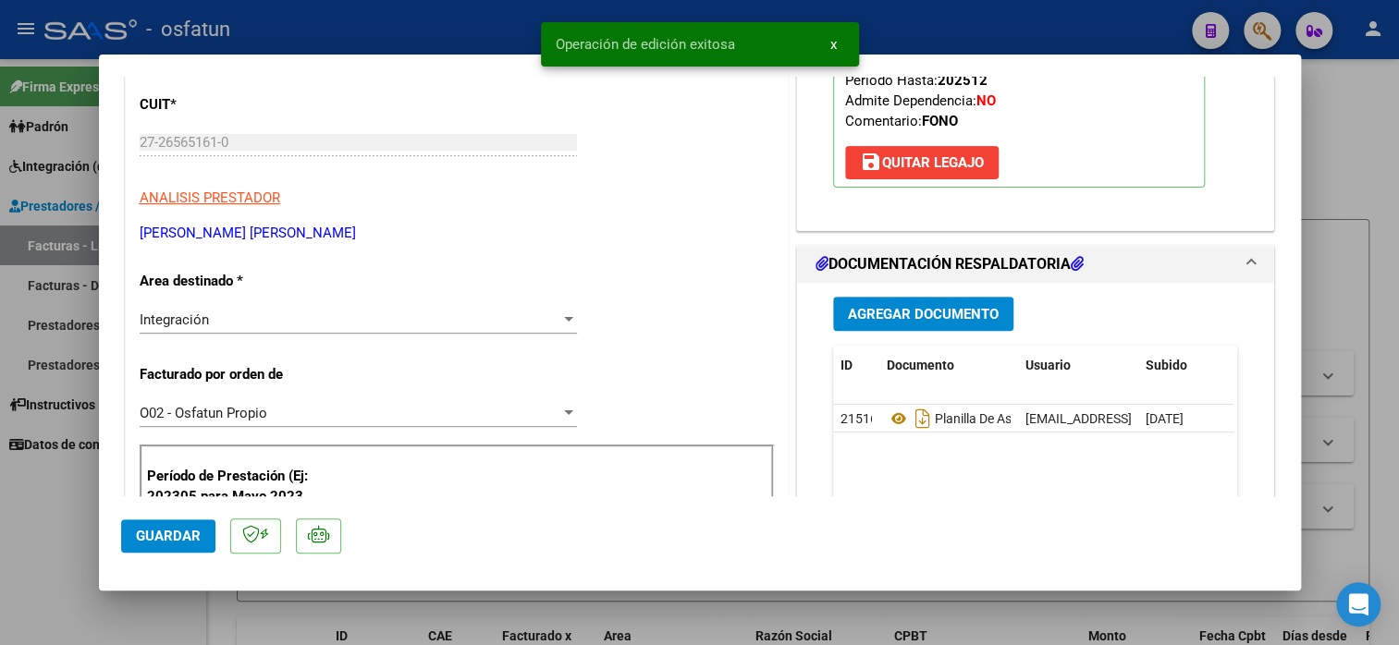
click at [175, 542] on span "Guardar" at bounding box center [168, 536] width 65 height 17
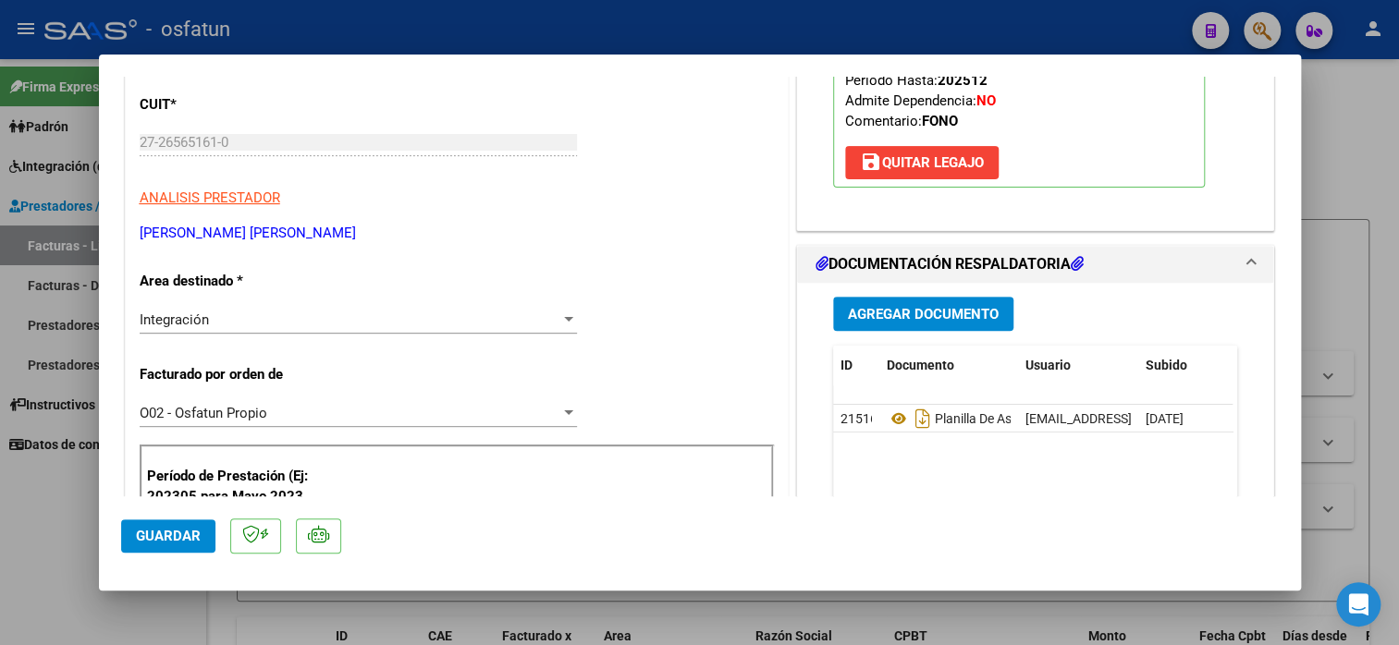
click at [171, 540] on span "Guardar" at bounding box center [168, 536] width 65 height 17
click at [61, 565] on div at bounding box center [699, 322] width 1399 height 645
type input "$ 0,00"
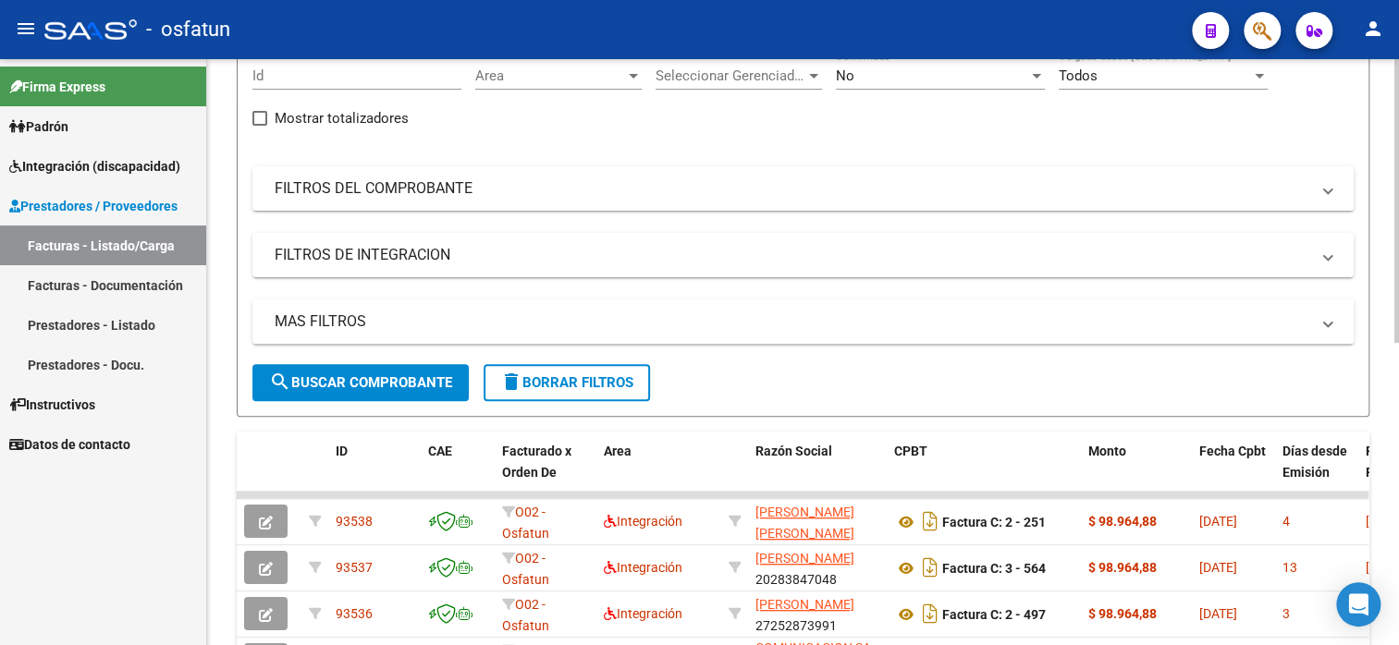
scroll to position [0, 0]
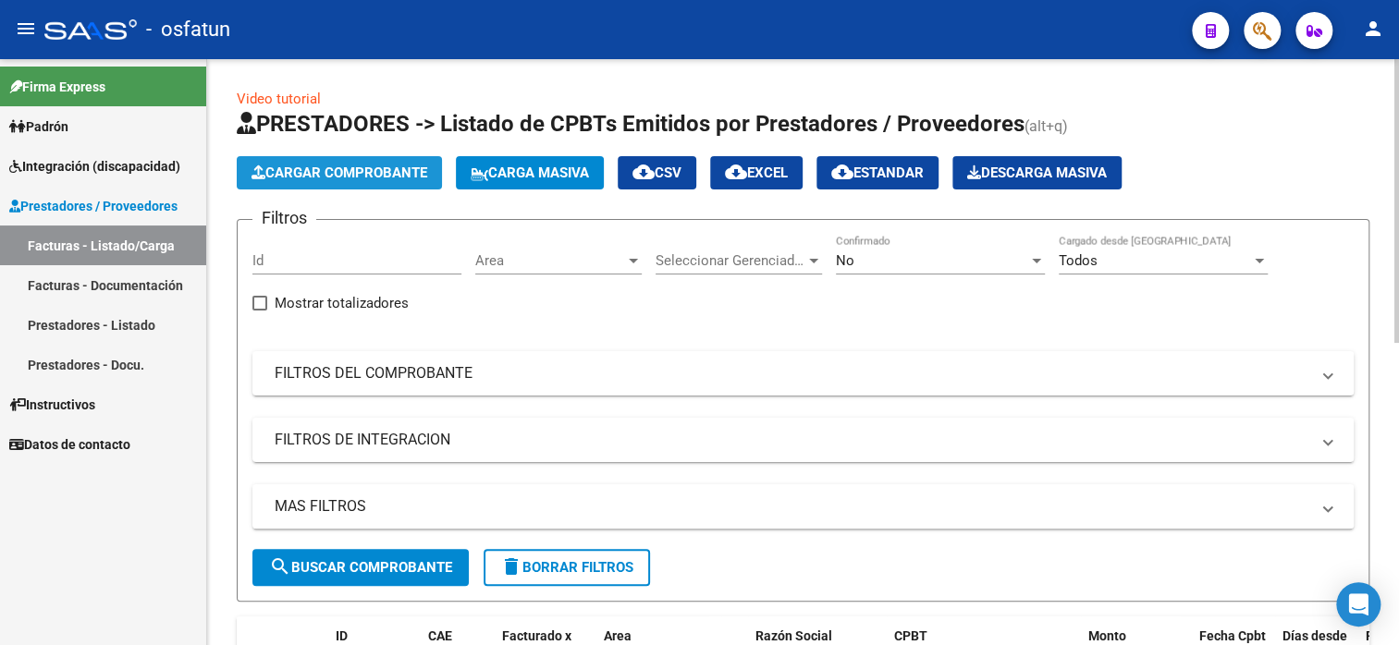
click at [366, 182] on button "Cargar Comprobante" at bounding box center [339, 172] width 205 height 33
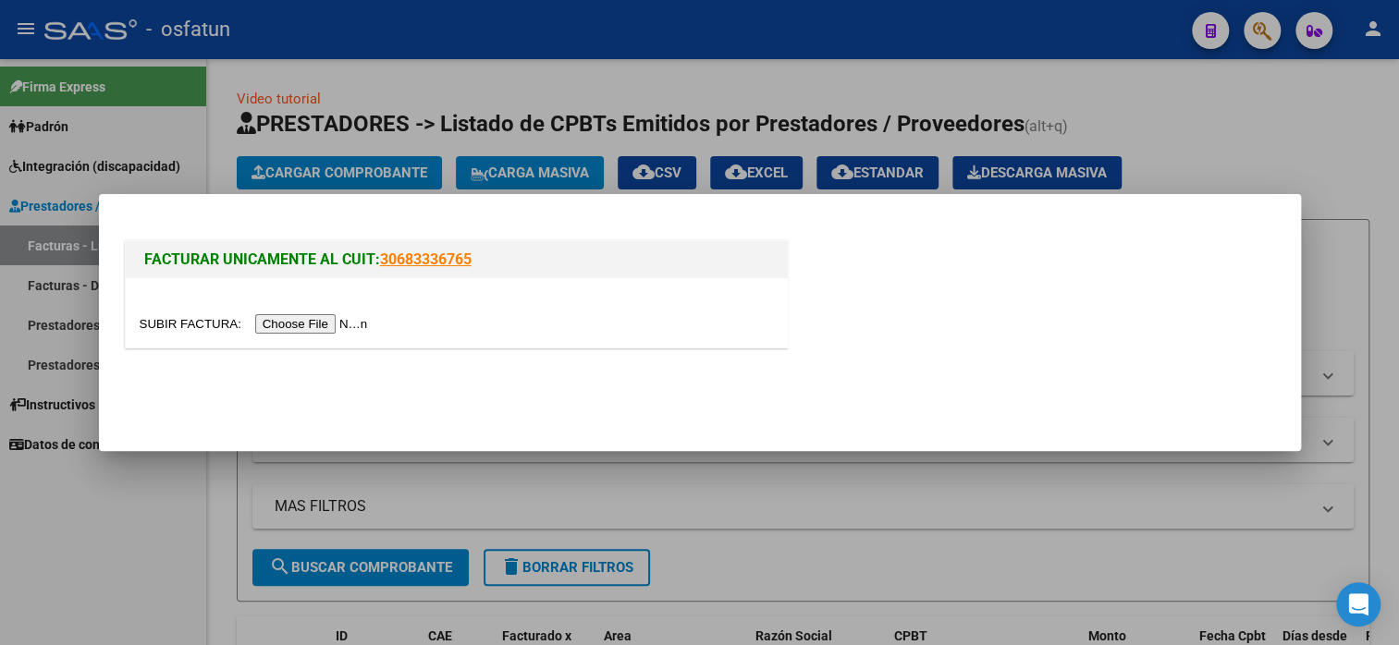
click at [286, 331] on input "file" at bounding box center [257, 323] width 234 height 19
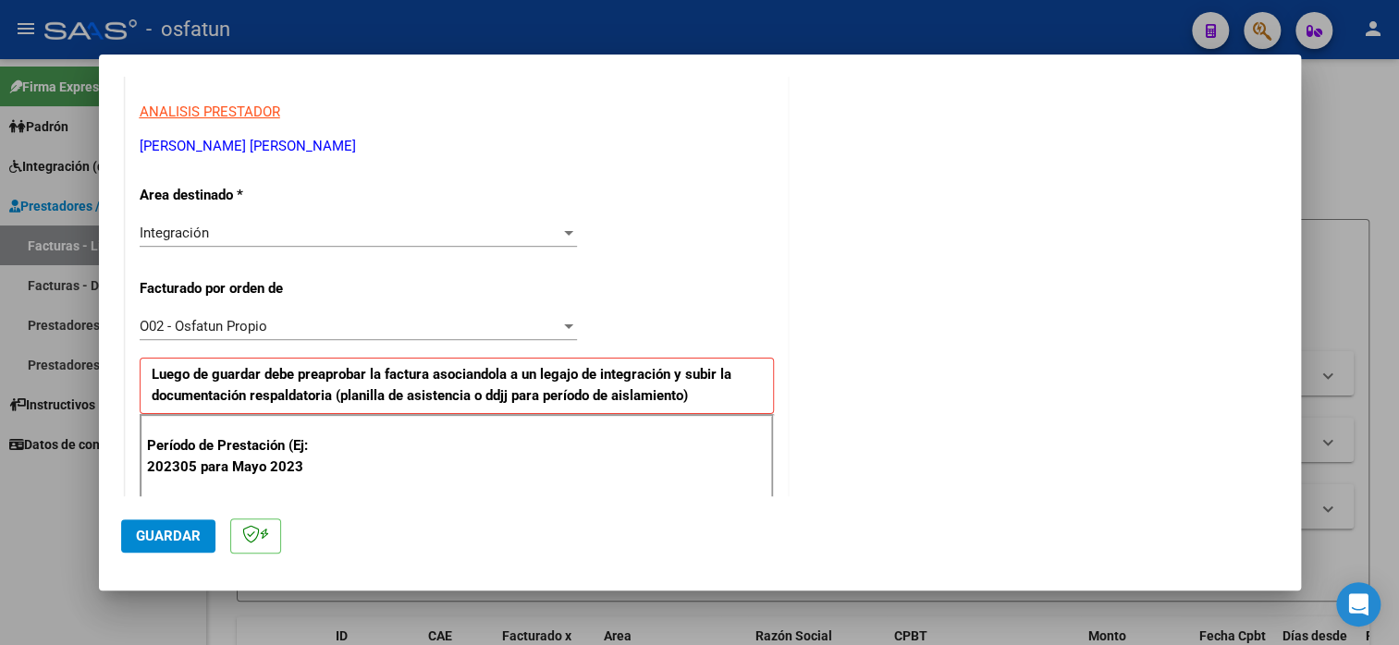
scroll to position [370, 0]
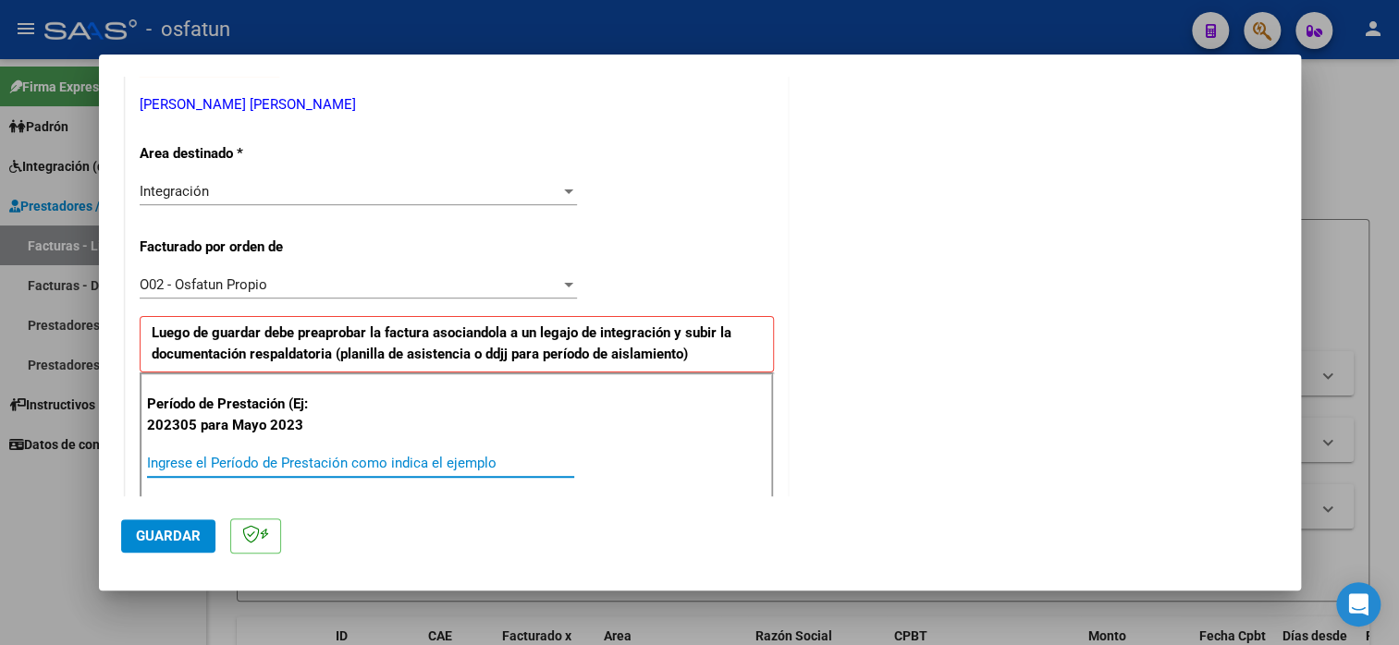
click at [205, 456] on input "Ingrese el Período de Prestación como indica el ejemplo" at bounding box center [360, 463] width 427 height 17
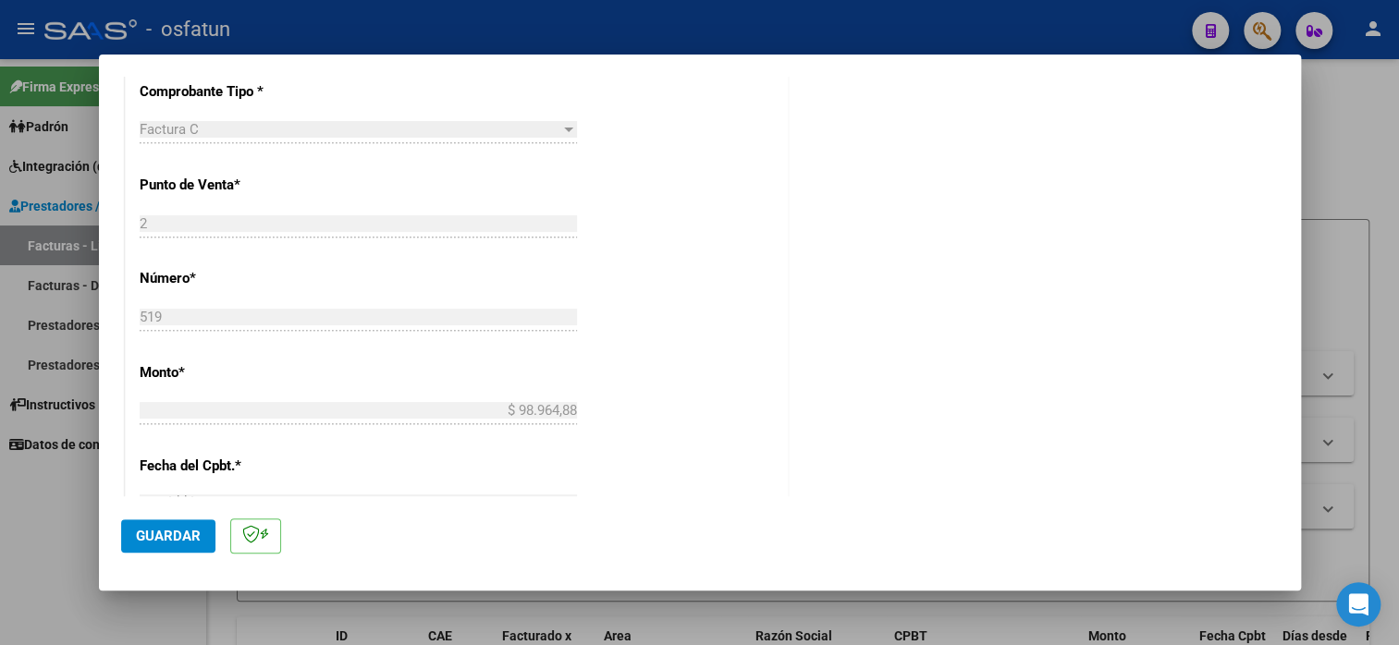
scroll to position [1110, 0]
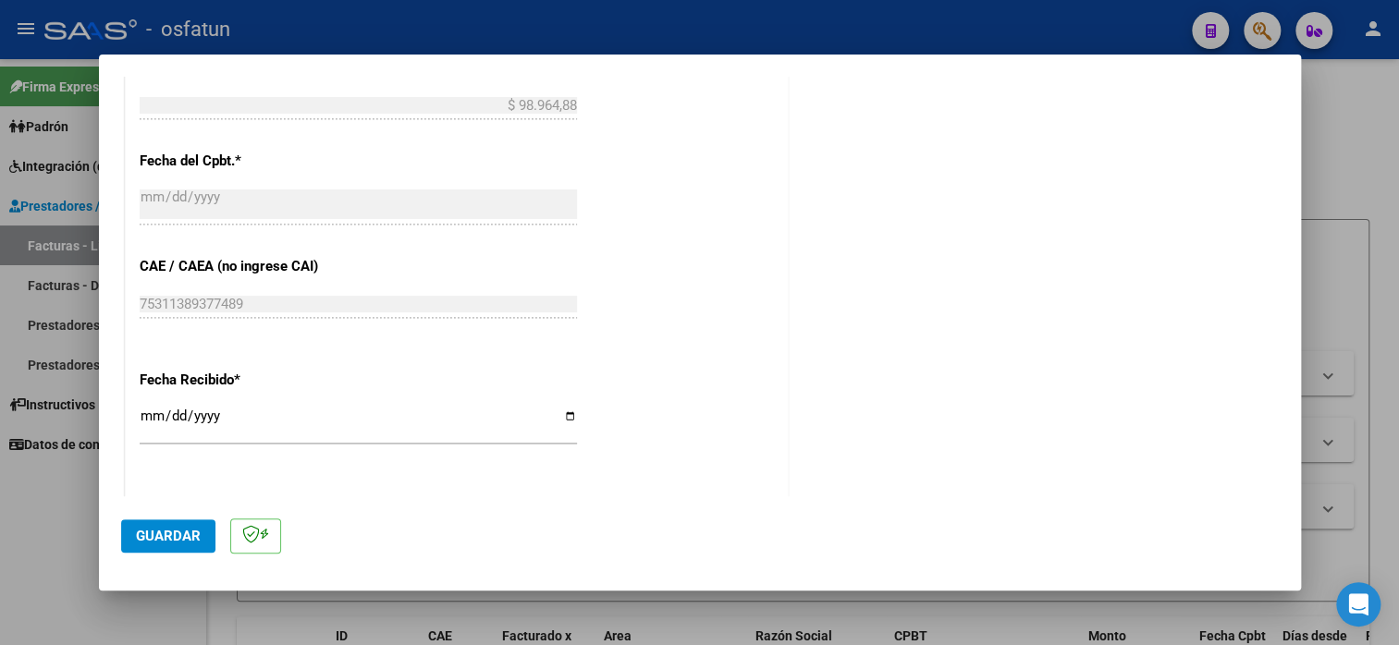
type input "202507"
click at [143, 533] on span "Guardar" at bounding box center [168, 536] width 65 height 17
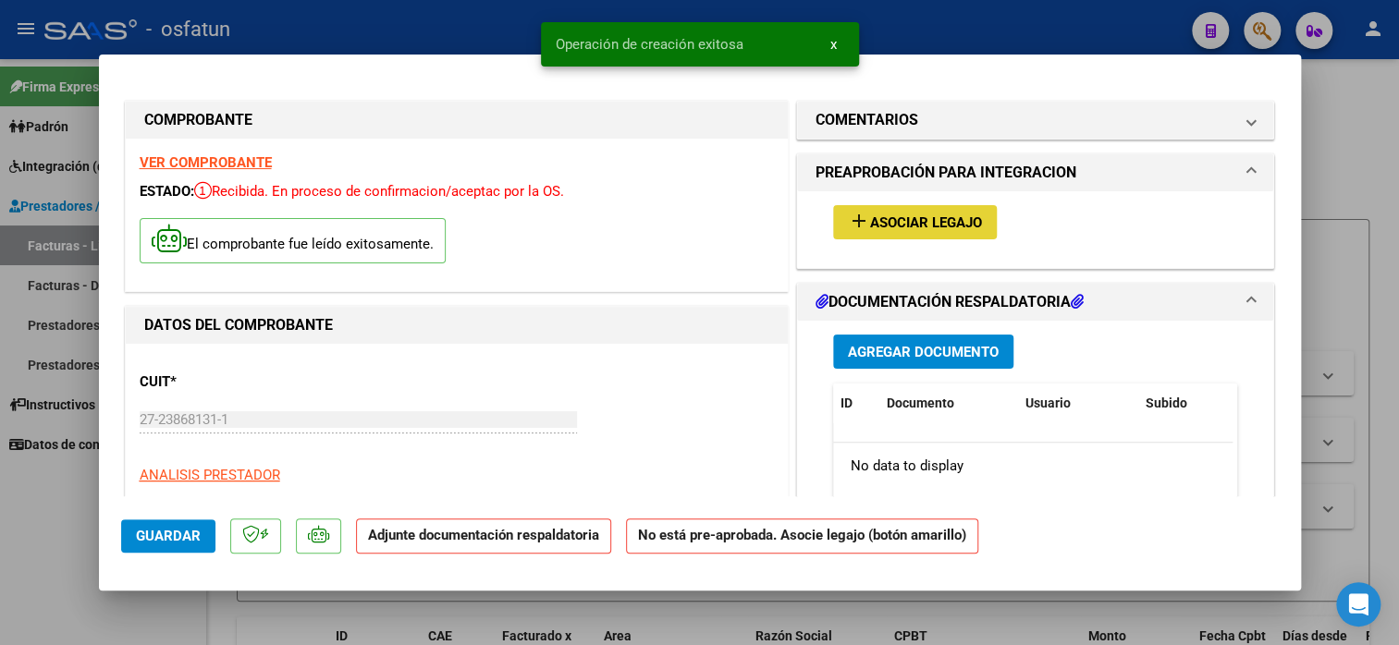
click at [895, 226] on span "Asociar Legajo" at bounding box center [926, 223] width 112 height 17
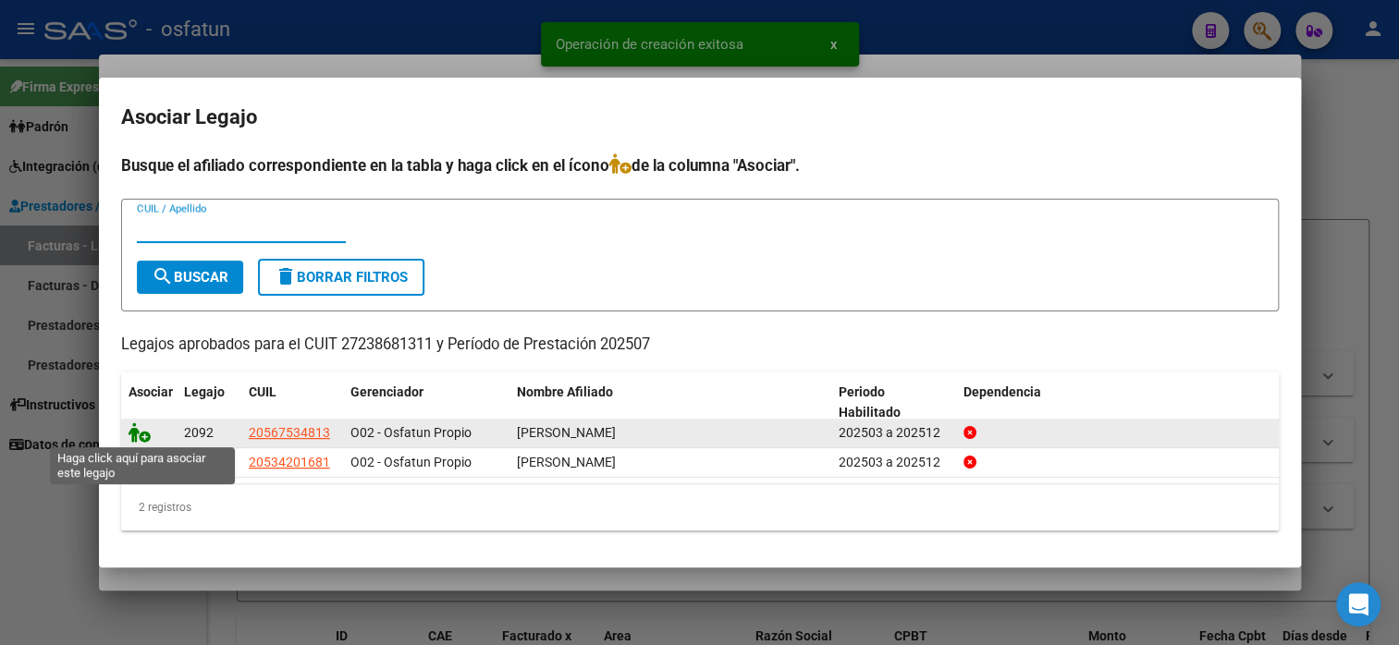
click at [137, 430] on icon at bounding box center [140, 433] width 22 height 20
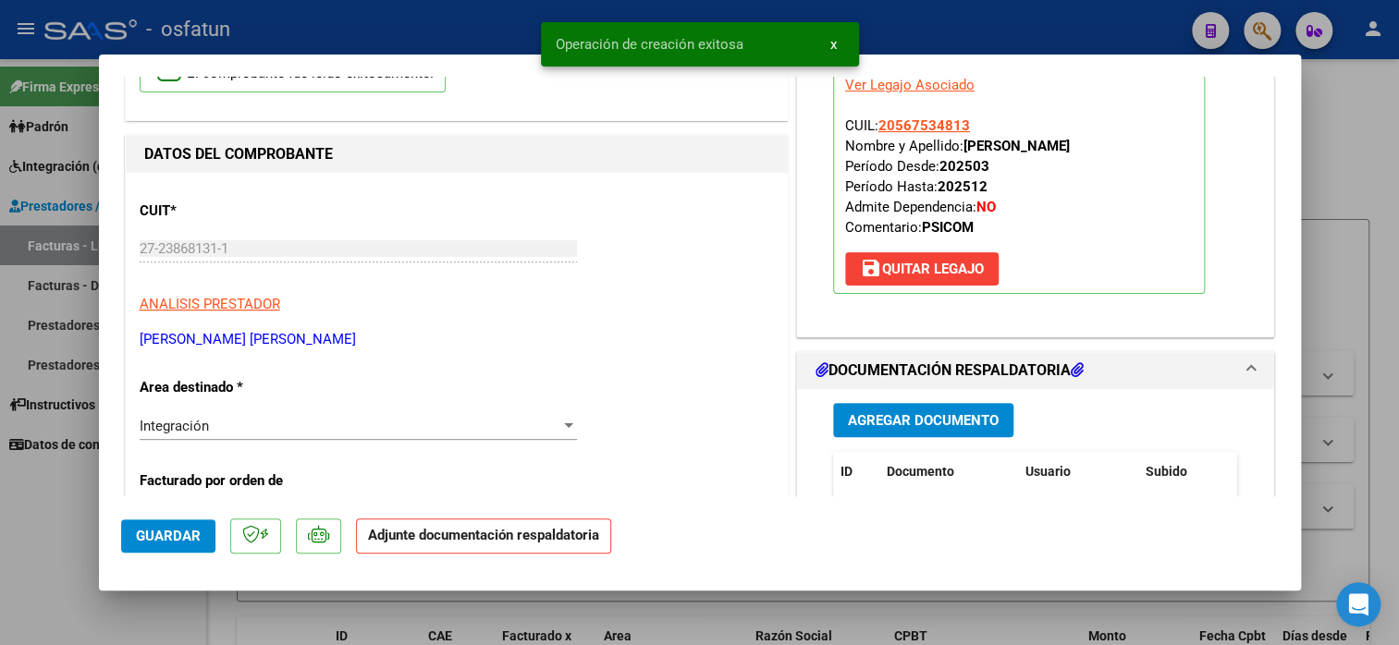
scroll to position [462, 0]
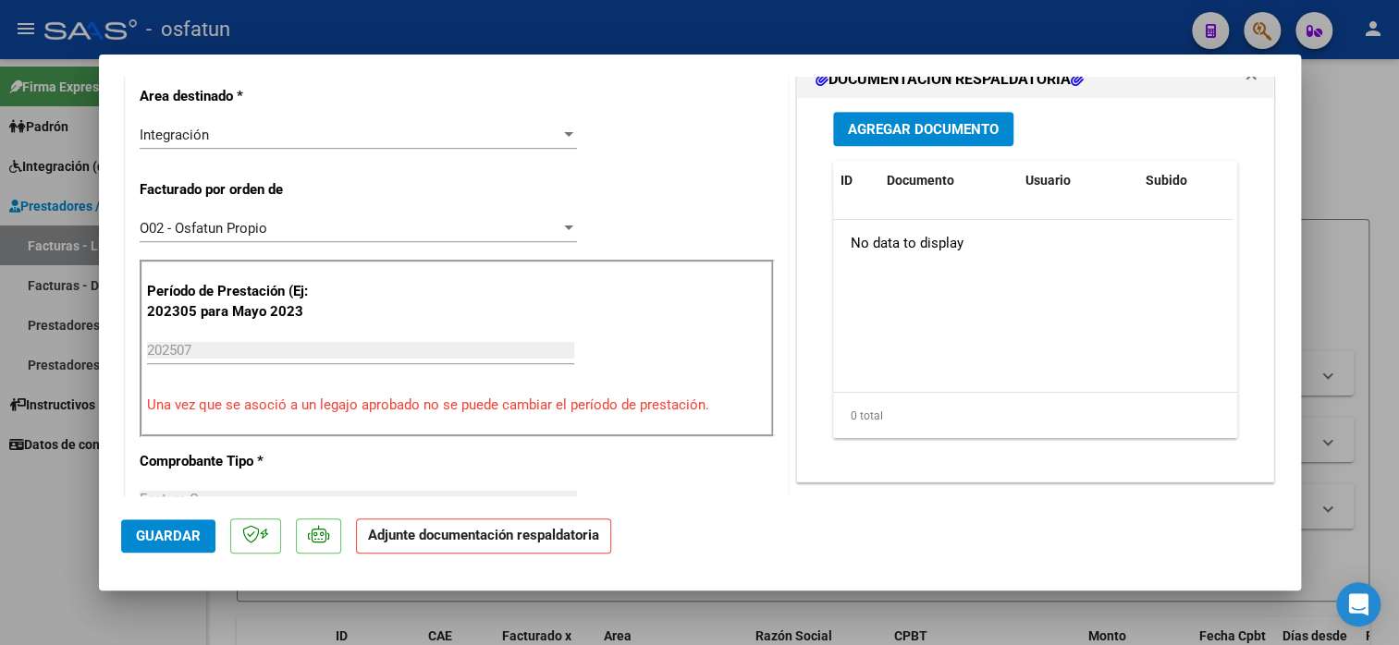
click at [899, 128] on span "Agregar Documento" at bounding box center [923, 129] width 151 height 17
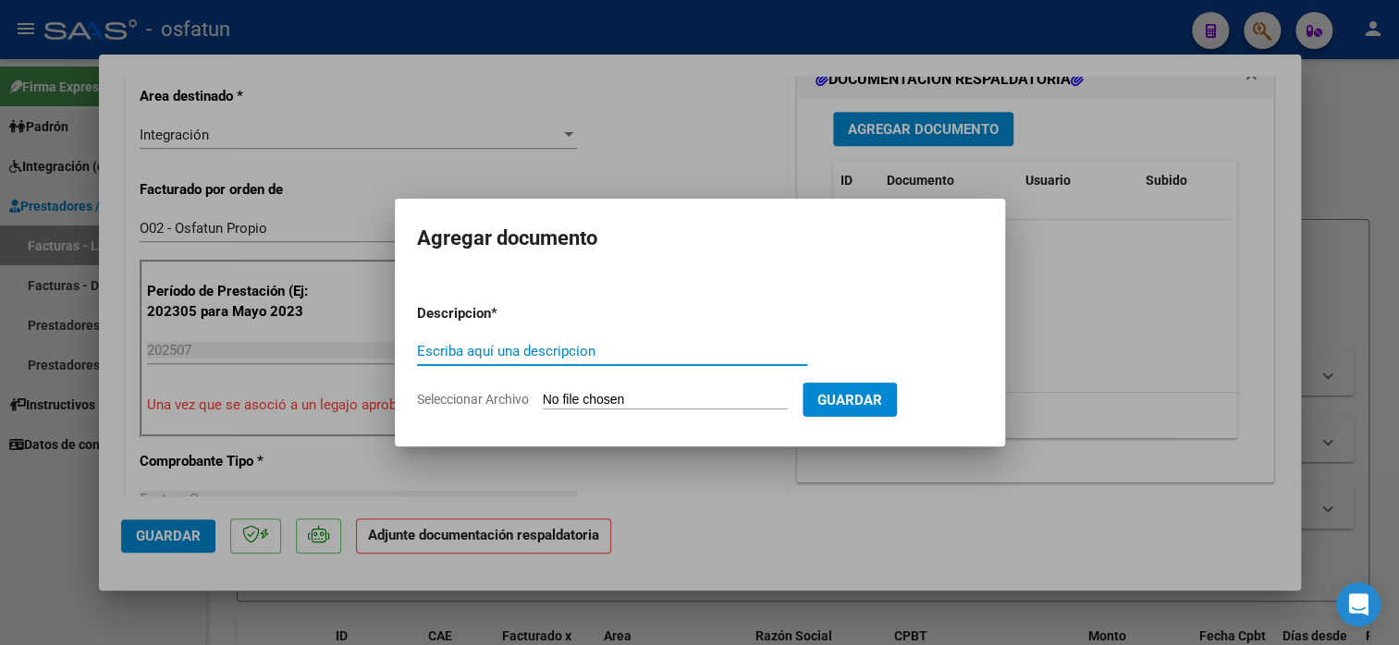
click at [685, 350] on input "Escriba aquí una descripcion" at bounding box center [612, 351] width 390 height 17
type input "planilla de asistencia"
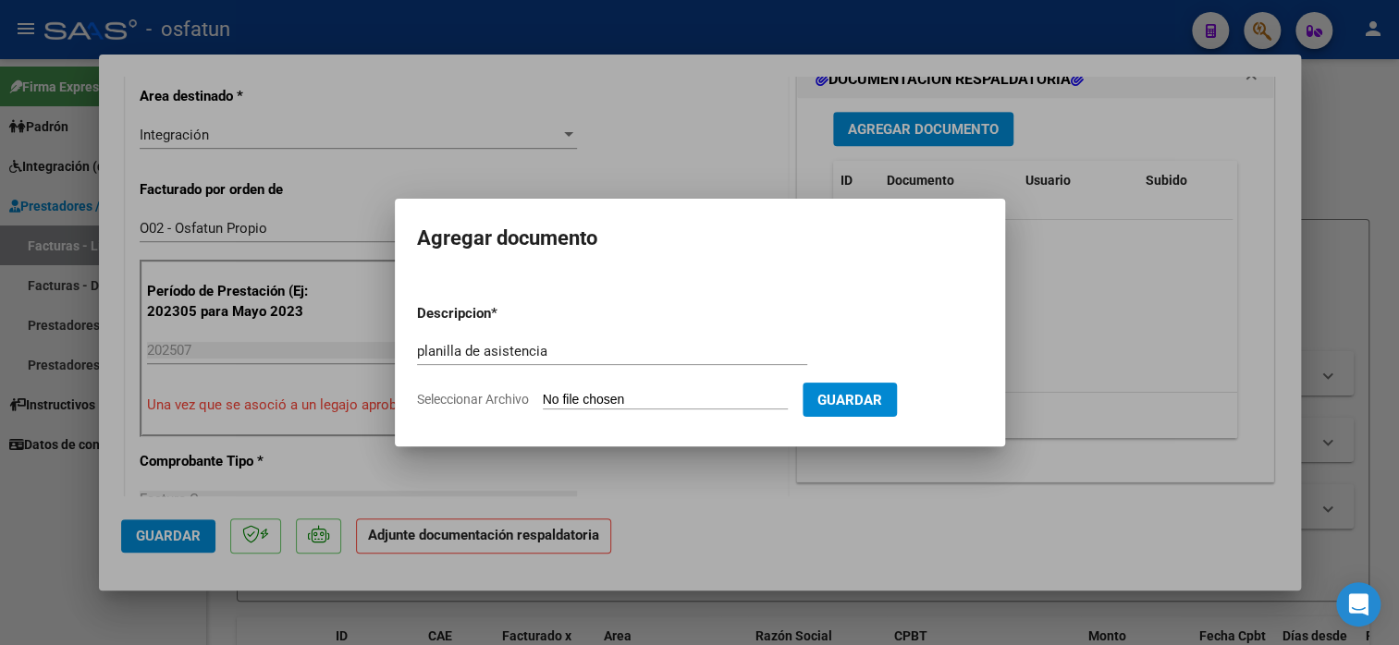
click at [582, 397] on input "Seleccionar Archivo" at bounding box center [665, 401] width 245 height 18
type input "C:\fakepath\[PERSON_NAME] 519 asis.pdf"
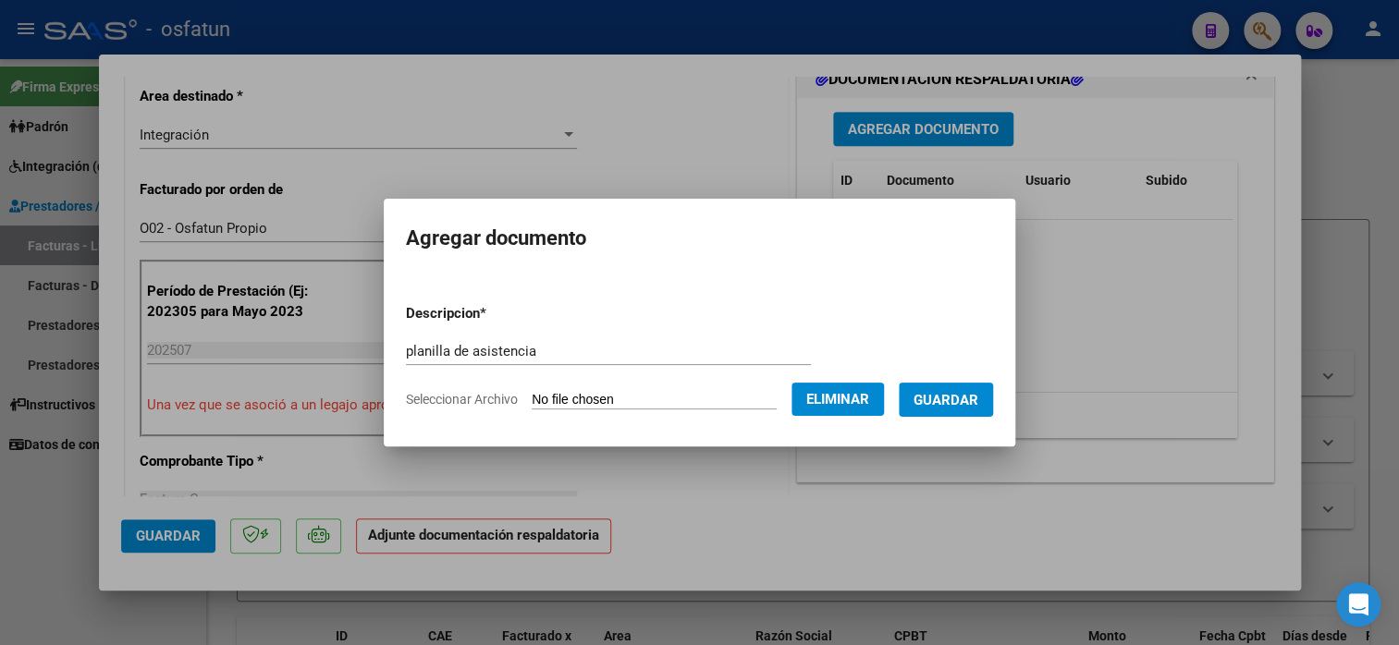
click at [958, 411] on button "Guardar" at bounding box center [946, 400] width 94 height 34
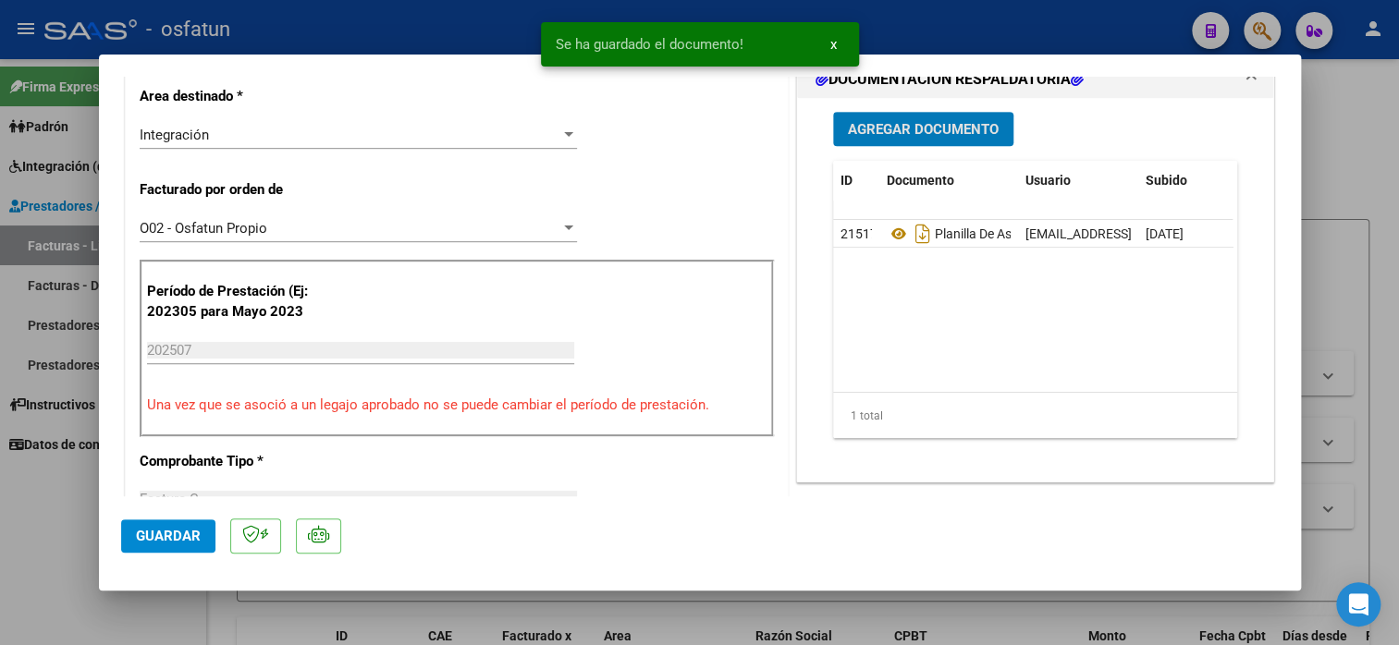
click at [189, 526] on button "Guardar" at bounding box center [168, 536] width 94 height 33
click at [1364, 121] on div at bounding box center [699, 322] width 1399 height 645
type input "$ 0,00"
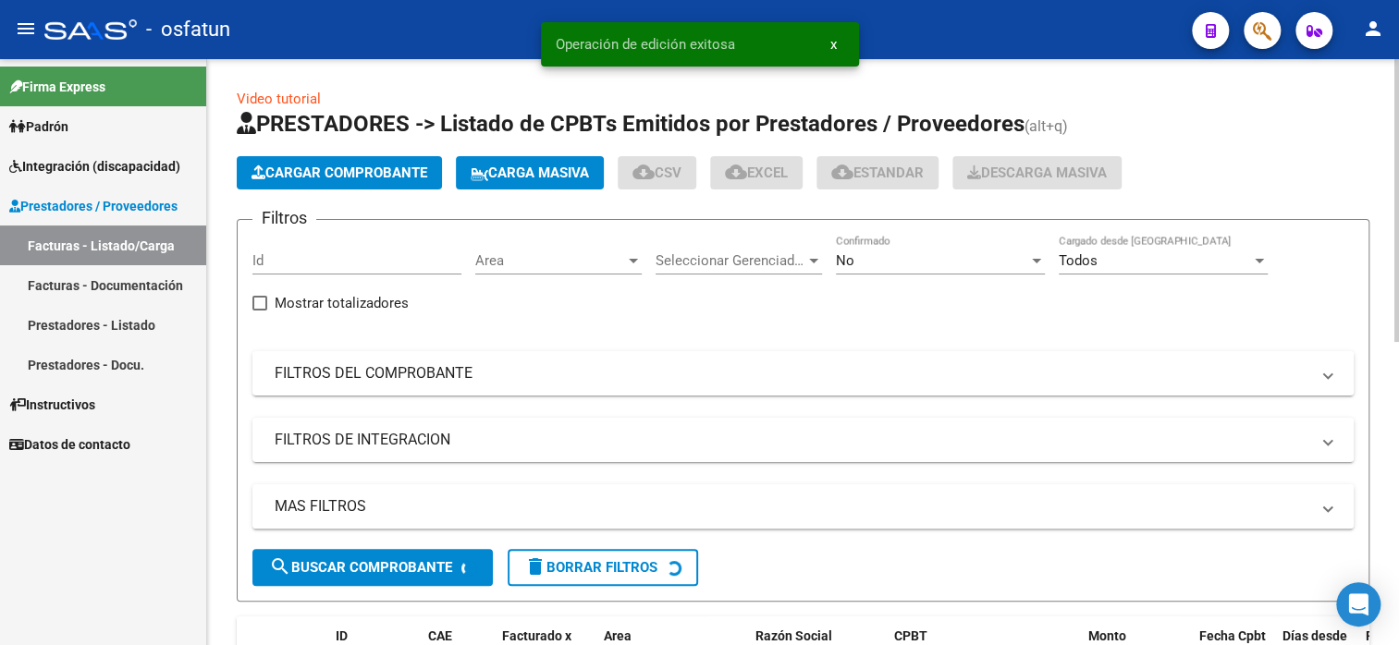
scroll to position [24, 0]
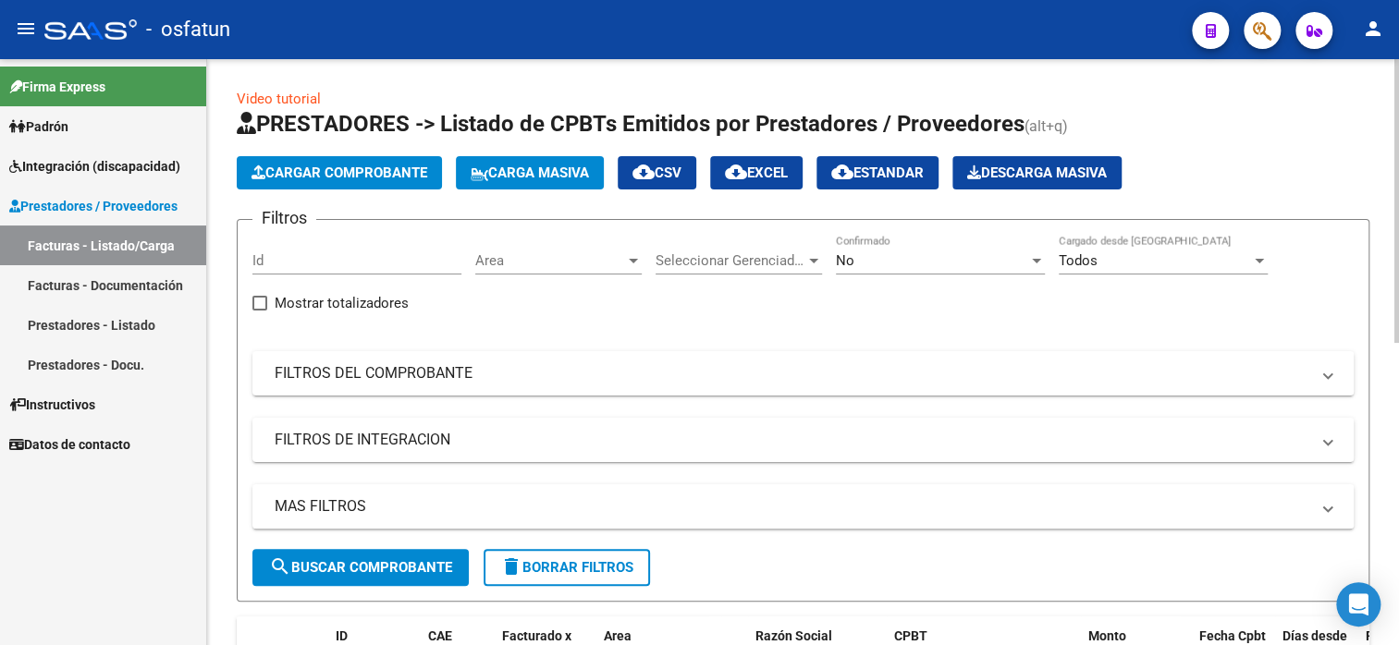
click at [399, 178] on span "Cargar Comprobante" at bounding box center [339, 173] width 176 height 17
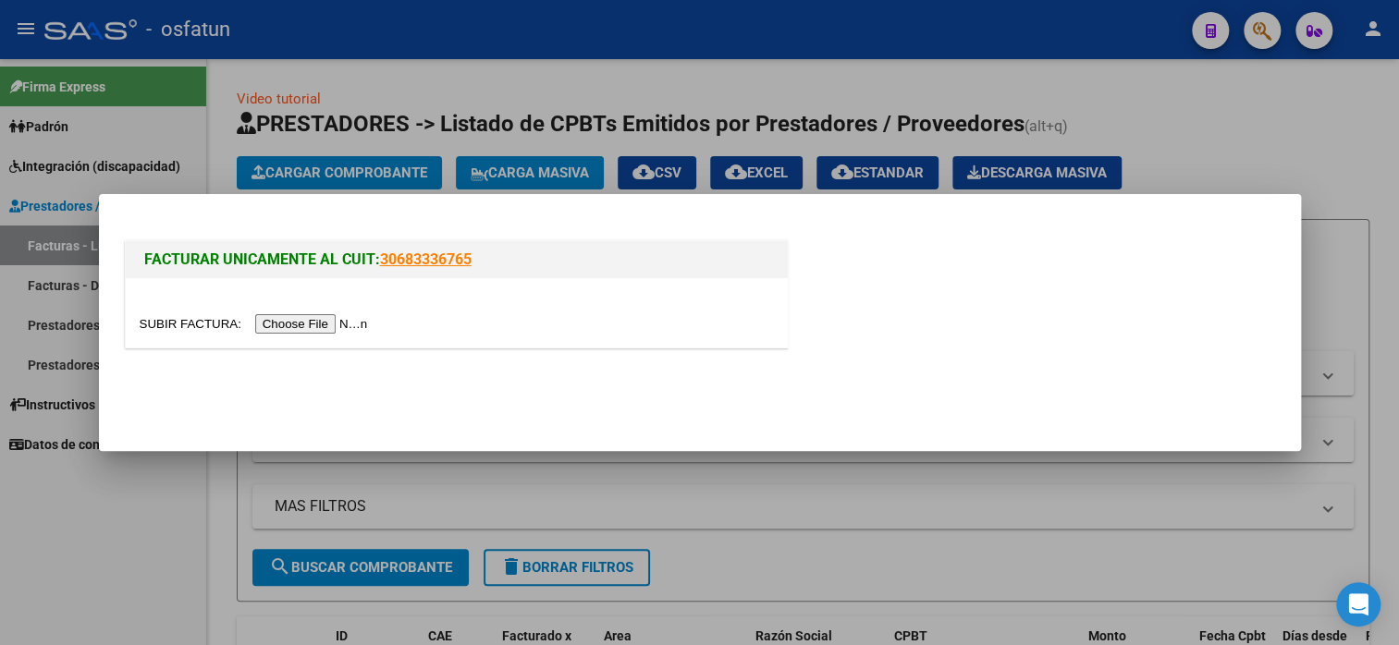
click at [304, 326] on input "file" at bounding box center [257, 323] width 234 height 19
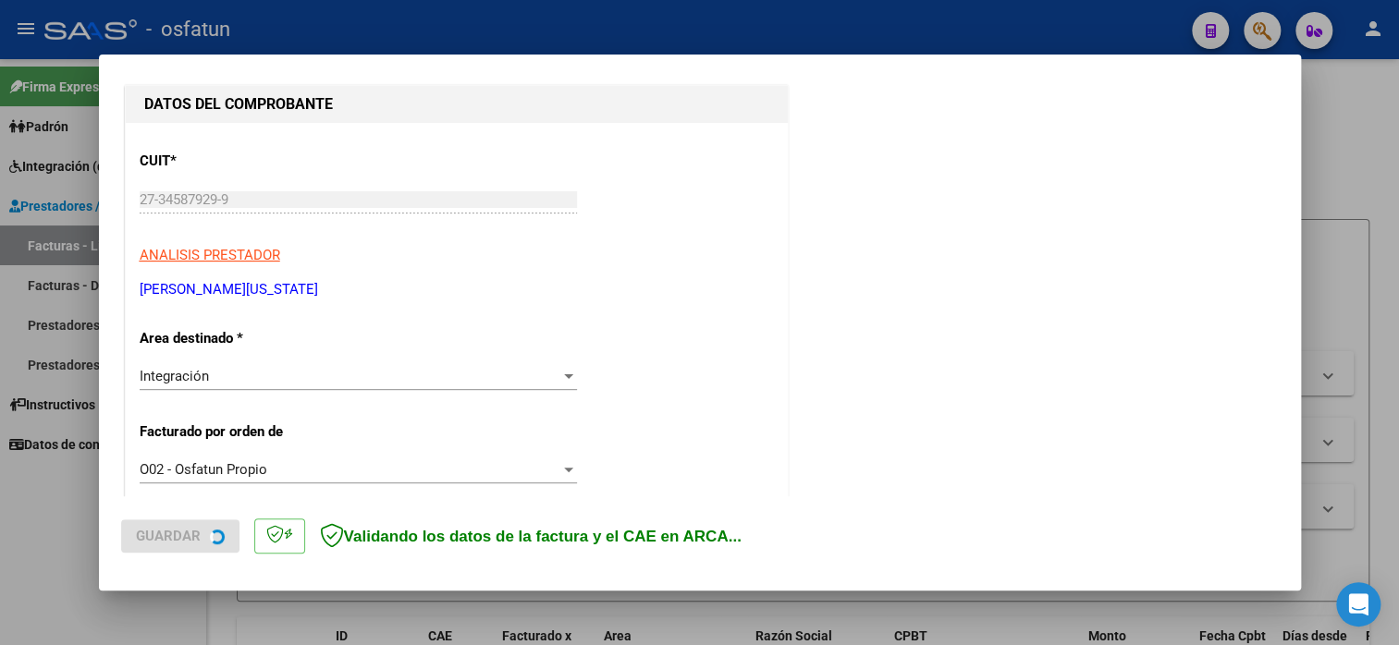
scroll to position [370, 0]
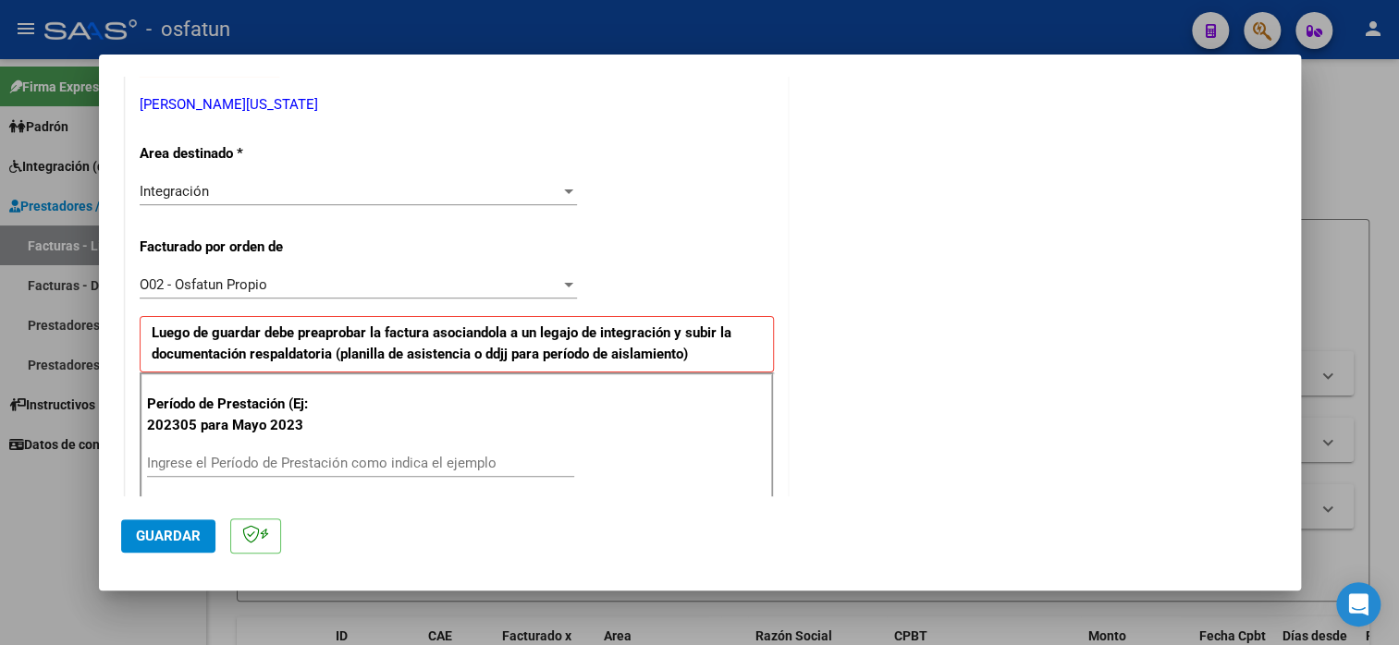
click at [250, 462] on input "Ingrese el Período de Prestación como indica el ejemplo" at bounding box center [360, 463] width 427 height 17
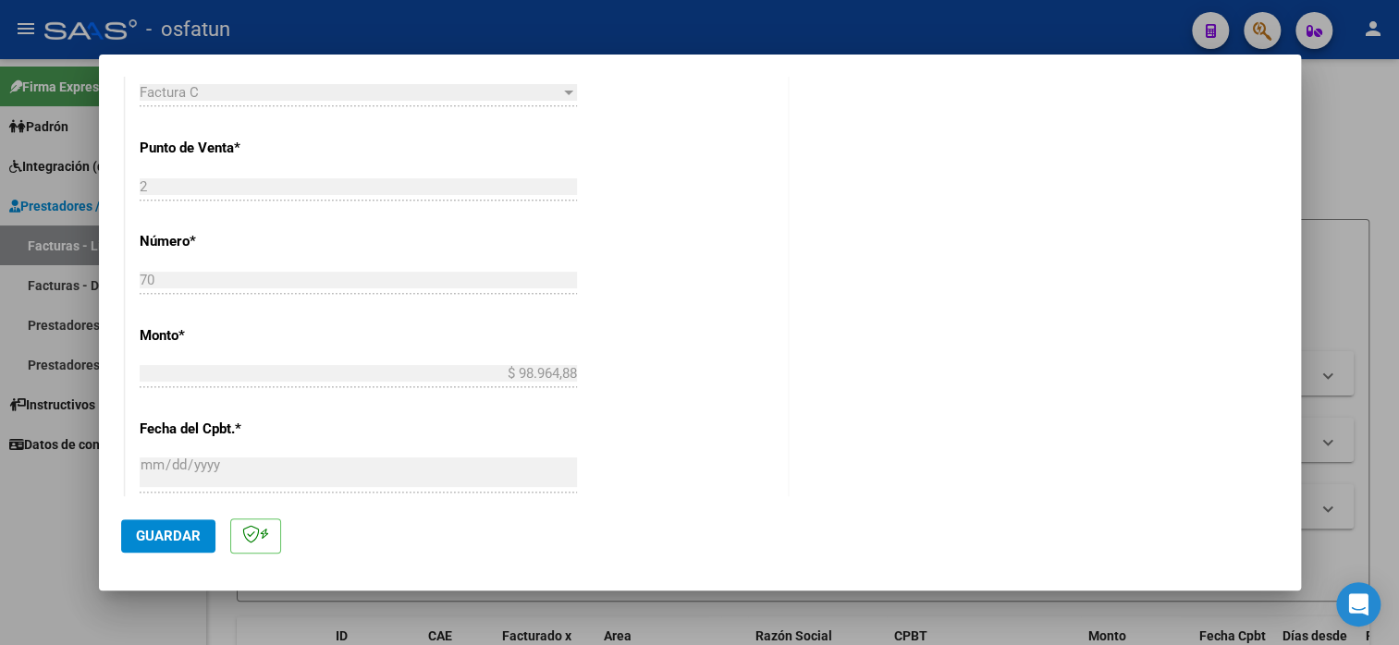
scroll to position [925, 0]
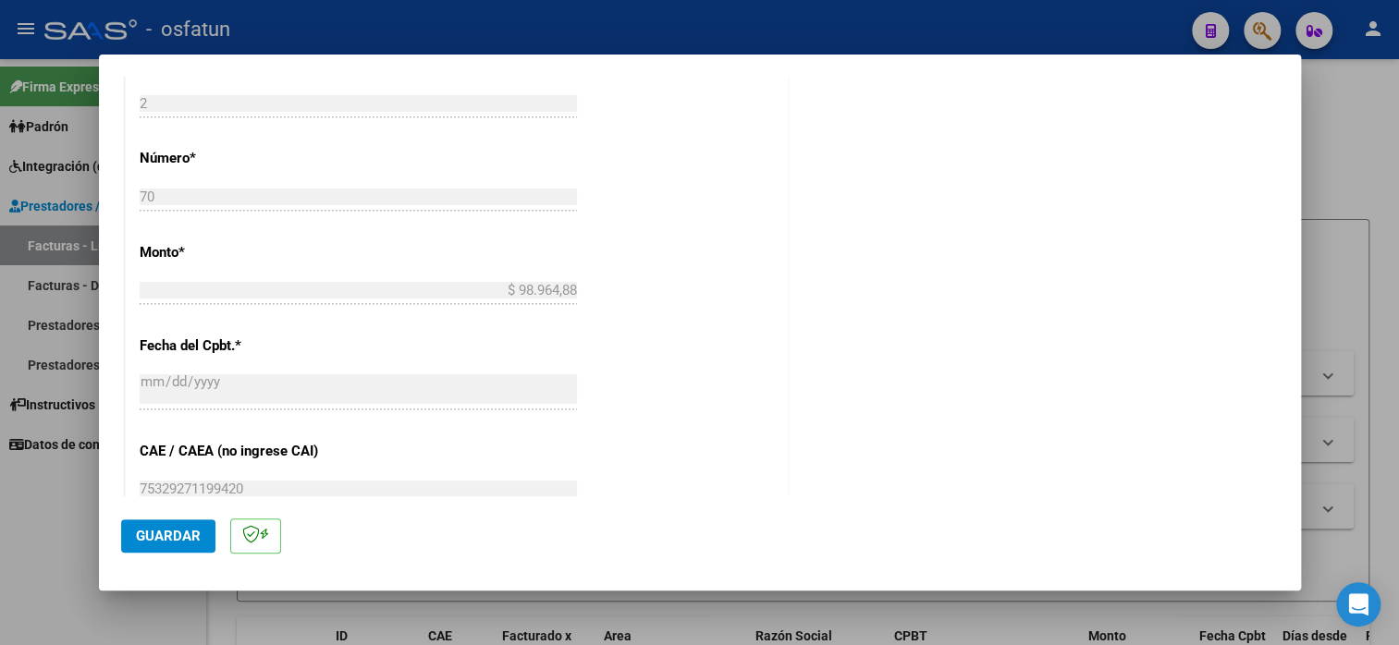
type input "202507"
click at [207, 529] on button "Guardar" at bounding box center [168, 536] width 94 height 33
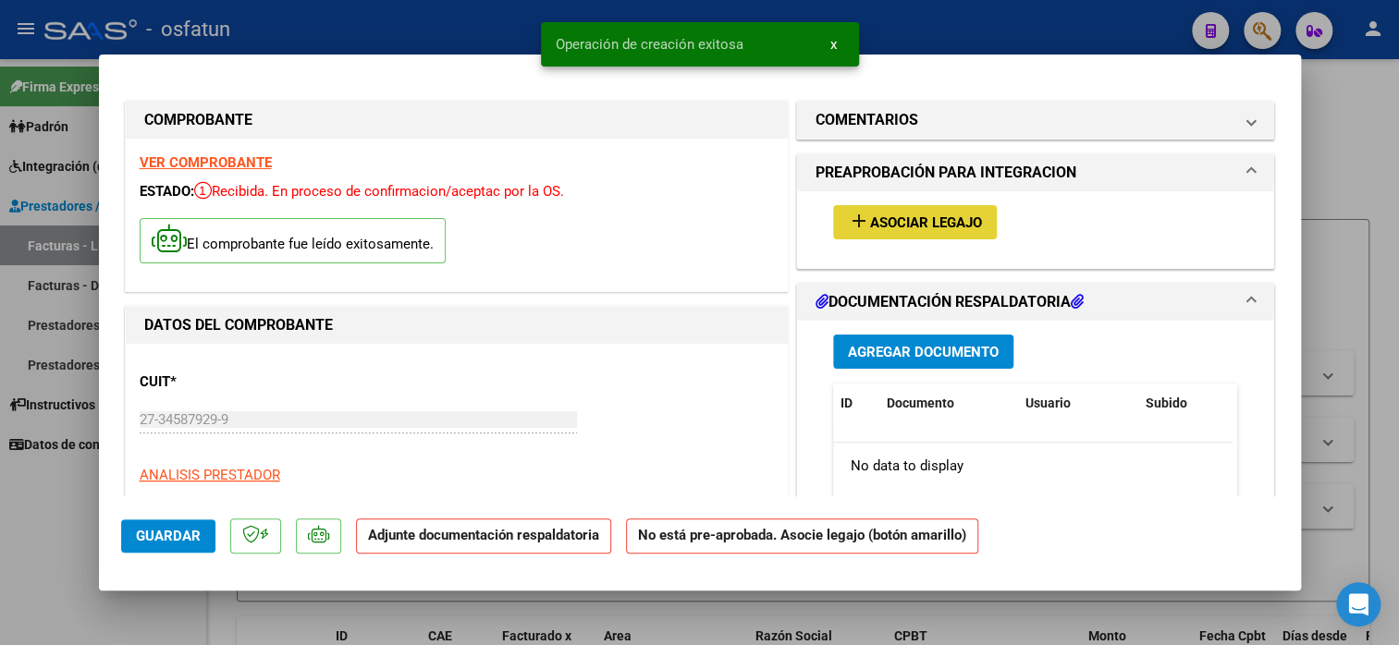
click at [910, 223] on span "Asociar Legajo" at bounding box center [926, 223] width 112 height 17
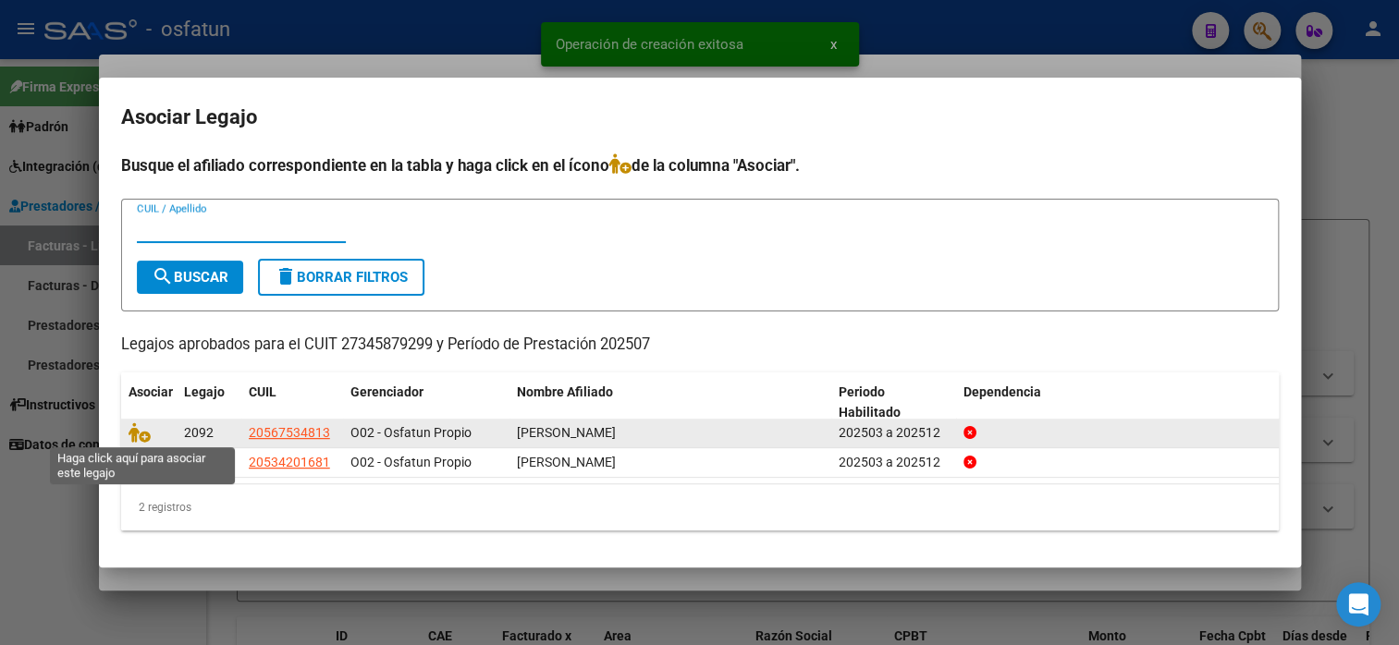
click at [150, 429] on span at bounding box center [143, 432] width 28 height 15
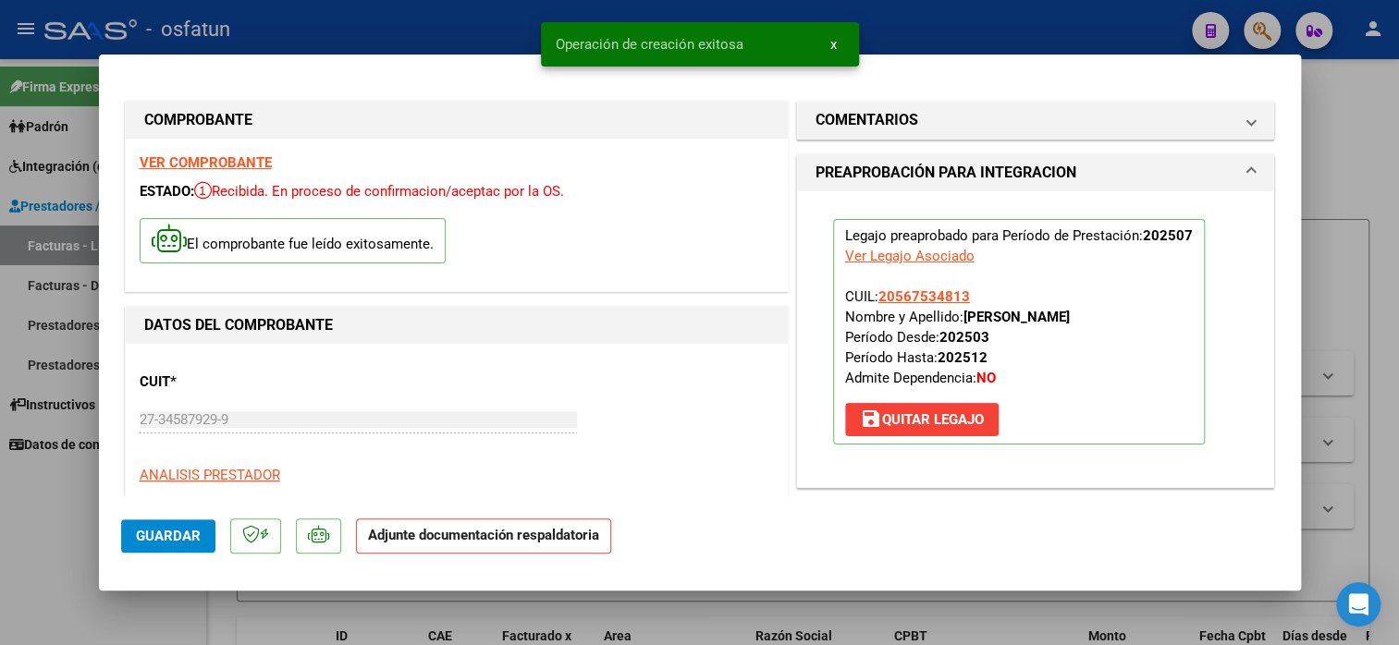
click at [146, 429] on div "27-34587929-9 Ingresar CUIT" at bounding box center [358, 420] width 437 height 28
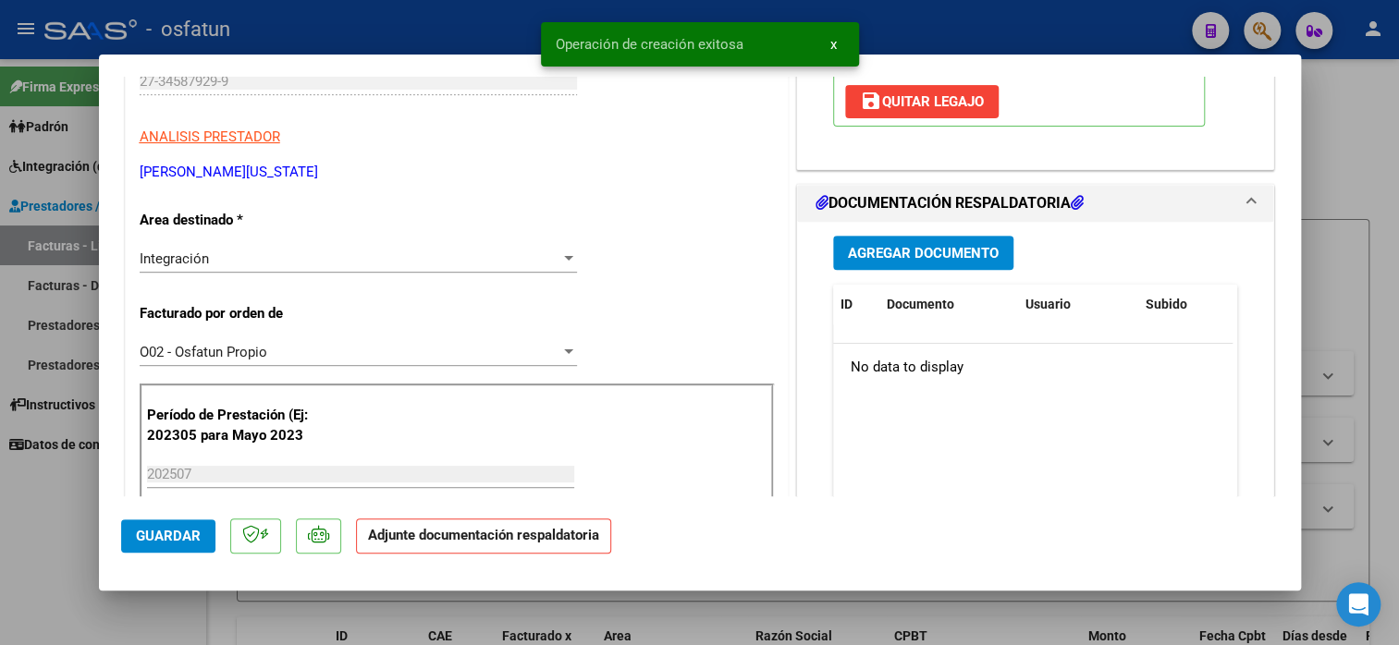
scroll to position [462, 0]
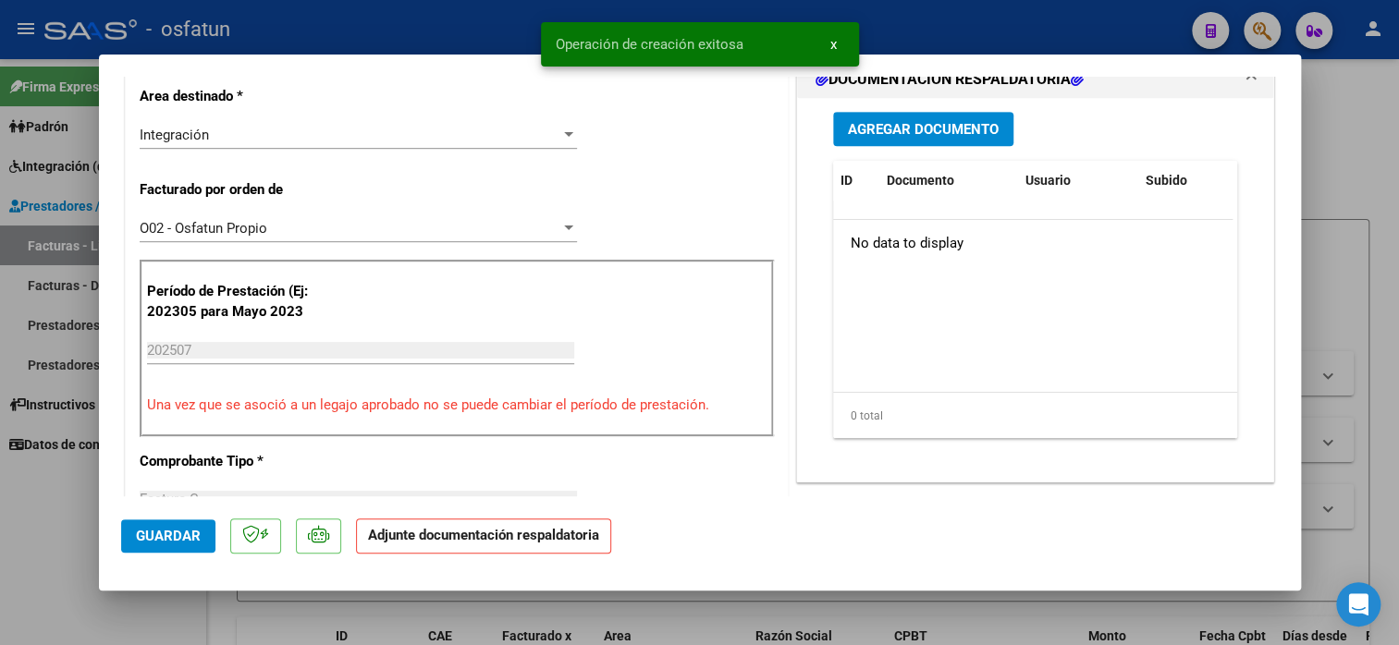
click at [919, 117] on button "Agregar Documento" at bounding box center [923, 129] width 180 height 34
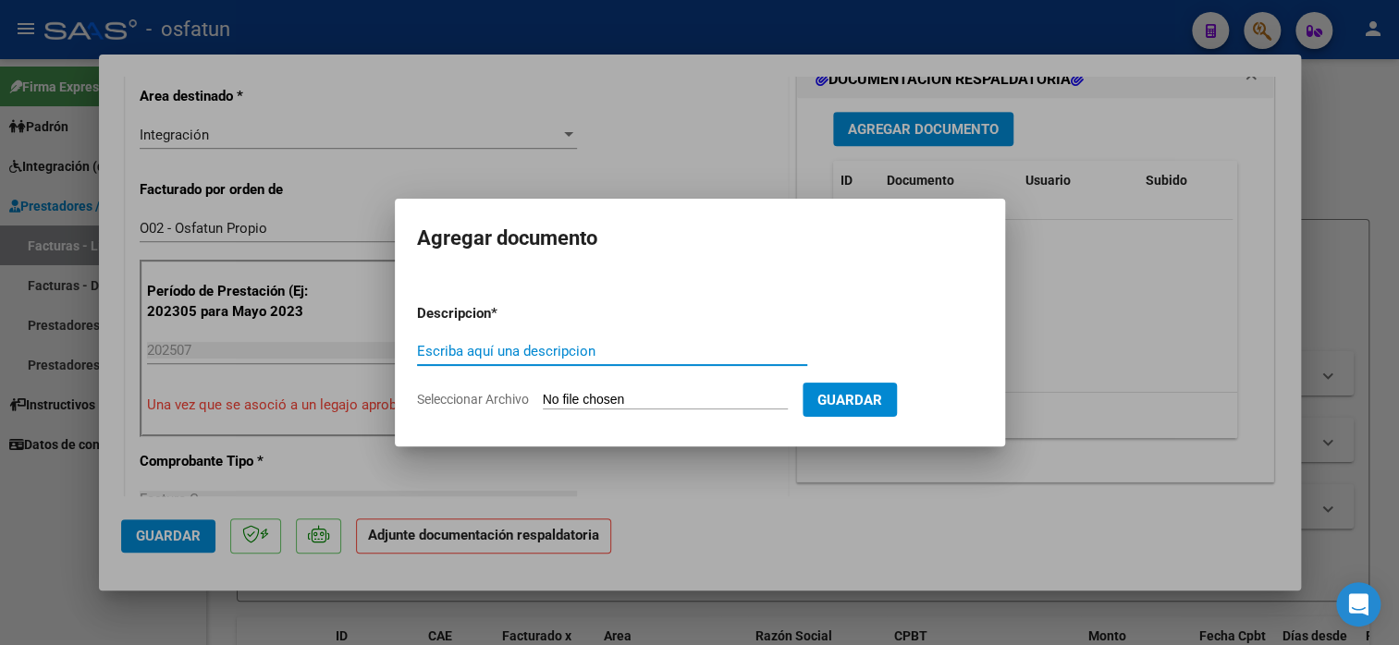
click at [673, 362] on div "Escriba aquí una descripcion" at bounding box center [612, 351] width 390 height 28
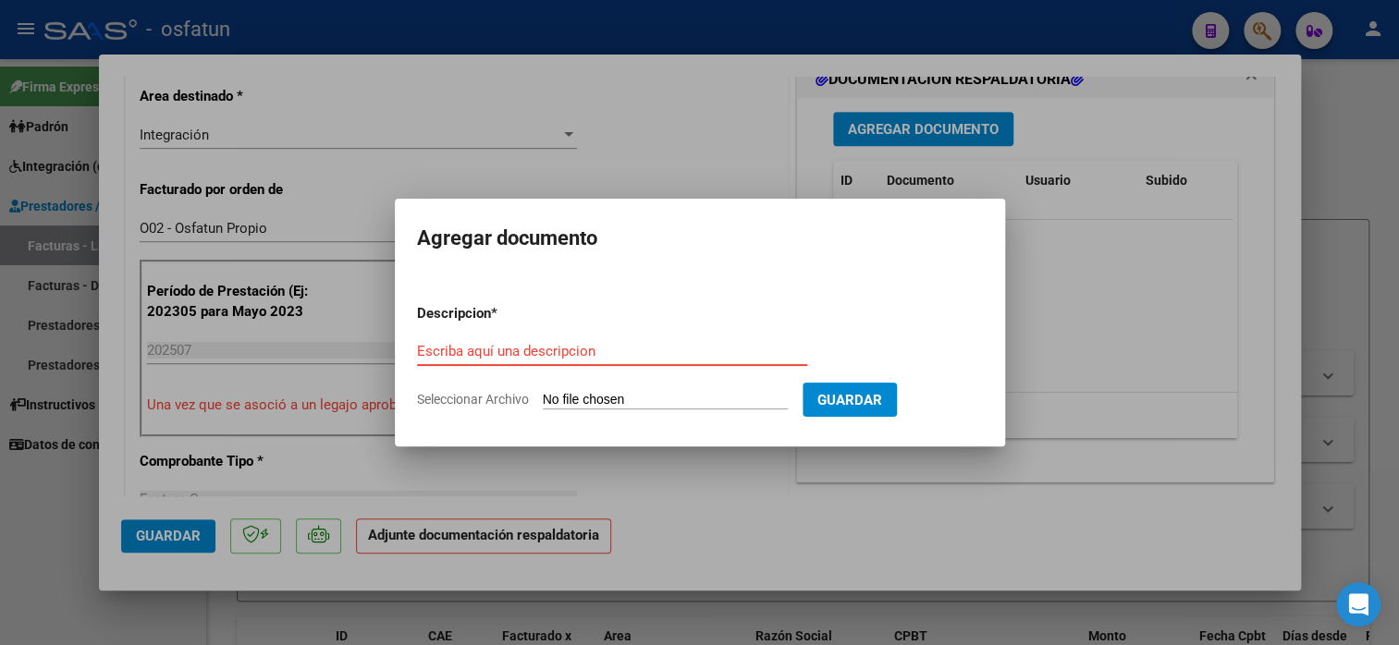
click at [670, 354] on input "Escriba aquí una descripcion" at bounding box center [612, 351] width 390 height 17
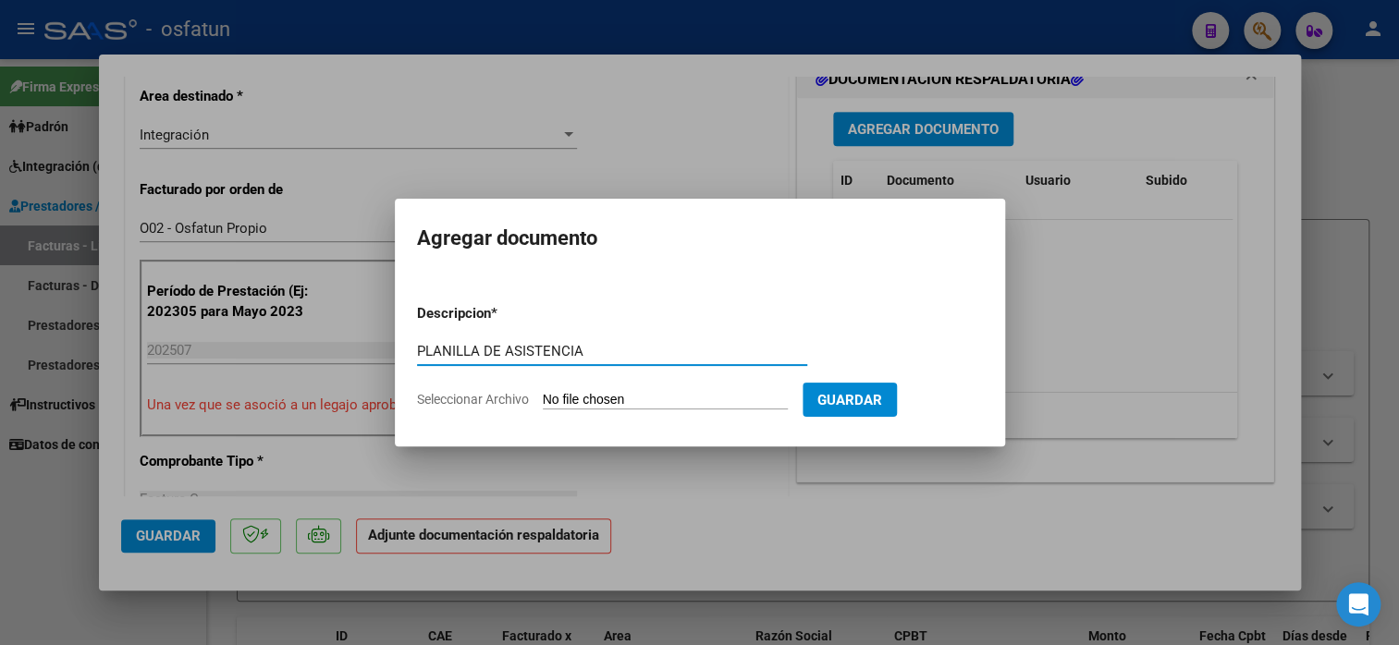
type input "PLANILLA DE ASISTENCIA"
click at [702, 394] on input "Seleccionar Archivo" at bounding box center [665, 401] width 245 height 18
type input "C:\fakepath\[PERSON_NAME] 70 ASIS.pdf"
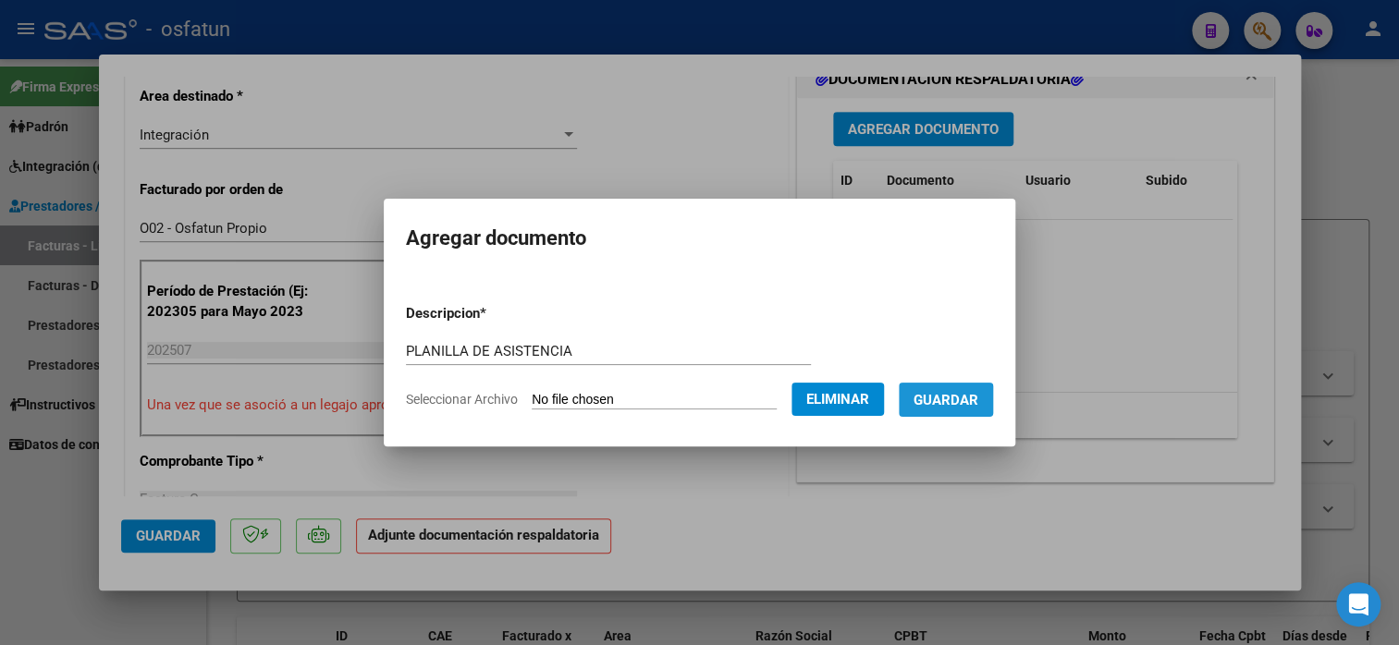
click at [934, 404] on span "Guardar" at bounding box center [946, 400] width 65 height 17
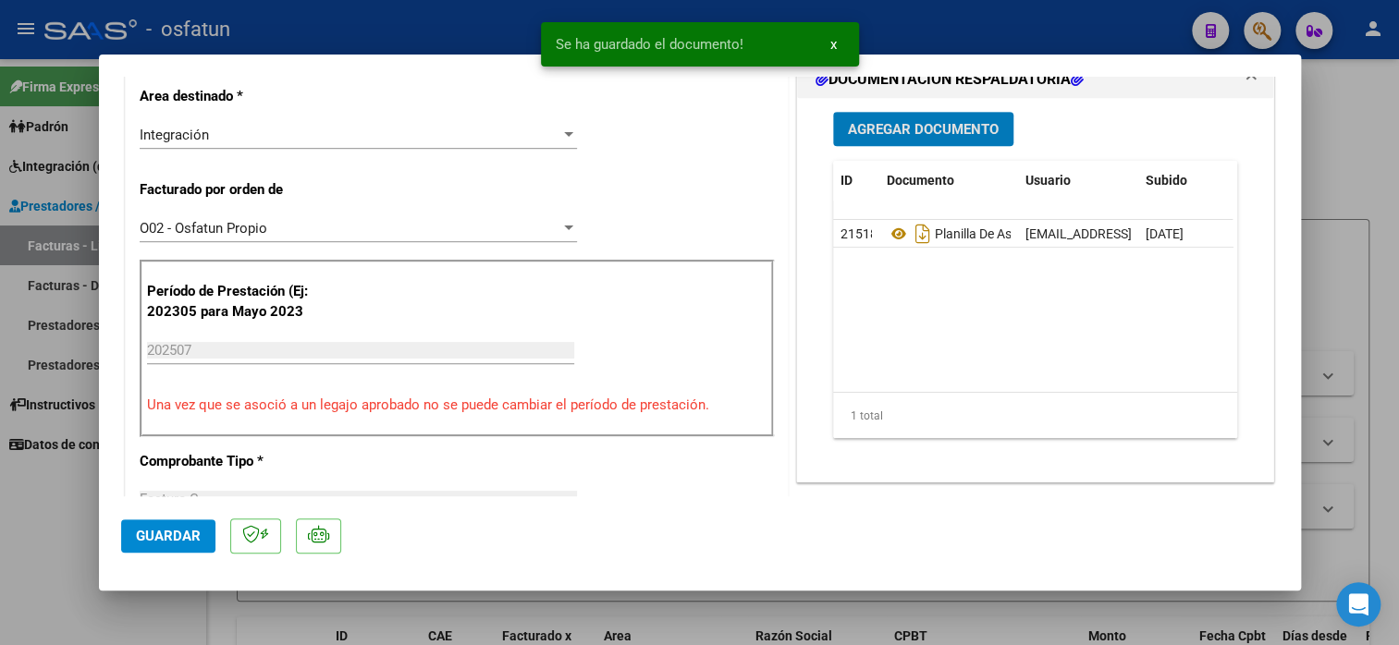
click at [141, 542] on span "Guardar" at bounding box center [168, 536] width 65 height 17
click at [1323, 138] on div at bounding box center [699, 322] width 1399 height 645
type input "$ 0,00"
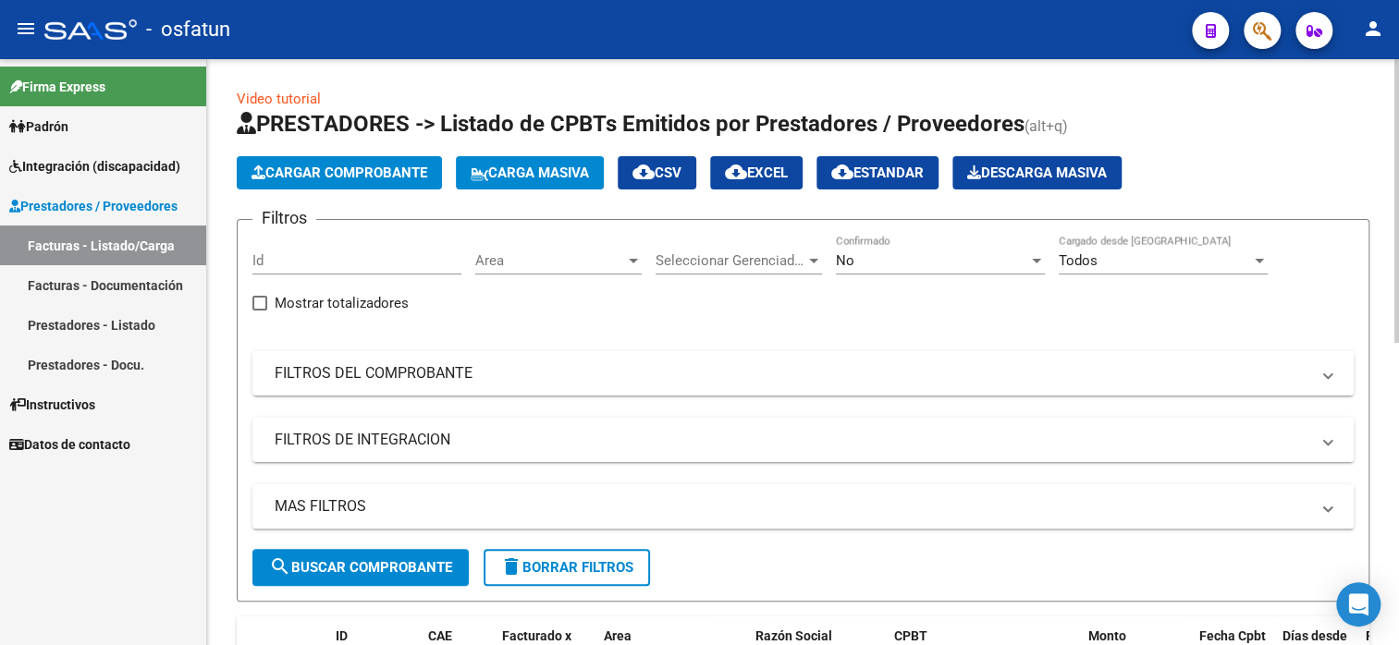
click at [377, 185] on button "Cargar Comprobante" at bounding box center [339, 172] width 205 height 33
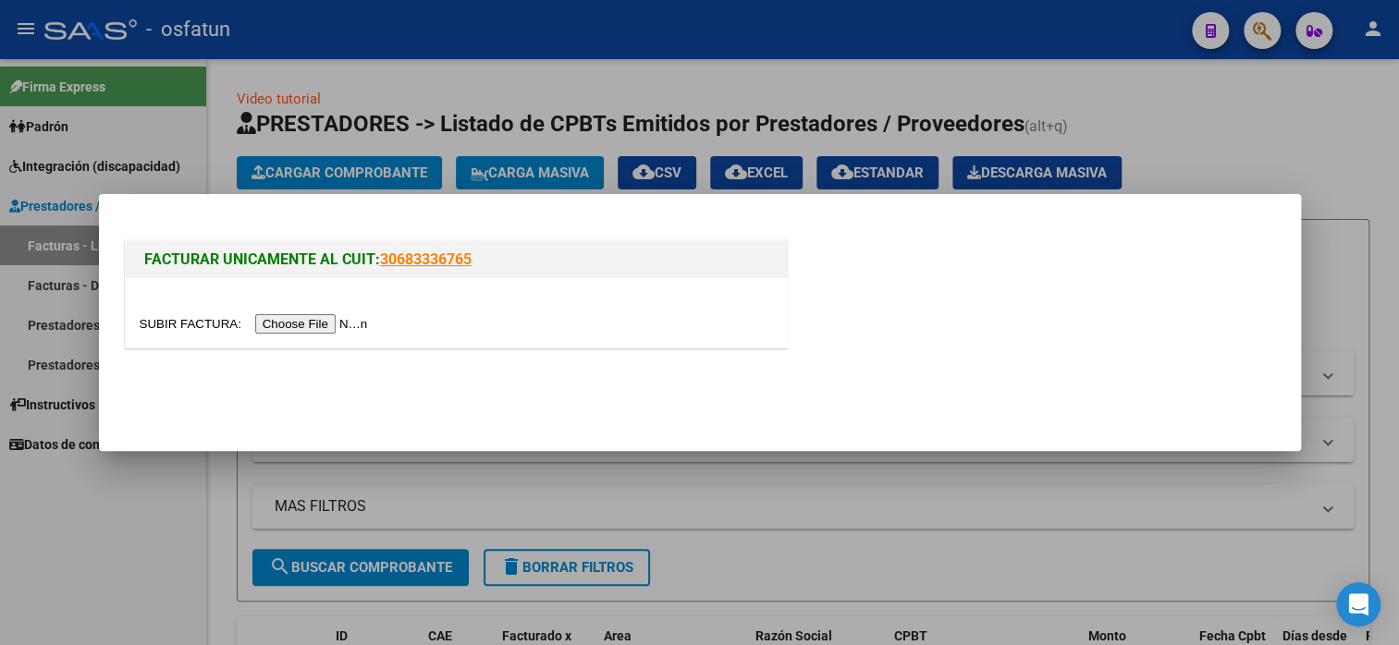
click at [311, 326] on input "file" at bounding box center [257, 323] width 234 height 19
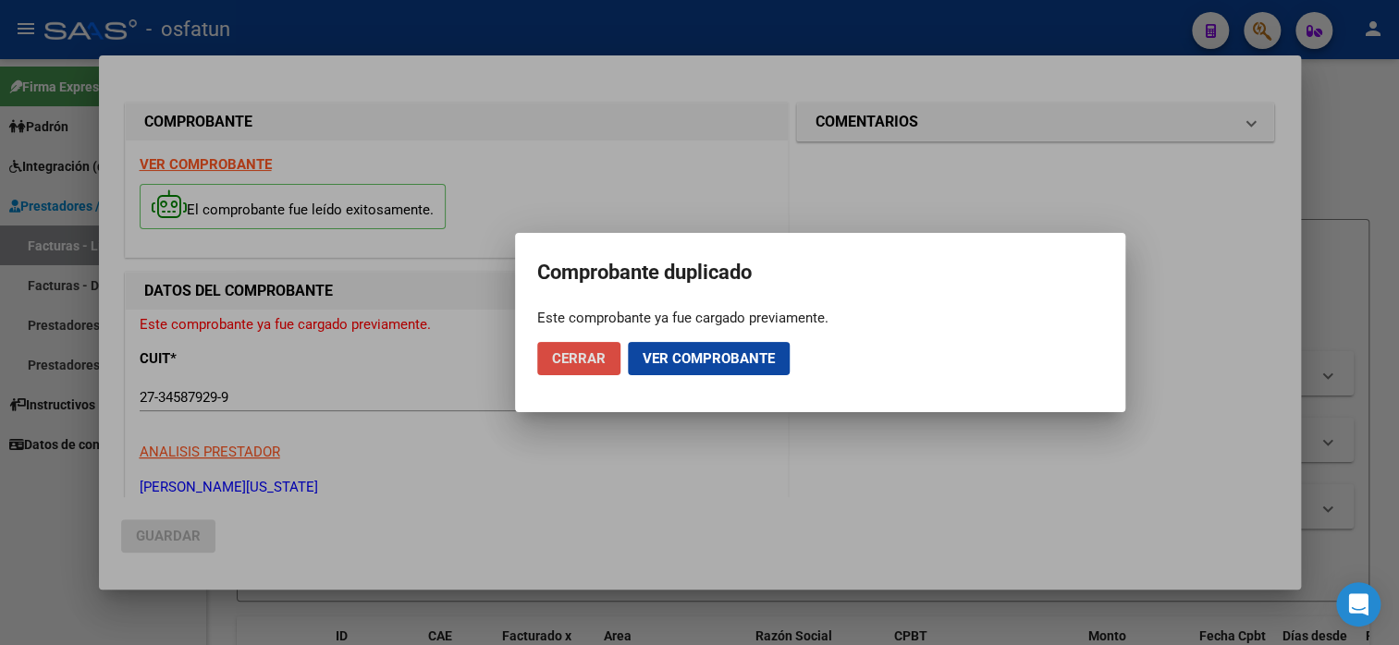
click at [565, 350] on span "Cerrar" at bounding box center [579, 358] width 54 height 17
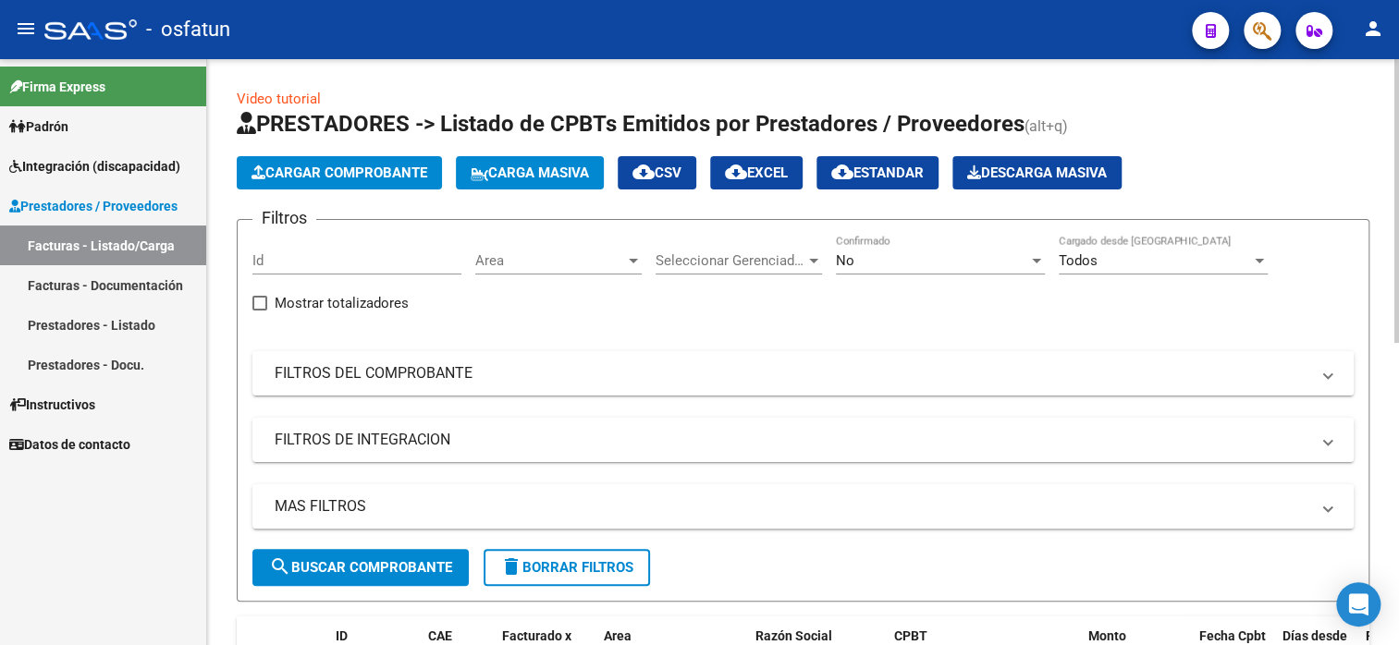
click at [367, 165] on span "Cargar Comprobante" at bounding box center [339, 173] width 176 height 17
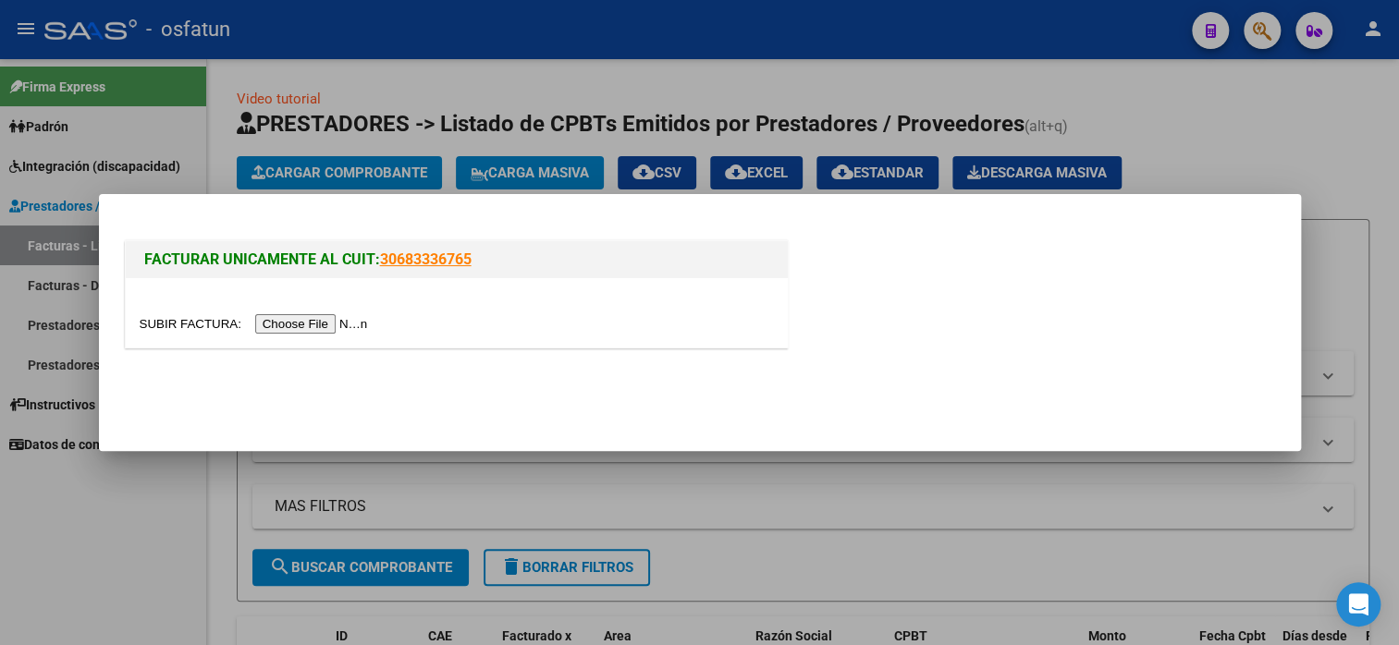
click at [298, 314] on input "file" at bounding box center [257, 323] width 234 height 19
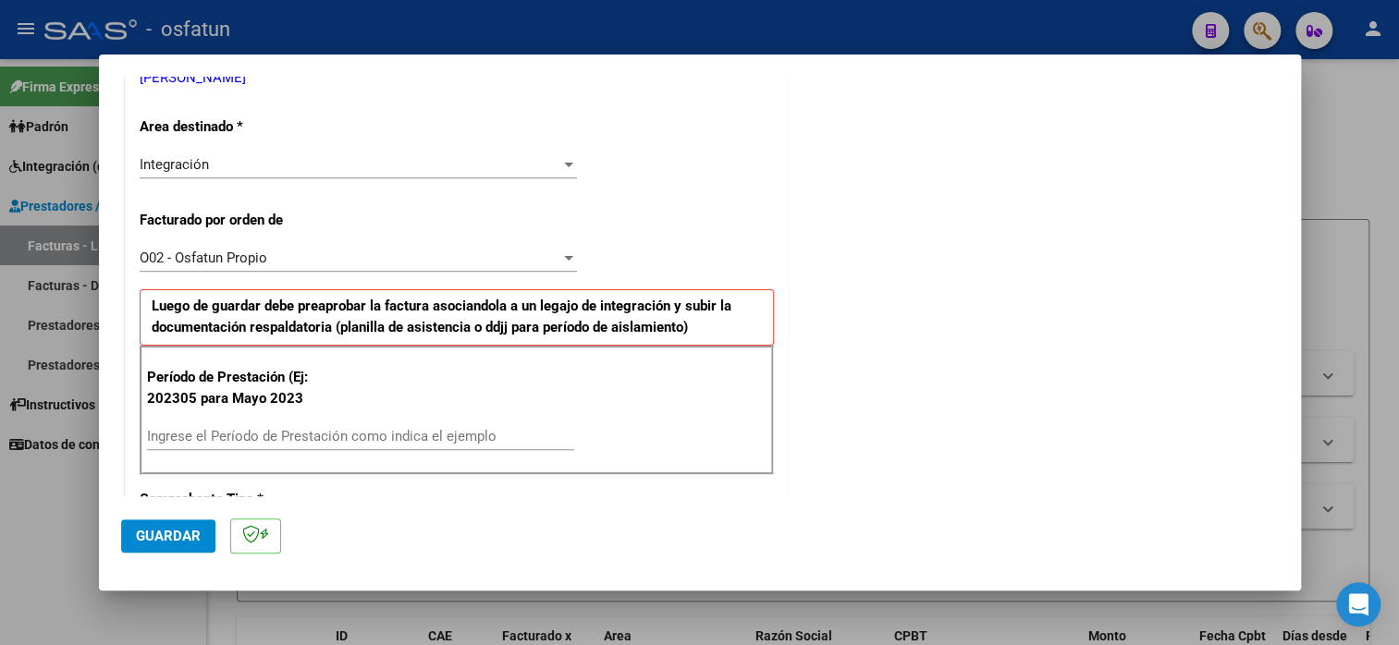
scroll to position [462, 0]
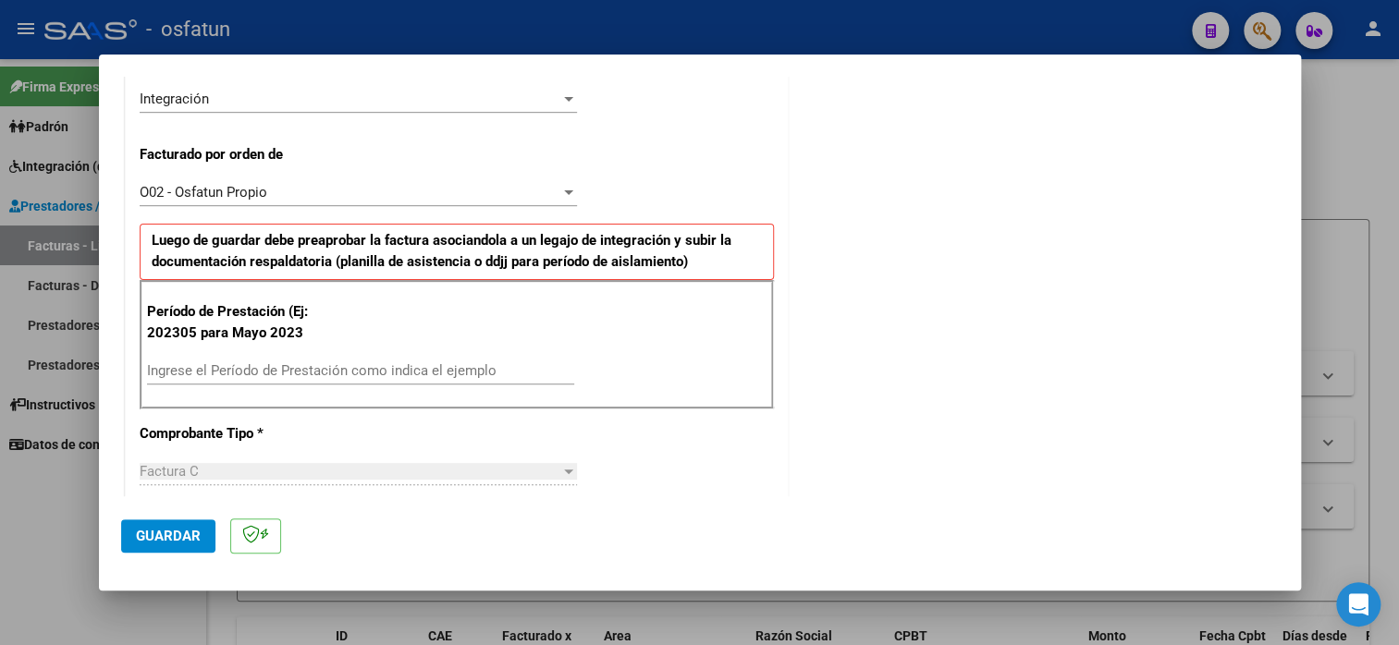
click at [290, 369] on input "Ingrese el Período de Prestación como indica el ejemplo" at bounding box center [360, 370] width 427 height 17
type input "202507"
drag, startPoint x: 140, startPoint y: 536, endPoint x: 153, endPoint y: 535, distance: 13.9
click at [140, 535] on span "Guardar" at bounding box center [168, 536] width 65 height 17
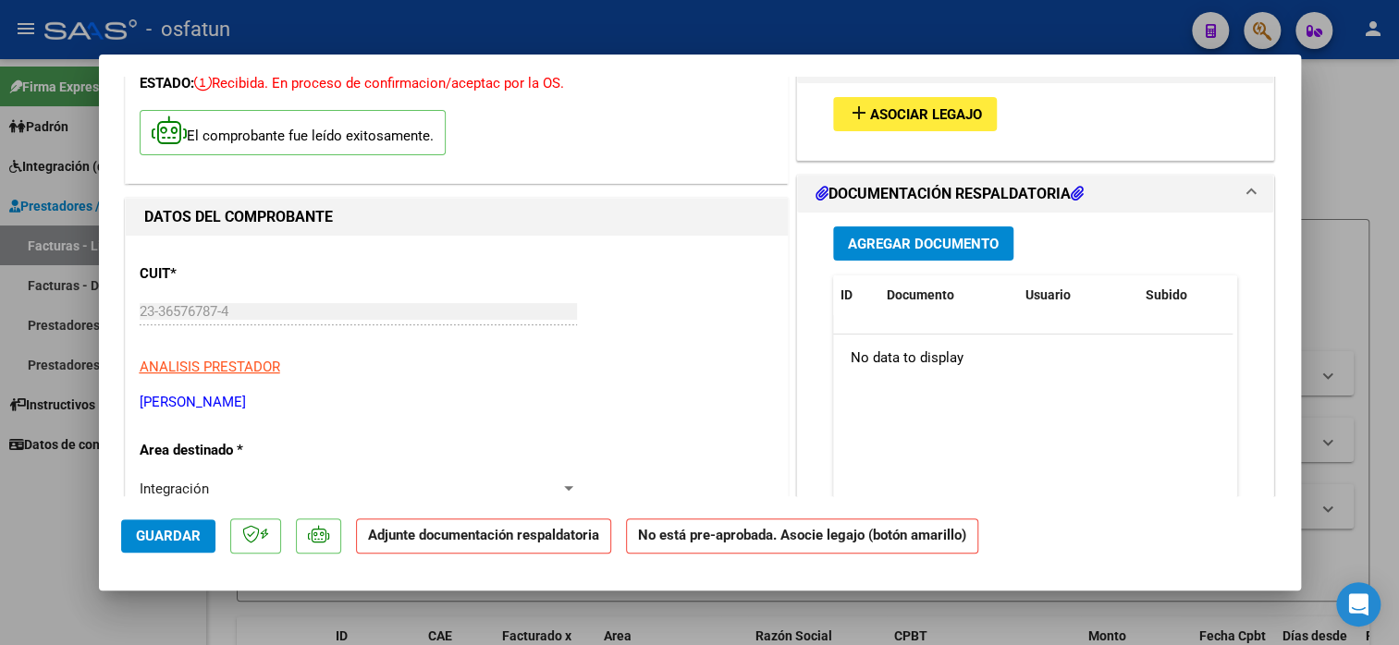
scroll to position [0, 0]
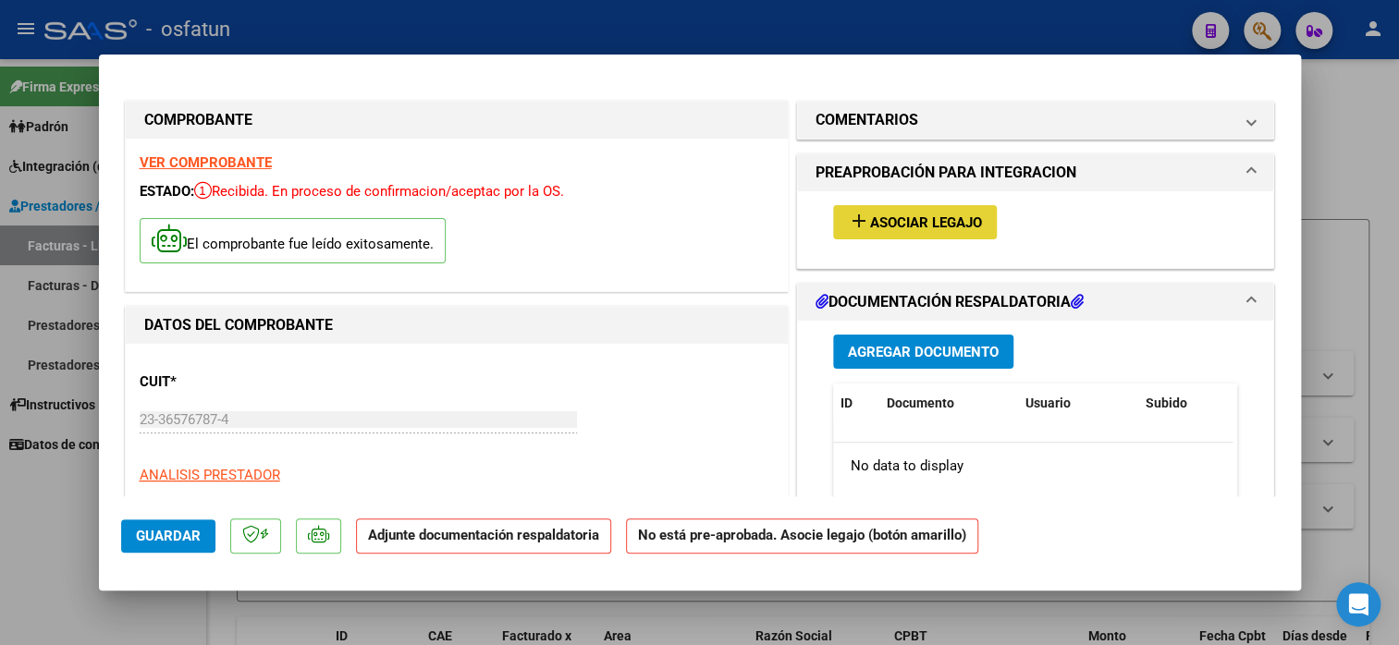
click at [946, 228] on span "Asociar Legajo" at bounding box center [926, 223] width 112 height 17
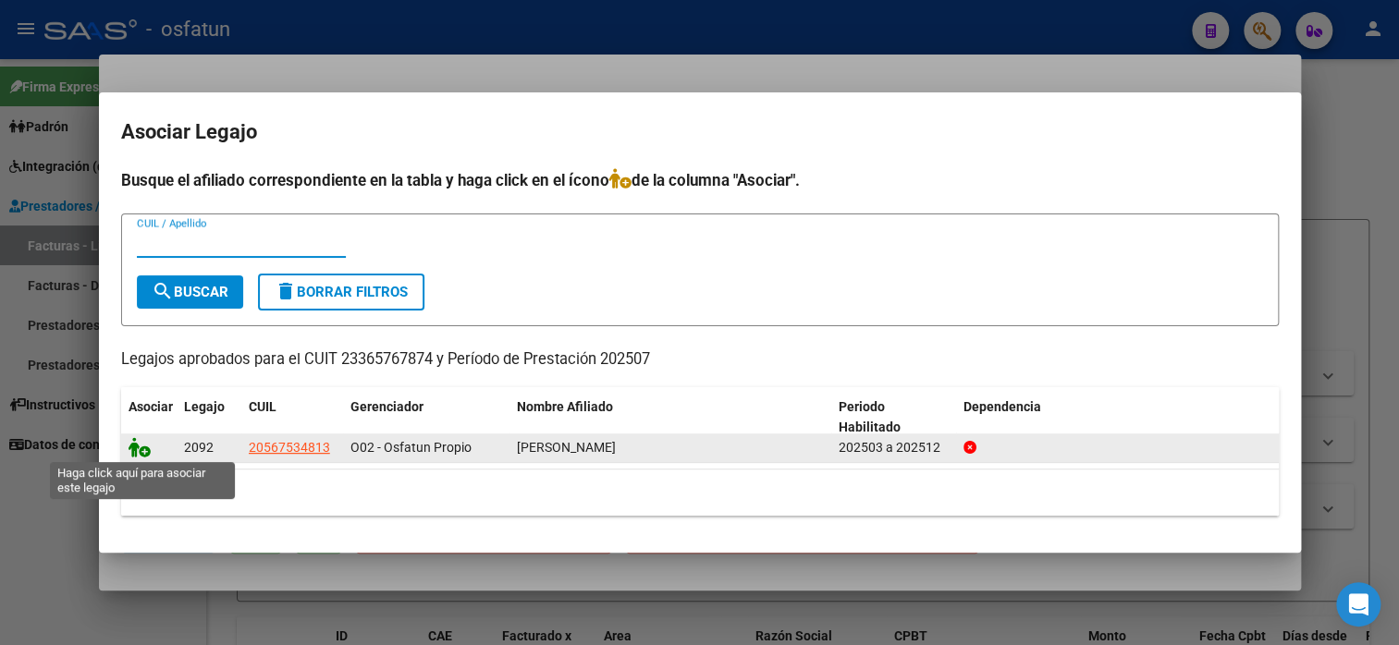
click at [140, 452] on icon at bounding box center [140, 447] width 22 height 20
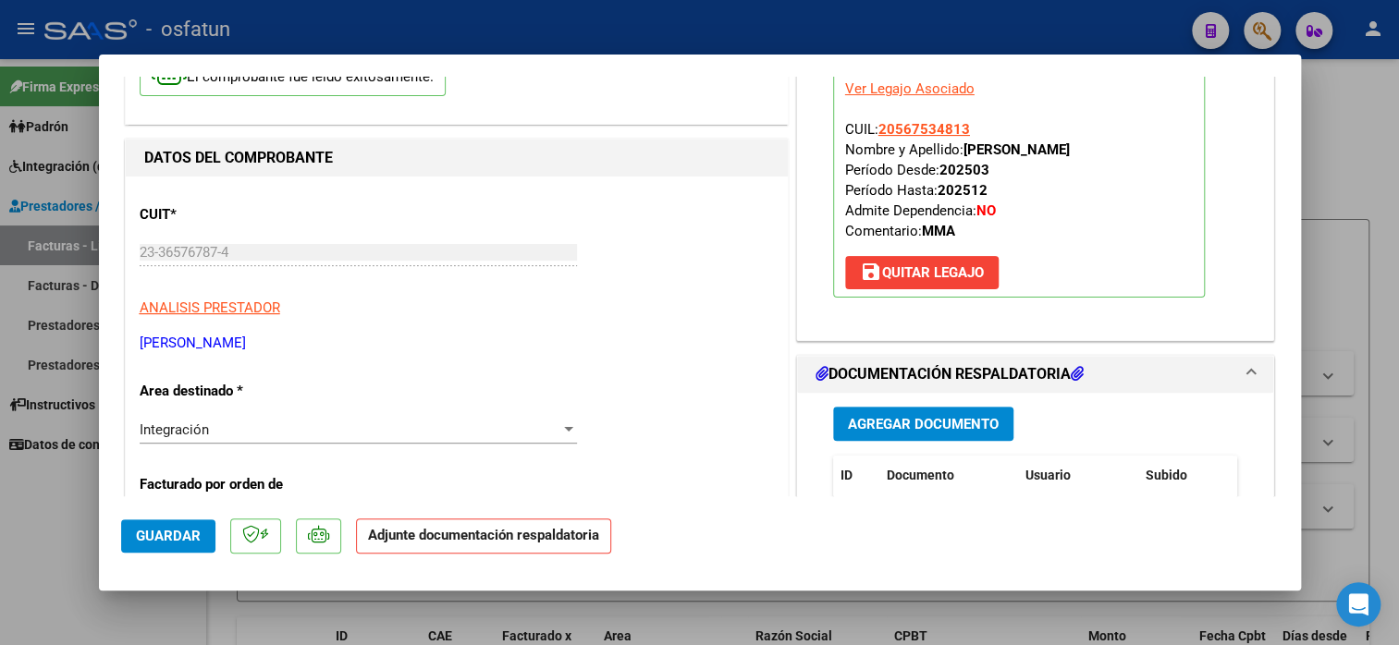
scroll to position [370, 0]
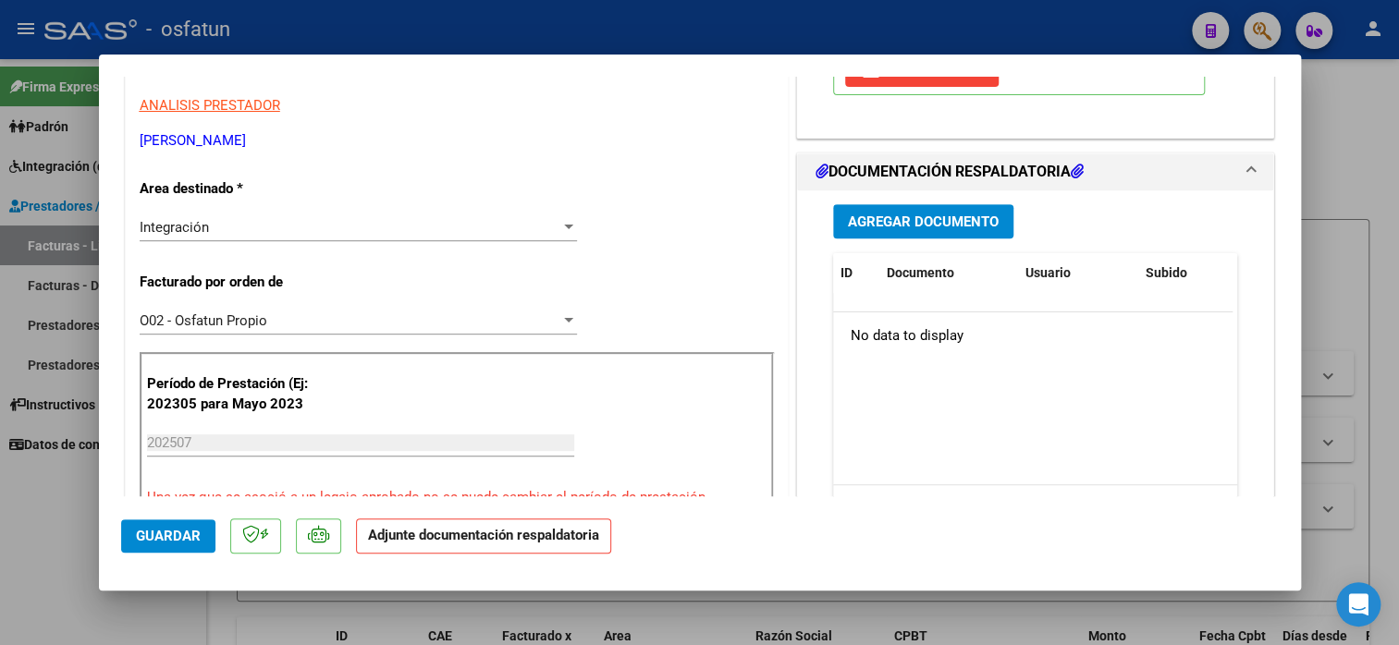
click at [920, 219] on span "Agregar Documento" at bounding box center [923, 222] width 151 height 17
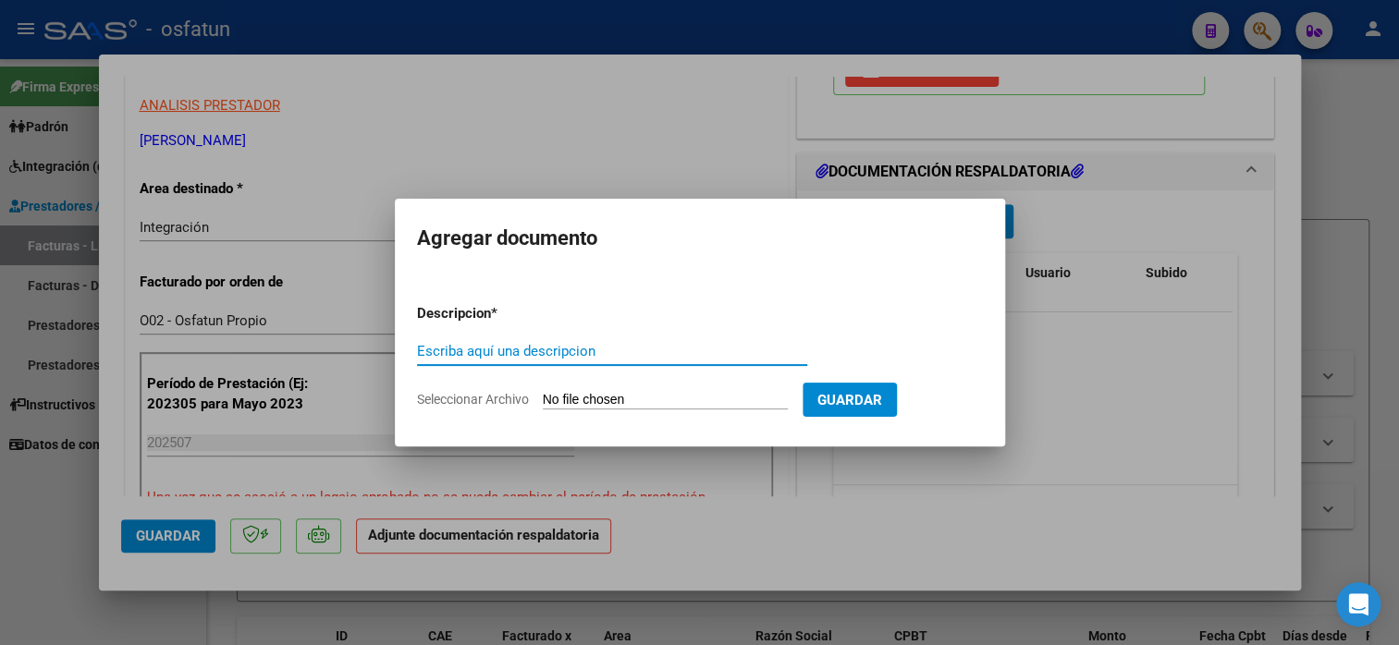
click at [642, 356] on input "Escriba aquí una descripcion" at bounding box center [612, 351] width 390 height 17
type input "PLANILLA DE ASISTENCIA"
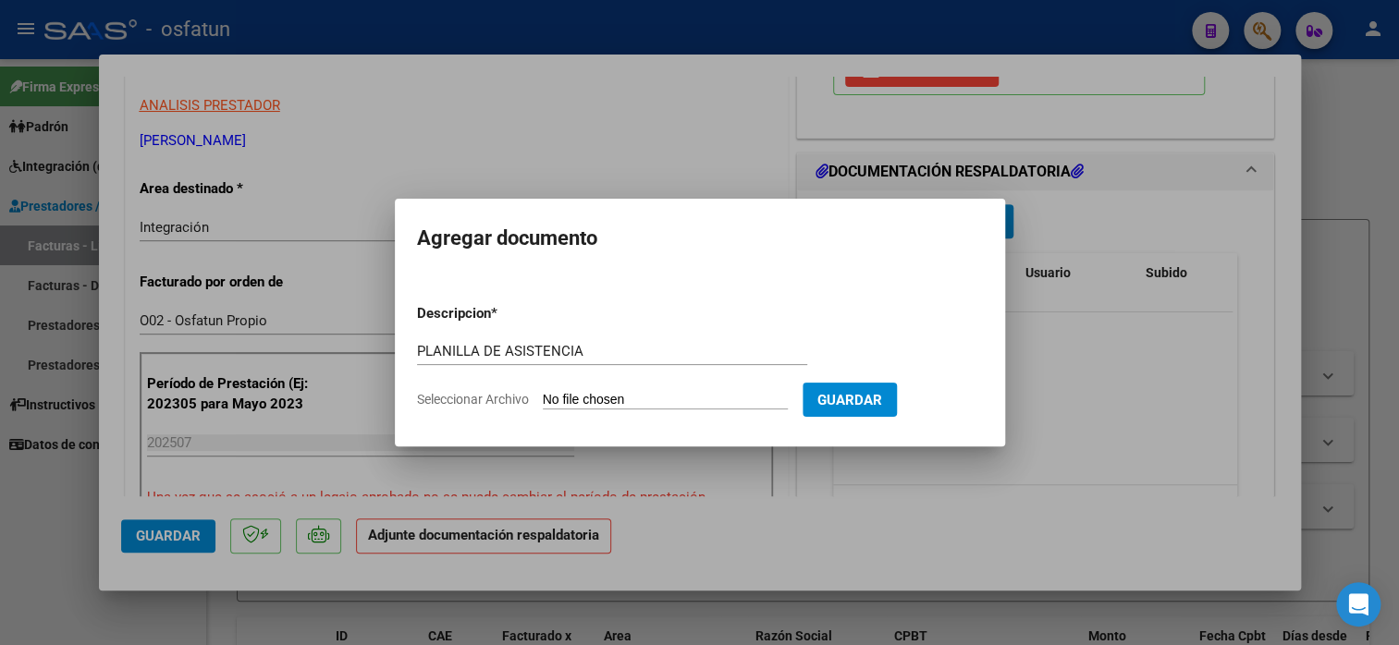
click at [640, 399] on input "Seleccionar Archivo" at bounding box center [665, 401] width 245 height 18
type input "C:\fakepath\[PERSON_NAME] 93 ASIS.pdf"
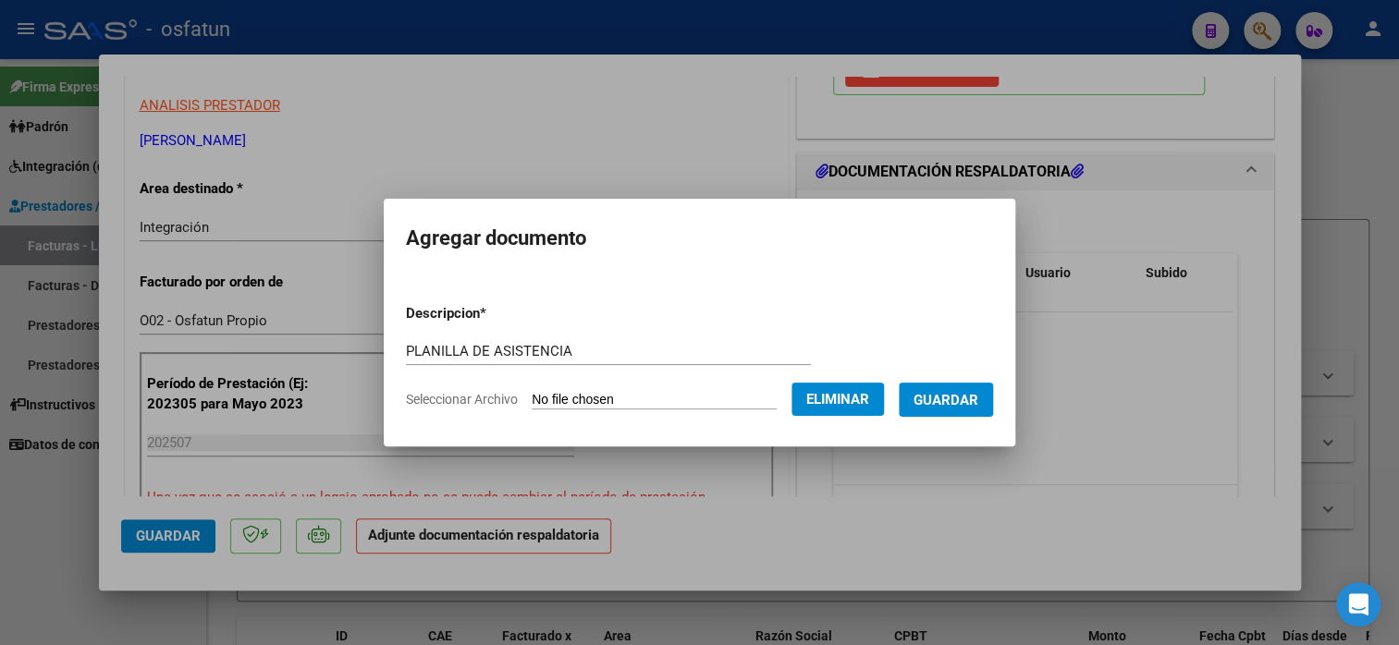
click at [953, 393] on span "Guardar" at bounding box center [946, 400] width 65 height 17
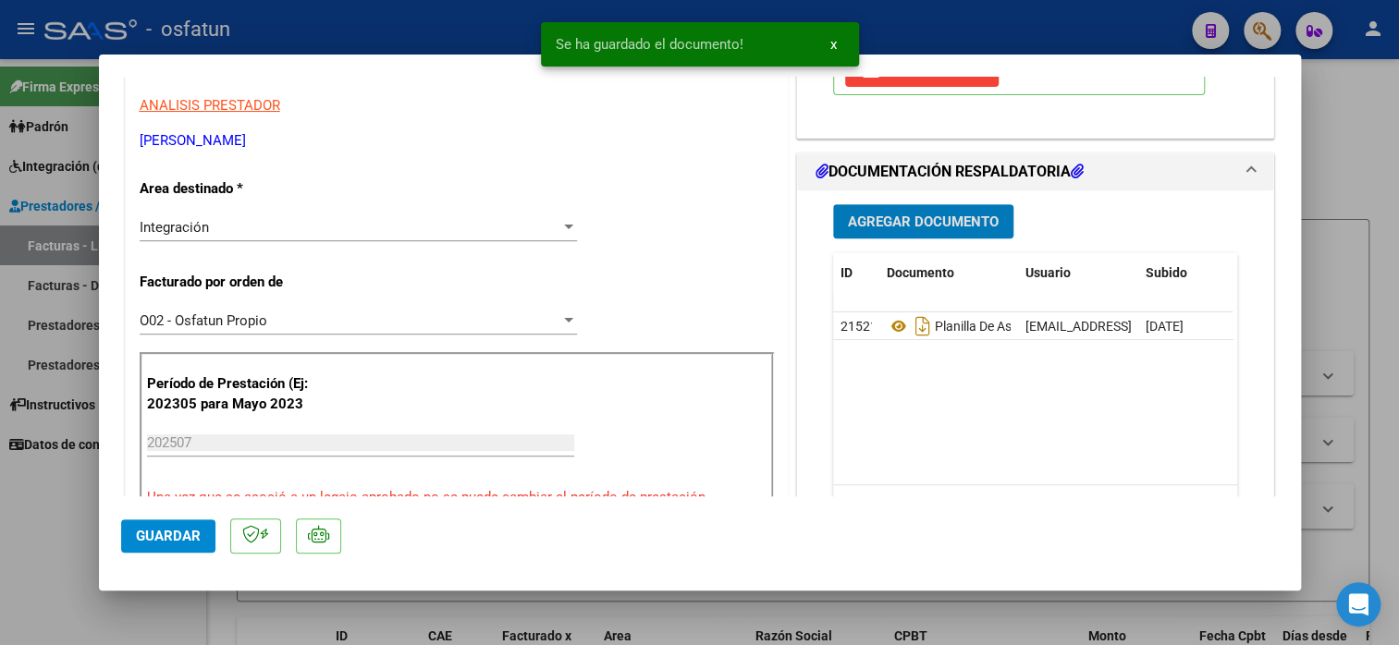
click at [198, 528] on span "Guardar" at bounding box center [168, 536] width 65 height 17
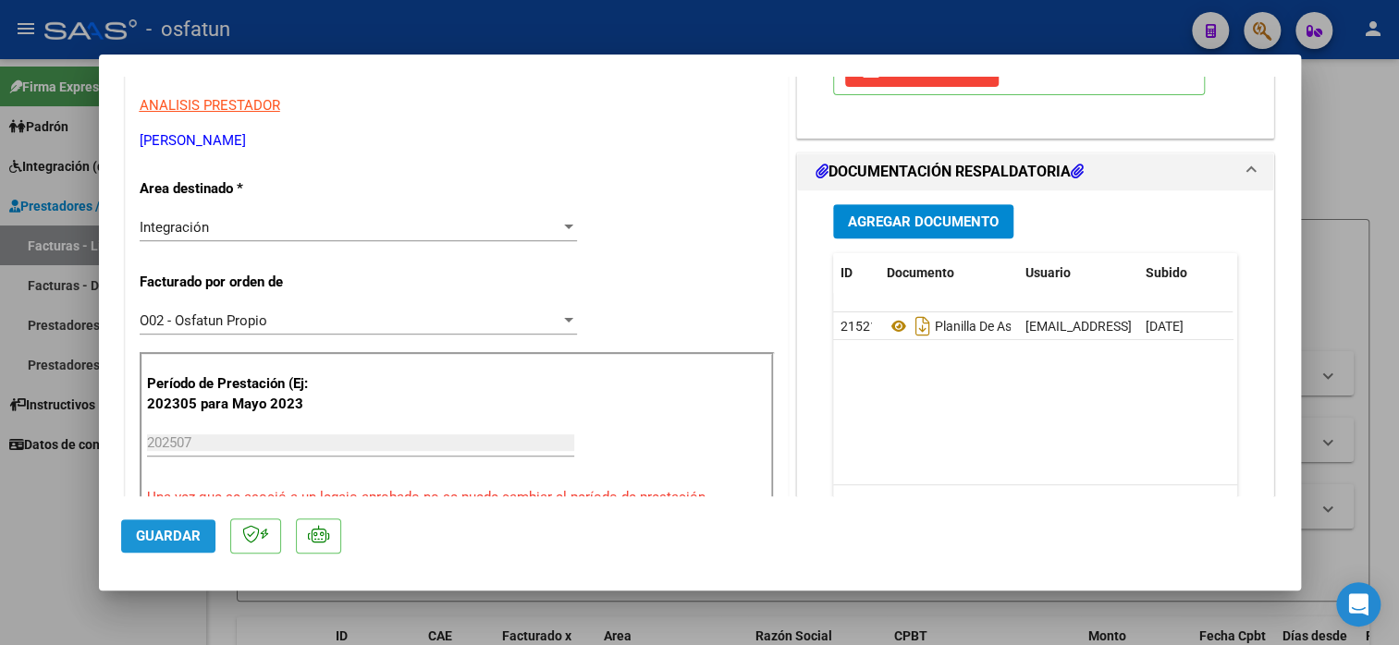
click at [181, 540] on span "Guardar" at bounding box center [168, 536] width 65 height 17
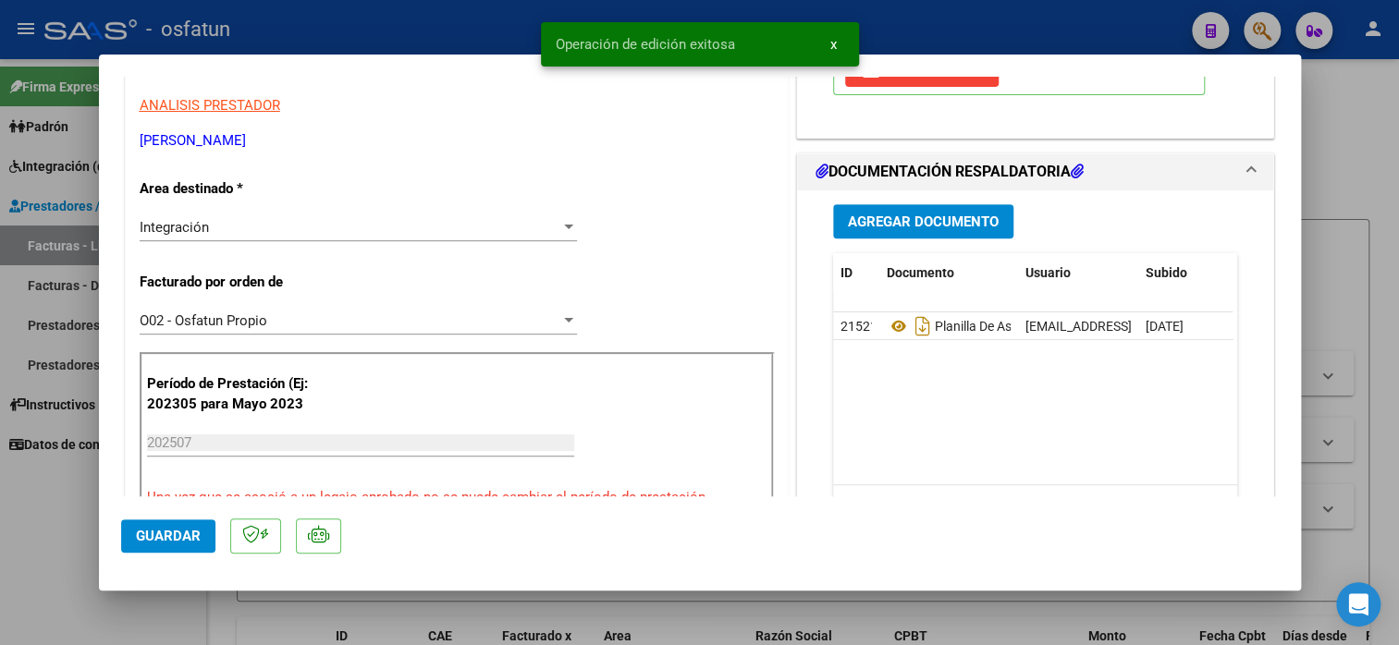
click at [53, 520] on div at bounding box center [699, 322] width 1399 height 645
type input "$ 0,00"
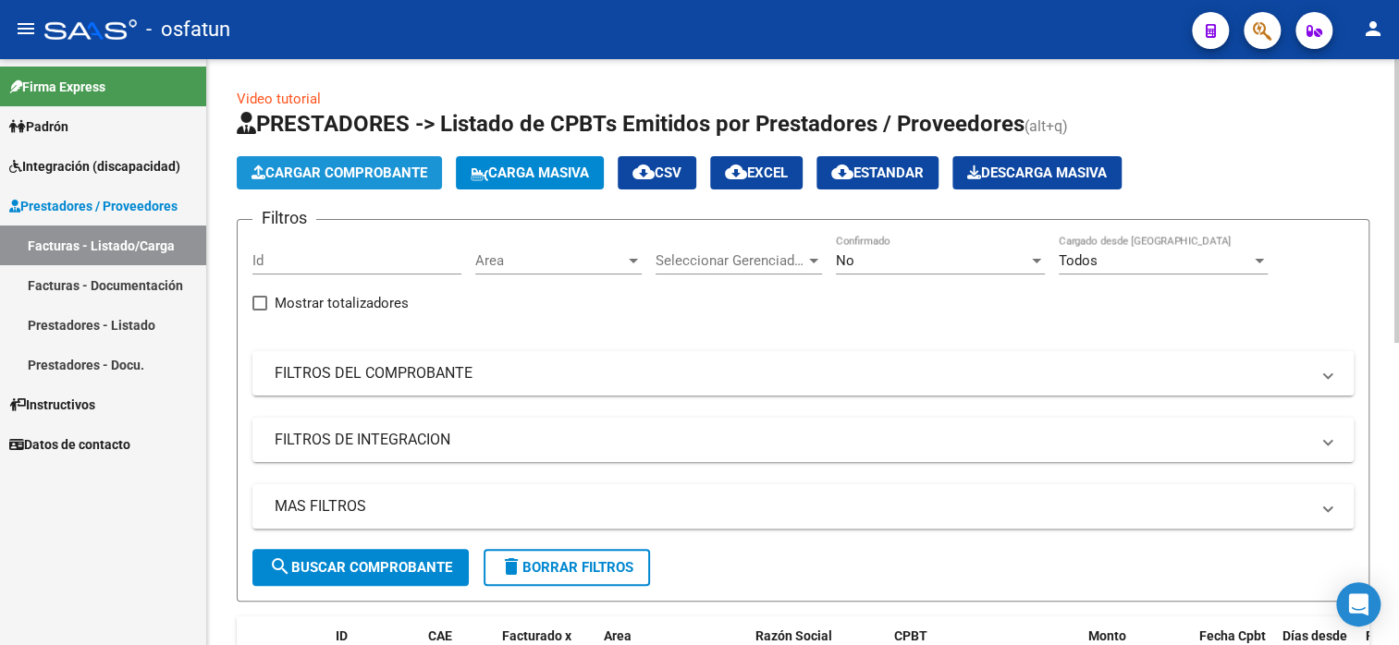
click at [358, 165] on span "Cargar Comprobante" at bounding box center [339, 173] width 176 height 17
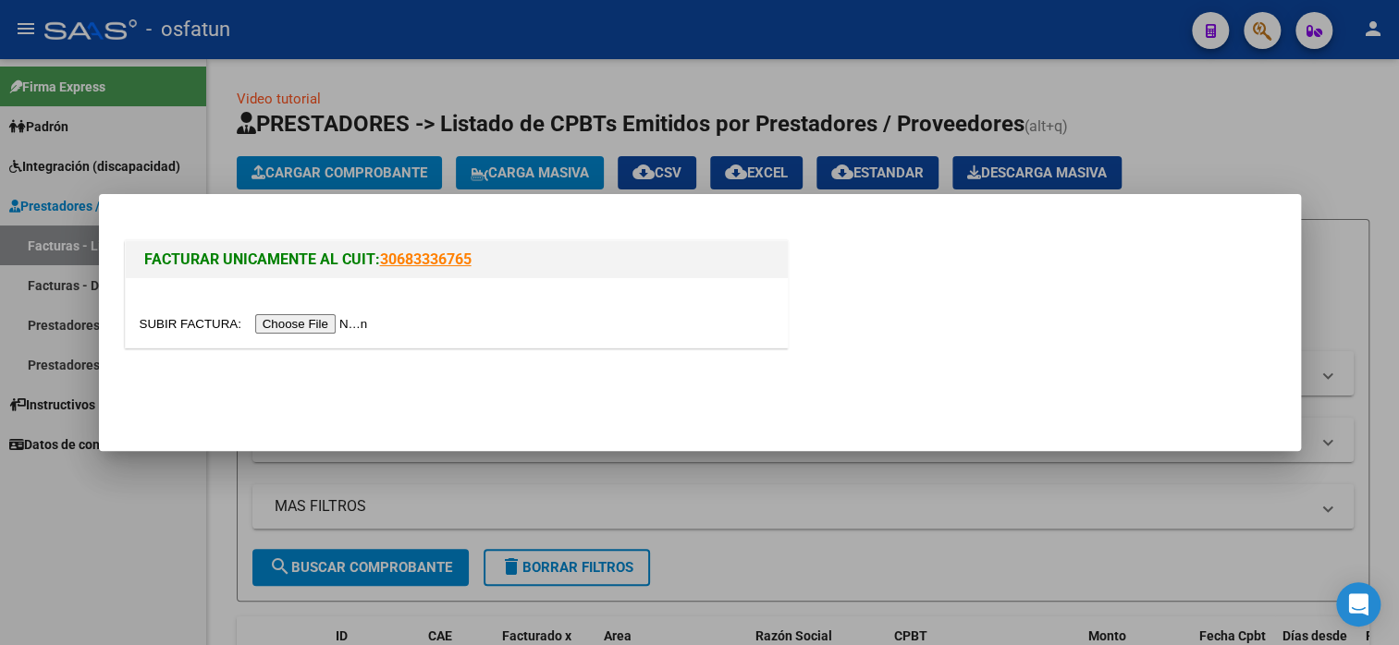
click at [350, 325] on input "file" at bounding box center [257, 323] width 234 height 19
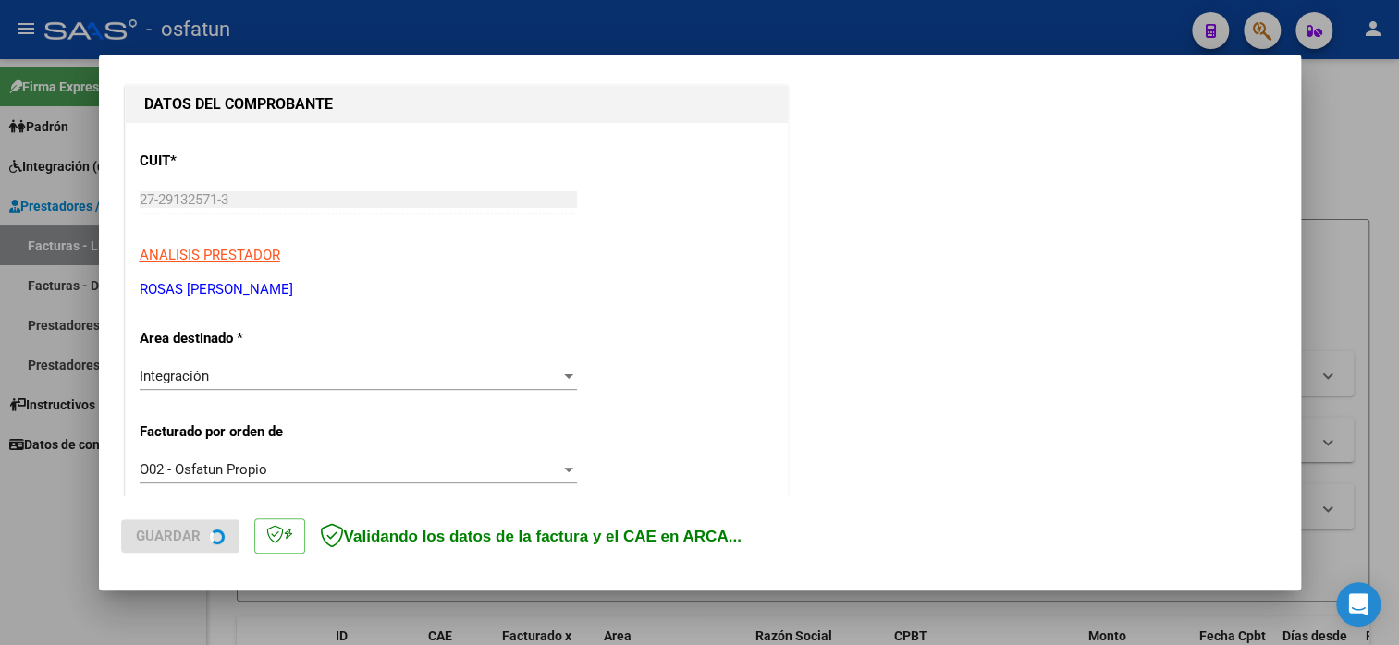
scroll to position [370, 0]
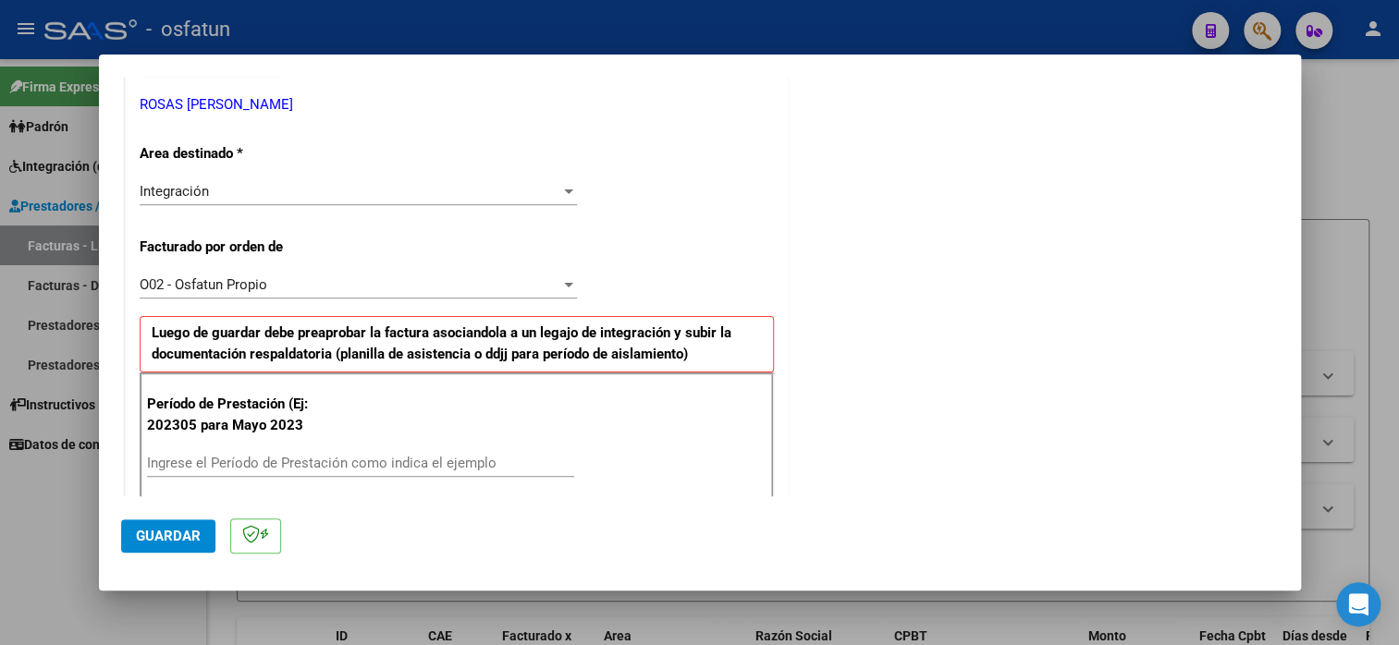
click at [257, 460] on input "Ingrese el Período de Prestación como indica el ejemplo" at bounding box center [360, 463] width 427 height 17
type input "202507"
click at [210, 538] on button "Guardar" at bounding box center [168, 536] width 94 height 33
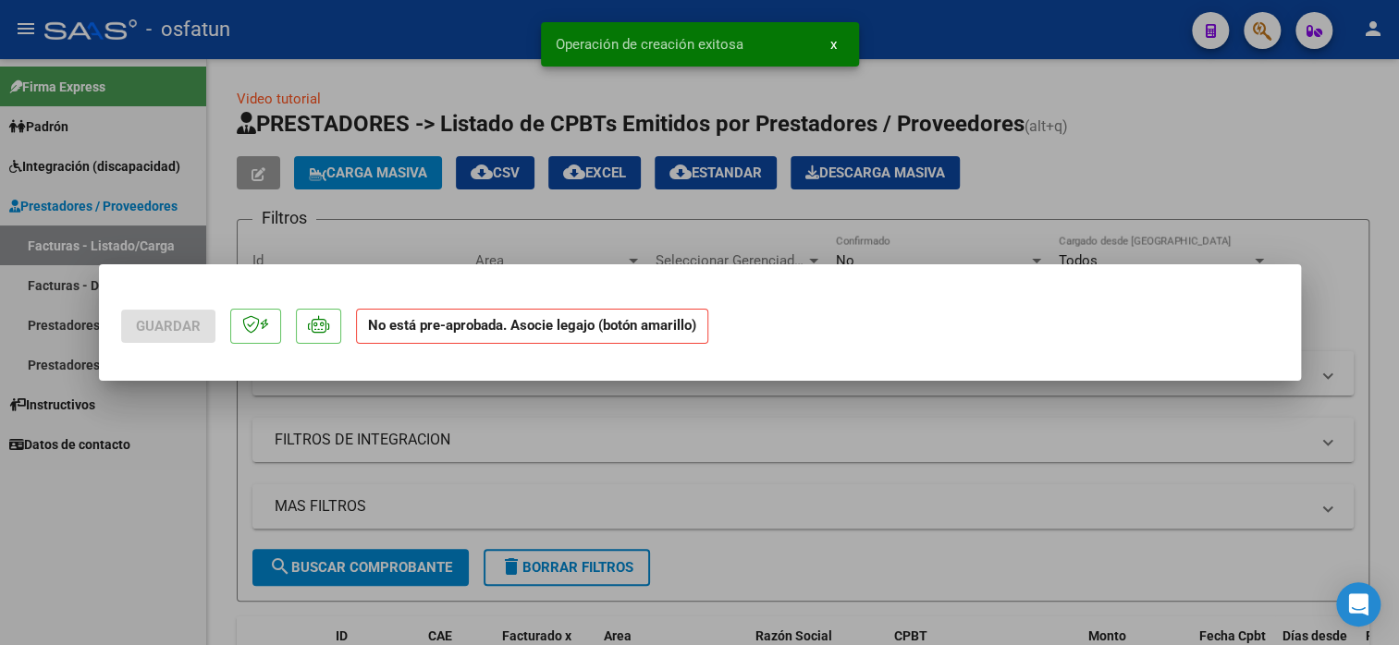
scroll to position [0, 0]
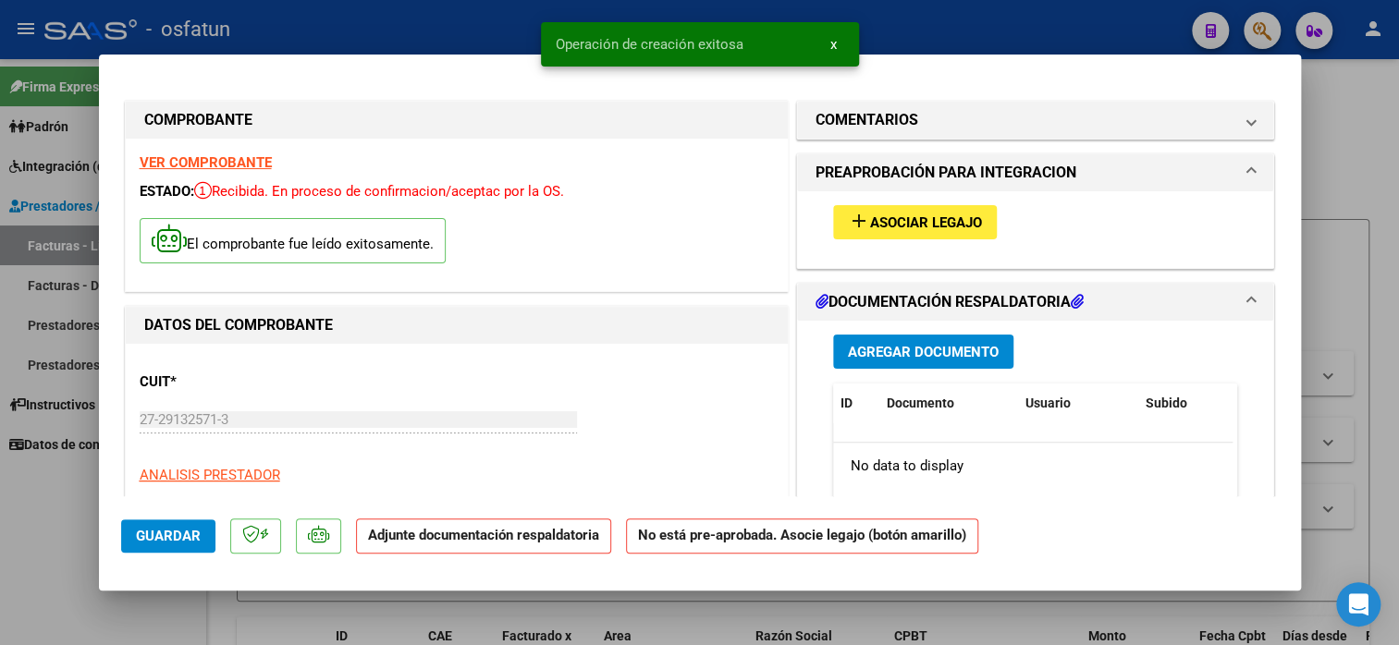
click at [870, 223] on span "Asociar Legajo" at bounding box center [926, 223] width 112 height 17
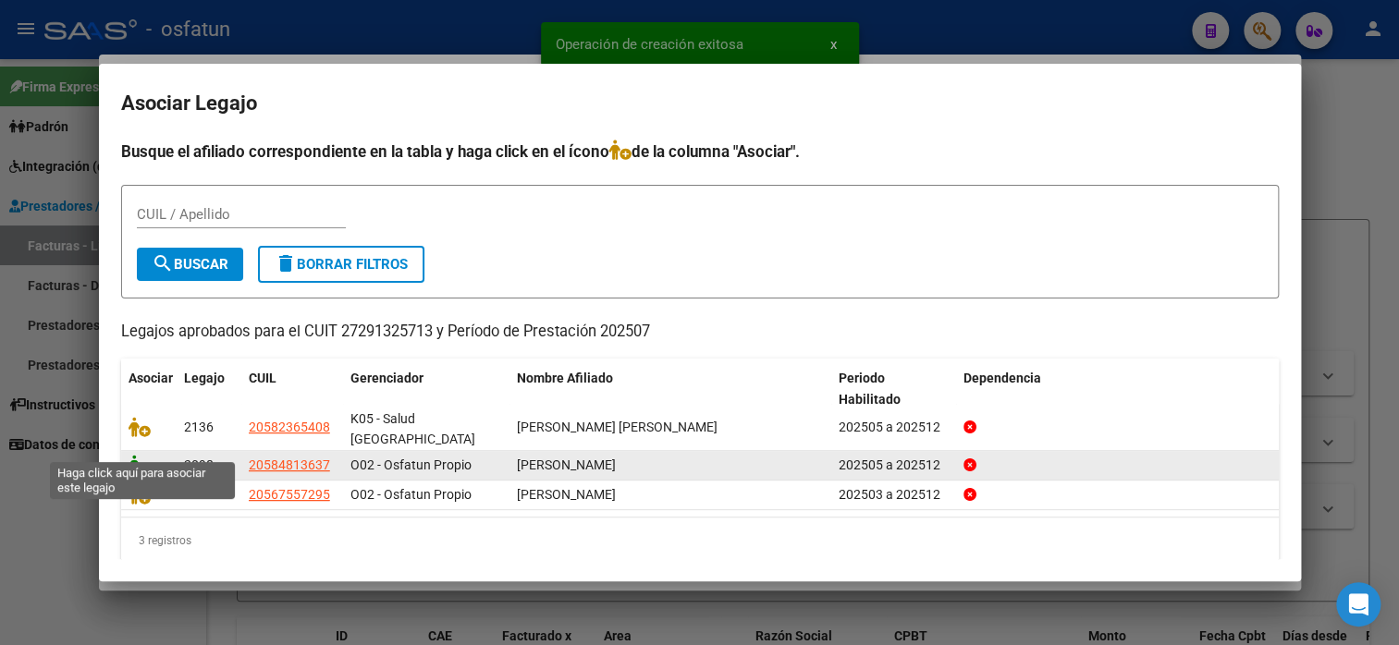
click at [142, 455] on icon at bounding box center [140, 465] width 22 height 20
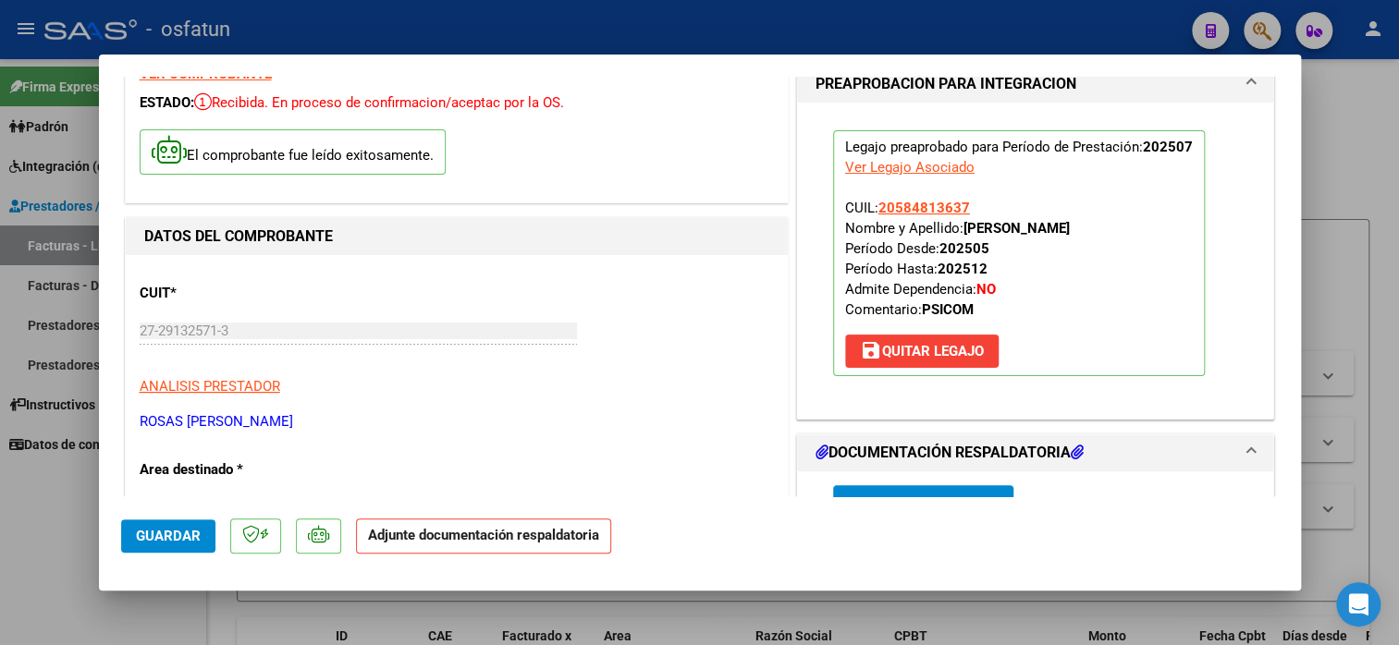
scroll to position [277, 0]
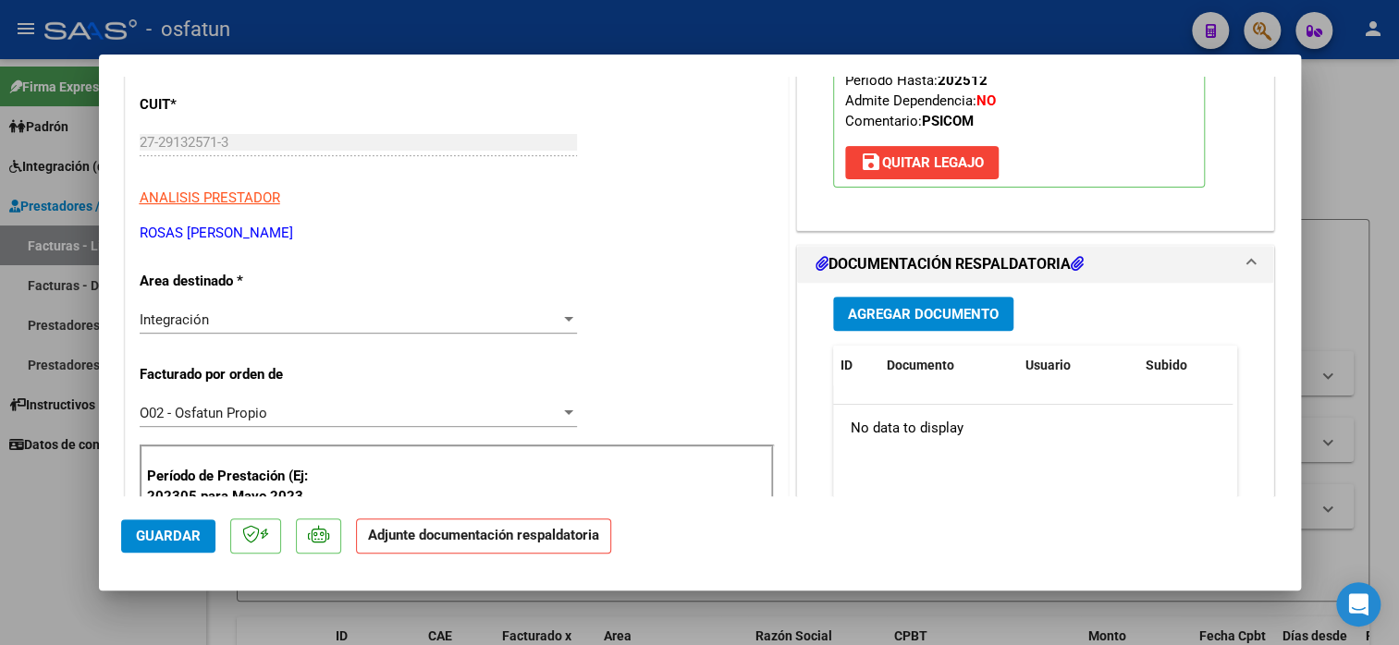
click at [921, 311] on span "Agregar Documento" at bounding box center [923, 314] width 151 height 17
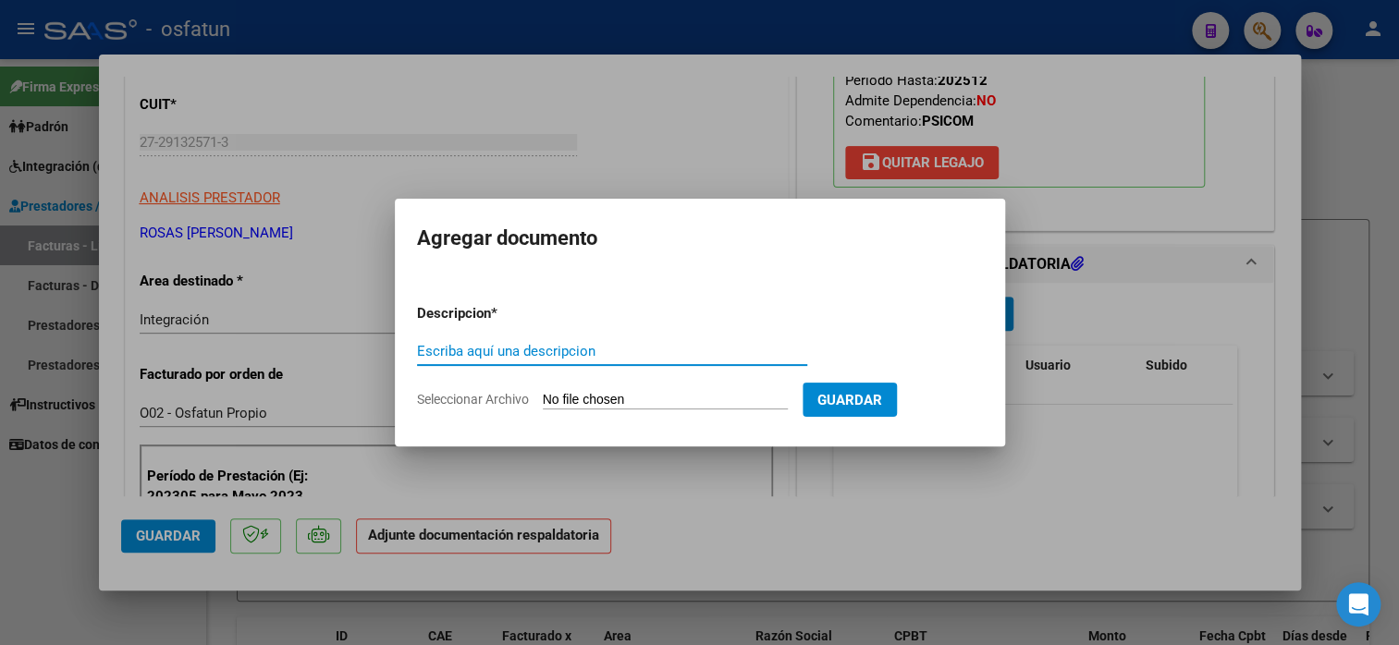
click at [678, 360] on input "Escriba aquí una descripcion" at bounding box center [612, 351] width 390 height 17
type input "planilla de asistencia"
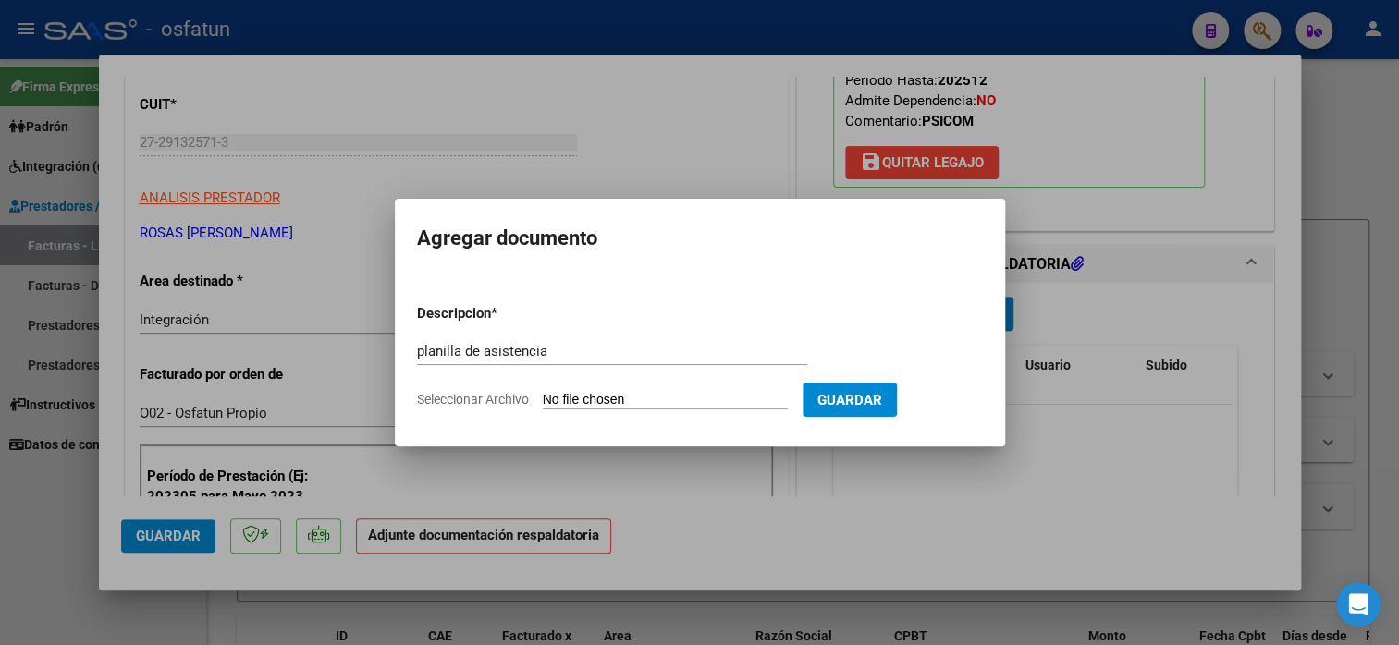
click at [672, 397] on input "Seleccionar Archivo" at bounding box center [665, 401] width 245 height 18
type input "C:\fakepath\ROSAS 02 asis.pdf"
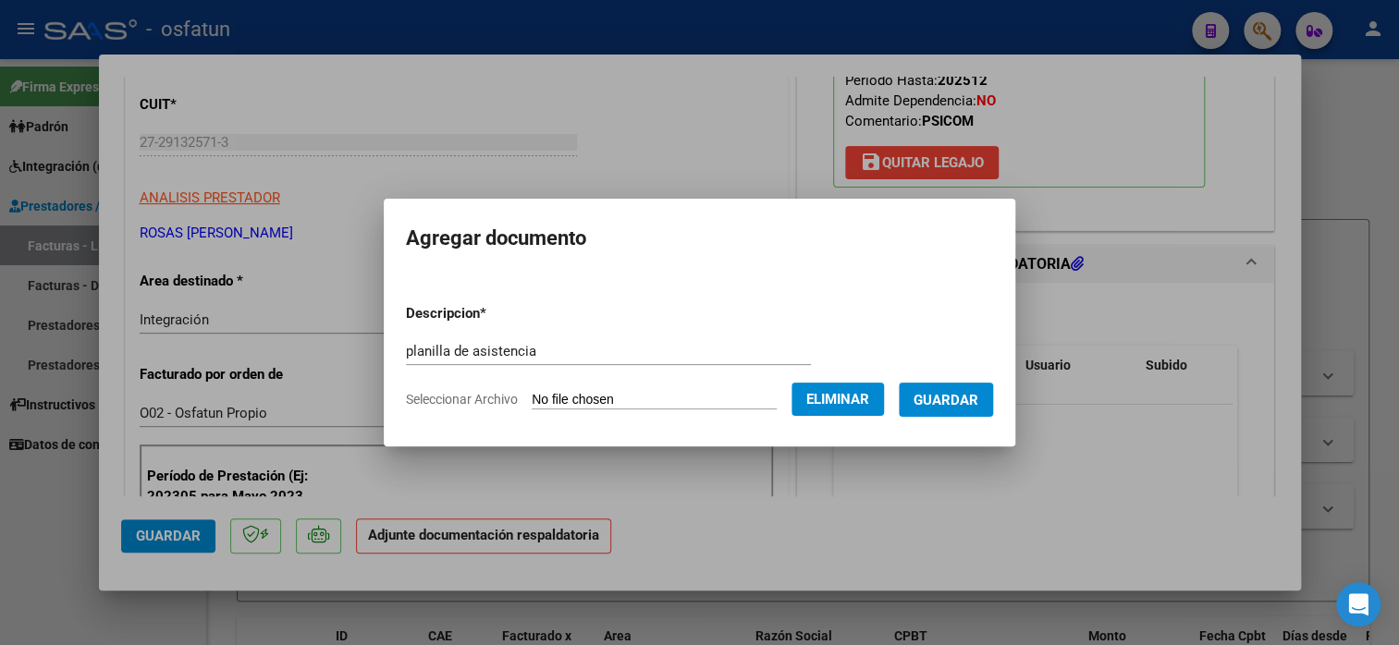
click at [961, 410] on button "Guardar" at bounding box center [946, 400] width 94 height 34
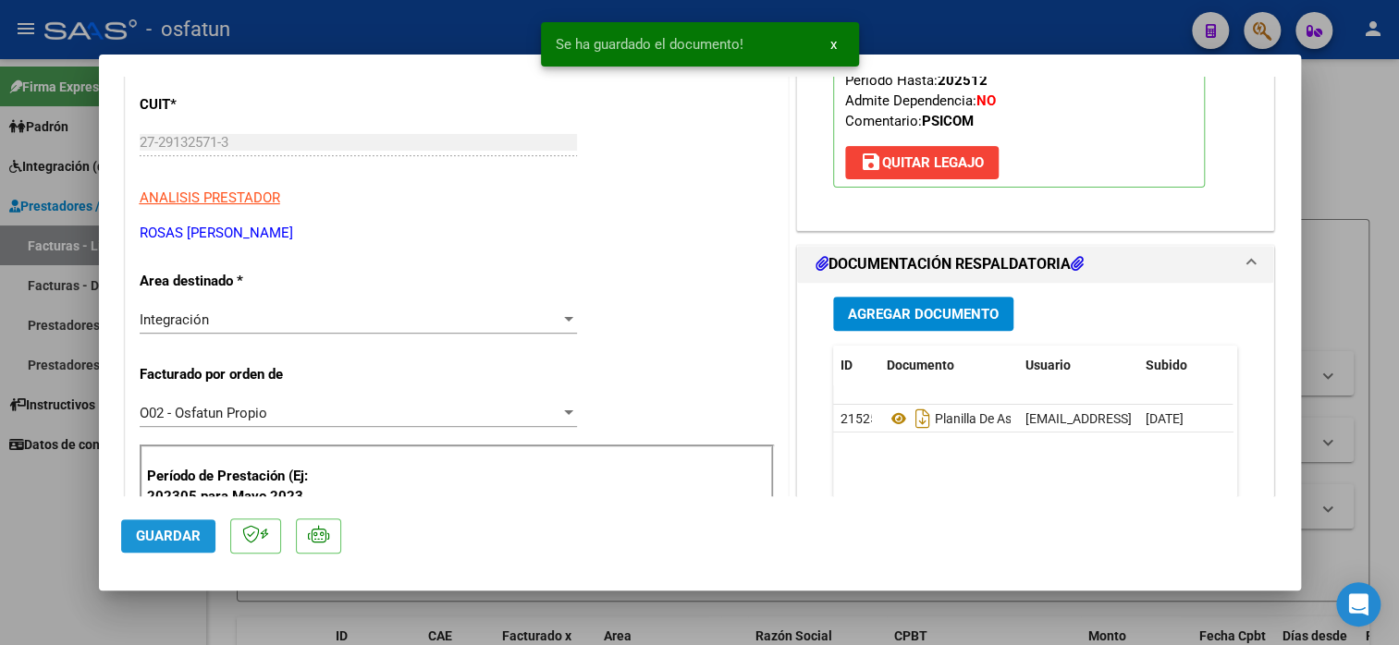
click at [179, 545] on button "Guardar" at bounding box center [168, 536] width 94 height 33
click at [177, 540] on span "Guardar" at bounding box center [168, 536] width 65 height 17
click at [1373, 264] on div at bounding box center [699, 322] width 1399 height 645
type input "$ 0,00"
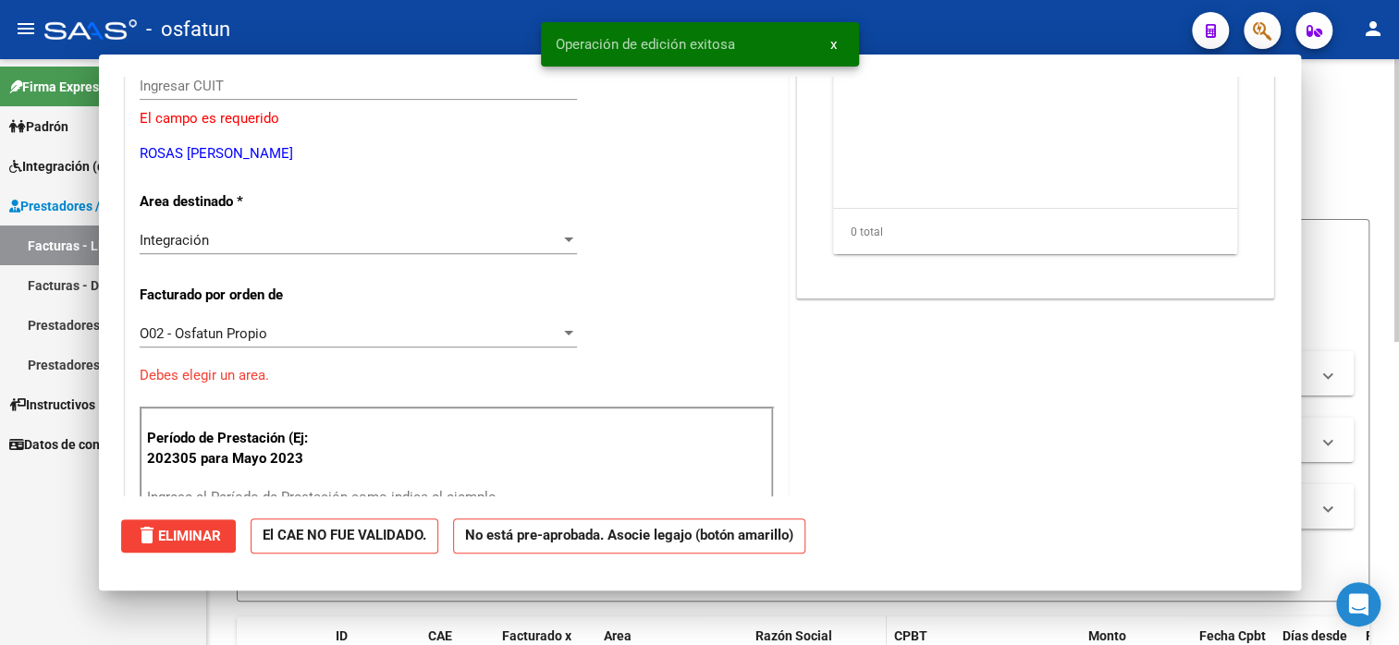
scroll to position [0, 0]
